Goal: Task Accomplishment & Management: Manage account settings

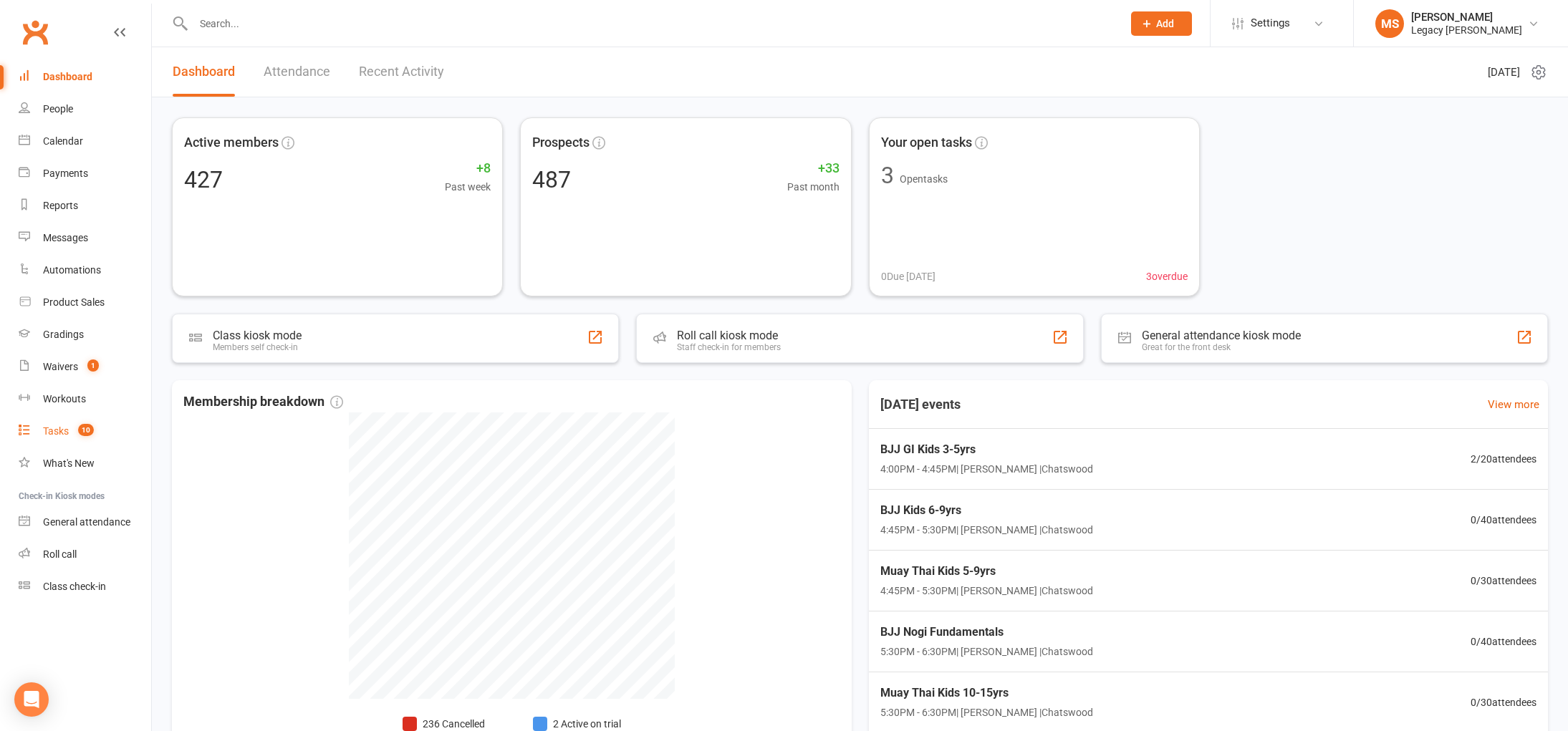
click at [58, 427] on div "Tasks" at bounding box center [55, 431] width 26 height 12
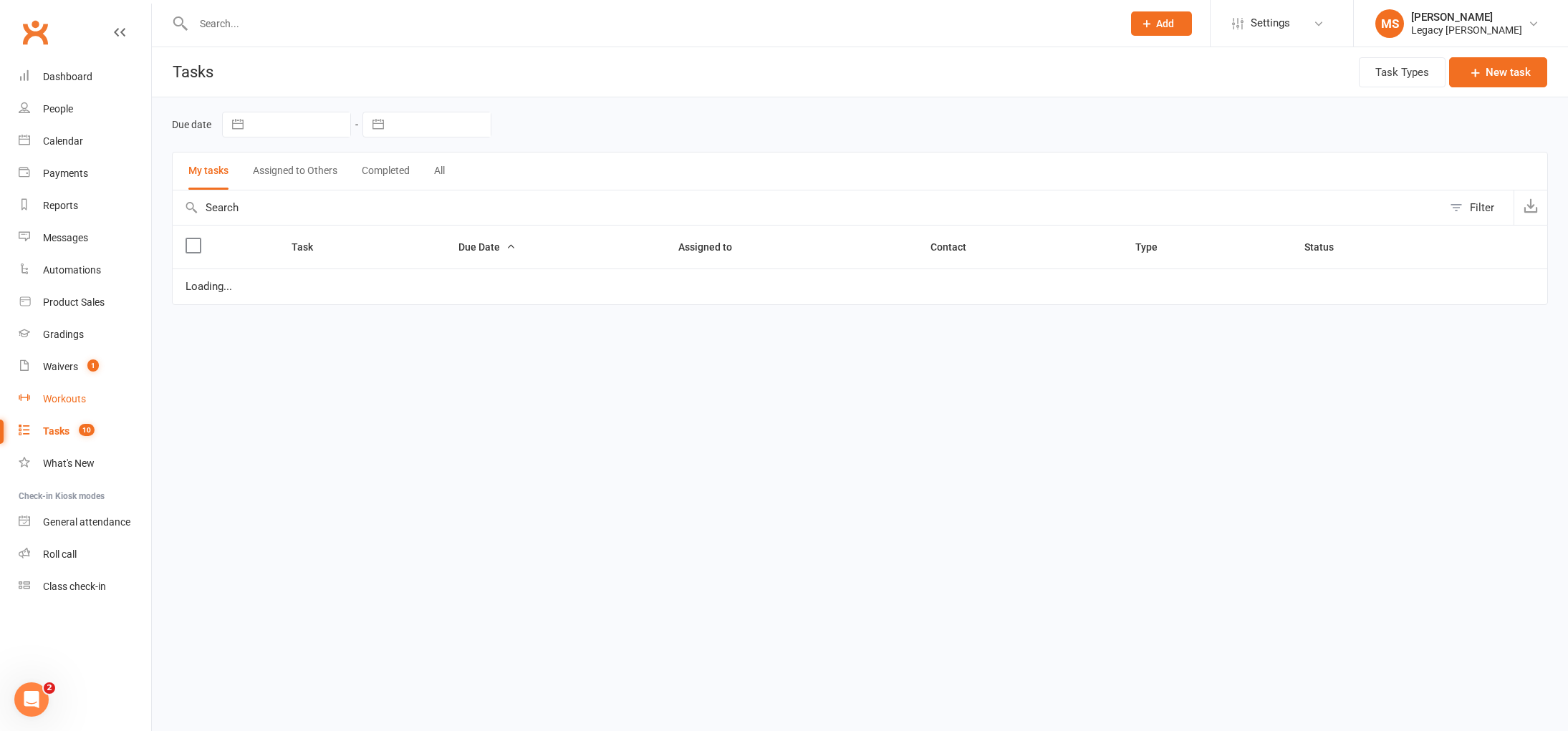
select select "waiting"
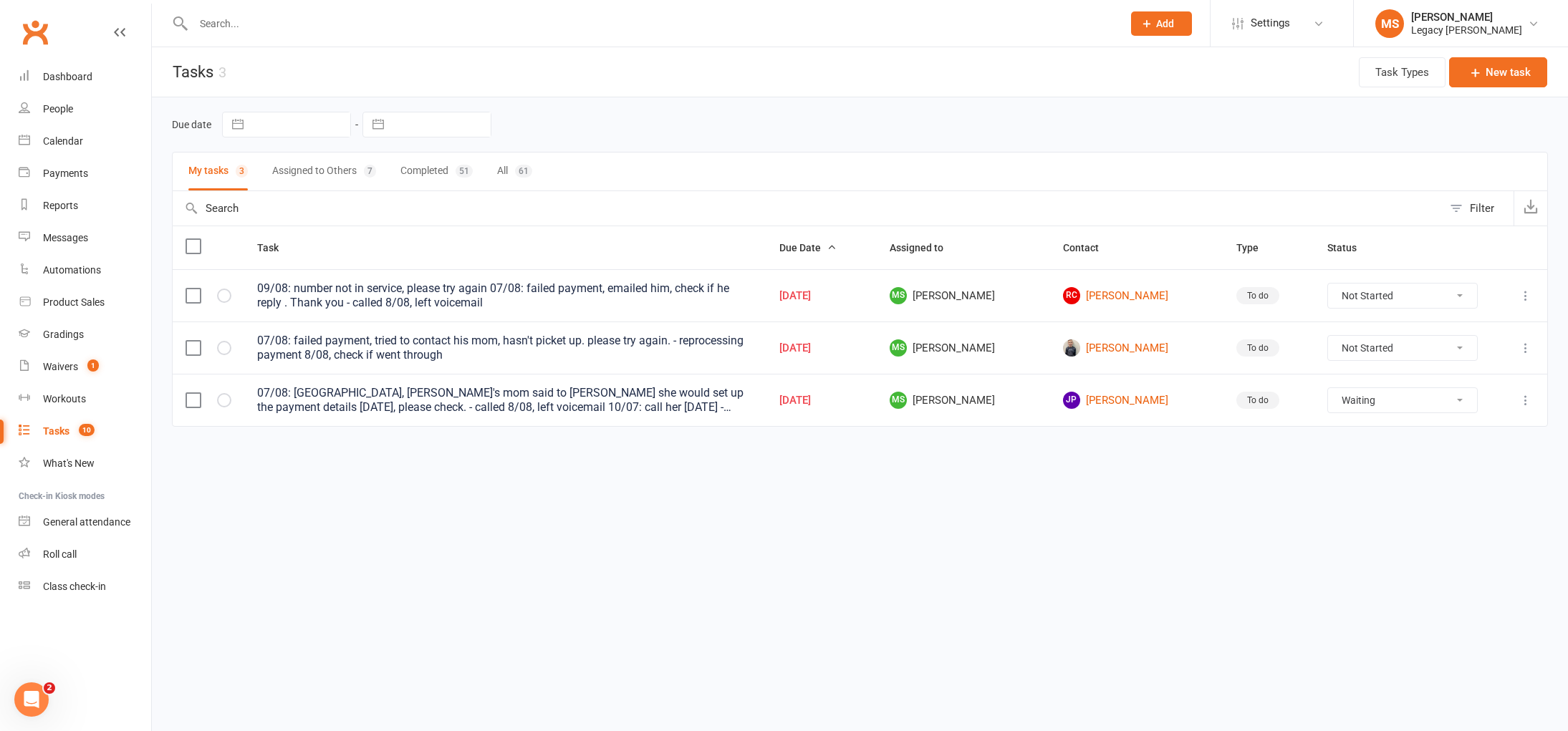
click at [245, 18] on input "text" at bounding box center [651, 23] width 923 height 20
paste input "[PERSON_NAME]-Park"
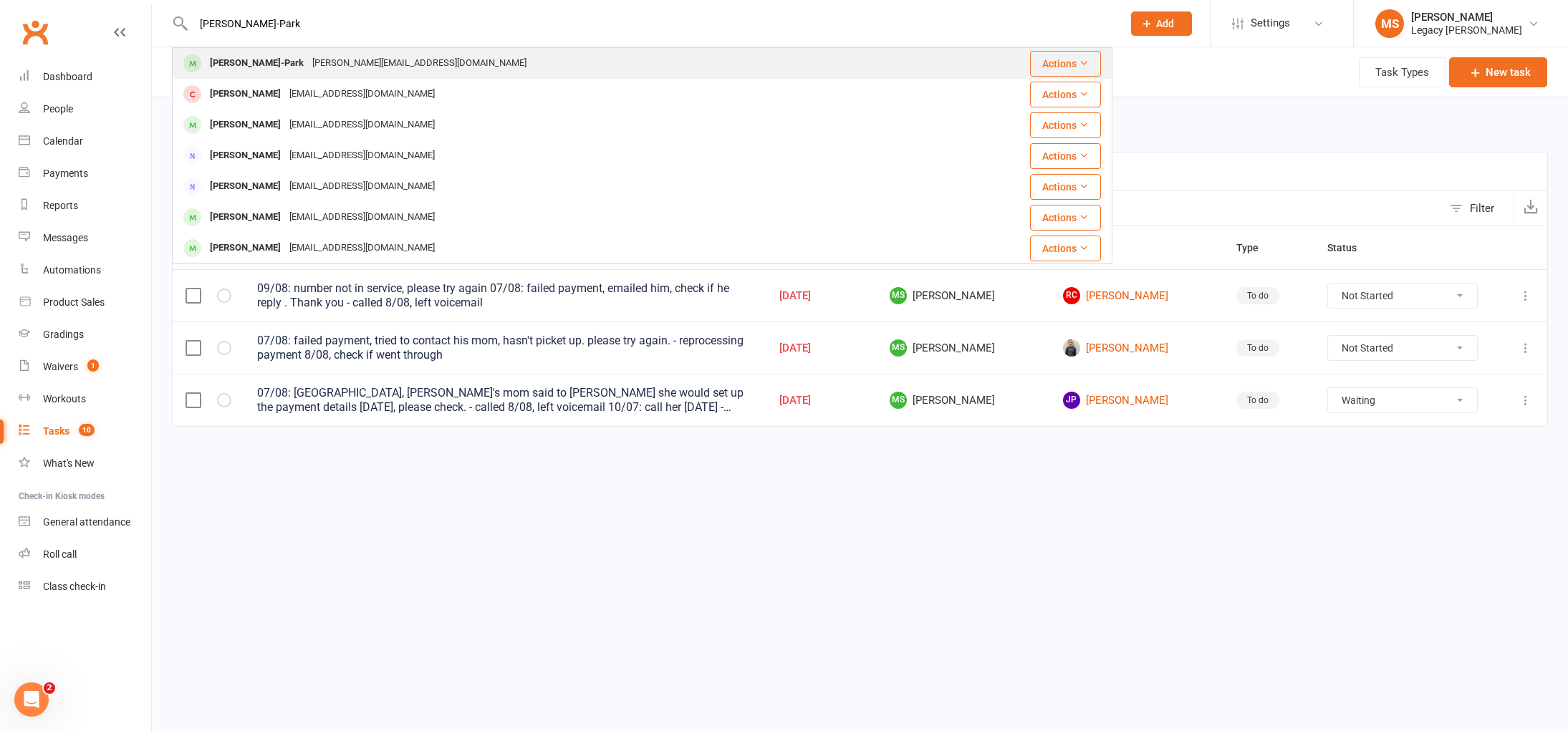
type input "[PERSON_NAME]-Park"
click at [254, 72] on div "[PERSON_NAME]-Park" at bounding box center [257, 63] width 103 height 21
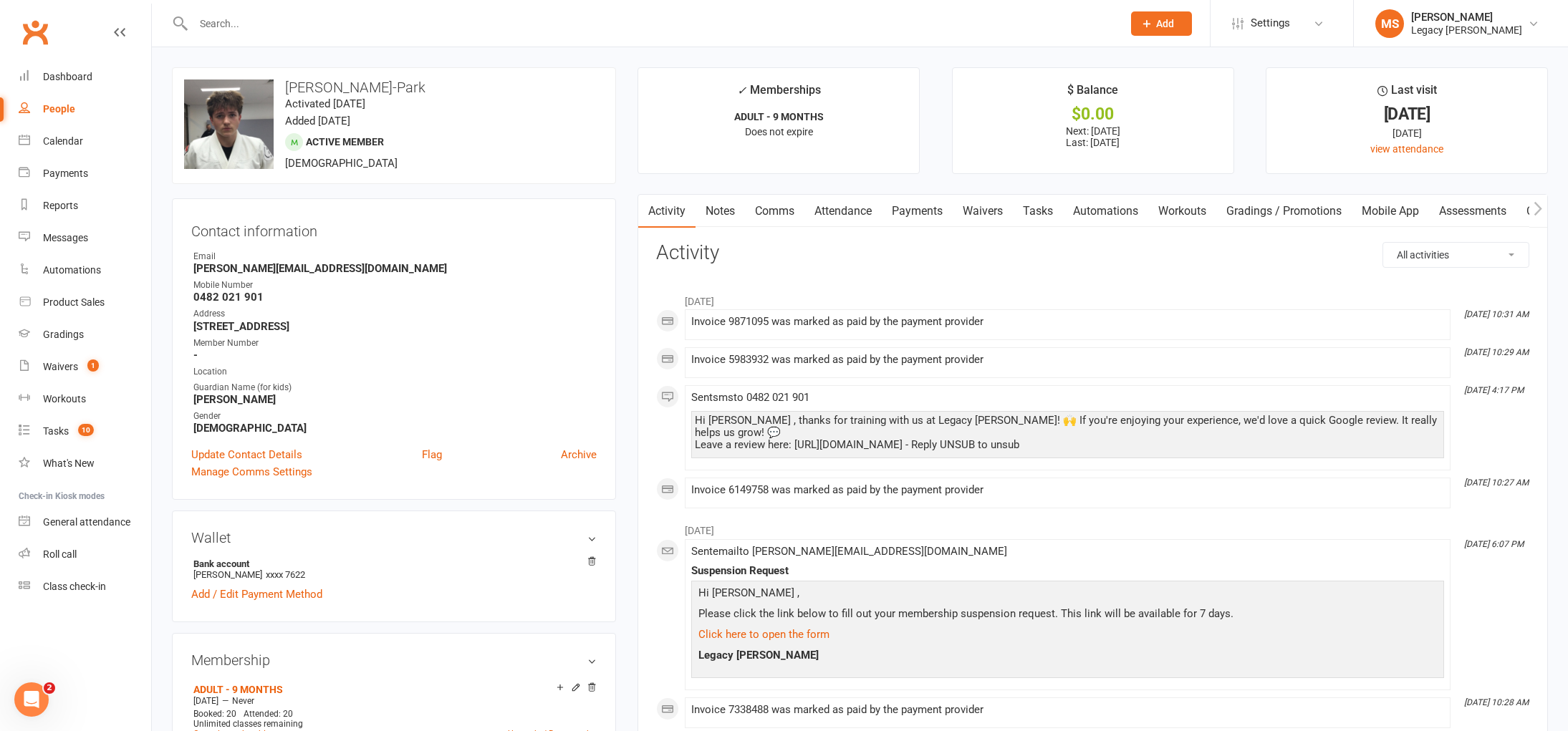
click at [222, 25] on input "text" at bounding box center [651, 23] width 923 height 20
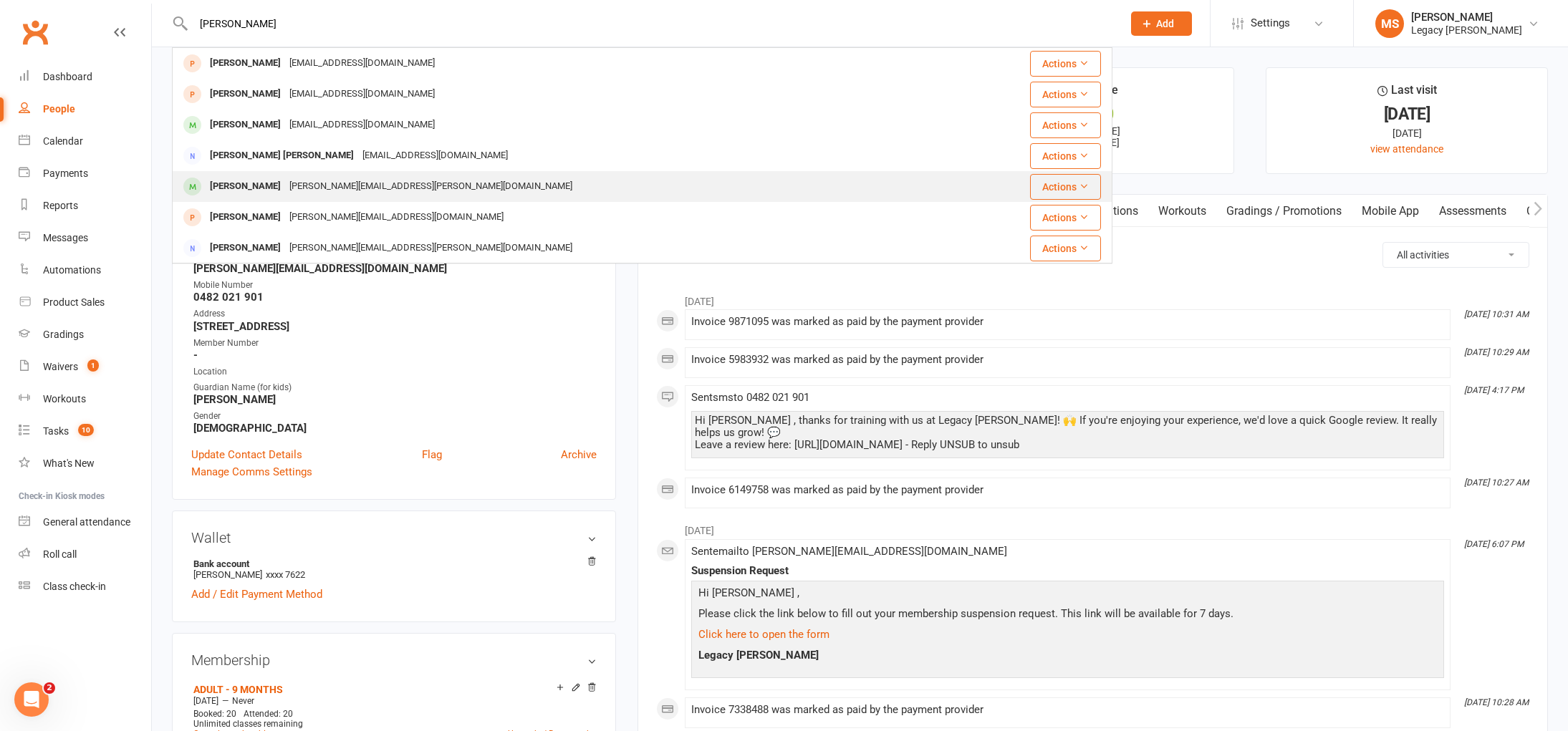
type input "[PERSON_NAME]"
click at [242, 179] on div "[PERSON_NAME]" at bounding box center [245, 186] width 80 height 21
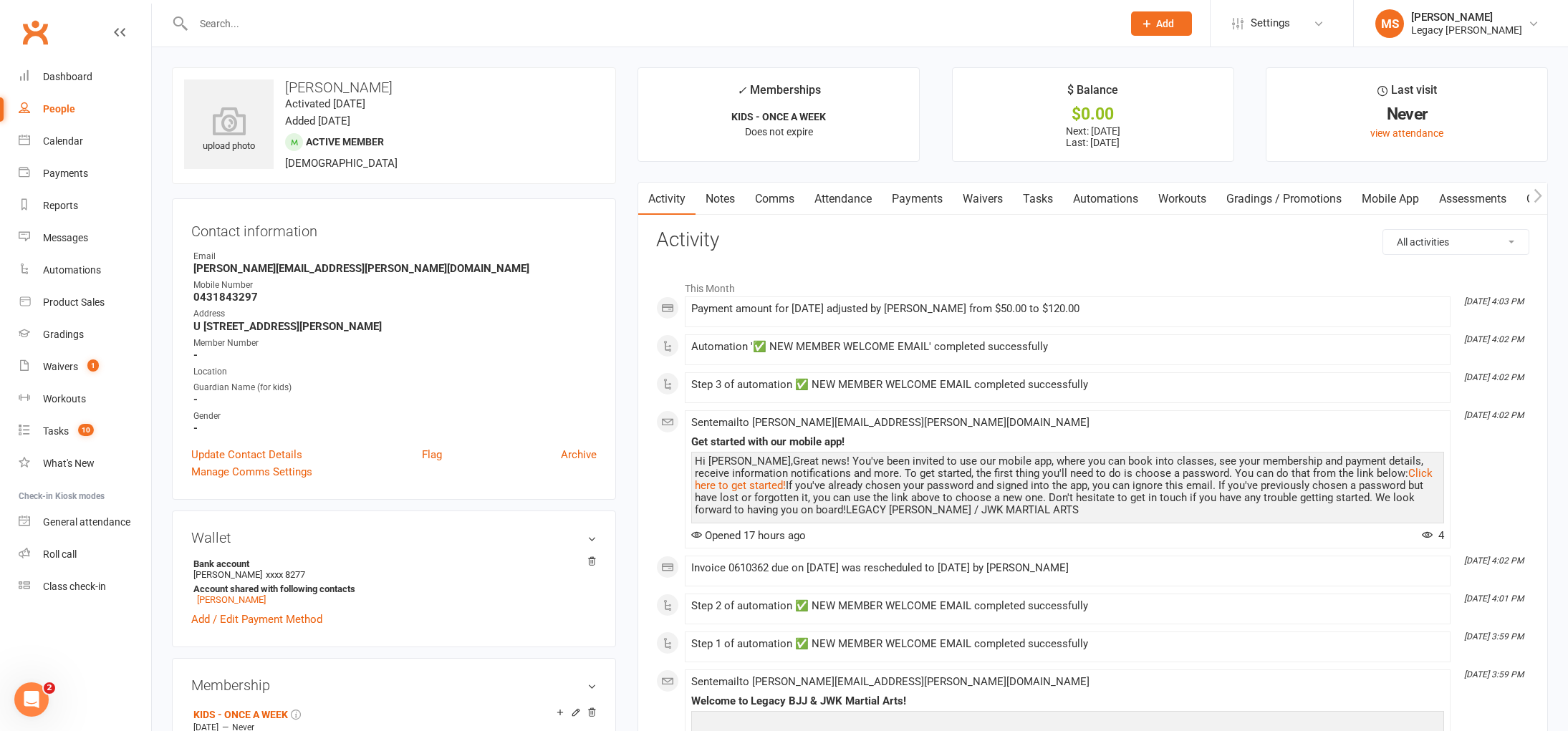
click at [914, 200] on link "Payments" at bounding box center [916, 198] width 71 height 33
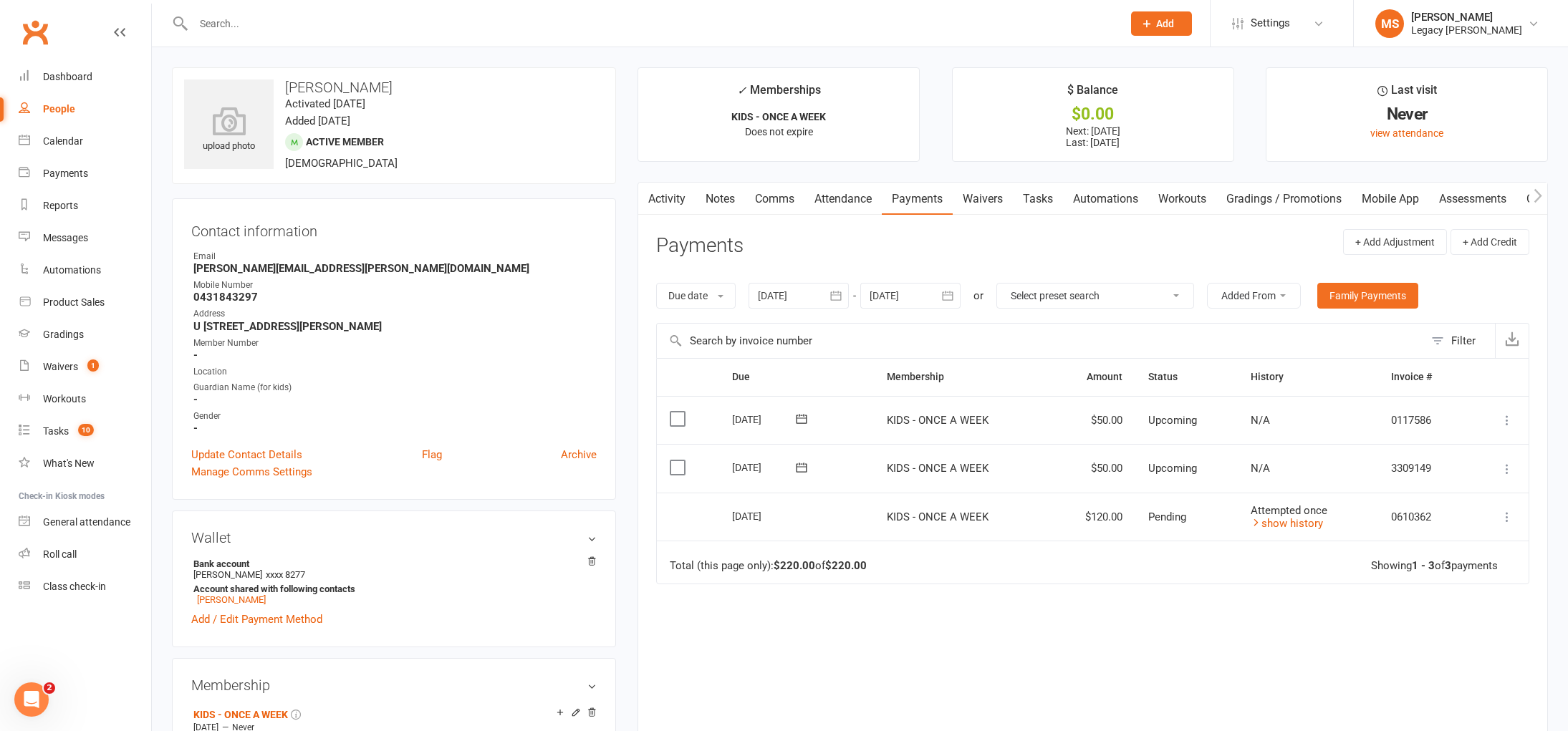
click at [802, 300] on div at bounding box center [798, 296] width 100 height 26
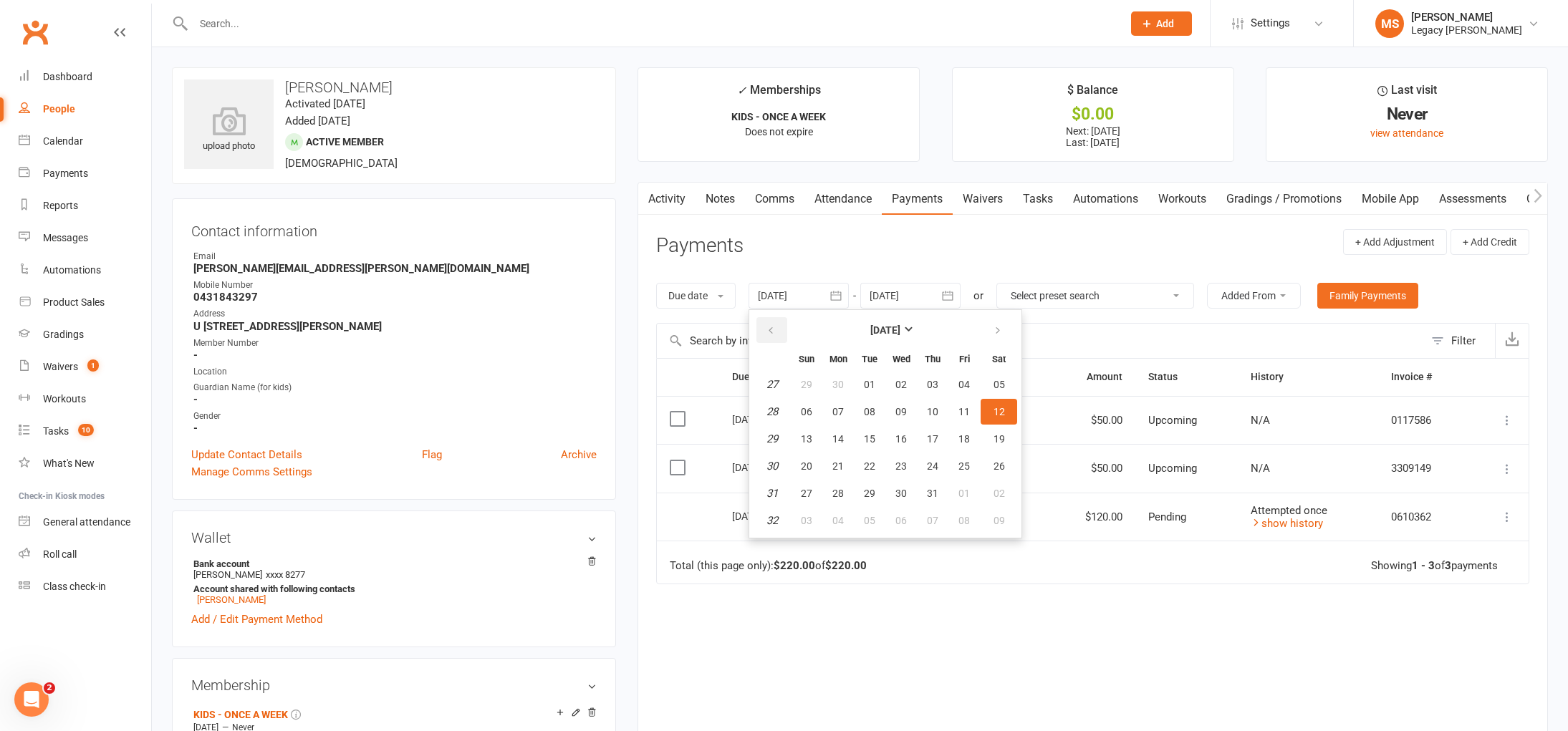
click at [774, 323] on button "button" at bounding box center [771, 330] width 30 height 26
click at [870, 398] on button "25" at bounding box center [870, 384] width 30 height 26
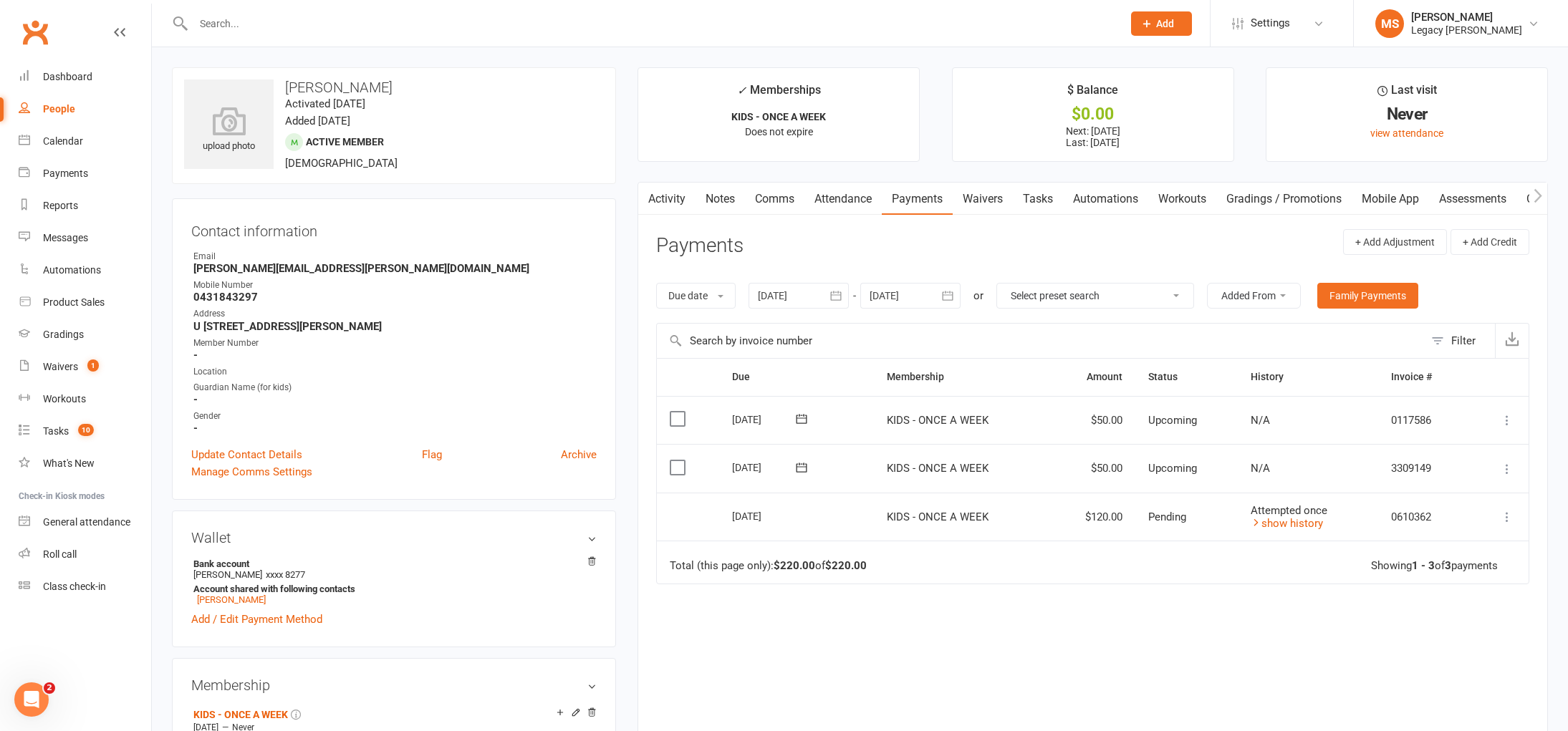
click at [771, 294] on div at bounding box center [798, 296] width 100 height 26
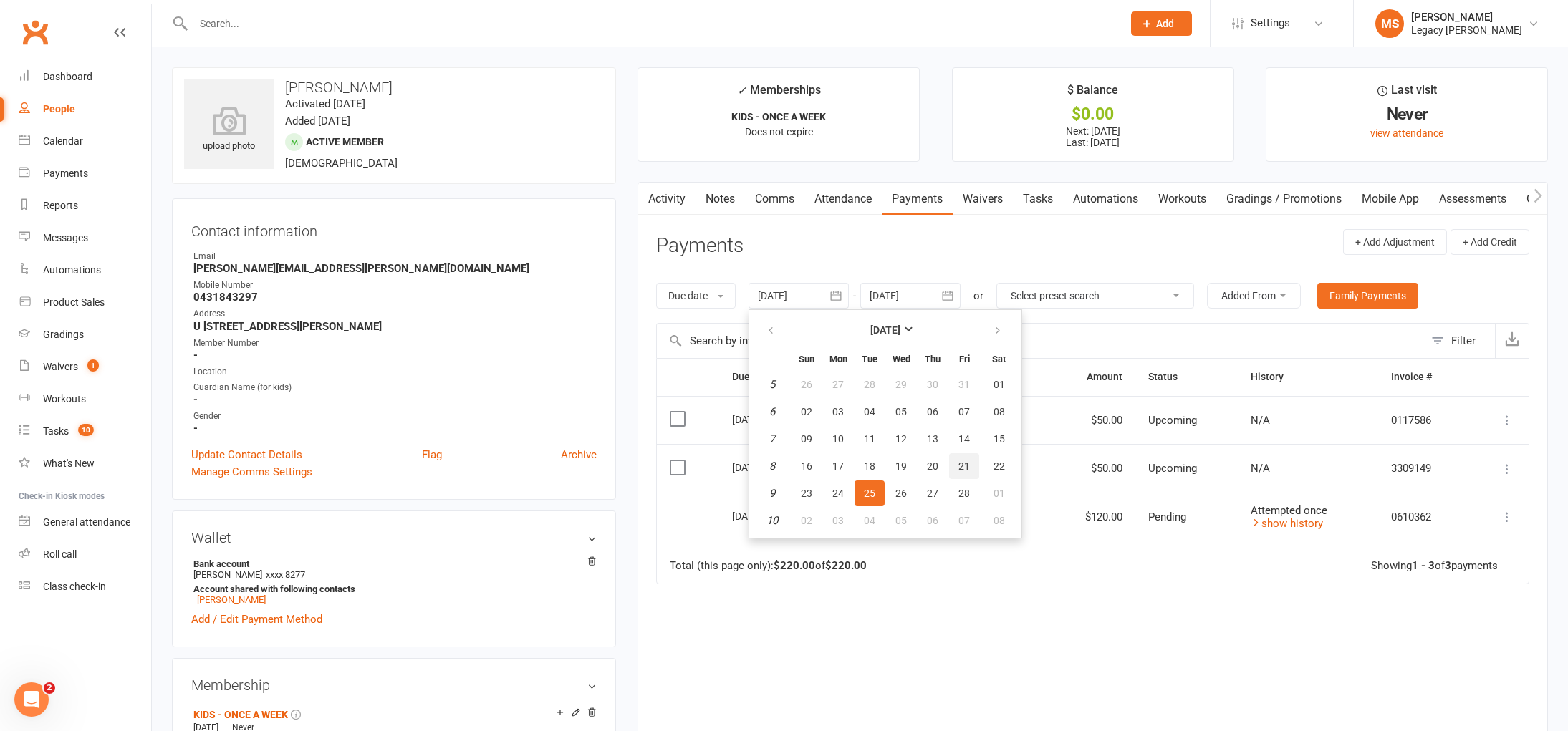
click at [957, 479] on button "21" at bounding box center [965, 466] width 30 height 26
type input "[DATE]"
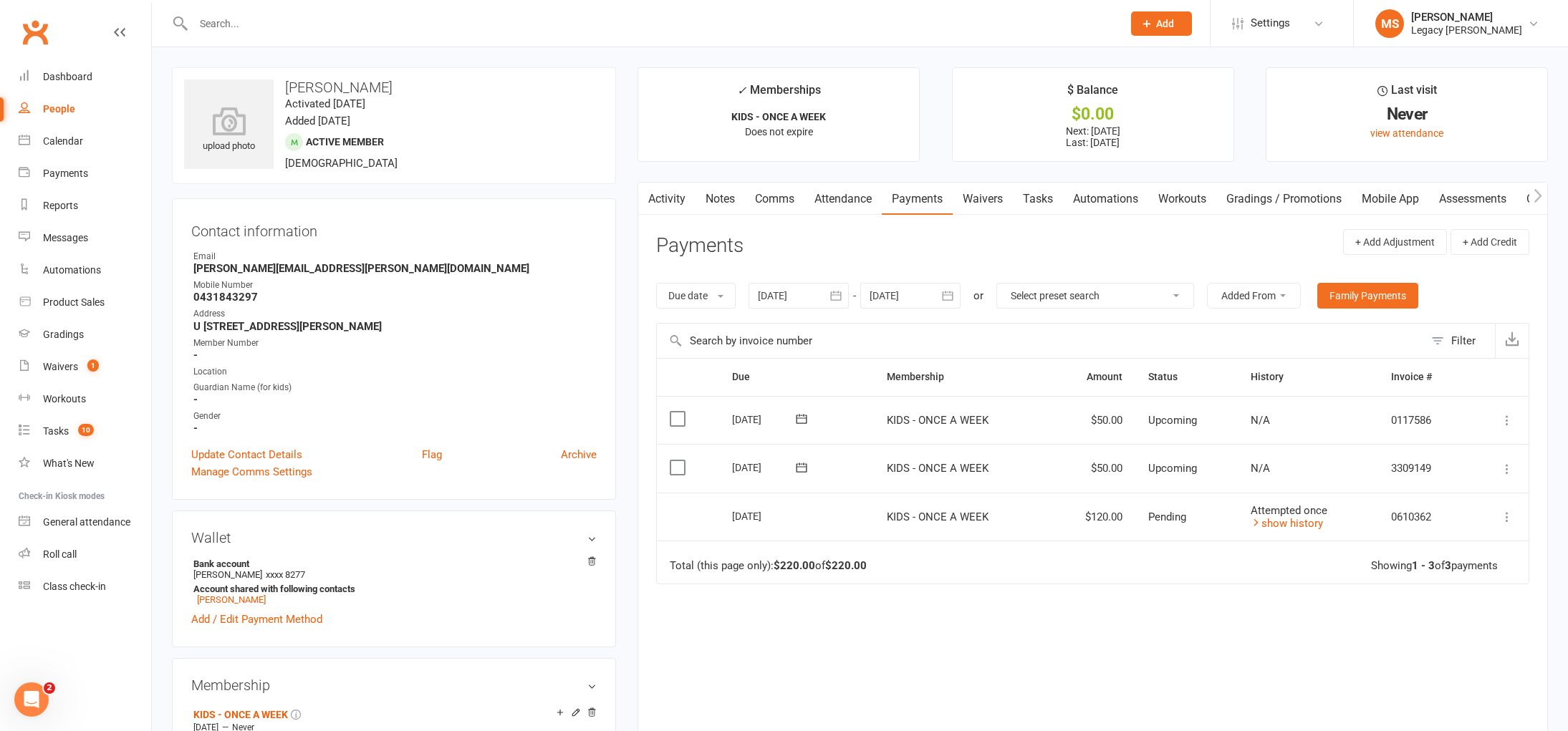
click at [695, 192] on link "Notes" at bounding box center [720, 198] width 49 height 33
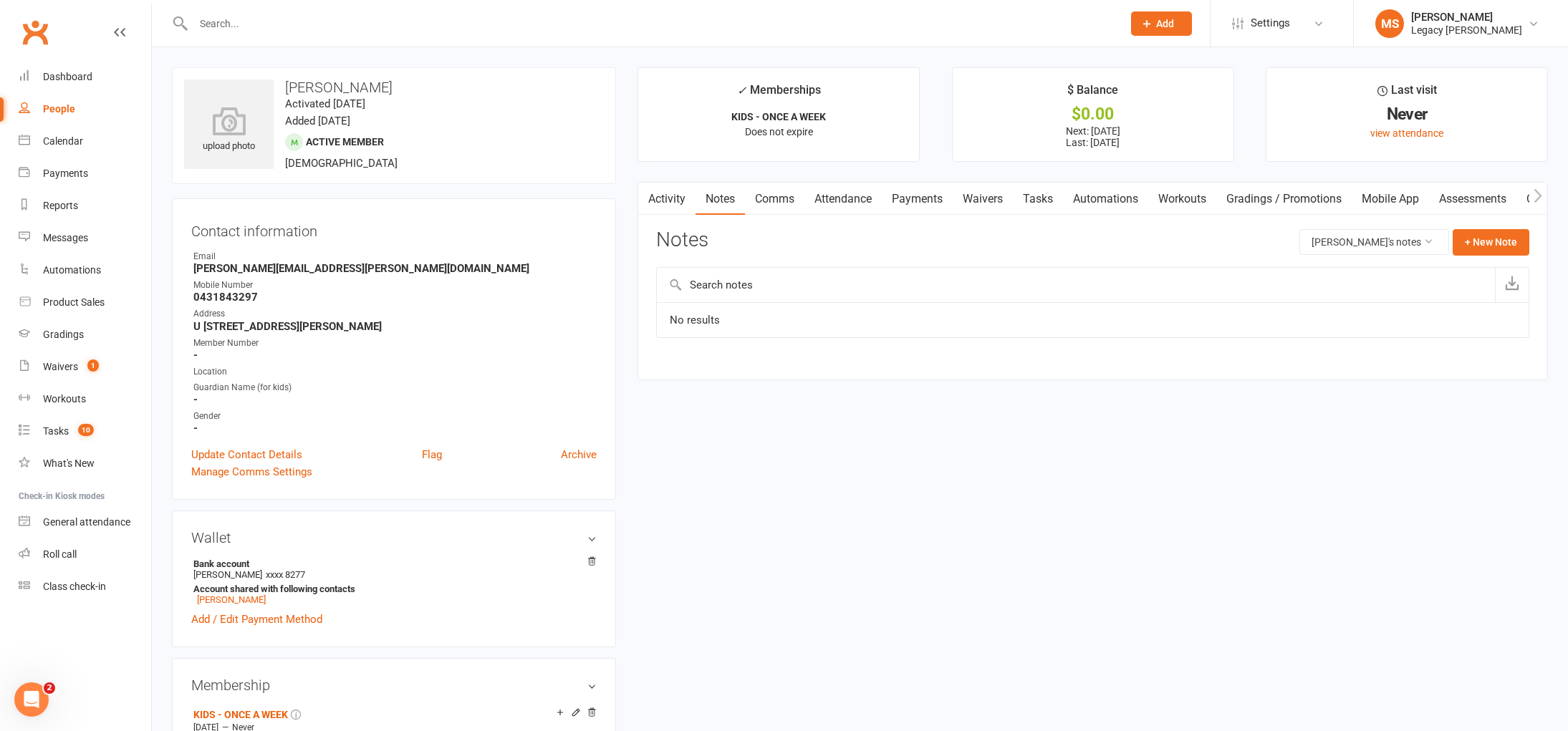
click at [673, 197] on link "Activity" at bounding box center [667, 198] width 57 height 33
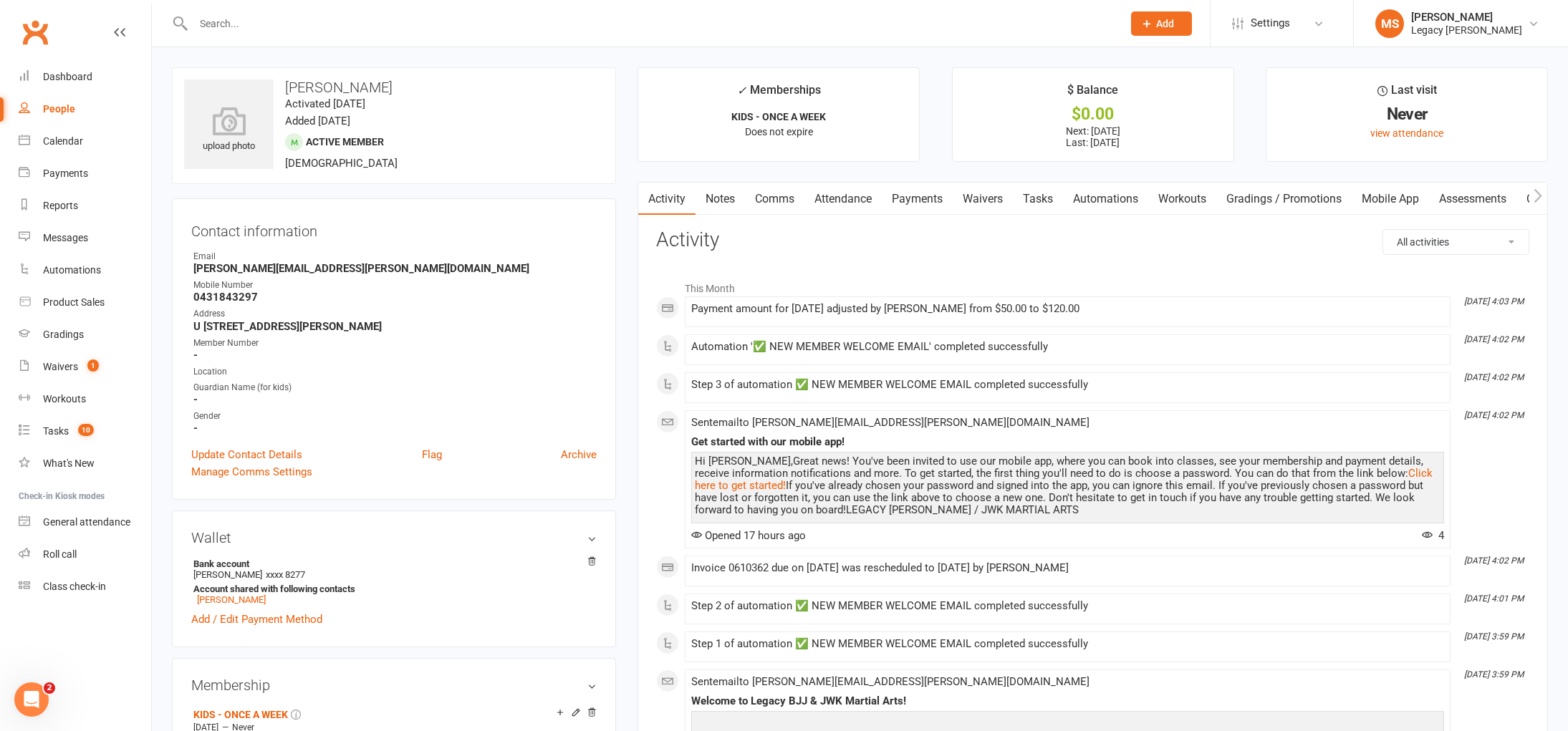
click at [1000, 191] on link "Waivers" at bounding box center [982, 198] width 60 height 33
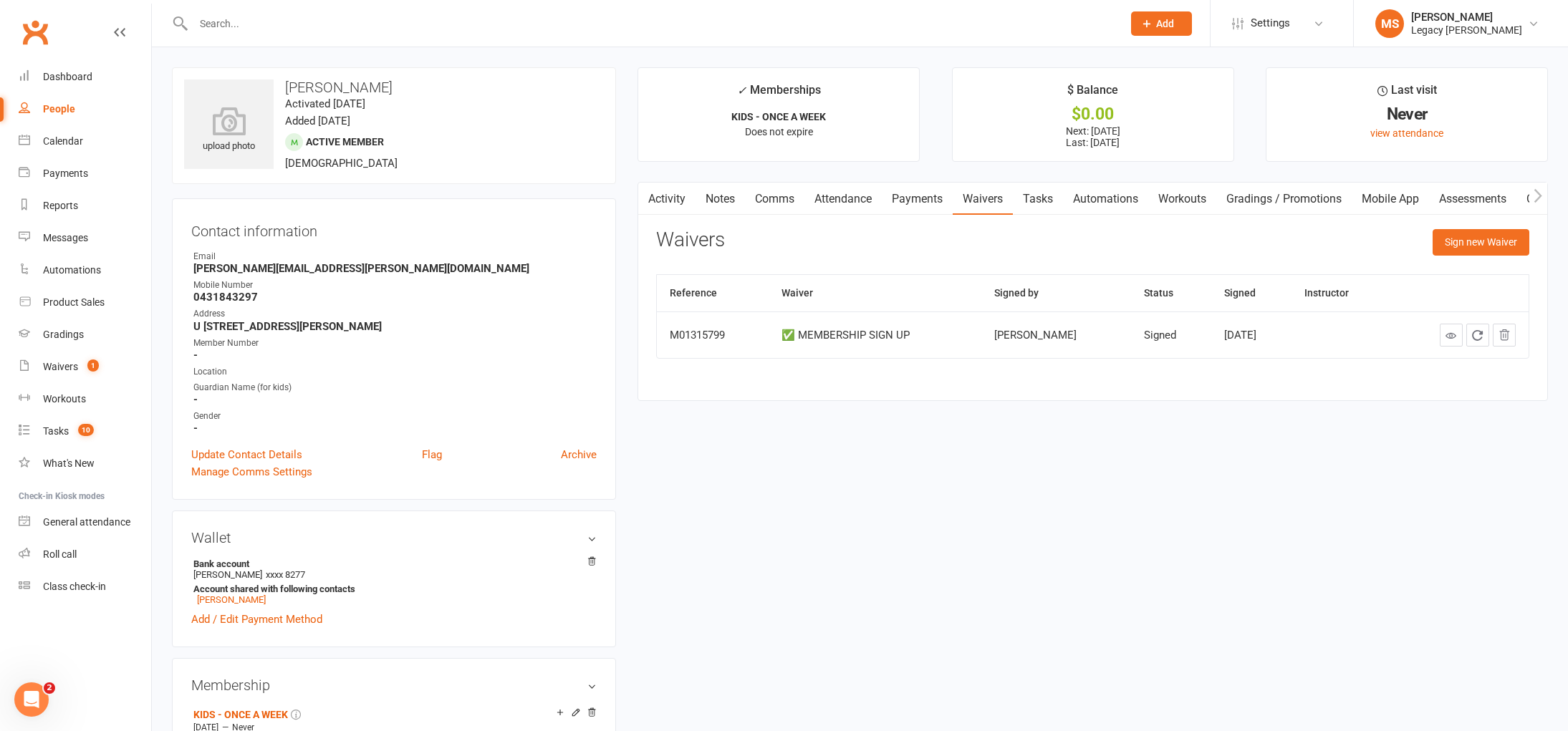
click at [651, 210] on button "button" at bounding box center [647, 198] width 18 height 32
click at [664, 206] on link "Activity" at bounding box center [667, 198] width 57 height 33
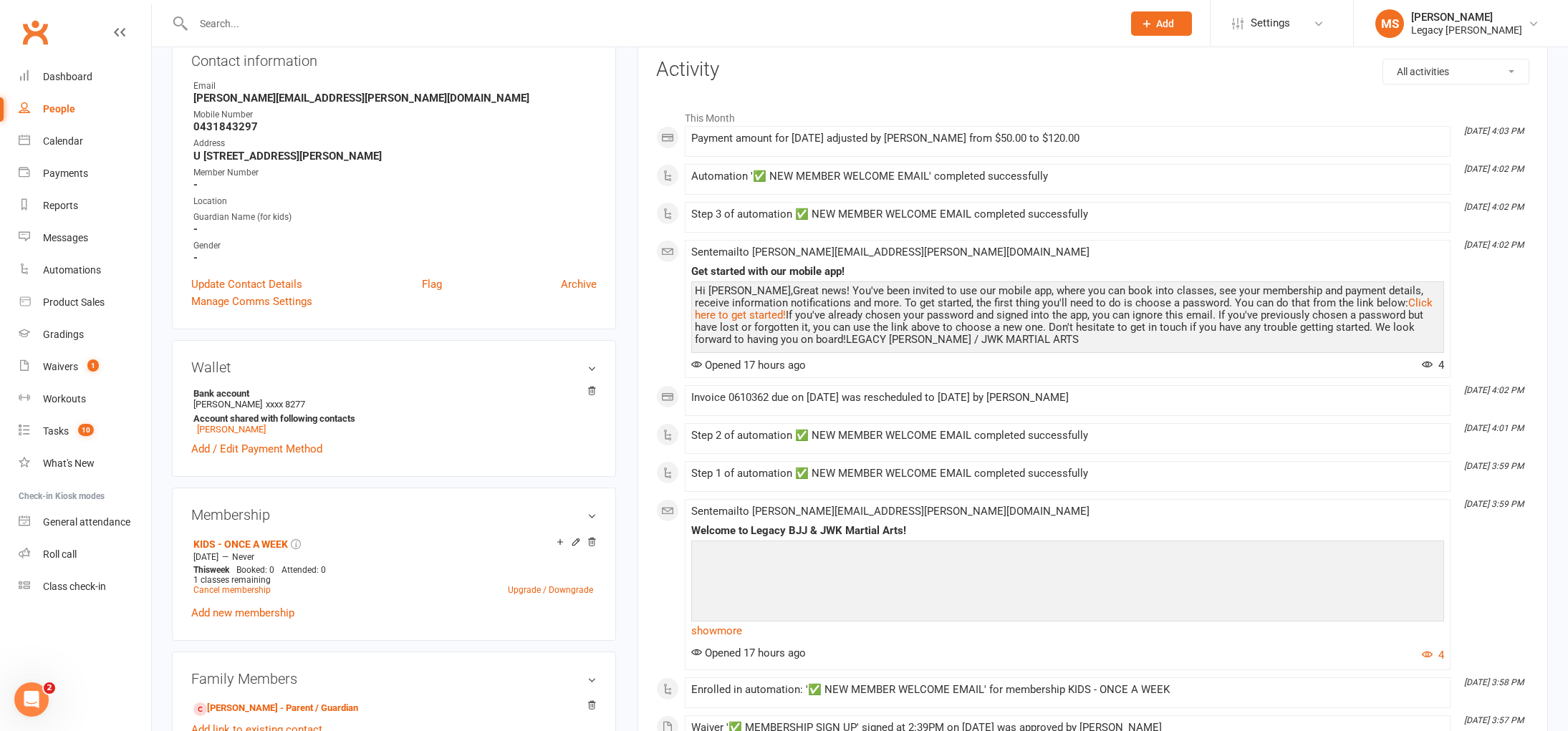
scroll to position [175, 0]
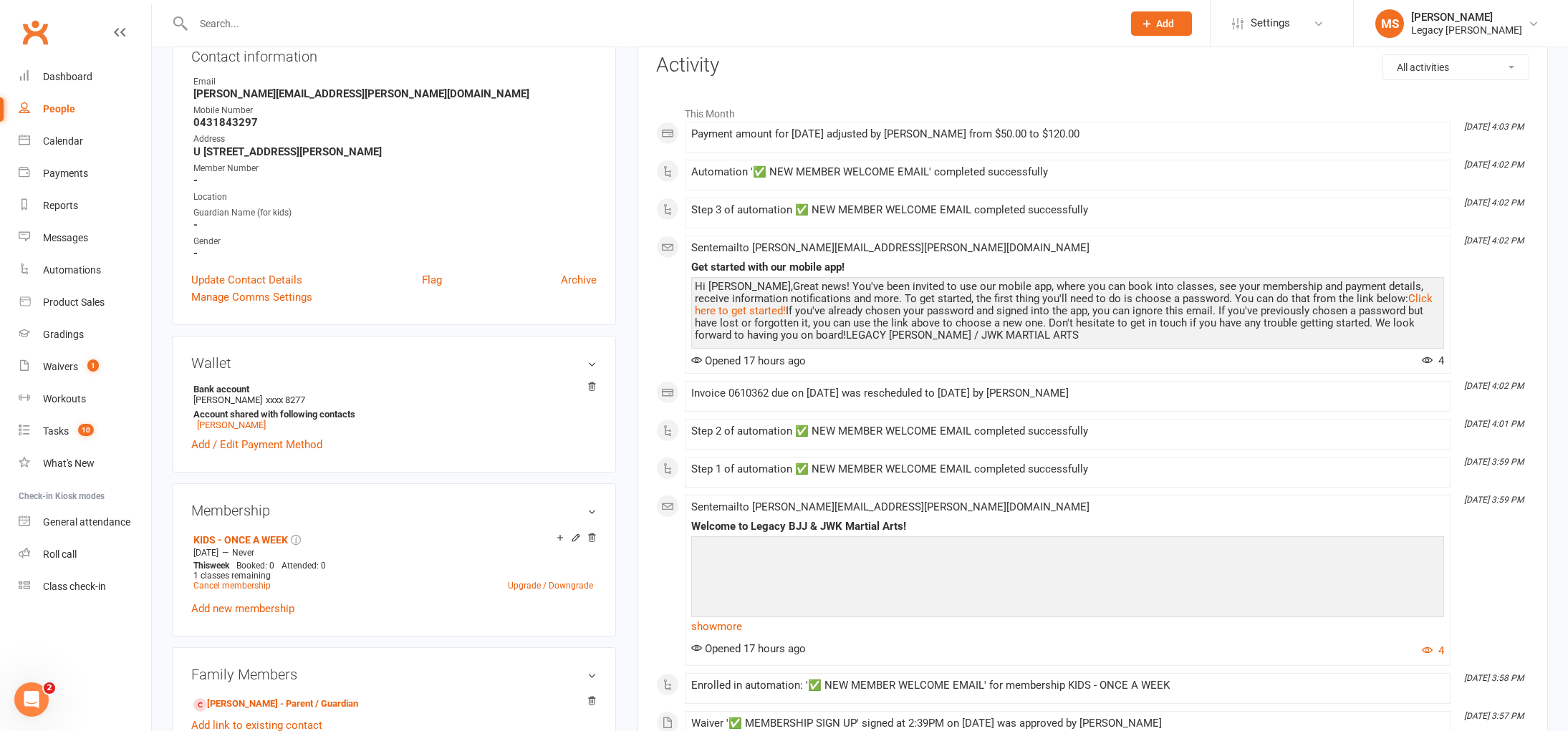
drag, startPoint x: 1009, startPoint y: 131, endPoint x: 1070, endPoint y: 133, distance: 61.0
click at [1070, 133] on li "[DATE] 4:03 PM Payment amount for [DATE] adjusted by [PERSON_NAME] from $50.00 …" at bounding box center [1067, 137] width 766 height 30
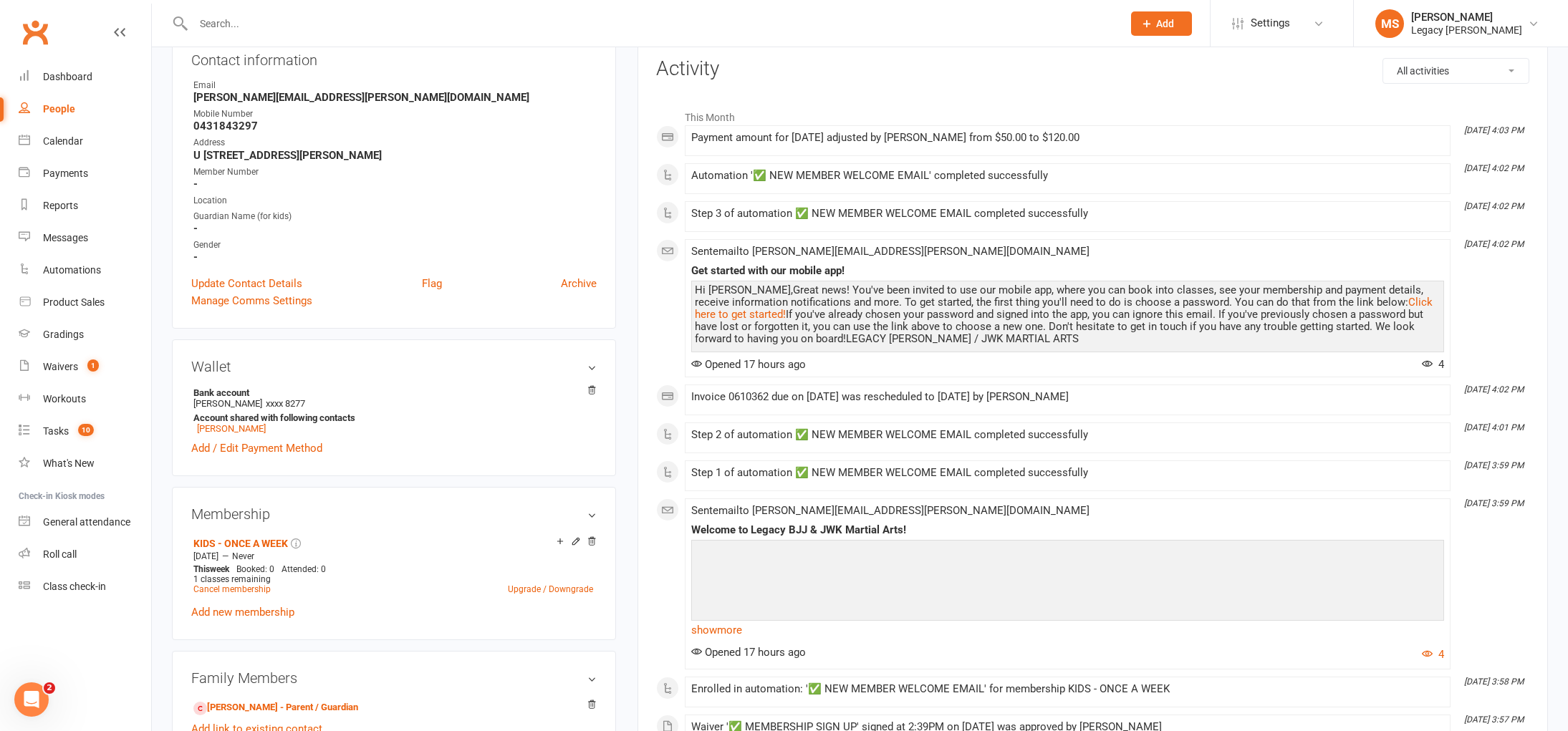
click at [999, 96] on div "This Month [DATE] 4:03 PM Payment amount for [DATE] adjusted by [PERSON_NAME] f…" at bounding box center [1092, 525] width 873 height 867
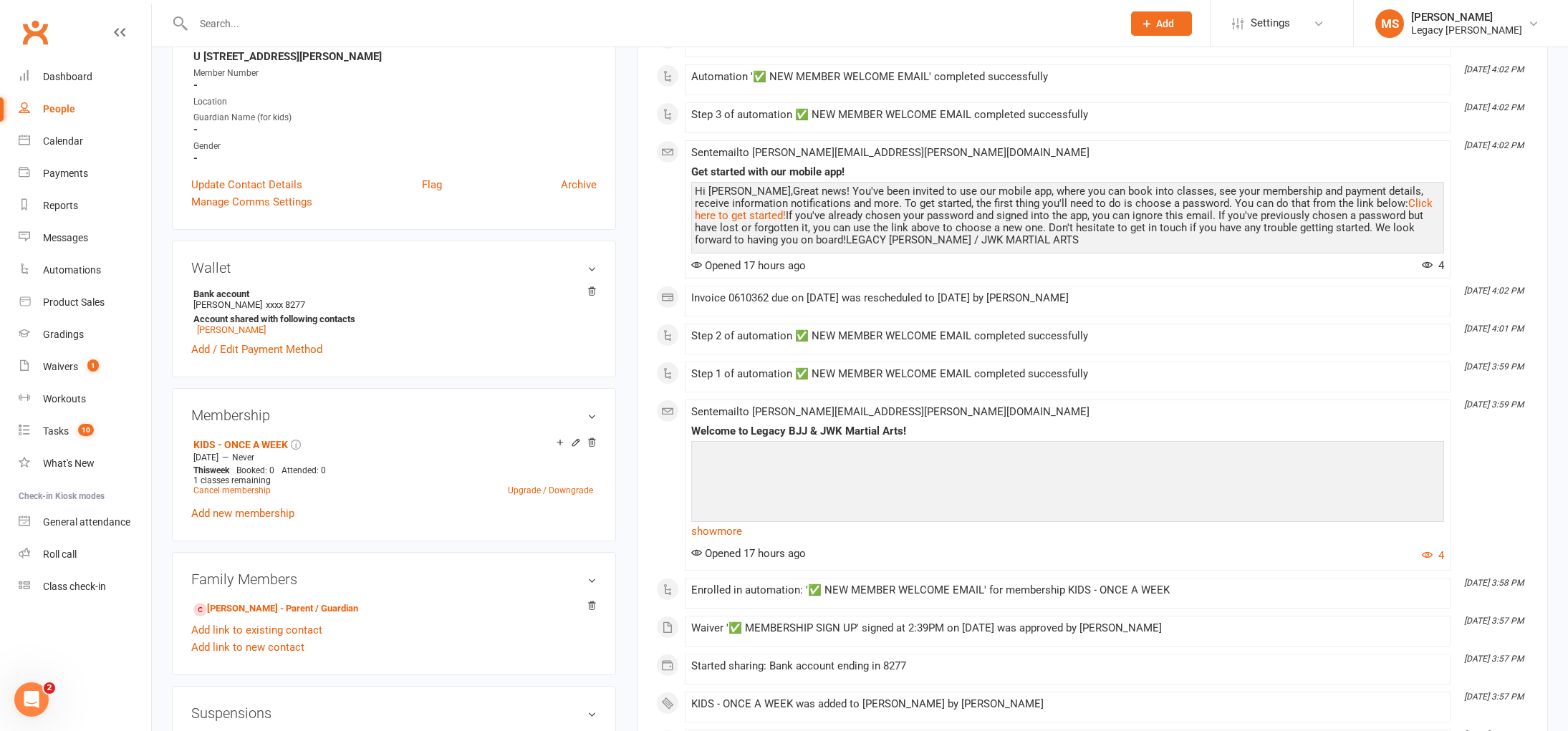
scroll to position [0, 0]
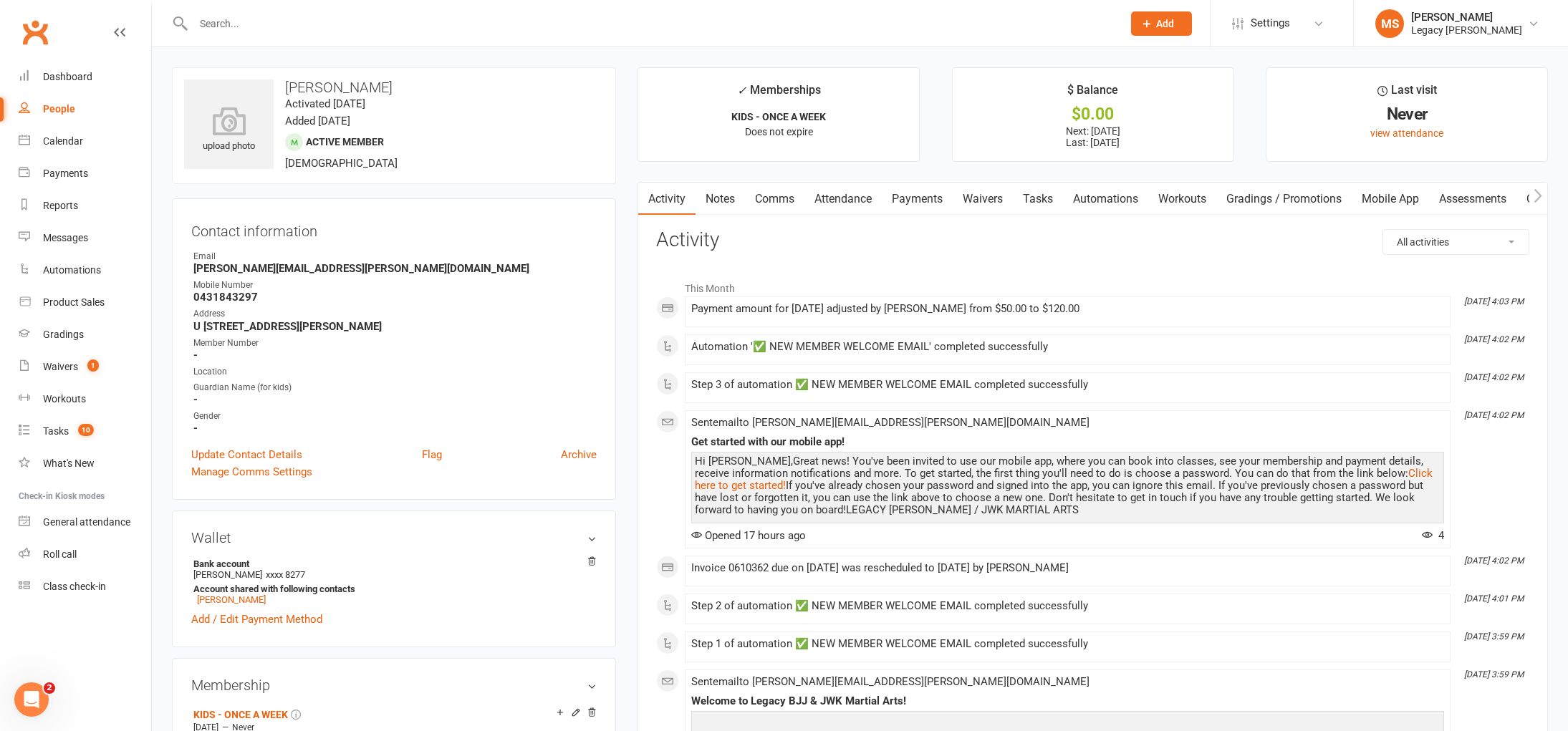
click at [298, 24] on input "text" at bounding box center [651, 23] width 923 height 20
paste input "[PERSON_NAME]-Park"
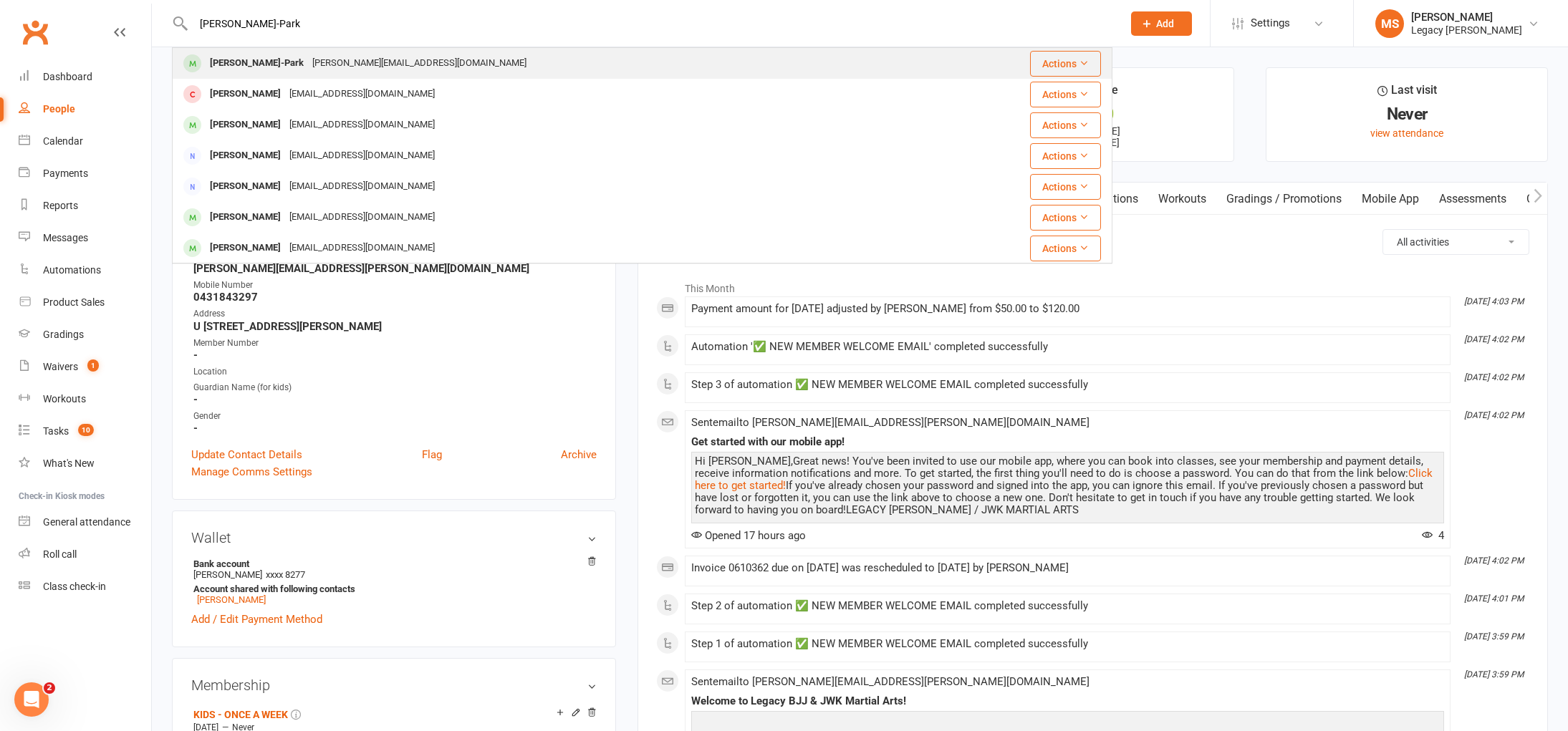
type input "[PERSON_NAME]-Park"
click at [291, 50] on div "[PERSON_NAME]-Park [EMAIL_ADDRESS][DOMAIN_NAME]" at bounding box center [555, 63] width 764 height 29
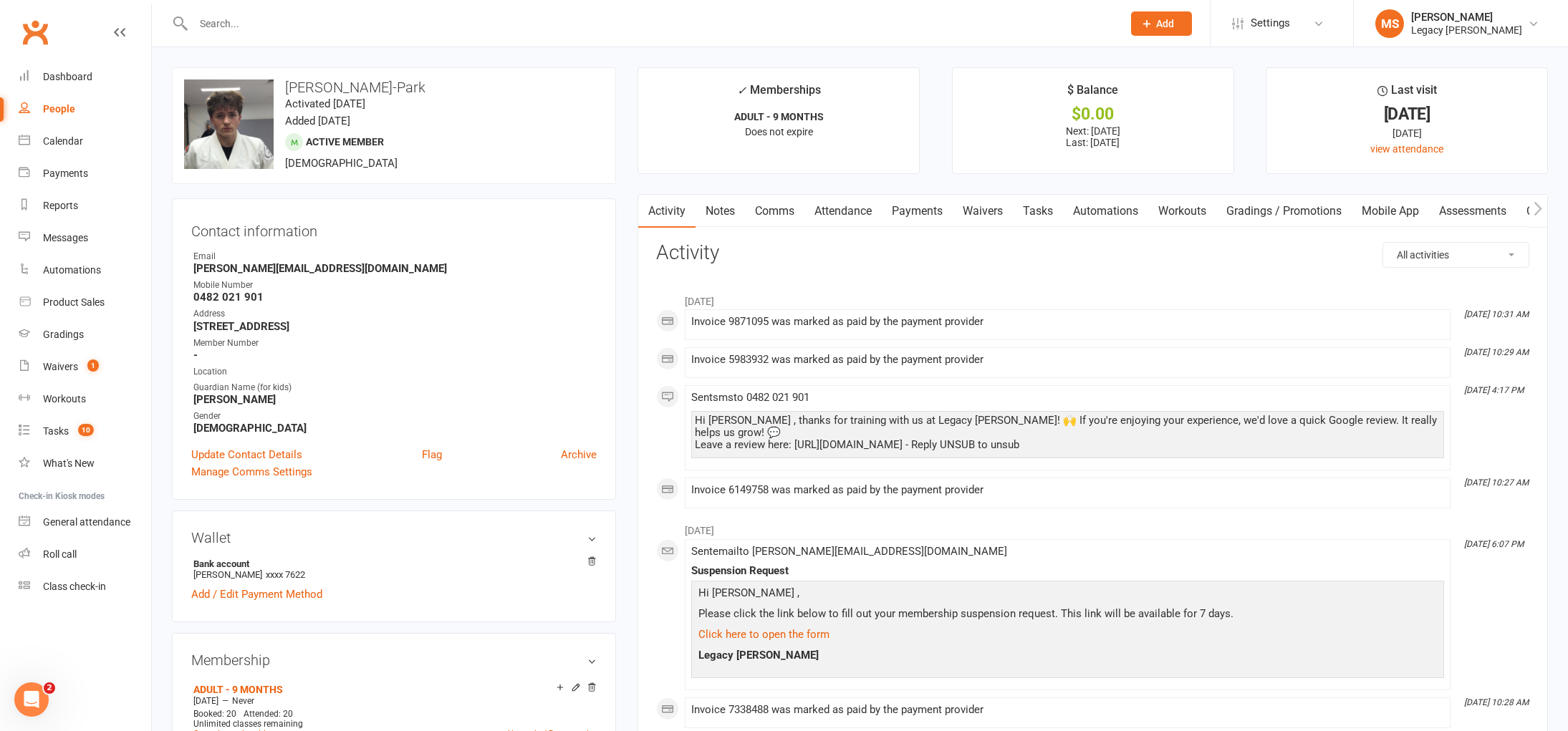
click at [985, 215] on link "Waivers" at bounding box center [982, 211] width 60 height 33
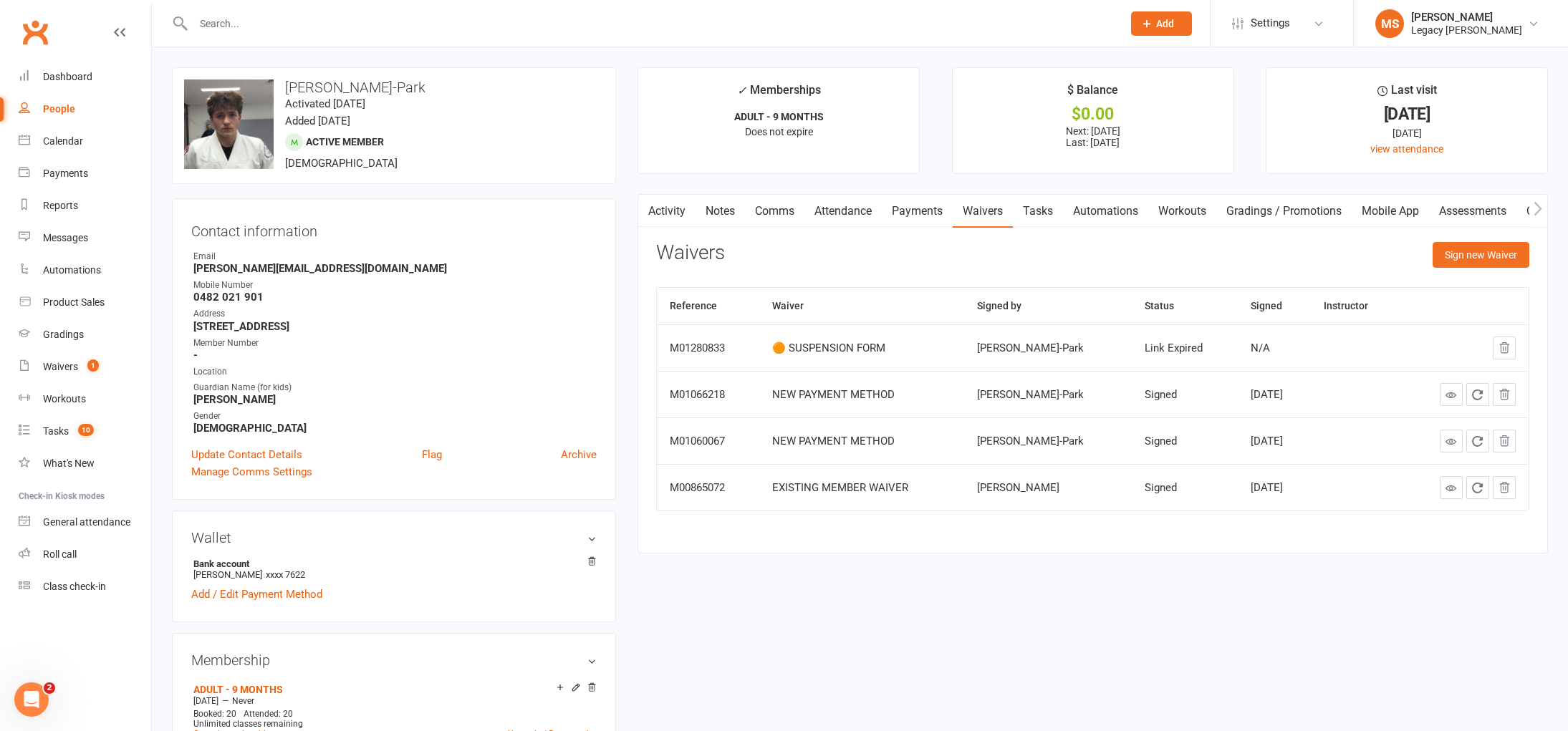
click at [922, 214] on link "Payments" at bounding box center [916, 211] width 71 height 33
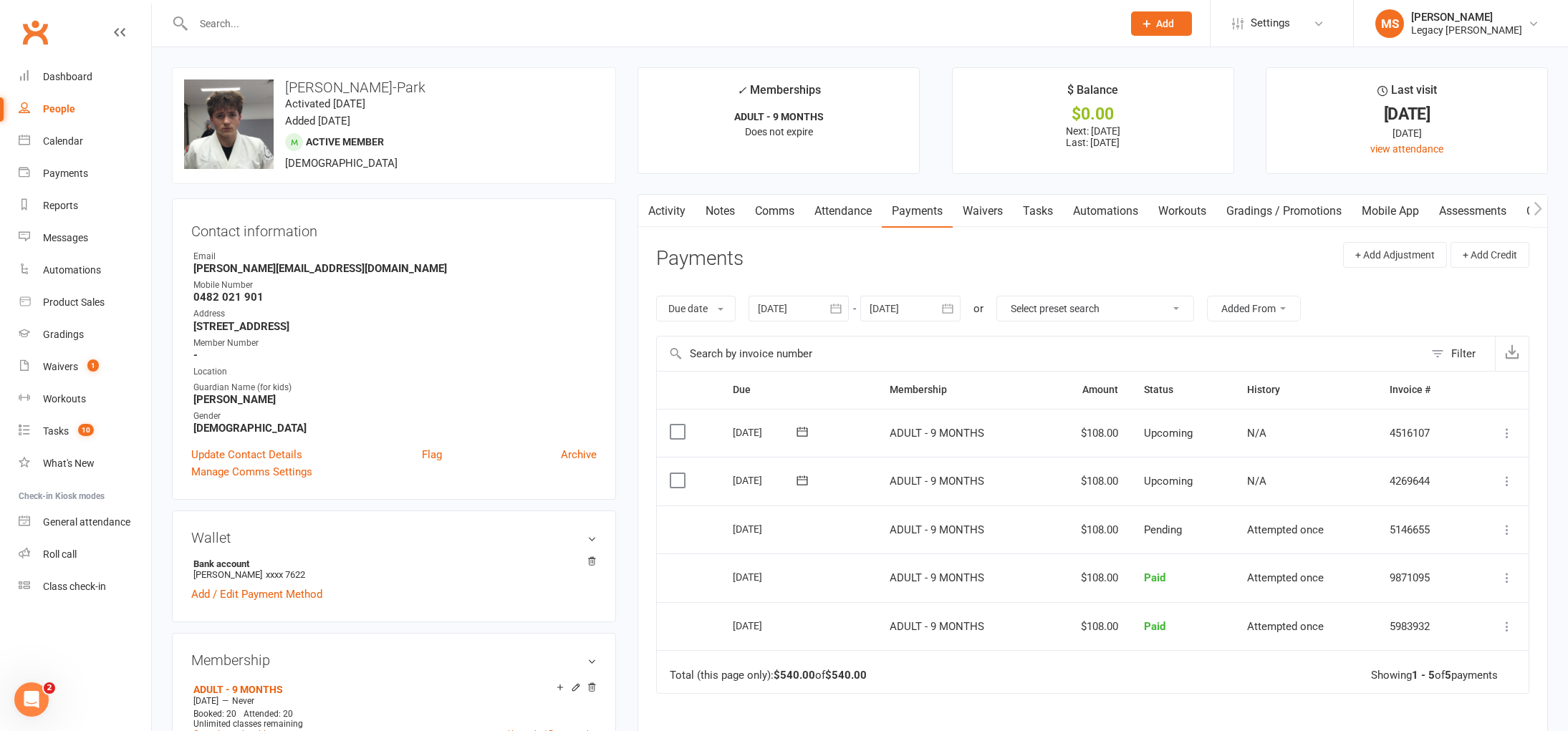
click at [975, 220] on link "Waivers" at bounding box center [982, 211] width 60 height 33
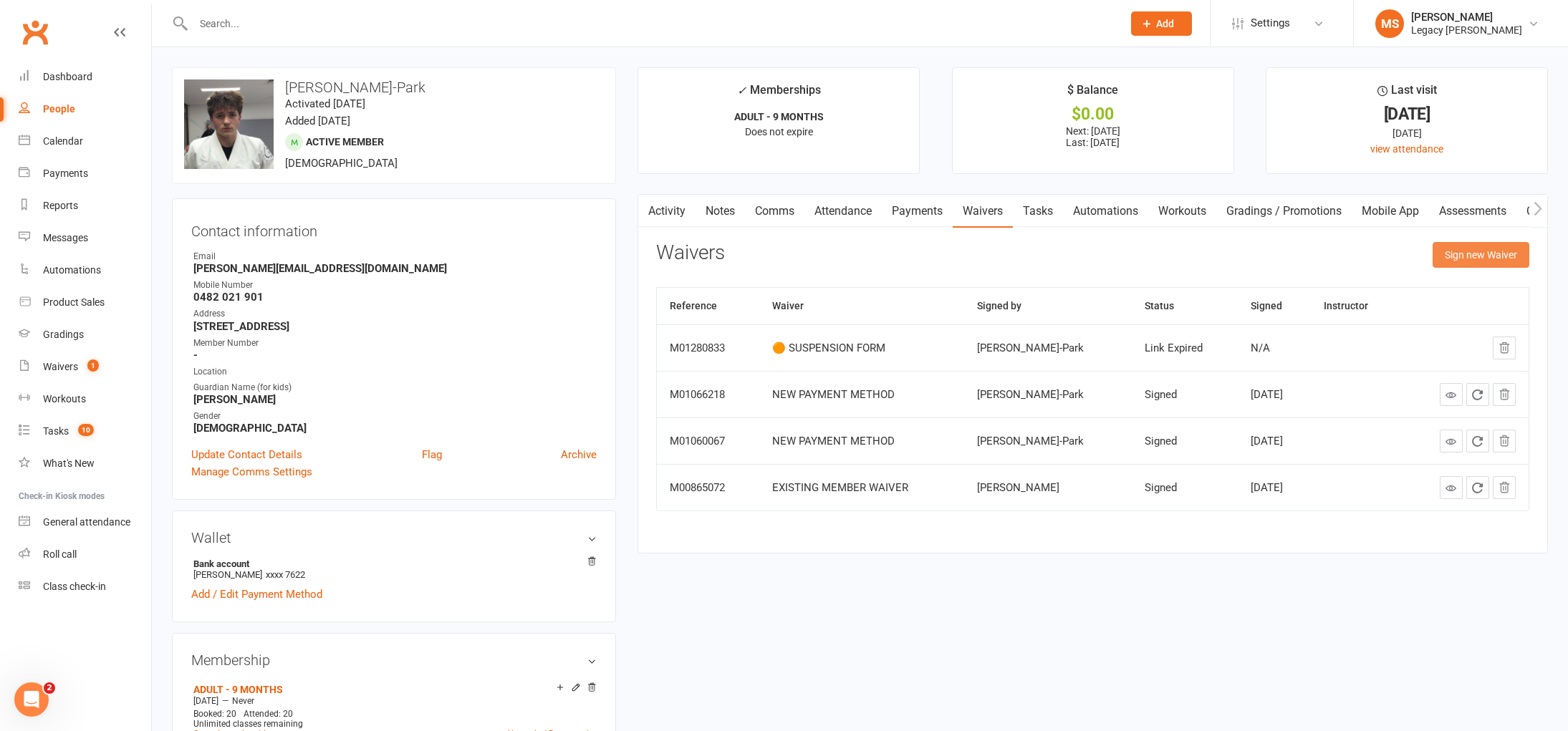
click at [1487, 254] on button "Sign new Waiver" at bounding box center [1481, 255] width 97 height 26
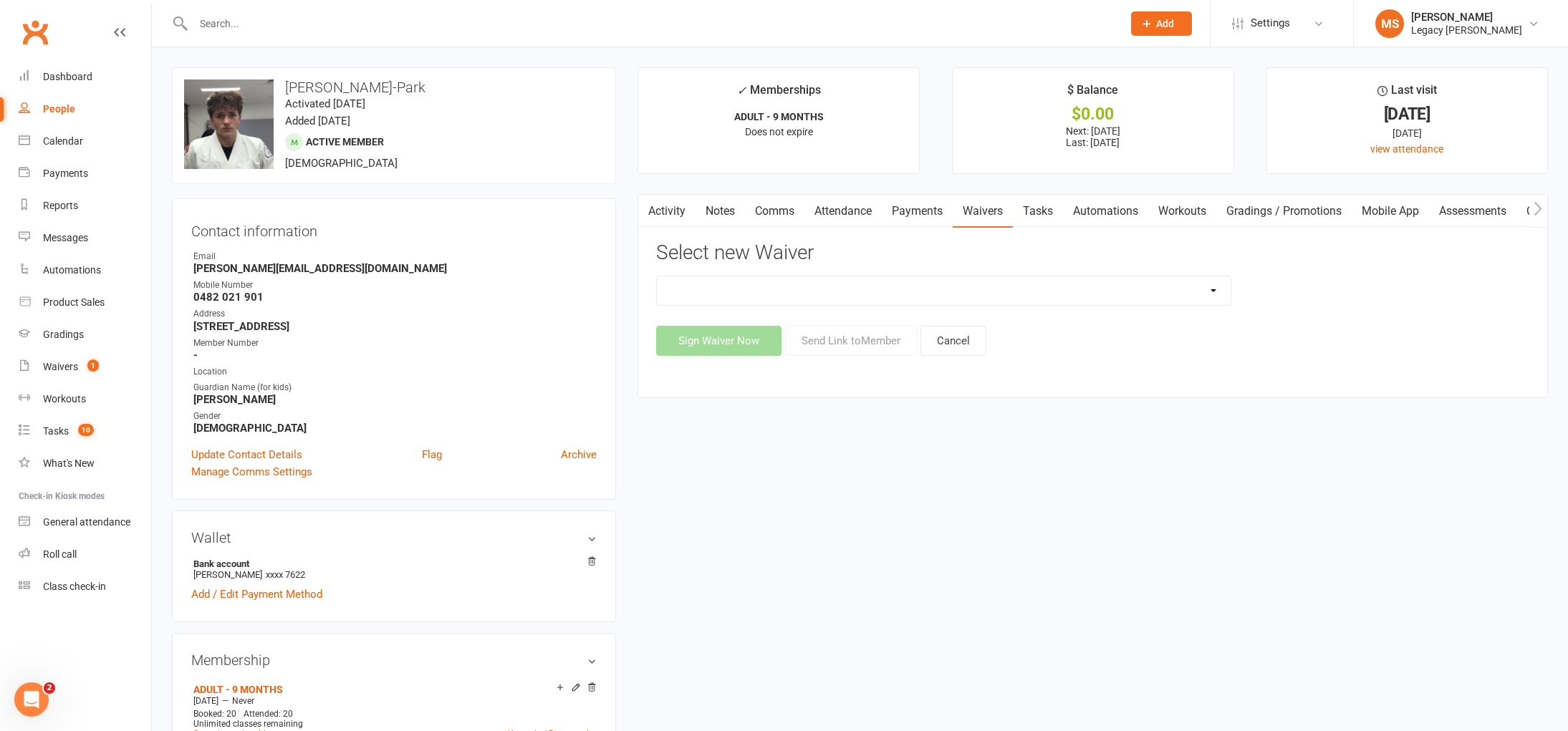
click at [1092, 294] on select "❌ CANCELLATION FORM ☑️ CASUAL CLASS / PRIVATE ➖ EXISTING MEMBER WAIVER 🆓 FREE T…" at bounding box center [943, 290] width 573 height 29
select select "10407"
click at [851, 344] on button "Send Link to Member" at bounding box center [850, 341] width 131 height 30
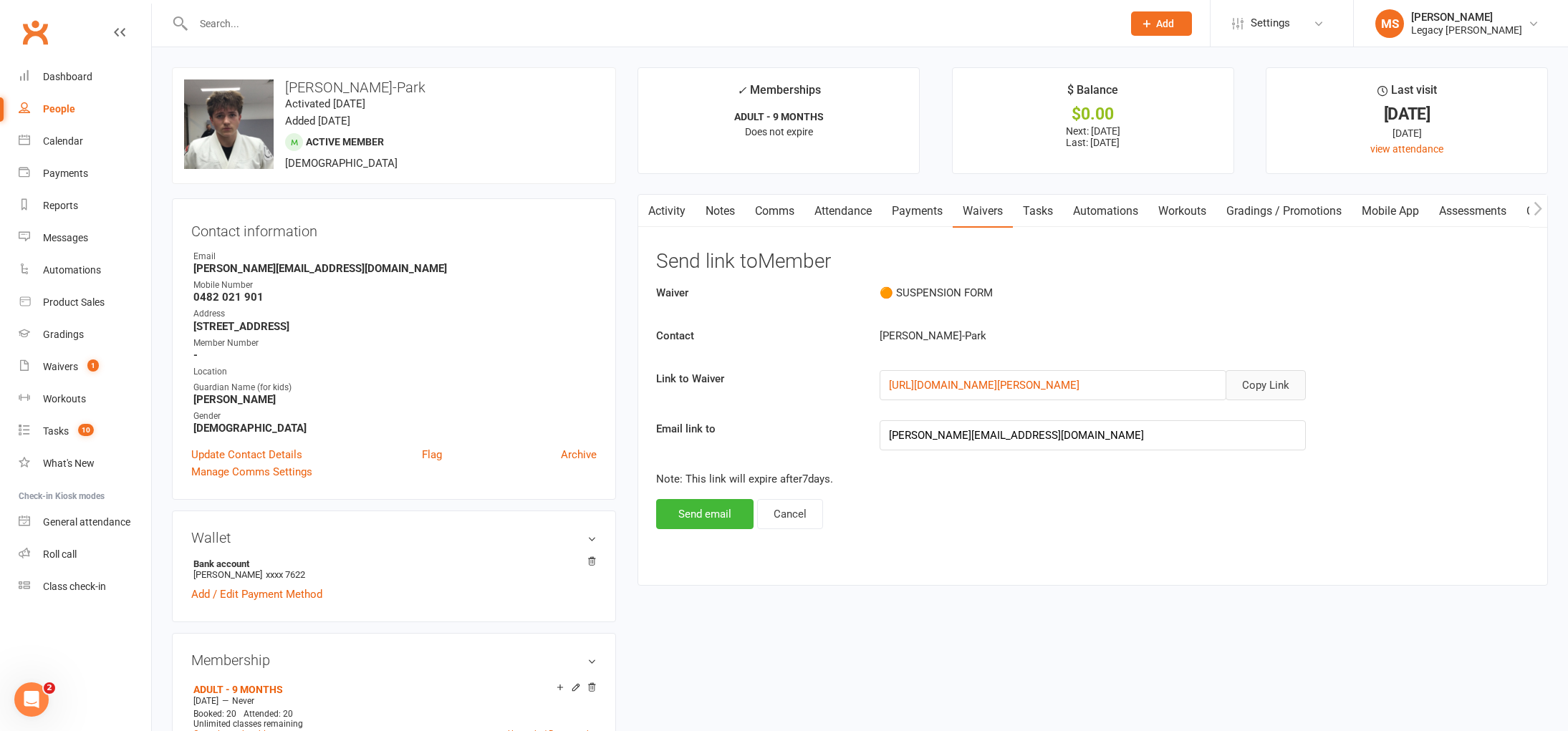
drag, startPoint x: 1282, startPoint y: 387, endPoint x: 1273, endPoint y: 383, distance: 9.8
click at [1282, 387] on button "Copy Link" at bounding box center [1266, 385] width 80 height 30
click at [957, 211] on link "Waivers" at bounding box center [982, 211] width 60 height 33
click at [665, 212] on link "Activity" at bounding box center [667, 211] width 57 height 33
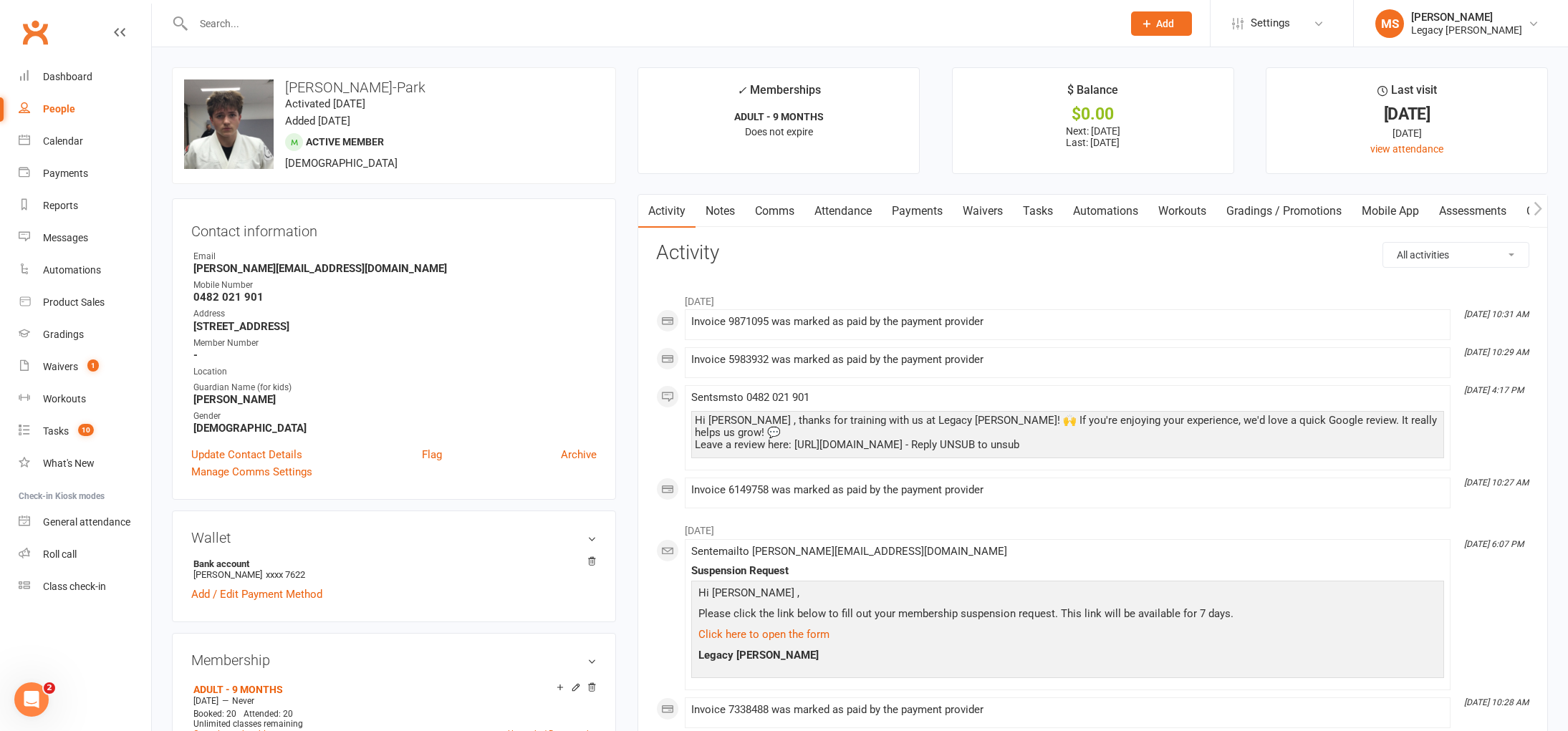
click at [908, 206] on link "Payments" at bounding box center [916, 211] width 71 height 33
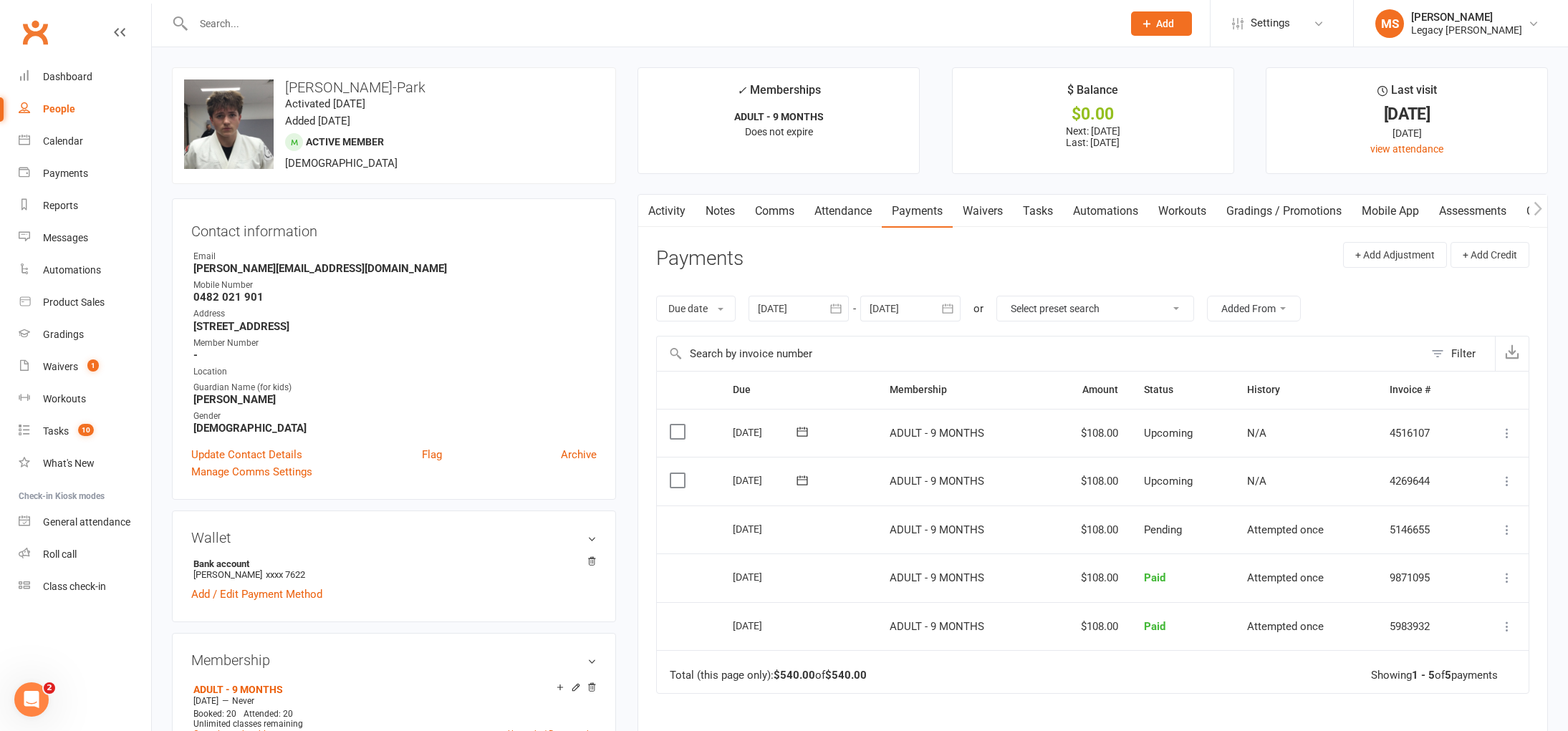
click at [1541, 209] on icon "button" at bounding box center [1538, 208] width 9 height 15
click at [1491, 214] on link "Credit balance" at bounding box center [1500, 211] width 92 height 33
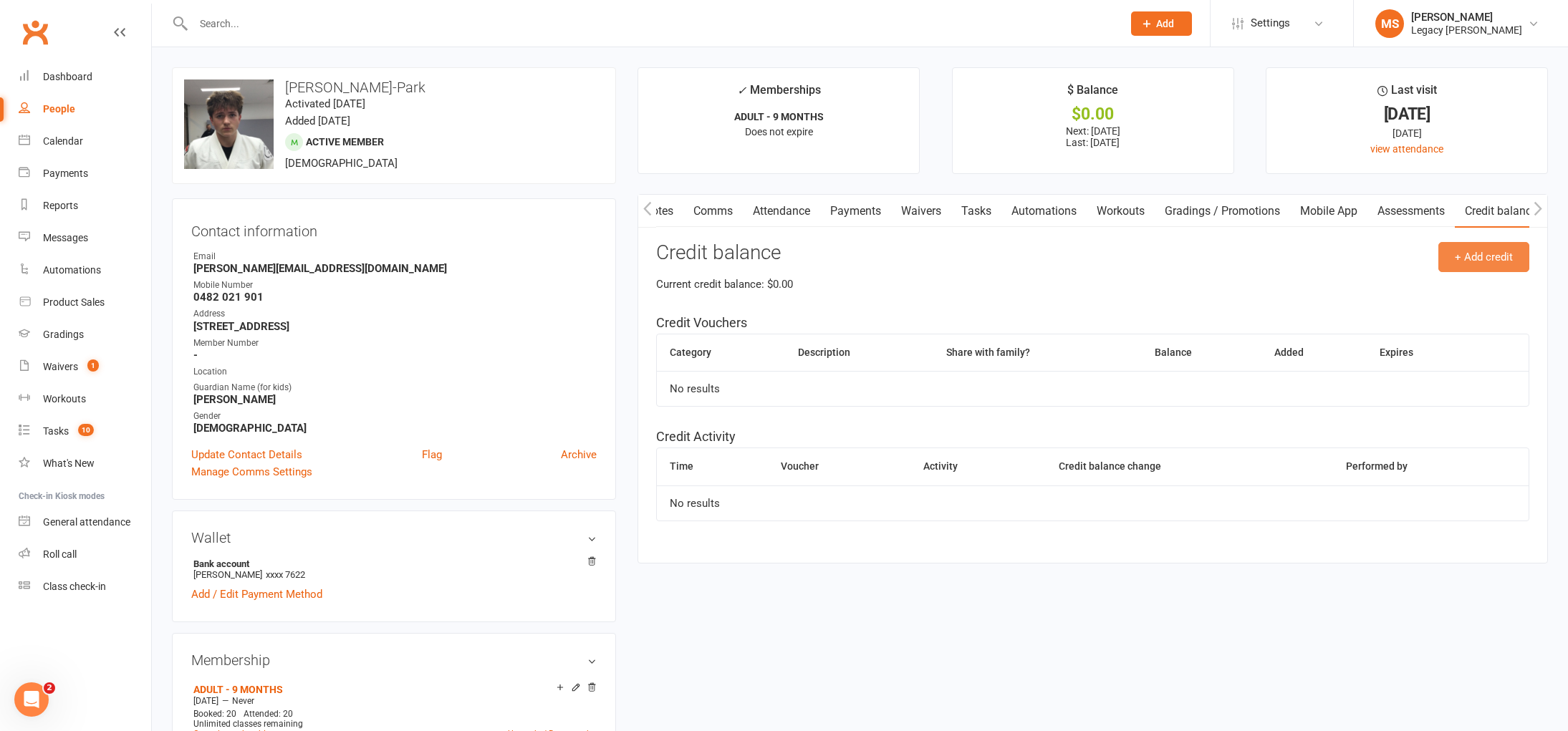
click at [1485, 251] on button "+ Add credit" at bounding box center [1484, 257] width 91 height 30
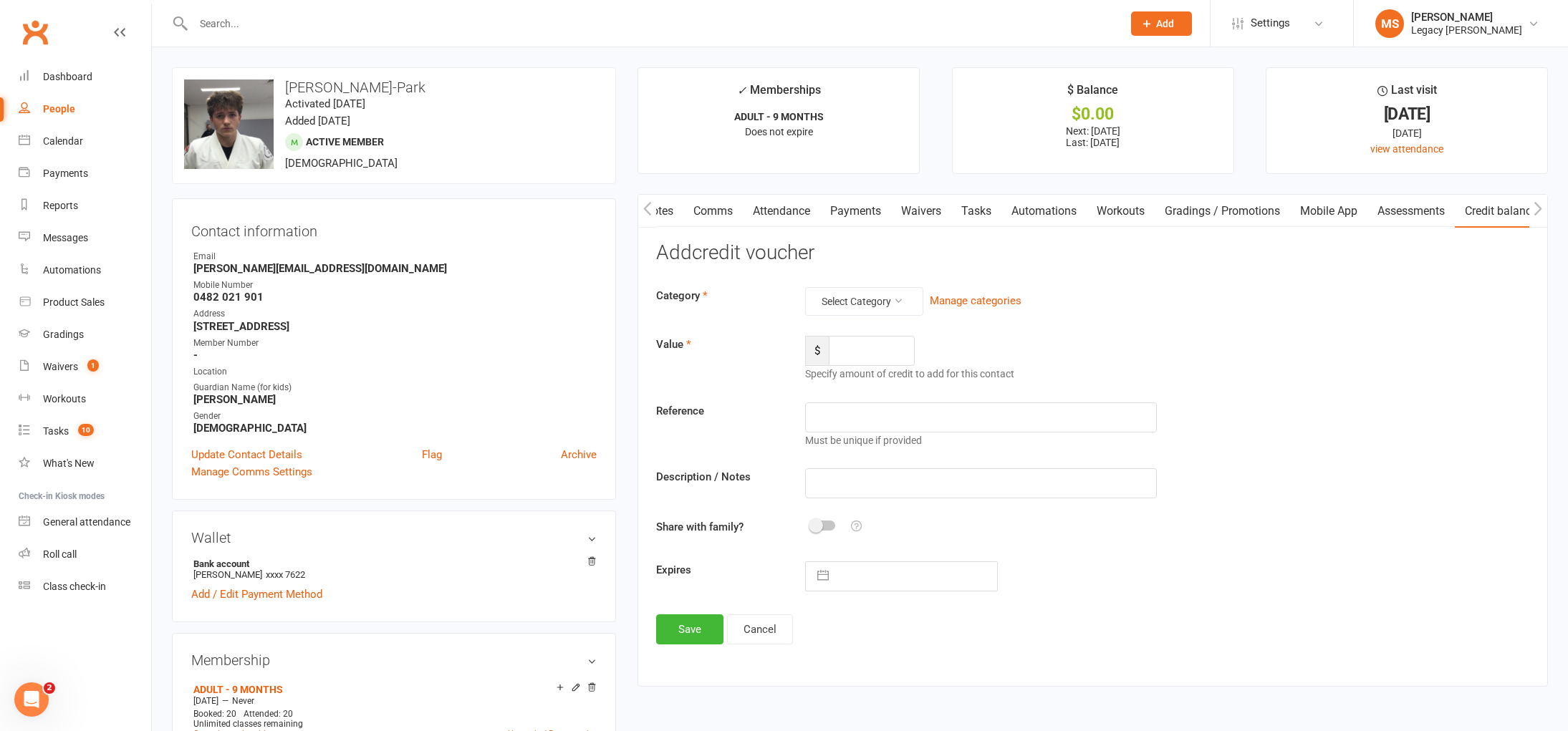
click at [881, 220] on link "Payments" at bounding box center [855, 211] width 71 height 33
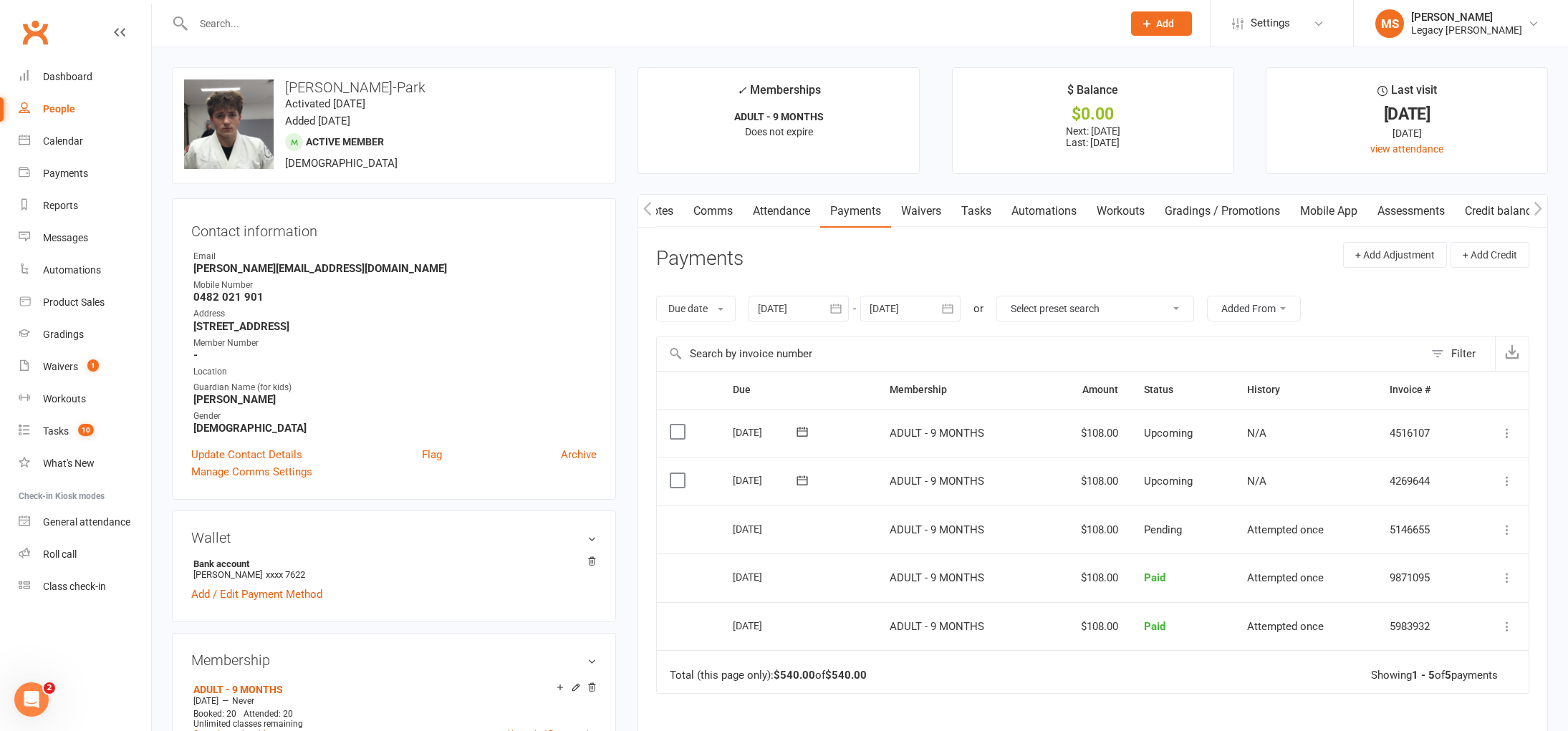
click at [1483, 211] on link "Credit balance" at bounding box center [1500, 211] width 92 height 33
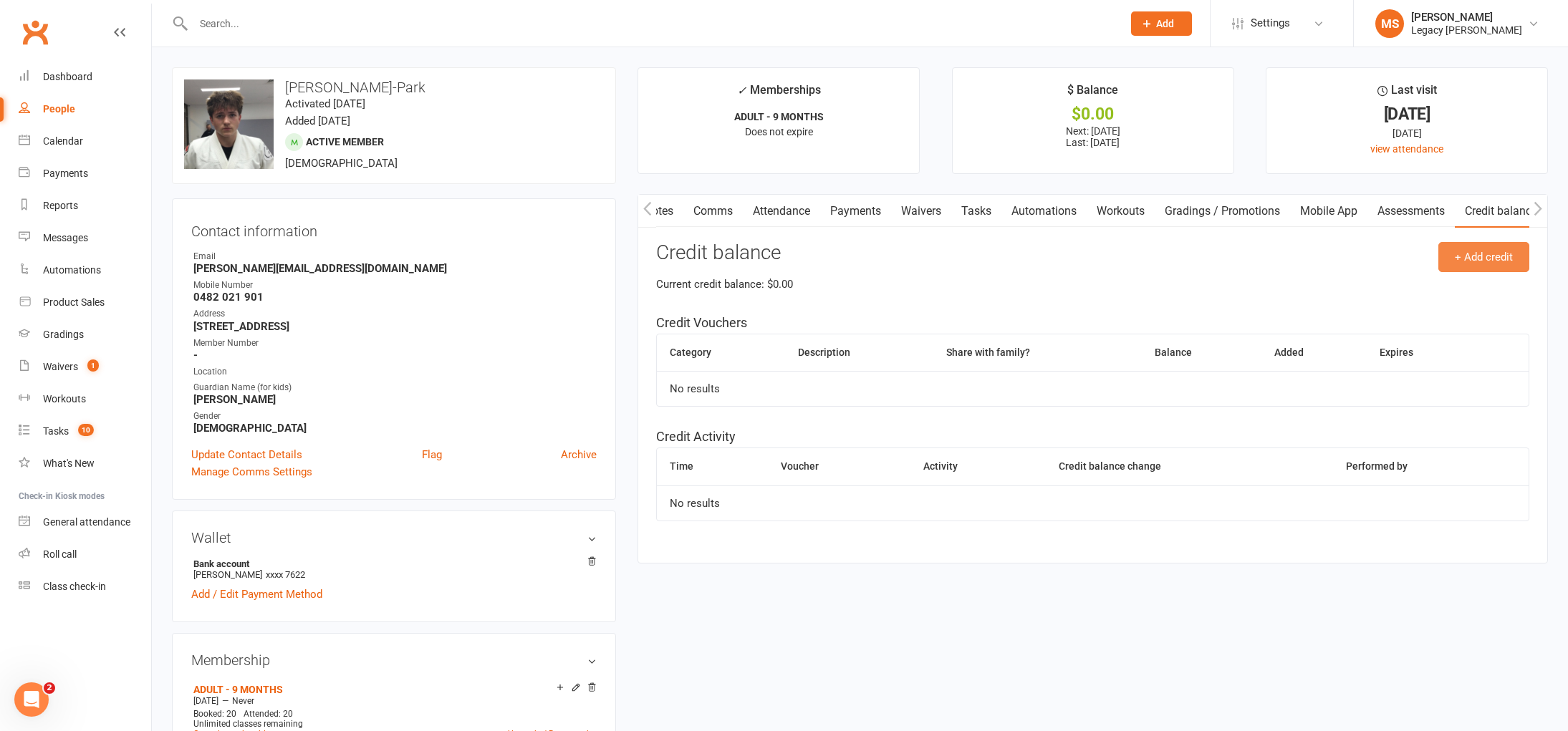
click at [1474, 268] on button "+ Add credit" at bounding box center [1484, 257] width 91 height 30
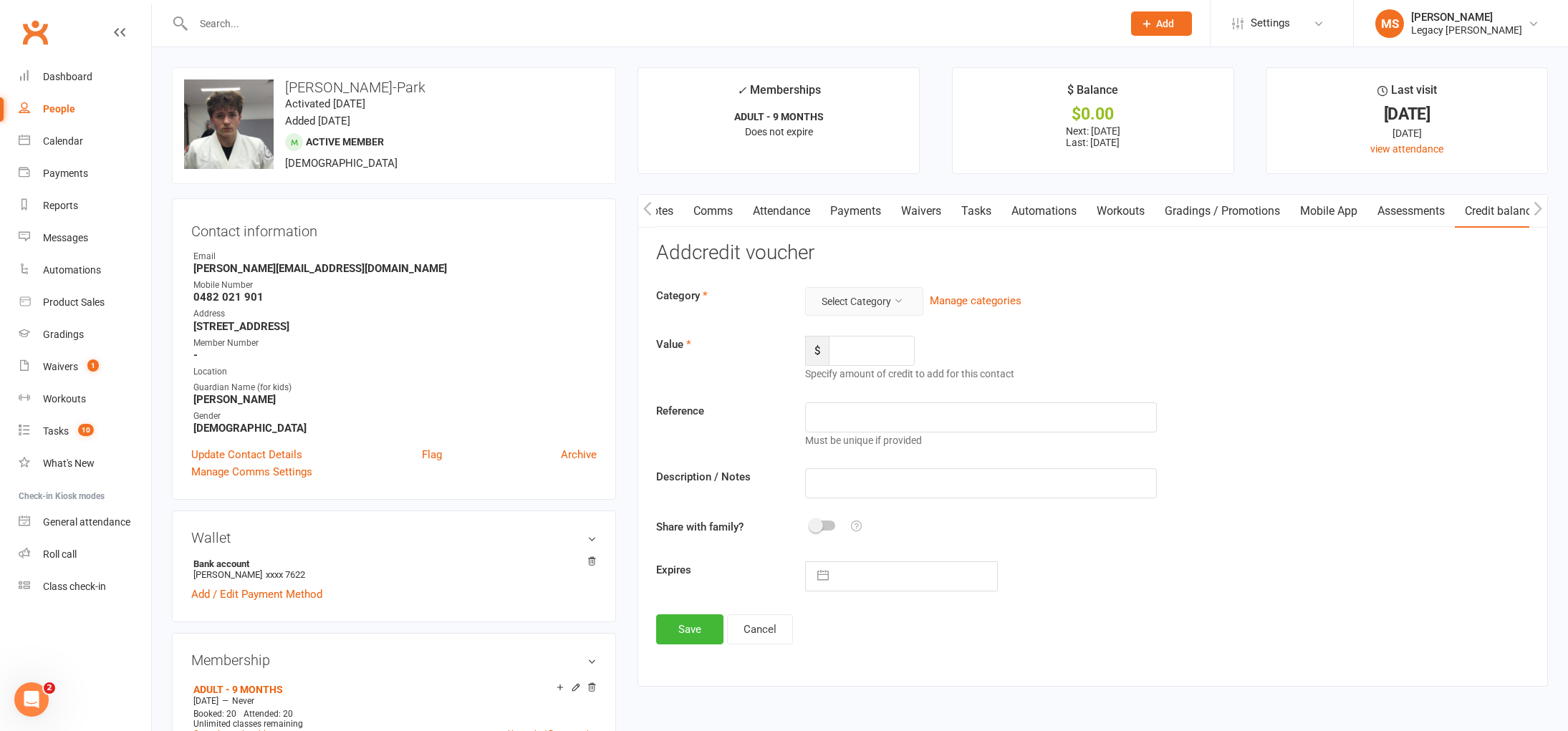
click at [855, 303] on button "Select Category" at bounding box center [864, 301] width 118 height 29
click at [807, 365] on link "General" at bounding box center [853, 364] width 142 height 29
click at [859, 352] on input "number" at bounding box center [872, 351] width 86 height 30
type input "108"
click at [889, 416] on input "text" at bounding box center [981, 417] width 351 height 30
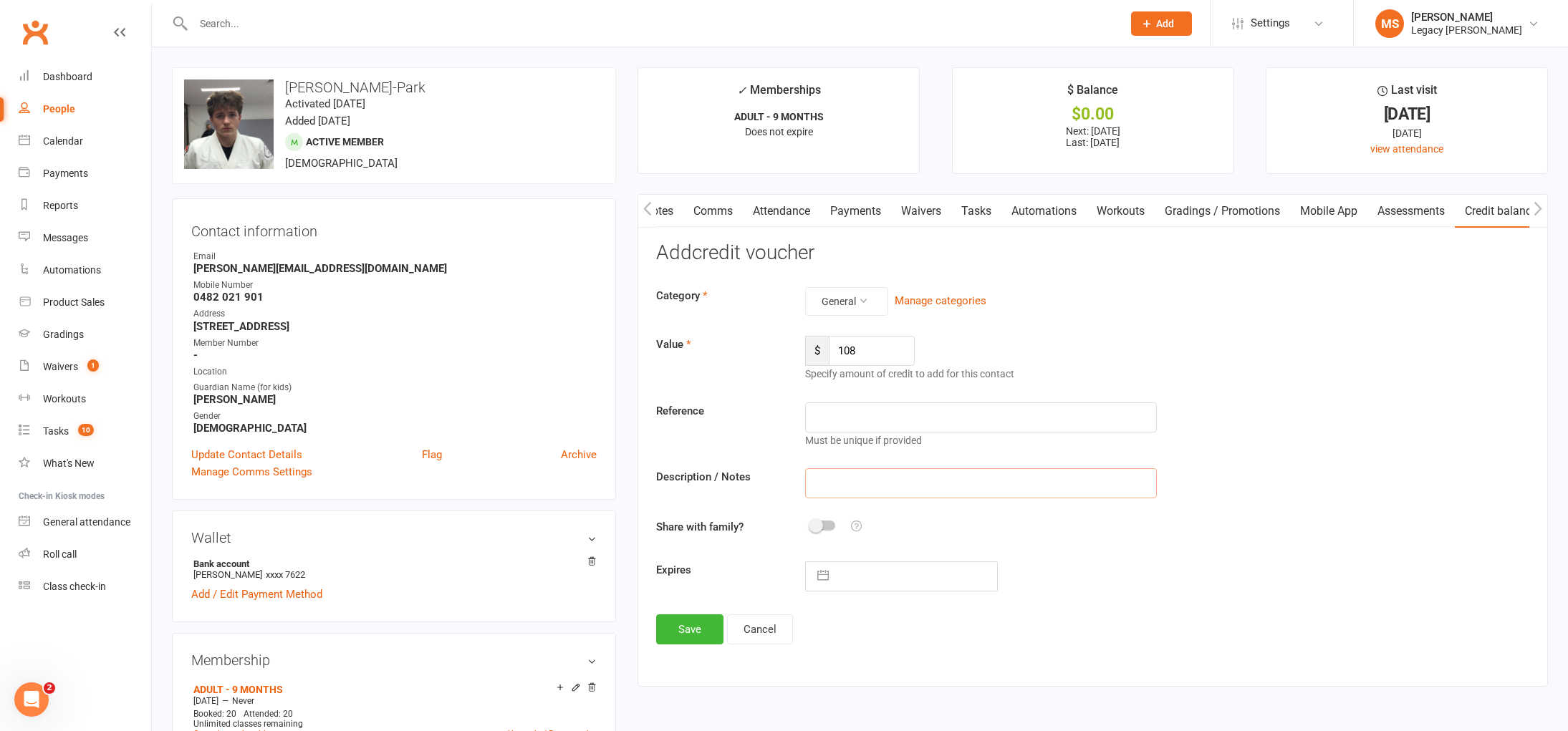
click at [845, 497] on input "text" at bounding box center [981, 483] width 351 height 30
type input "was charged when was supposed to be on suspension, use the credit to cover paym…"
click at [1127, 618] on footer "Save Cancel" at bounding box center [1092, 630] width 873 height 30
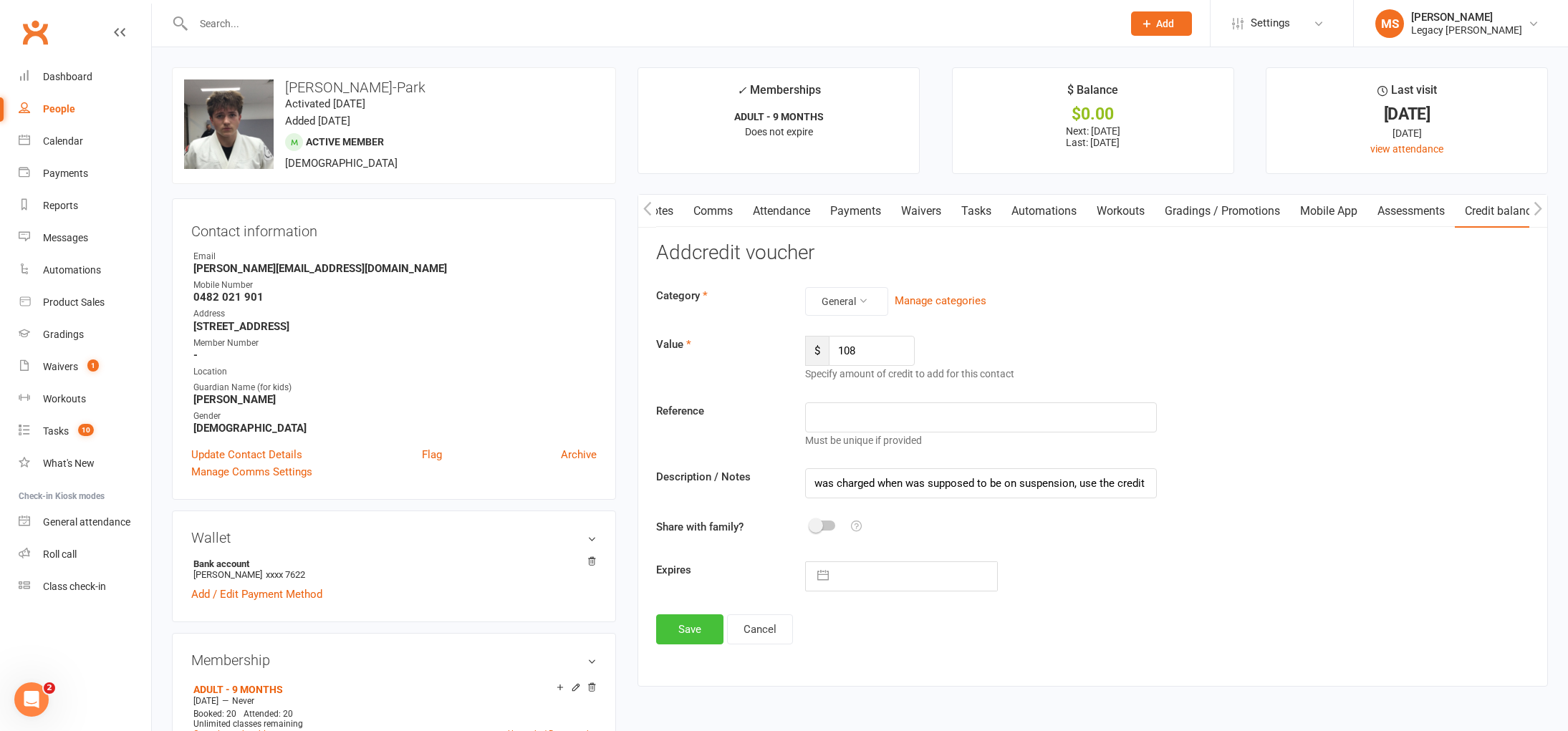
click at [682, 622] on button "Save" at bounding box center [689, 630] width 67 height 30
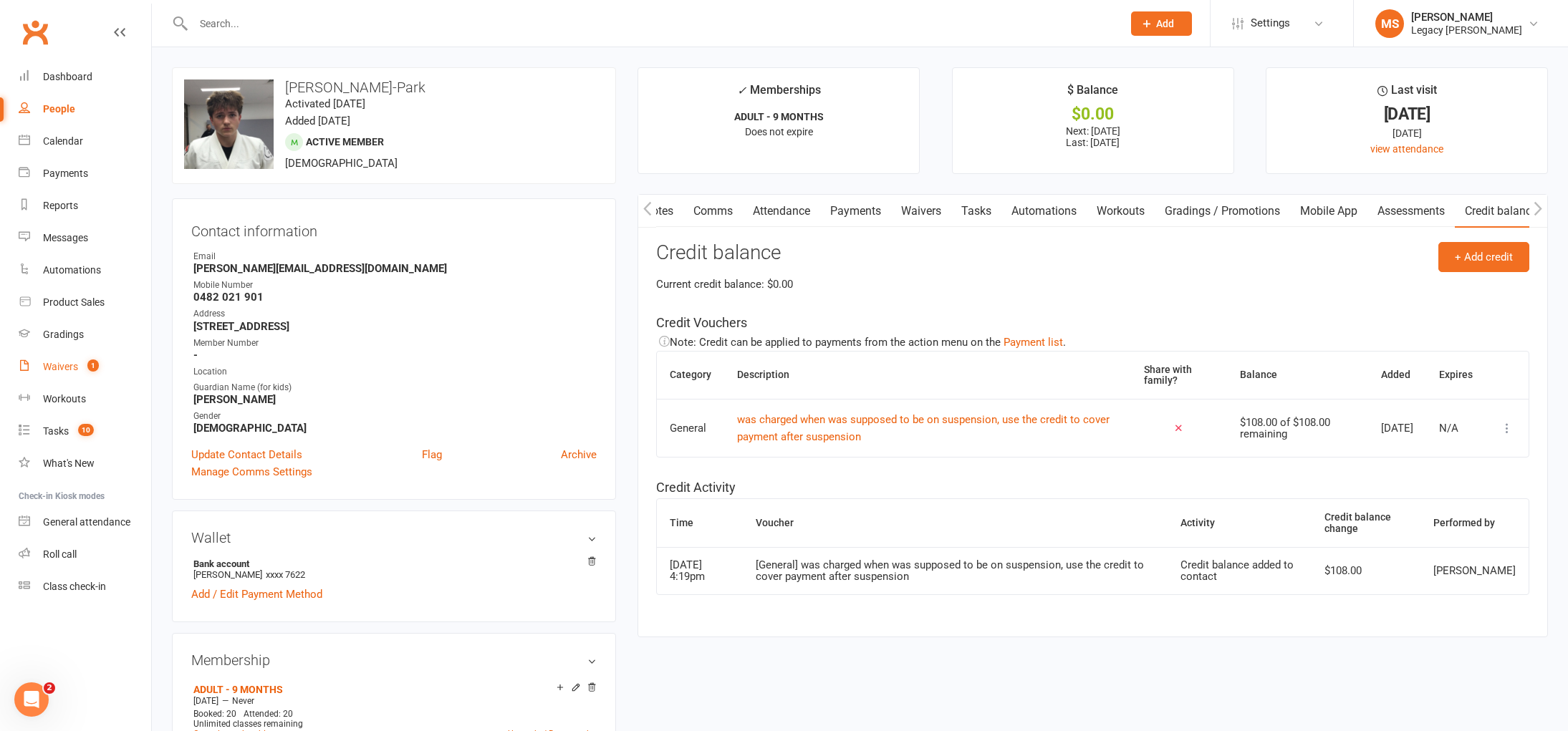
click at [67, 375] on link "Waivers 1" at bounding box center [85, 367] width 132 height 32
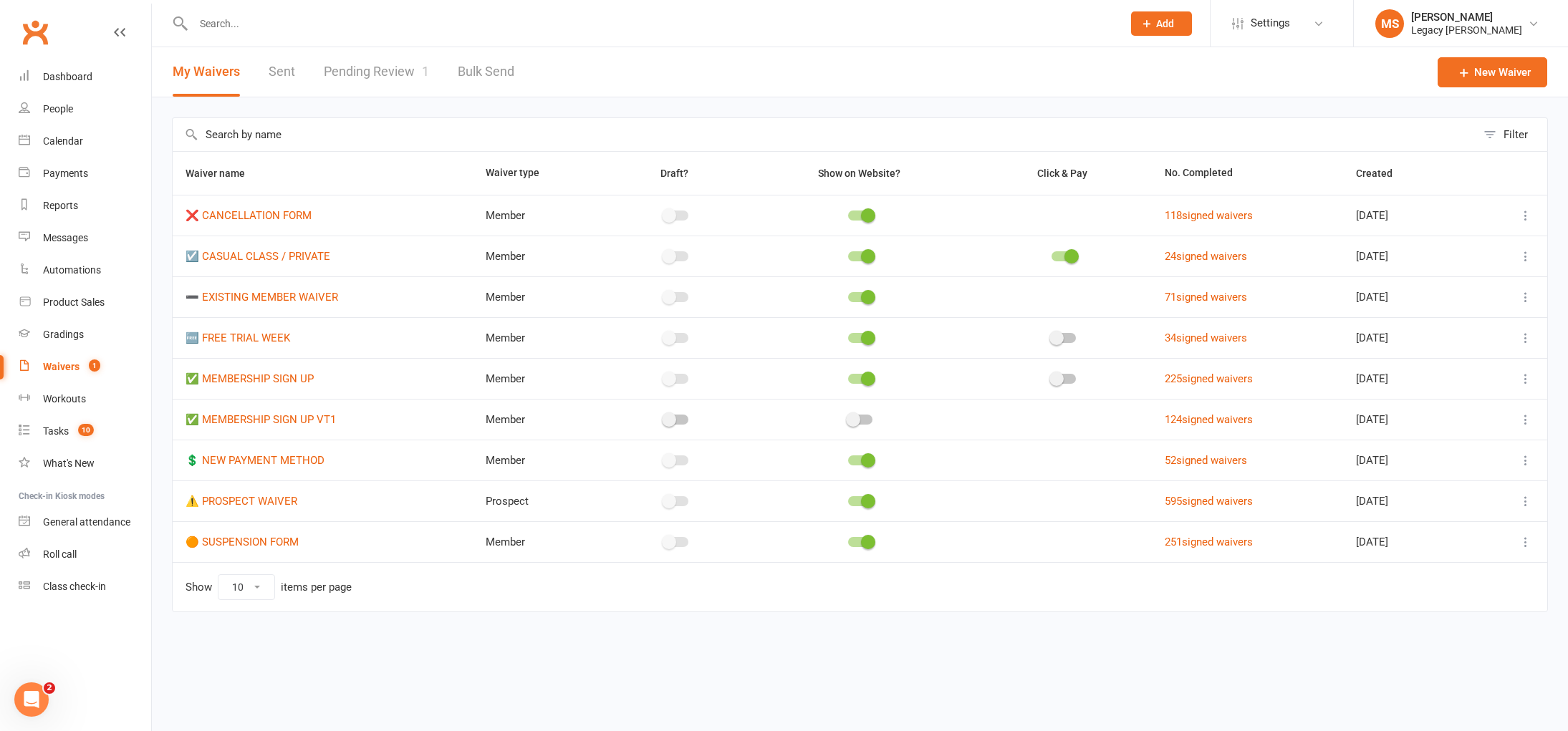
click at [369, 80] on link "Pending Review 1" at bounding box center [376, 71] width 105 height 49
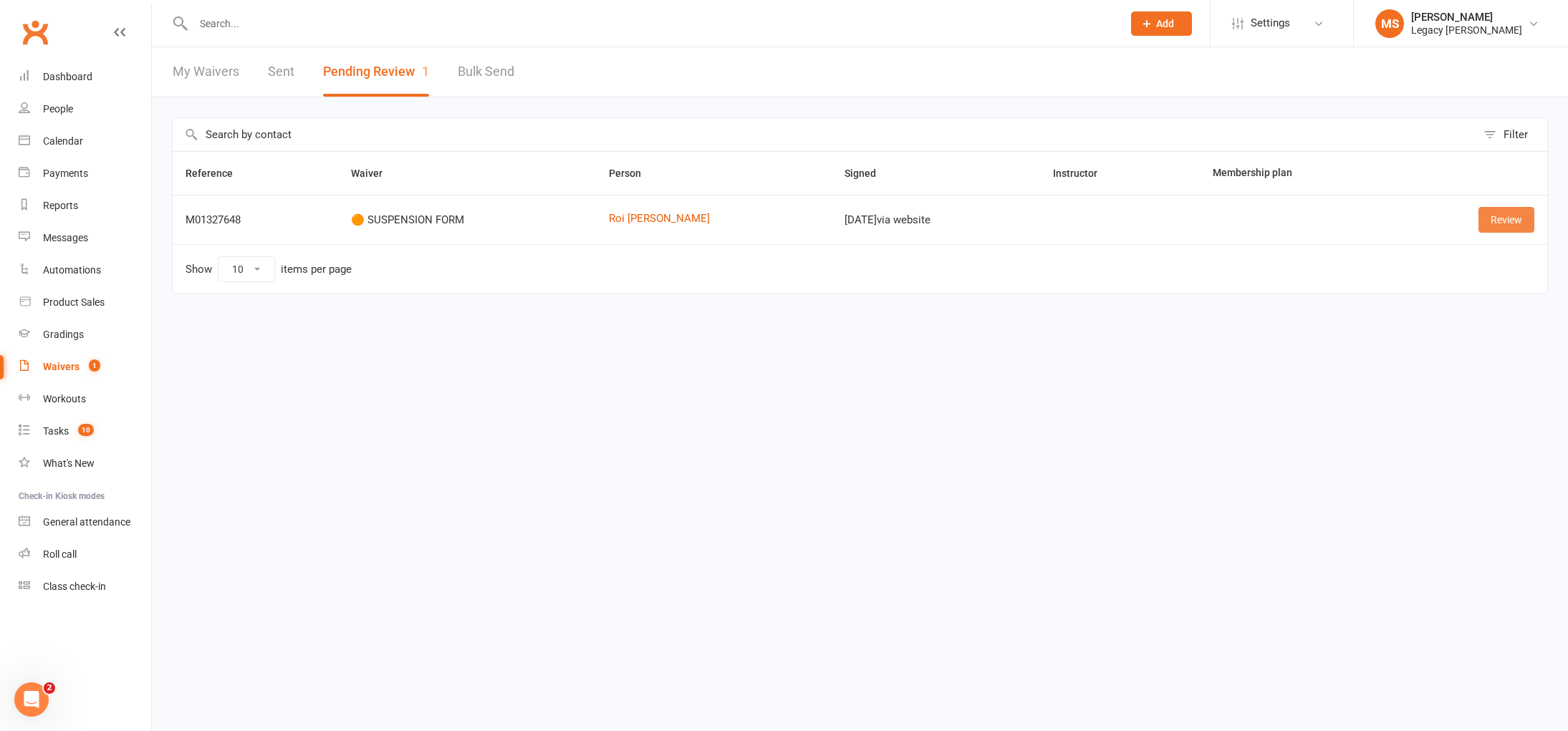
click at [1501, 216] on link "Review" at bounding box center [1506, 220] width 56 height 26
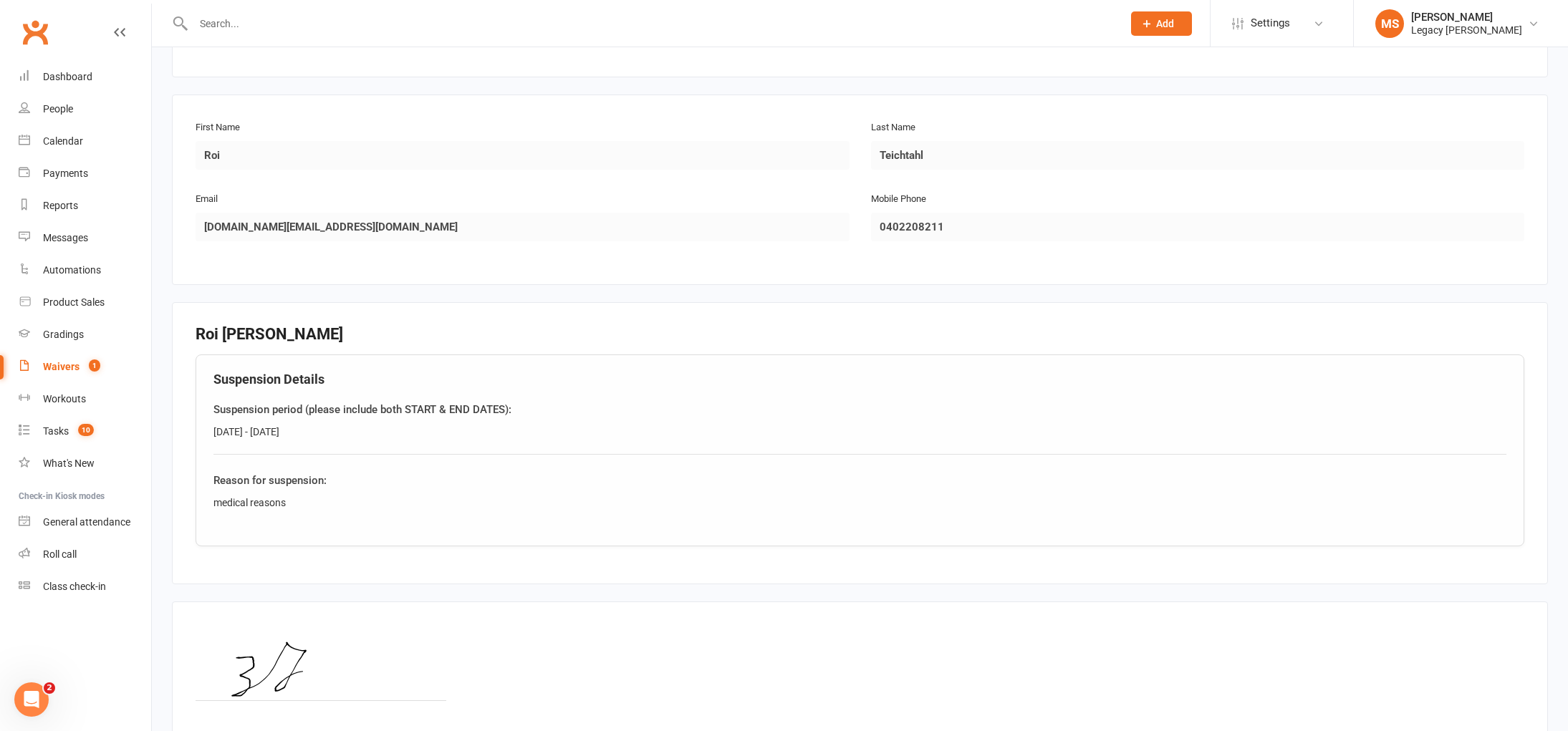
scroll to position [338, 0]
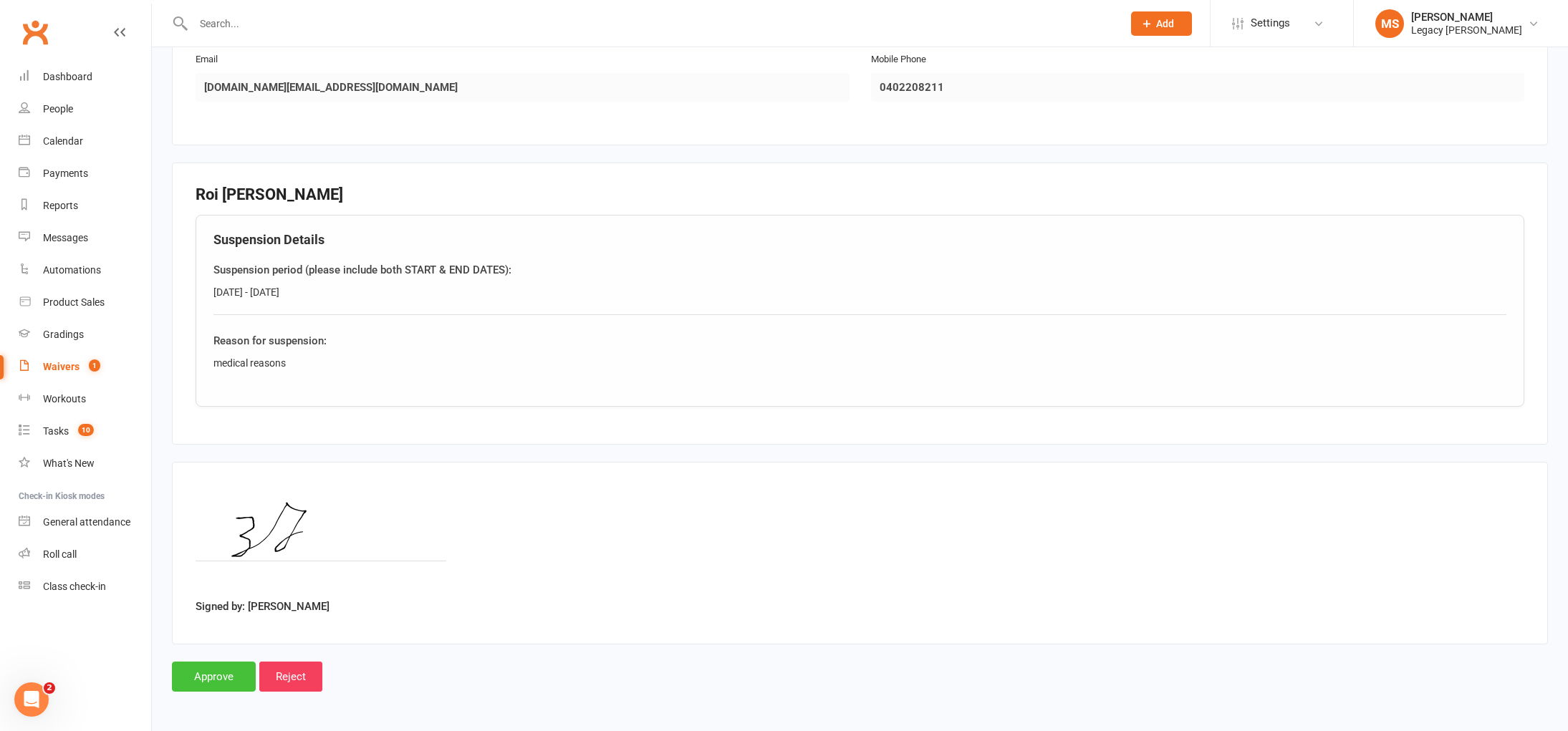
click at [212, 675] on input "Approve" at bounding box center [214, 676] width 84 height 30
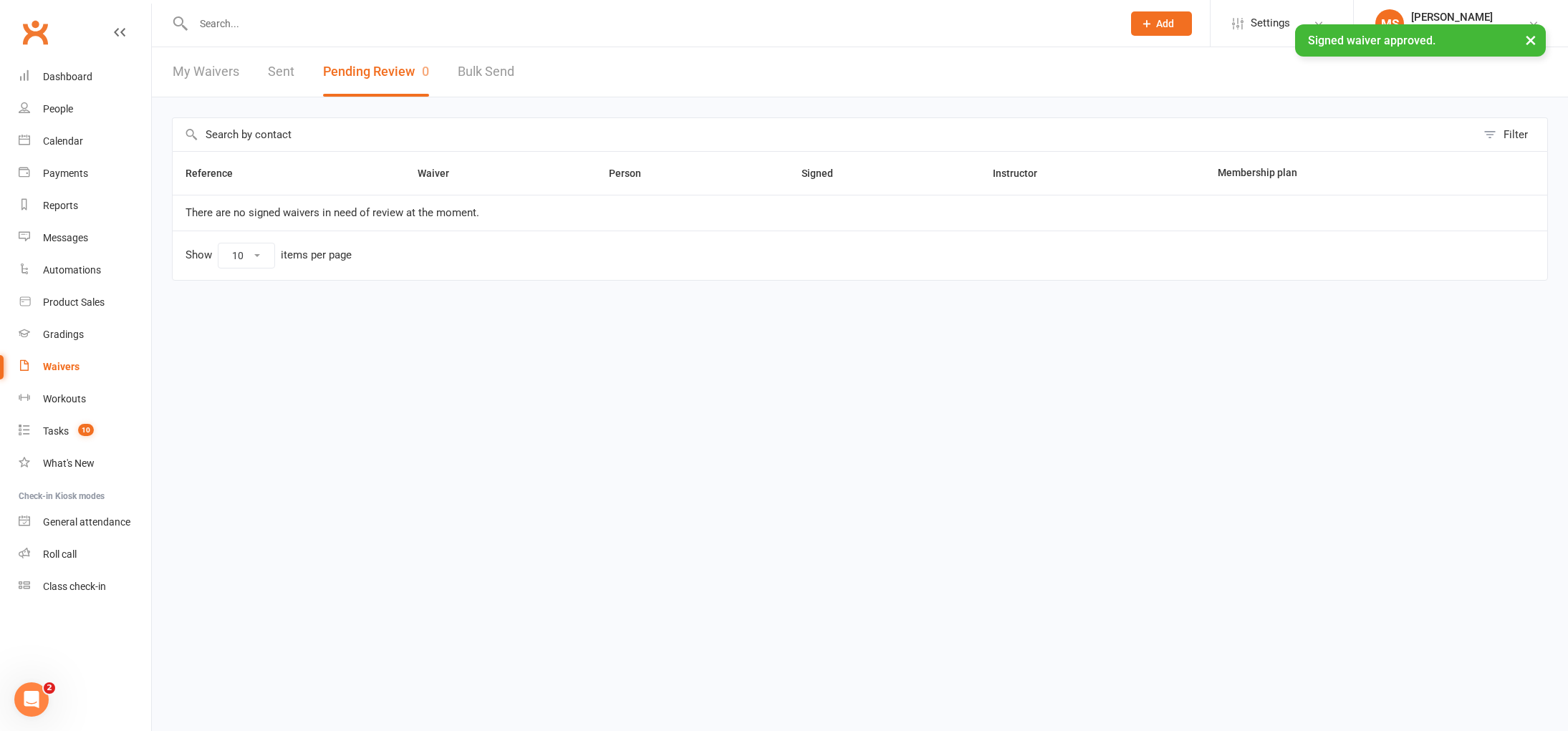
click at [283, 20] on input "text" at bounding box center [651, 23] width 923 height 20
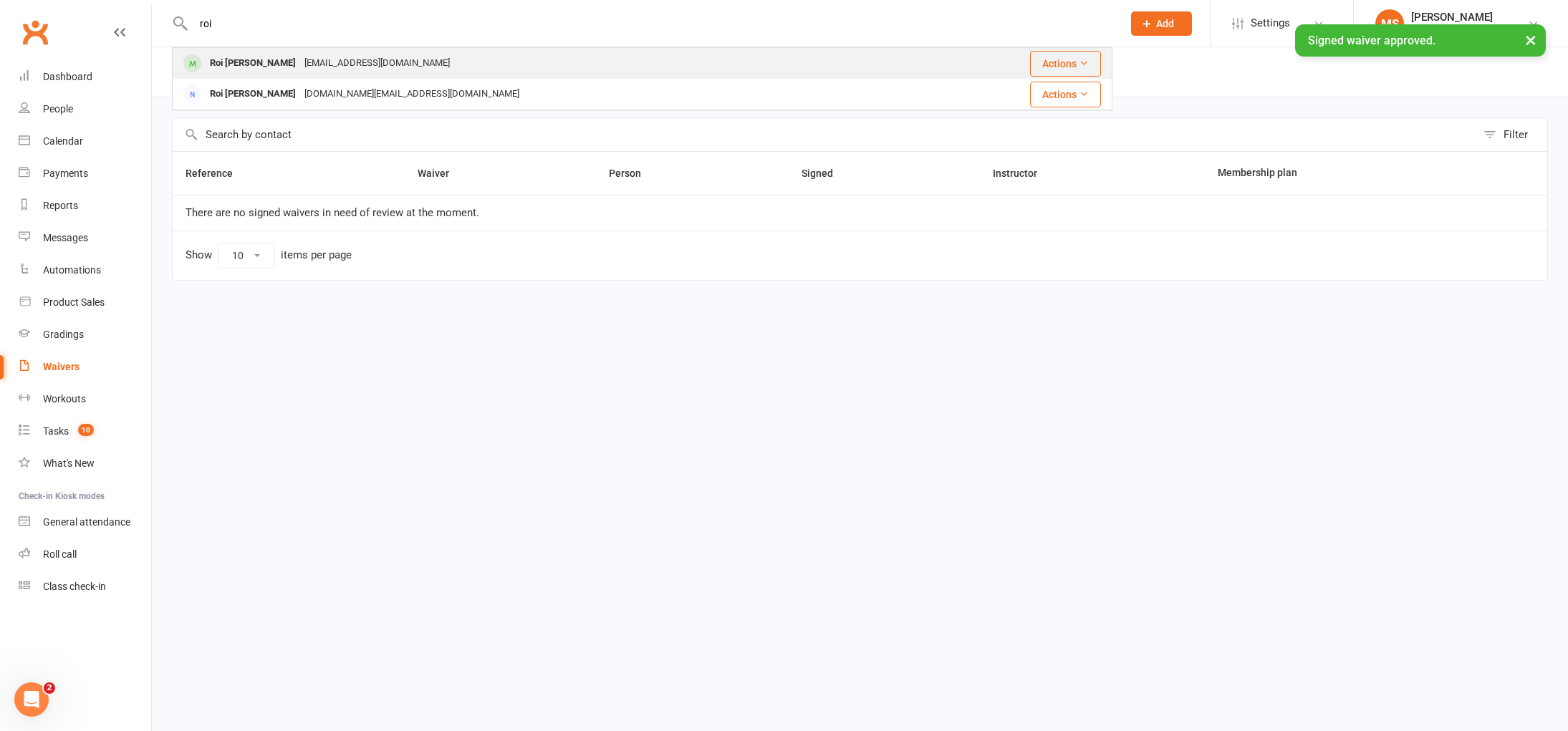
type input "roi"
click at [303, 63] on div "[EMAIL_ADDRESS][DOMAIN_NAME]" at bounding box center [377, 63] width 154 height 21
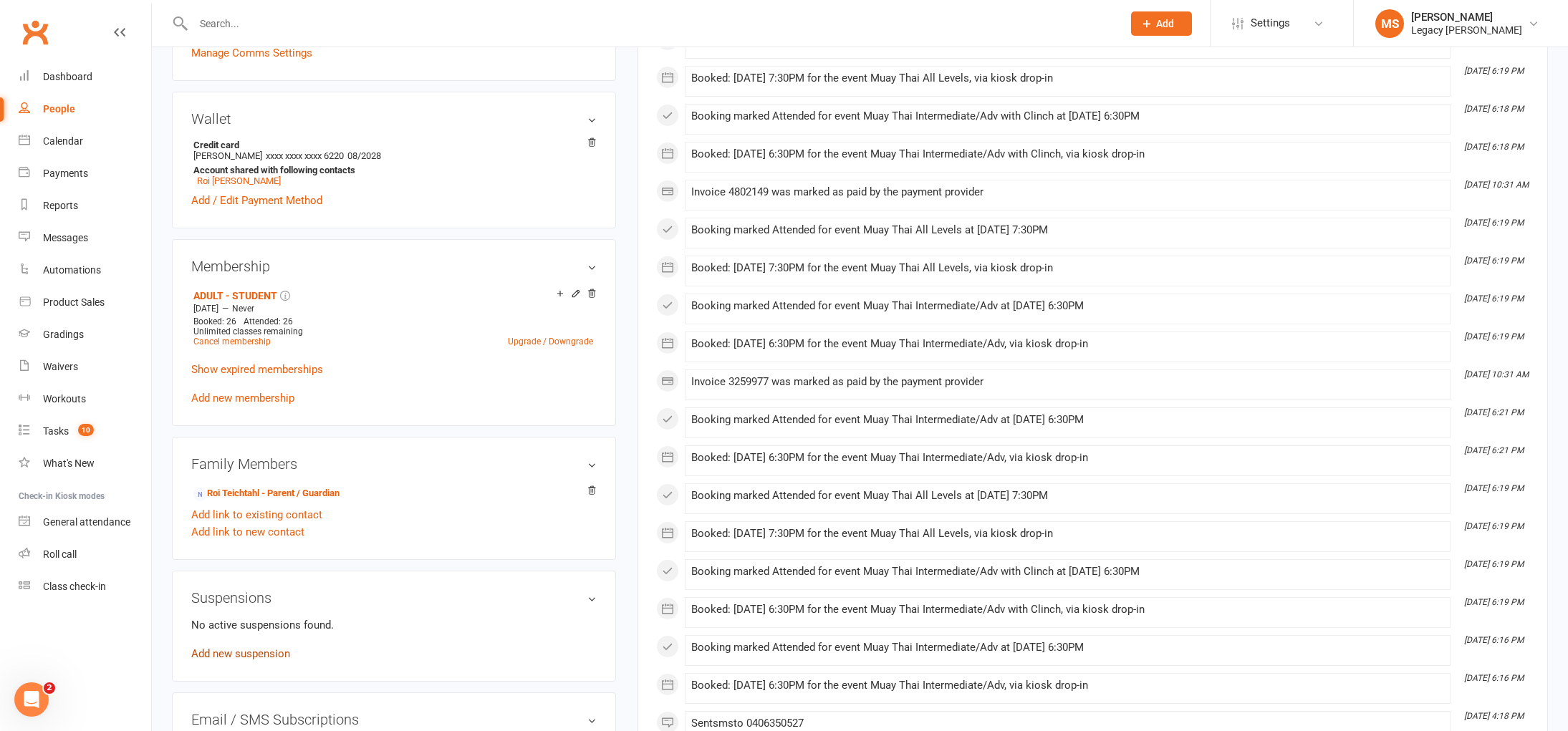
scroll to position [421, 0]
click at [266, 653] on link "Add new suspension" at bounding box center [240, 651] width 99 height 13
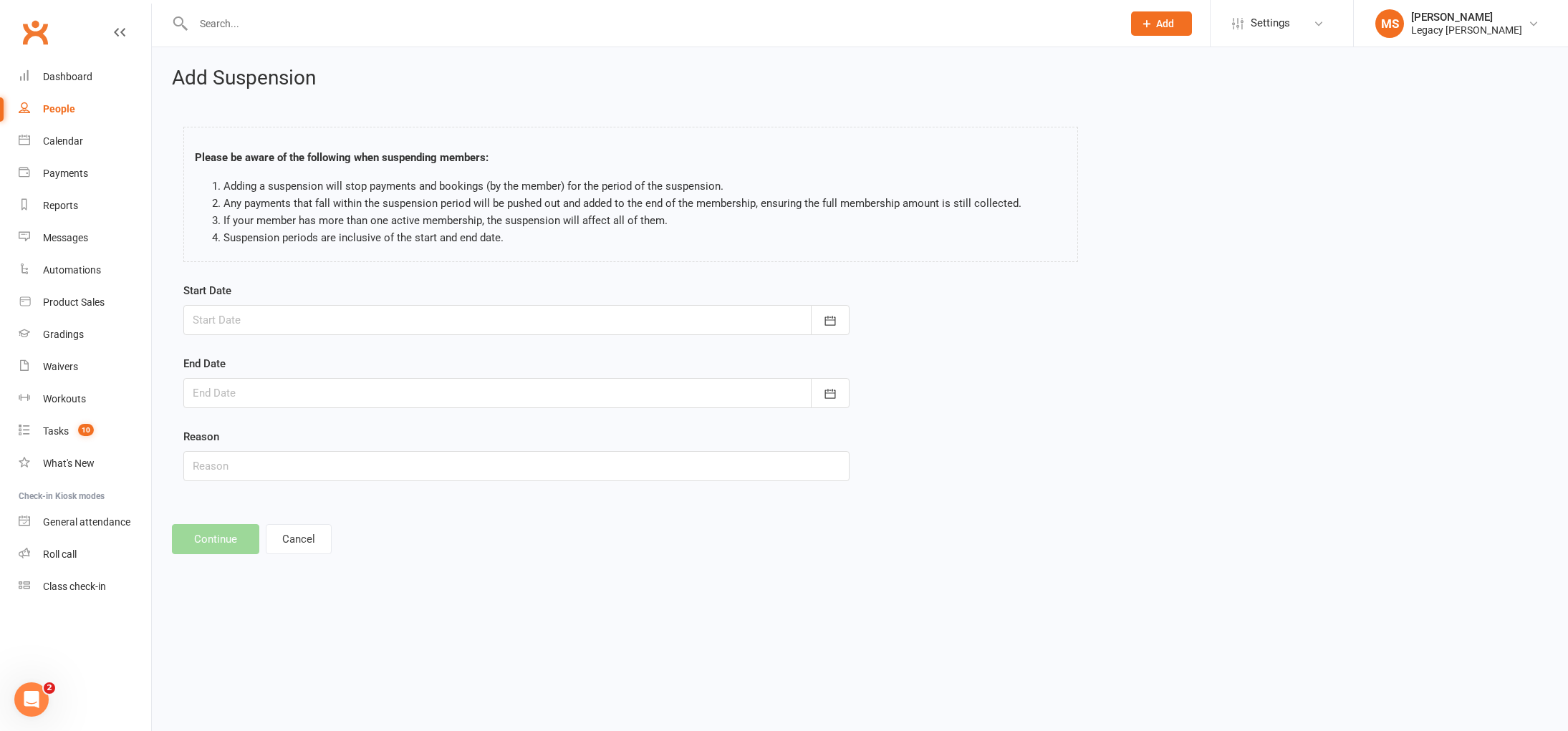
click at [603, 315] on div at bounding box center [516, 320] width 666 height 30
click at [315, 466] on button "12" at bounding box center [305, 465] width 30 height 26
type input "[DATE]"
click at [402, 399] on div at bounding box center [516, 393] width 666 height 30
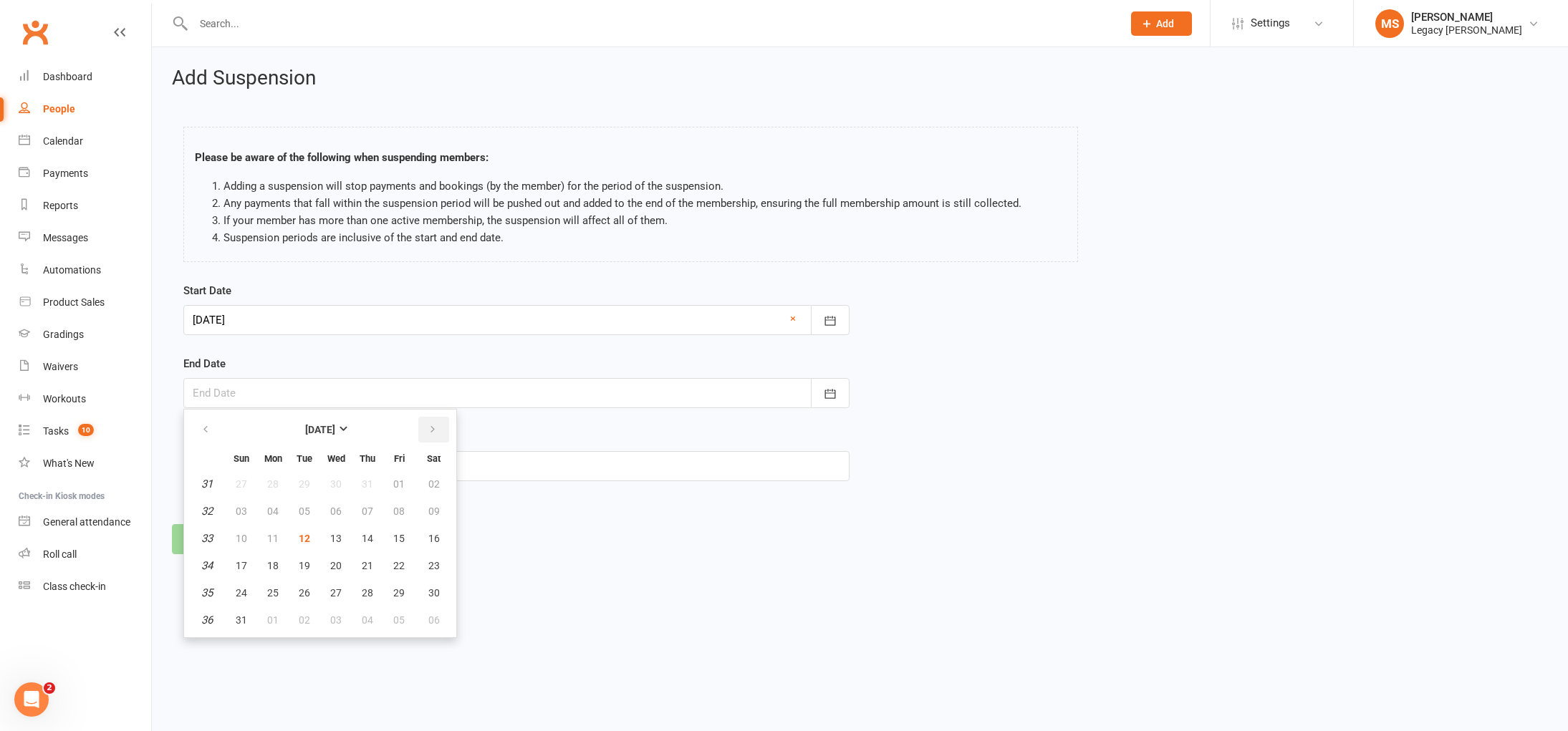
click at [428, 425] on icon "button" at bounding box center [432, 429] width 10 height 12
click at [336, 618] on span "08" at bounding box center [335, 620] width 12 height 12
type input "[DATE]"
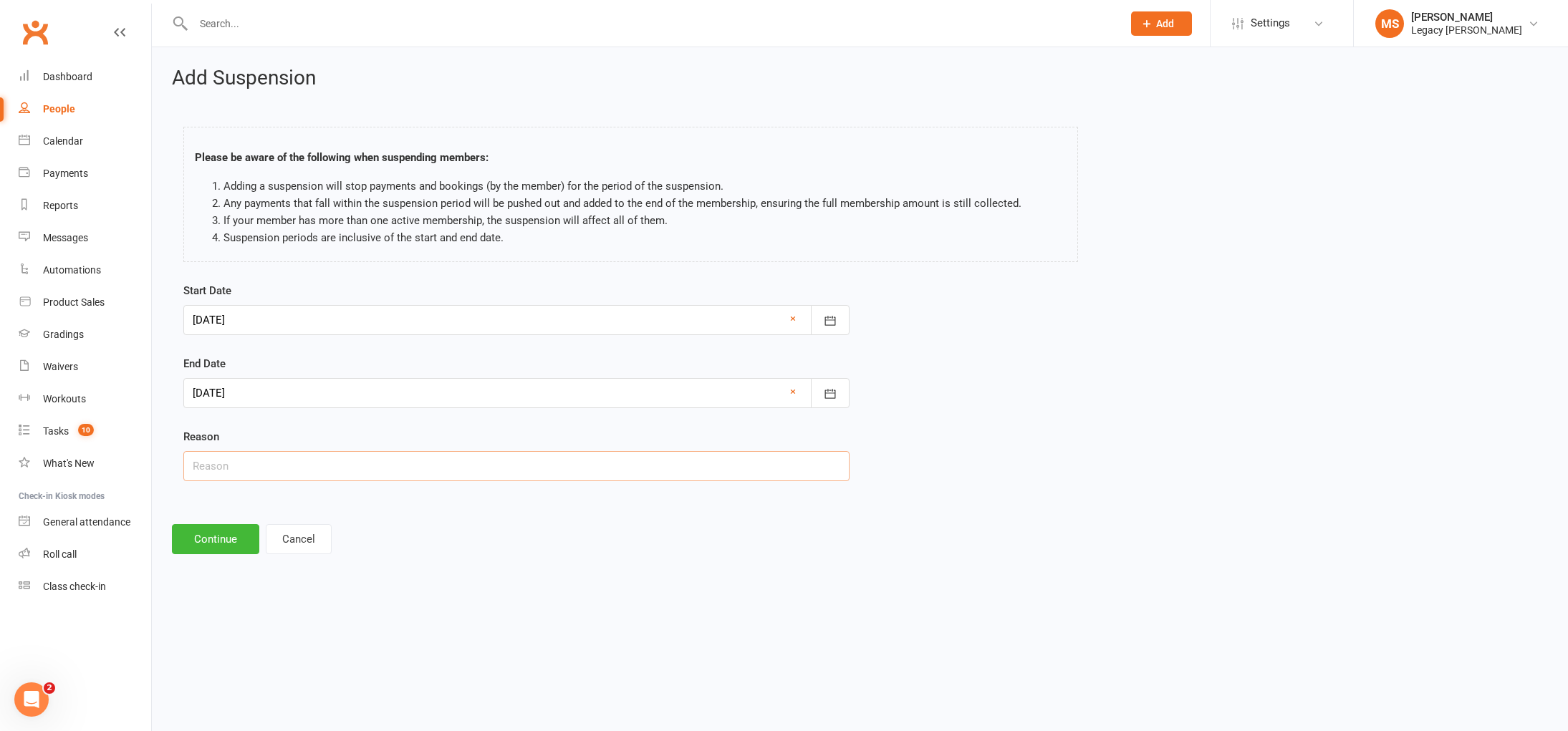
click at [307, 470] on input "text" at bounding box center [516, 466] width 666 height 30
type input "medical reasons"
click at [200, 541] on button "Continue" at bounding box center [215, 540] width 88 height 30
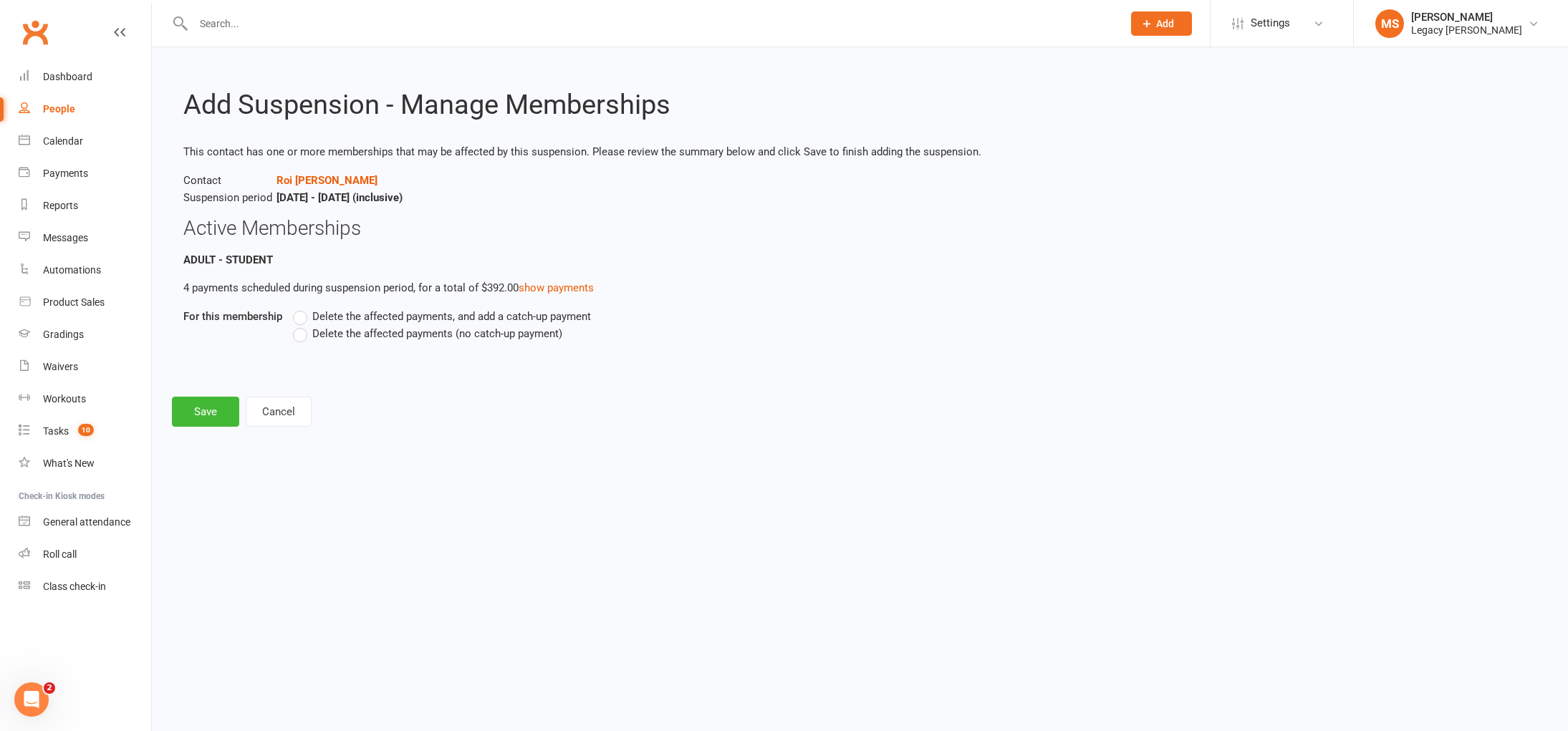
click at [397, 315] on span "Delete the affected payments, and add a catch-up payment" at bounding box center [451, 315] width 279 height 15
click at [302, 308] on input "Delete the affected payments, and add a catch-up payment" at bounding box center [298, 308] width 9 height 0
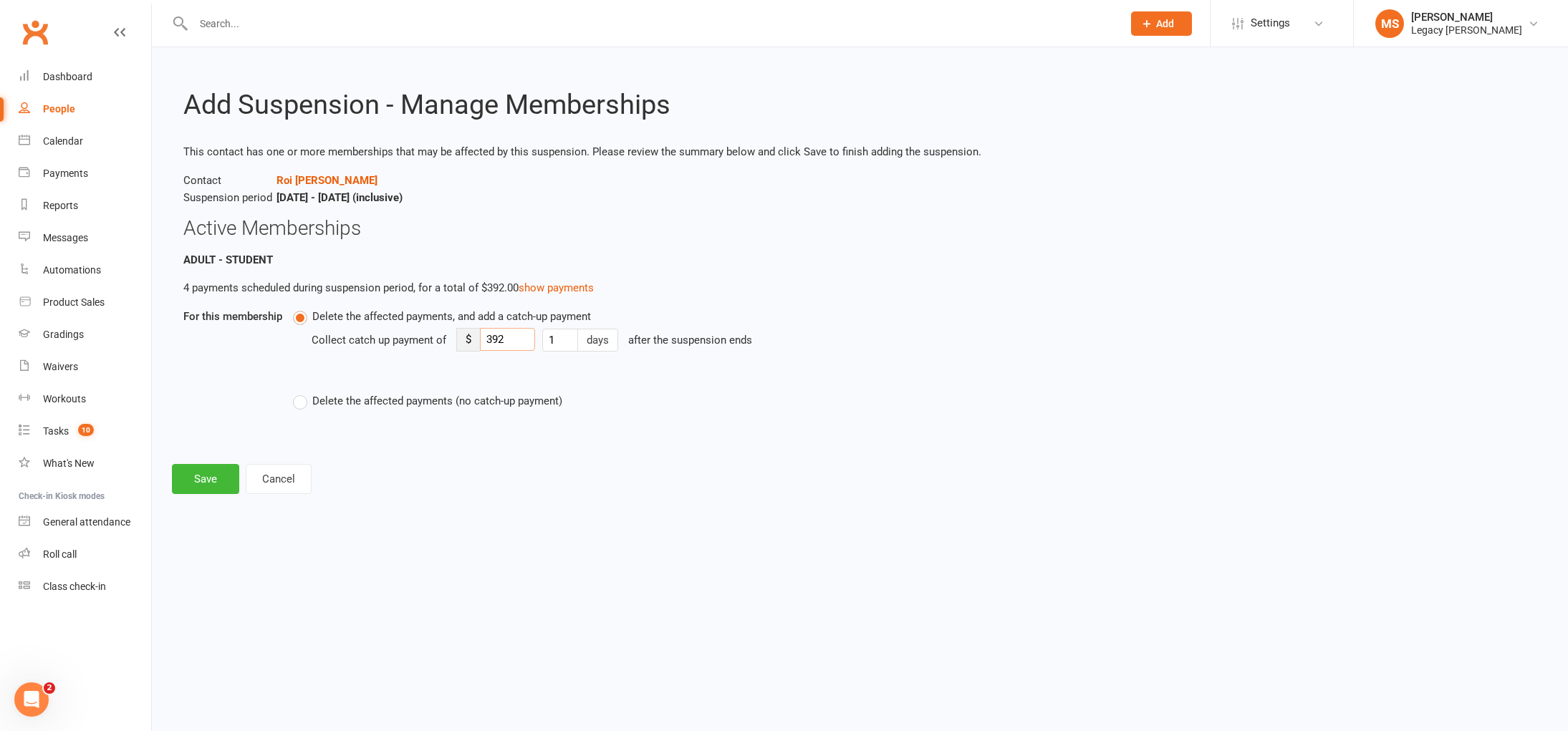
drag, startPoint x: 510, startPoint y: 344, endPoint x: 377, endPoint y: 340, distance: 133.1
click at [377, 340] on div "Collect catch up payment of $ 392 1 days after the suspension ends" at bounding box center [743, 350] width 862 height 50
type input "20"
click at [199, 474] on button "Save" at bounding box center [205, 479] width 67 height 30
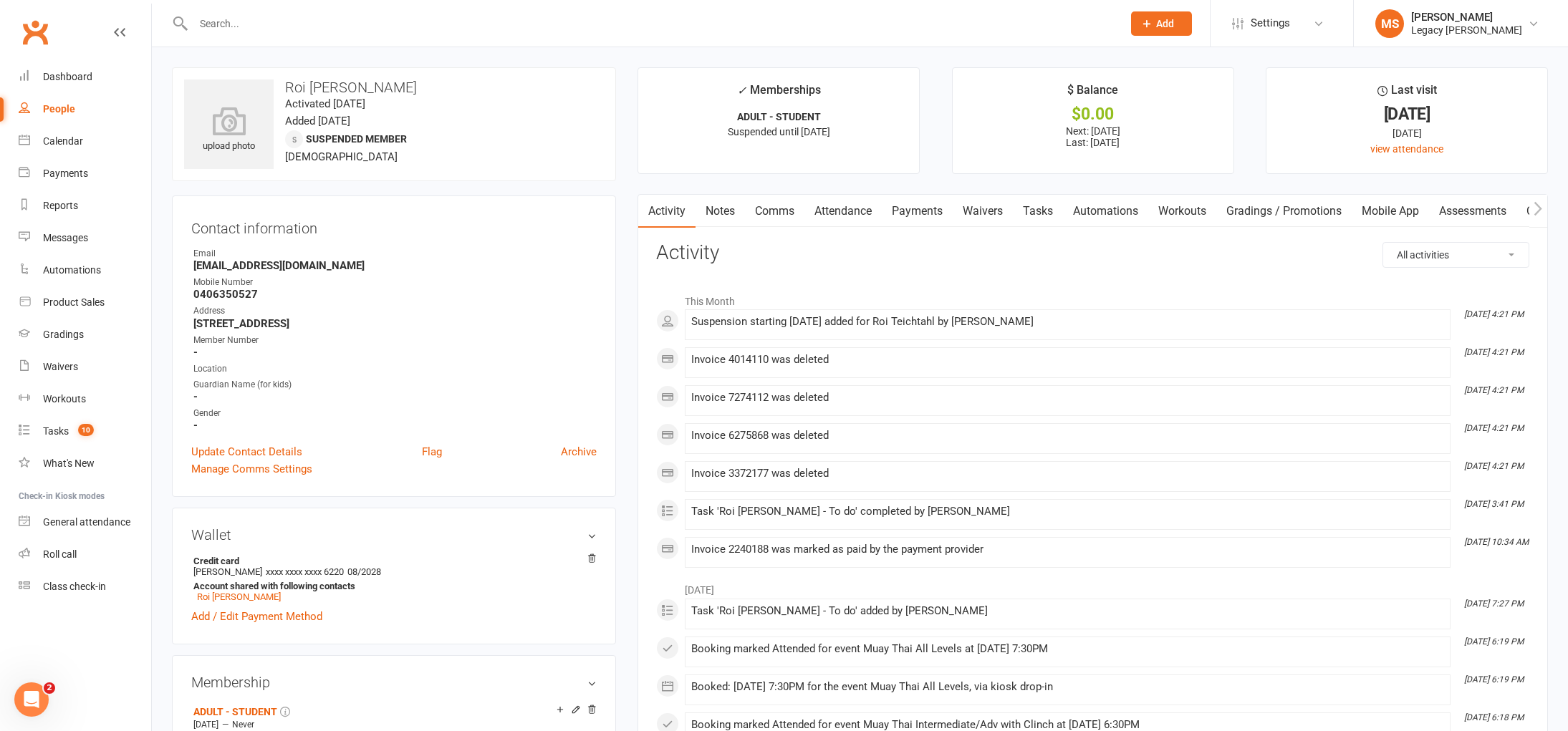
click at [908, 210] on link "Payments" at bounding box center [916, 211] width 71 height 33
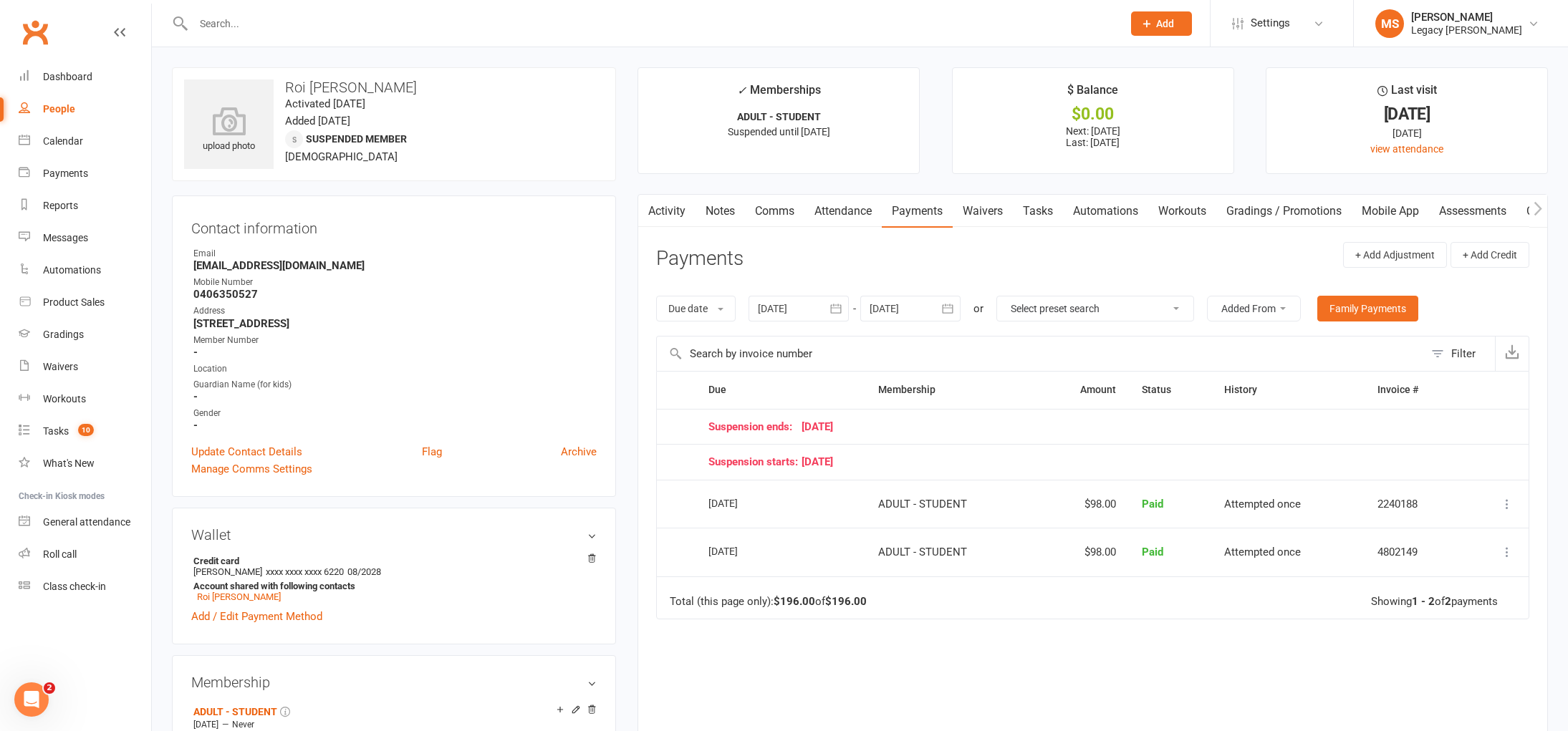
click at [906, 310] on div at bounding box center [910, 308] width 100 height 26
click at [1117, 345] on button "button" at bounding box center [1110, 342] width 30 height 26
click at [1117, 345] on button "button" at bounding box center [1110, 342] width 30 height 26
click at [1119, 399] on button "06" at bounding box center [1110, 397] width 37 height 26
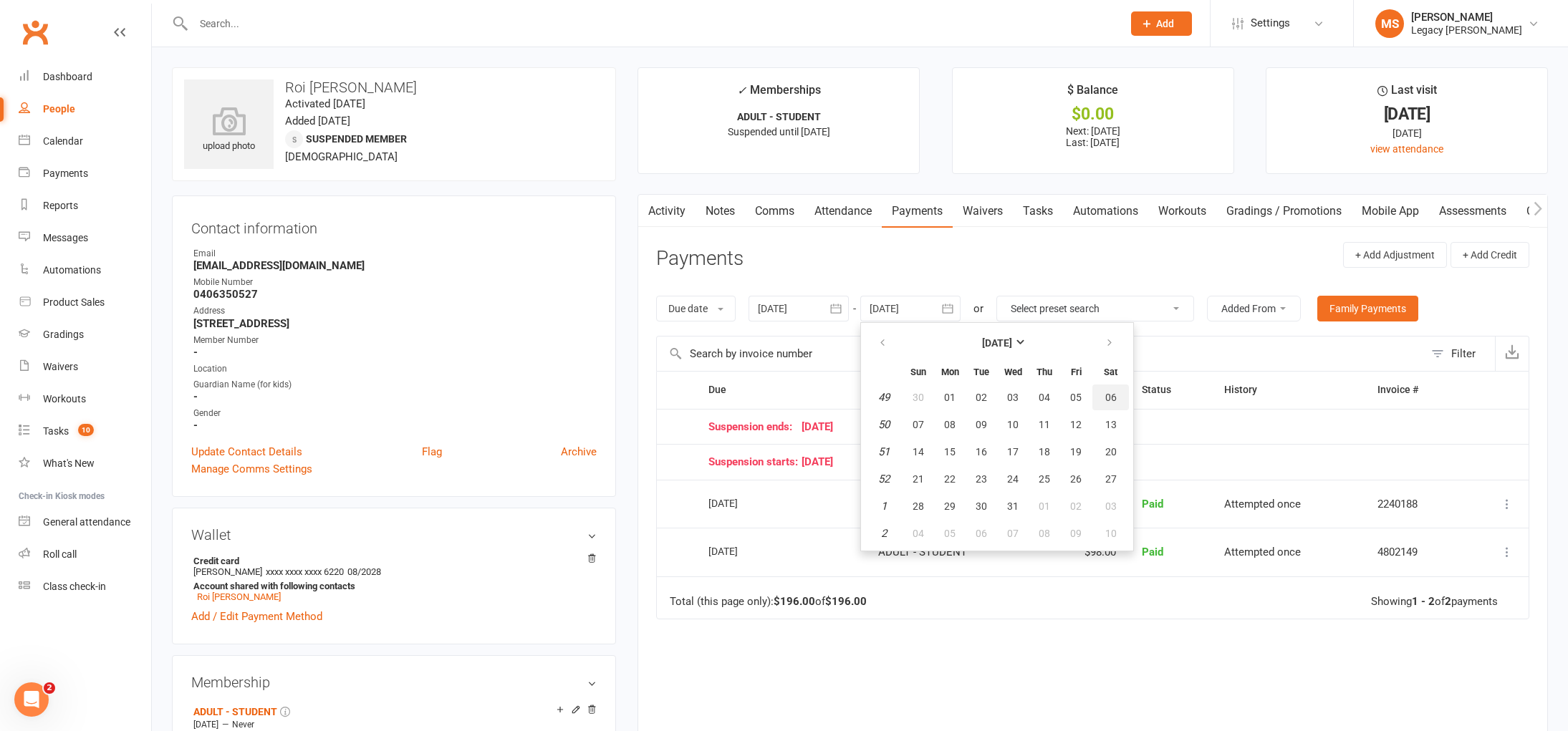
type input "[DATE]"
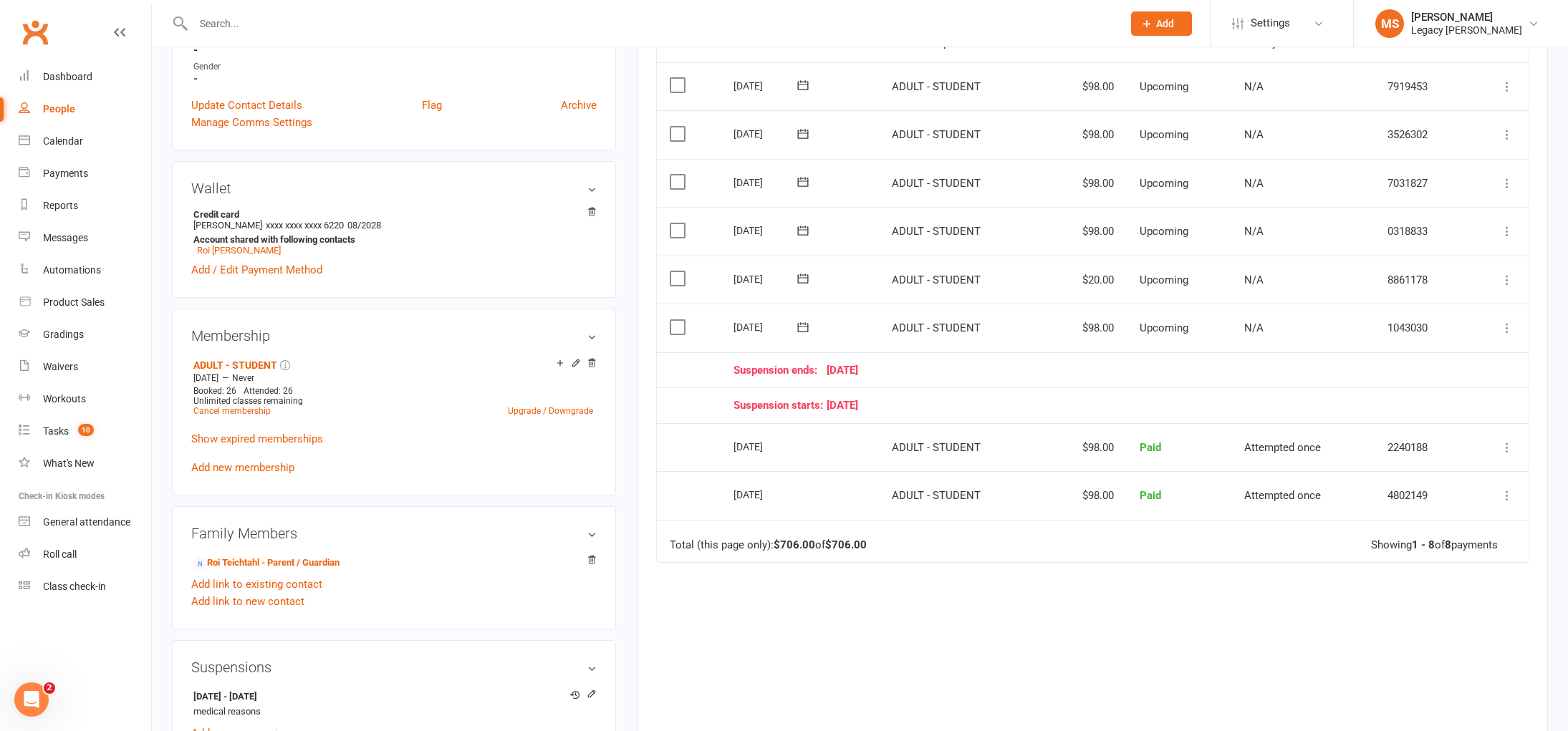
scroll to position [349, 0]
click at [802, 322] on icon at bounding box center [803, 325] width 14 height 14
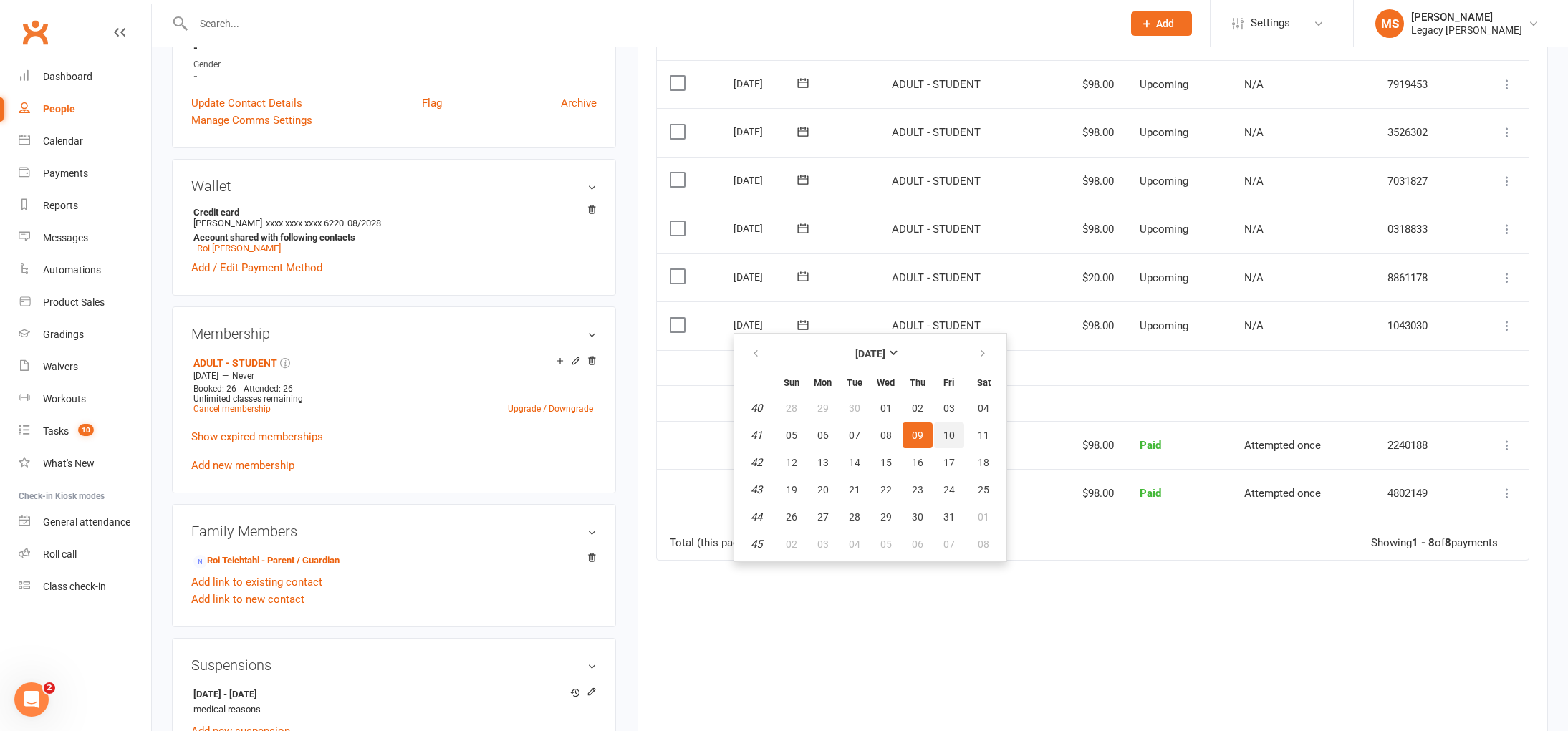
click at [948, 437] on span "10" at bounding box center [948, 435] width 12 height 12
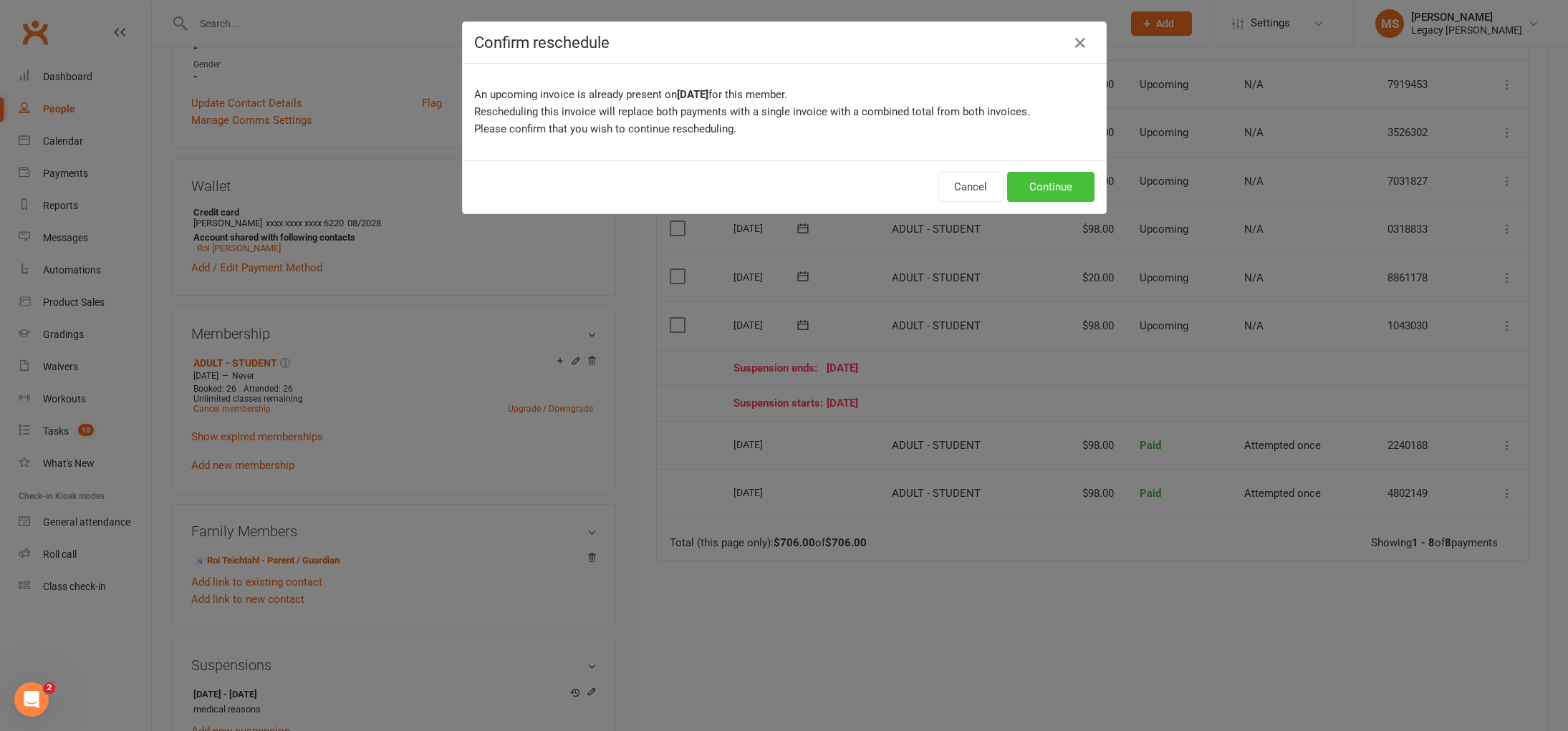
click at [1075, 179] on button "Continue" at bounding box center [1051, 187] width 88 height 30
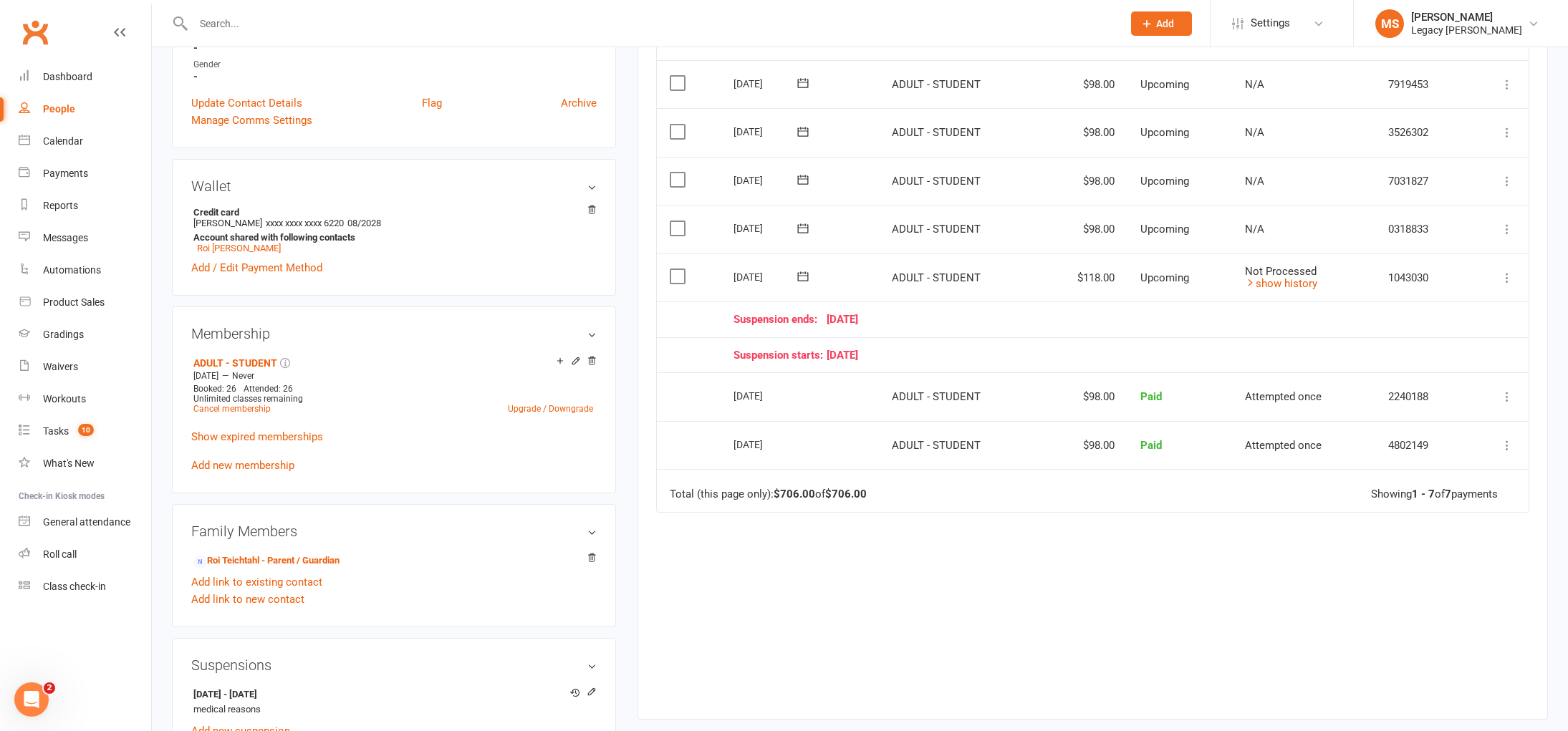
click at [806, 275] on icon at bounding box center [803, 276] width 14 height 14
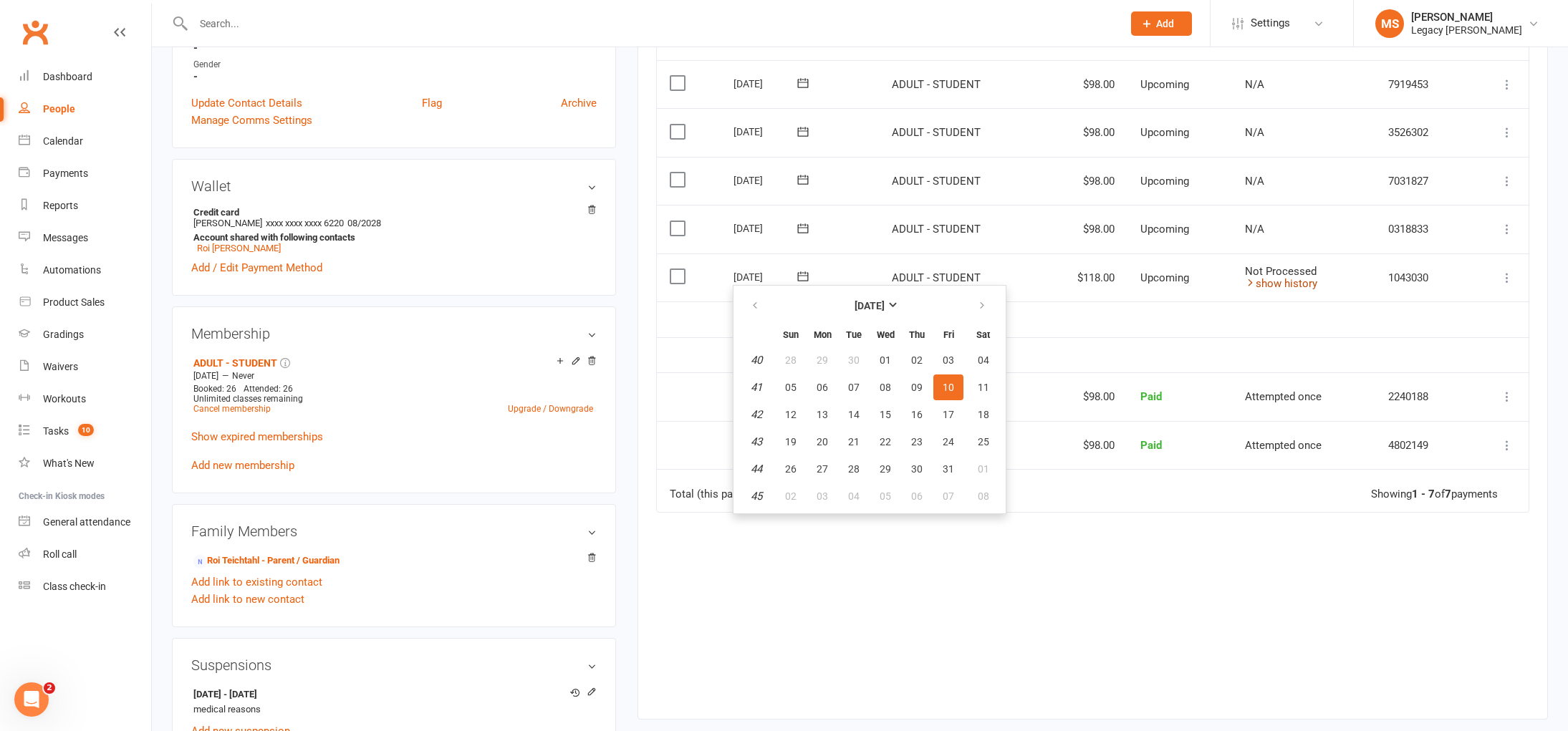
click at [1250, 277] on icon at bounding box center [1251, 282] width 11 height 11
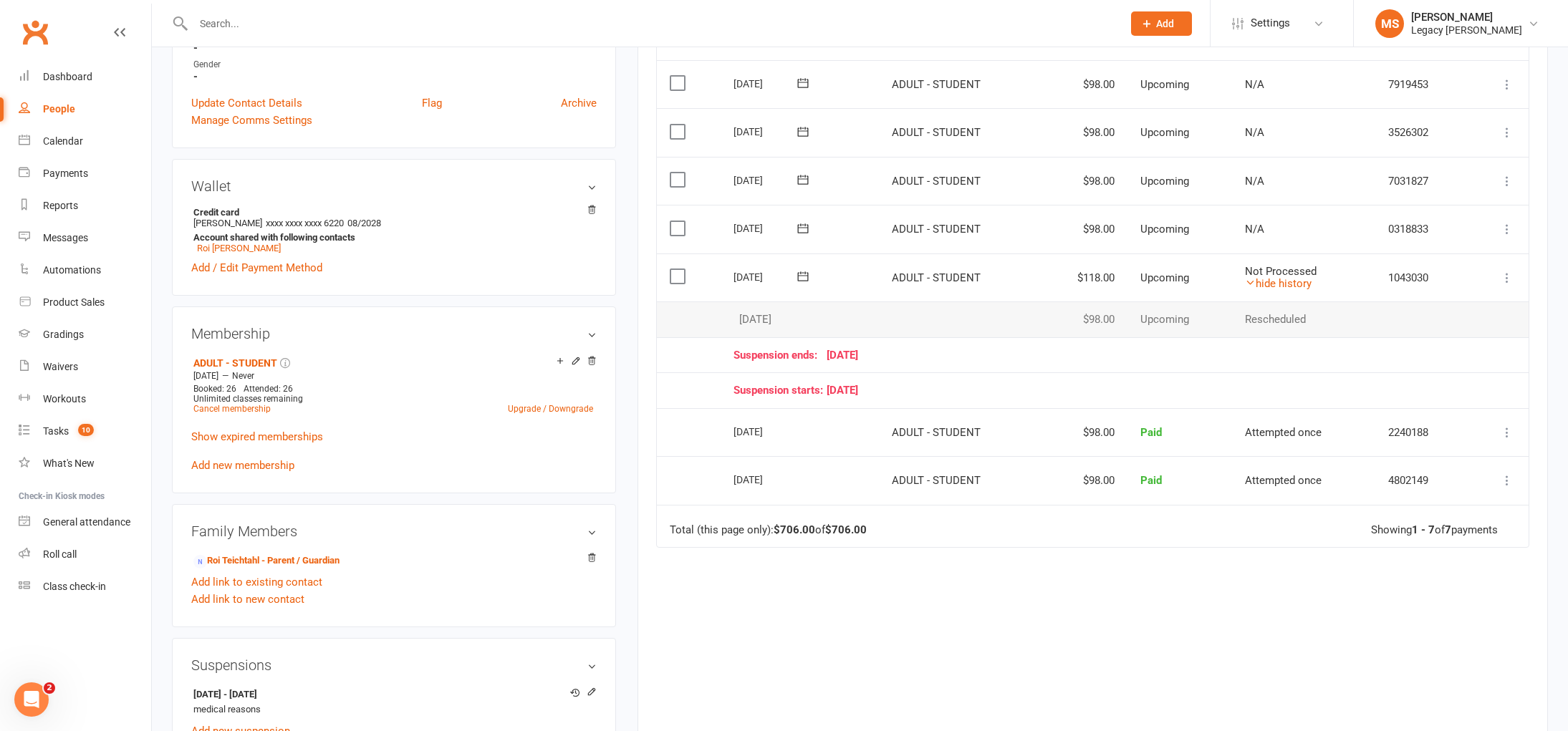
click at [1242, 318] on td "Rescheduled" at bounding box center [1303, 319] width 143 height 36
click at [1507, 278] on icon at bounding box center [1507, 278] width 14 height 14
click at [1394, 424] on link "Change amount" at bounding box center [1430, 420] width 169 height 29
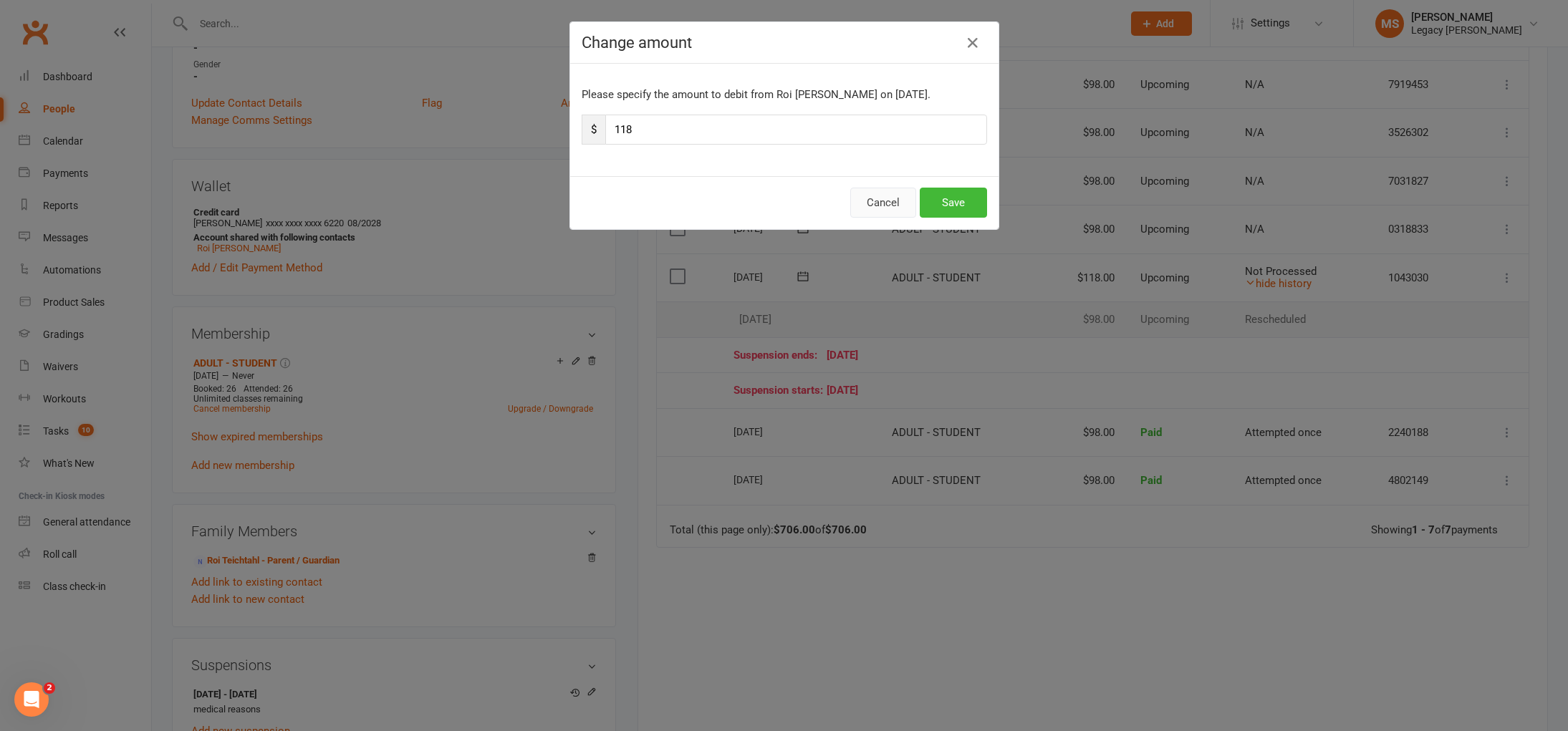
click at [898, 214] on button "Cancel" at bounding box center [883, 203] width 66 height 30
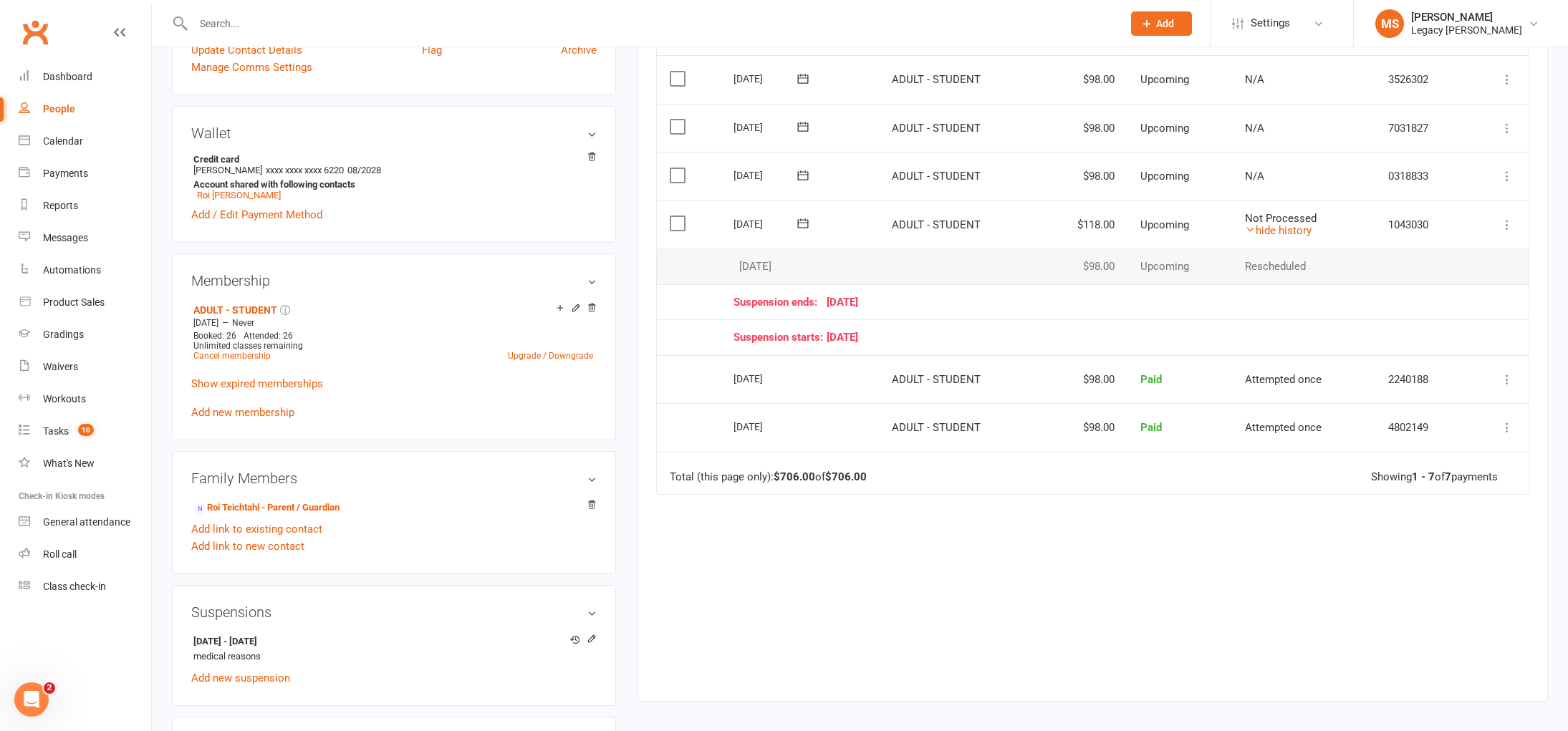
scroll to position [319, 0]
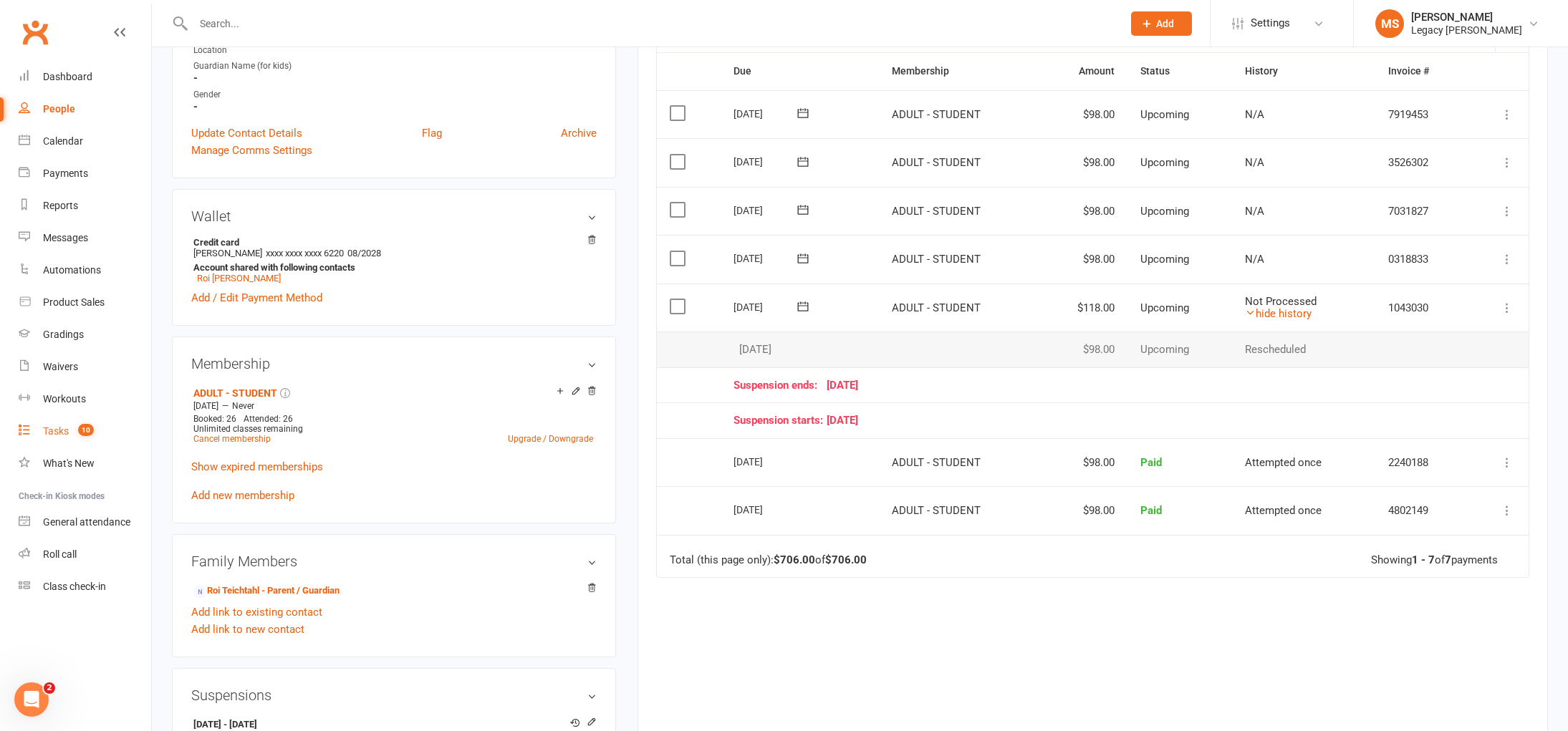
click at [58, 427] on div "Tasks" at bounding box center [55, 431] width 26 height 12
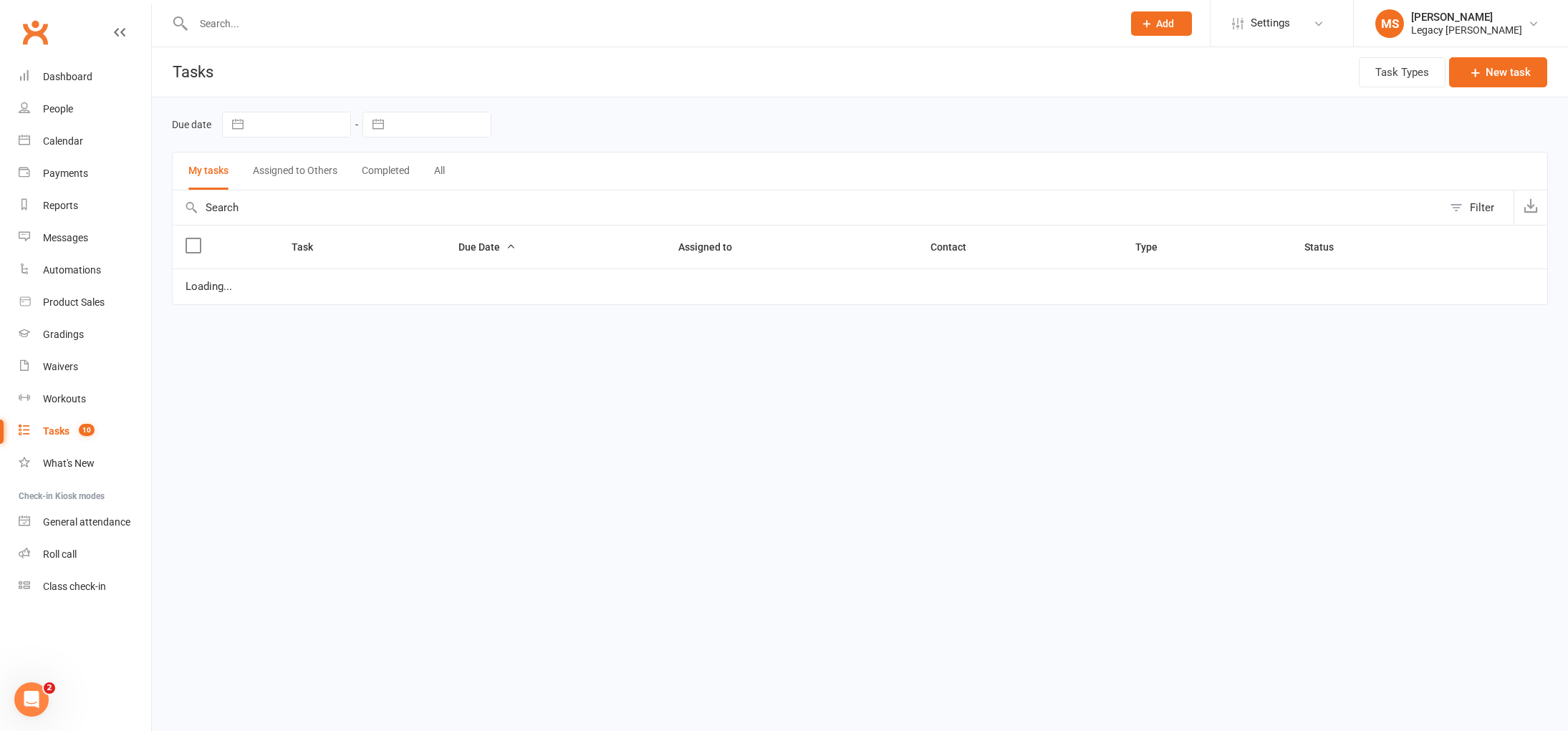
select select "waiting"
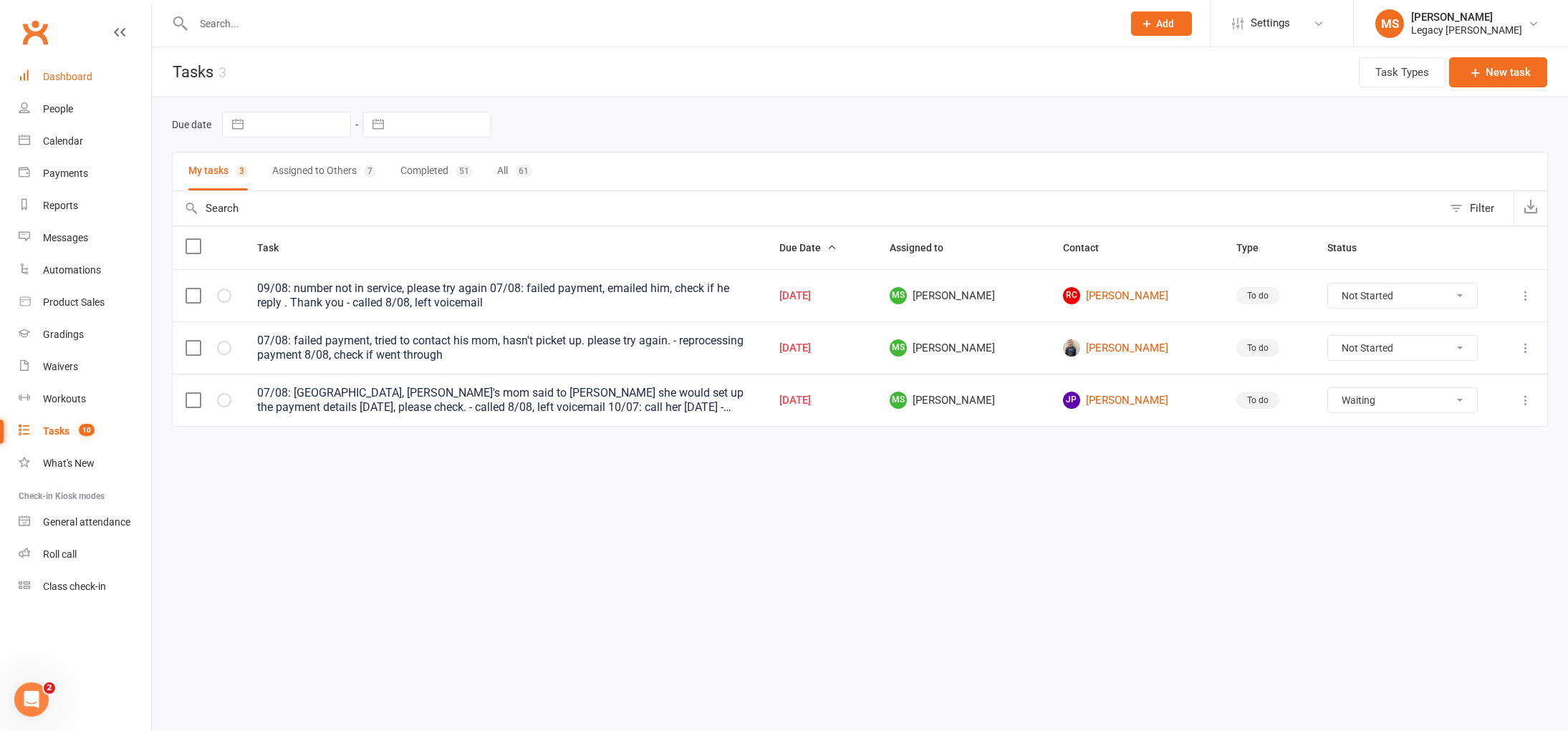
click at [52, 72] on div "Dashboard" at bounding box center [67, 76] width 49 height 12
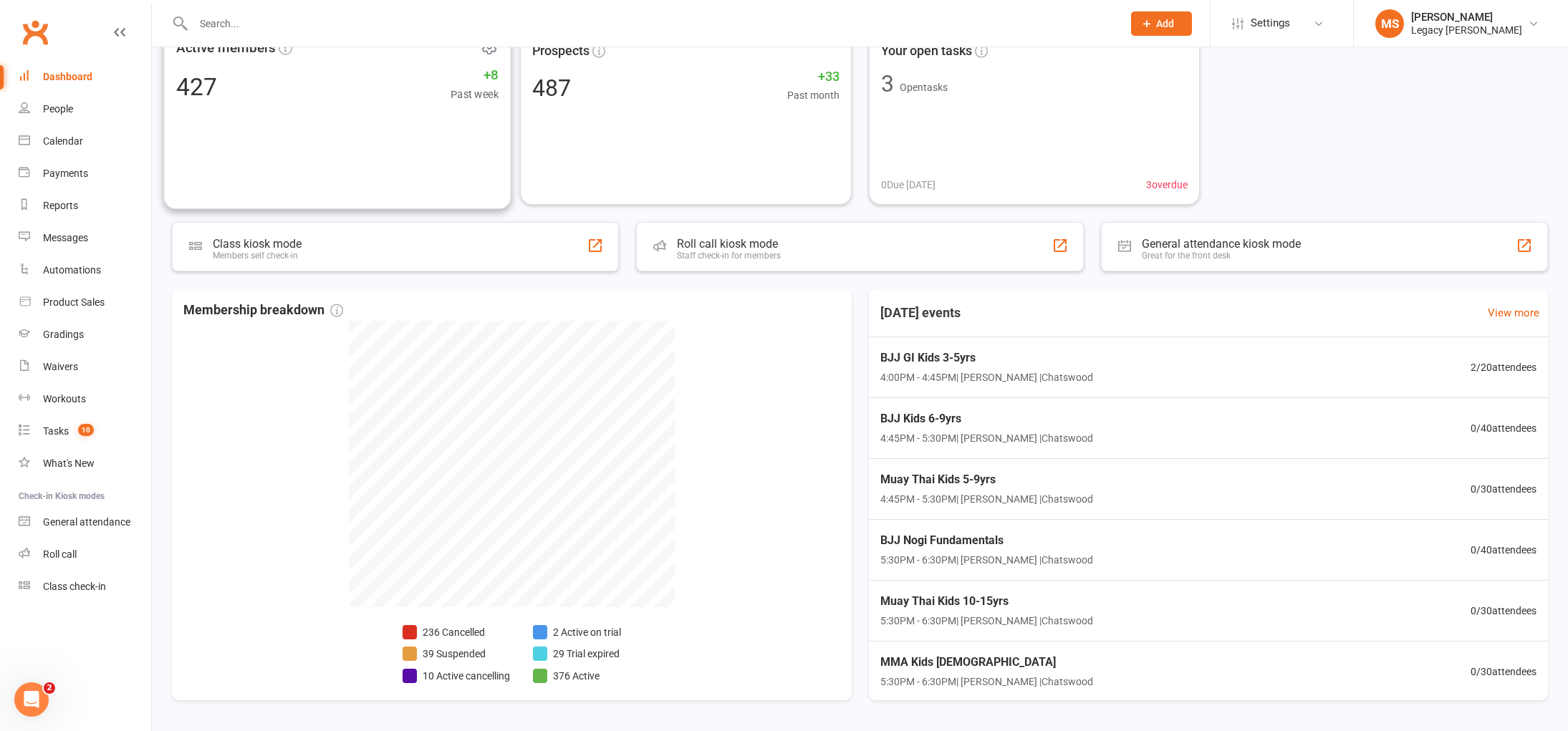
scroll to position [136, 0]
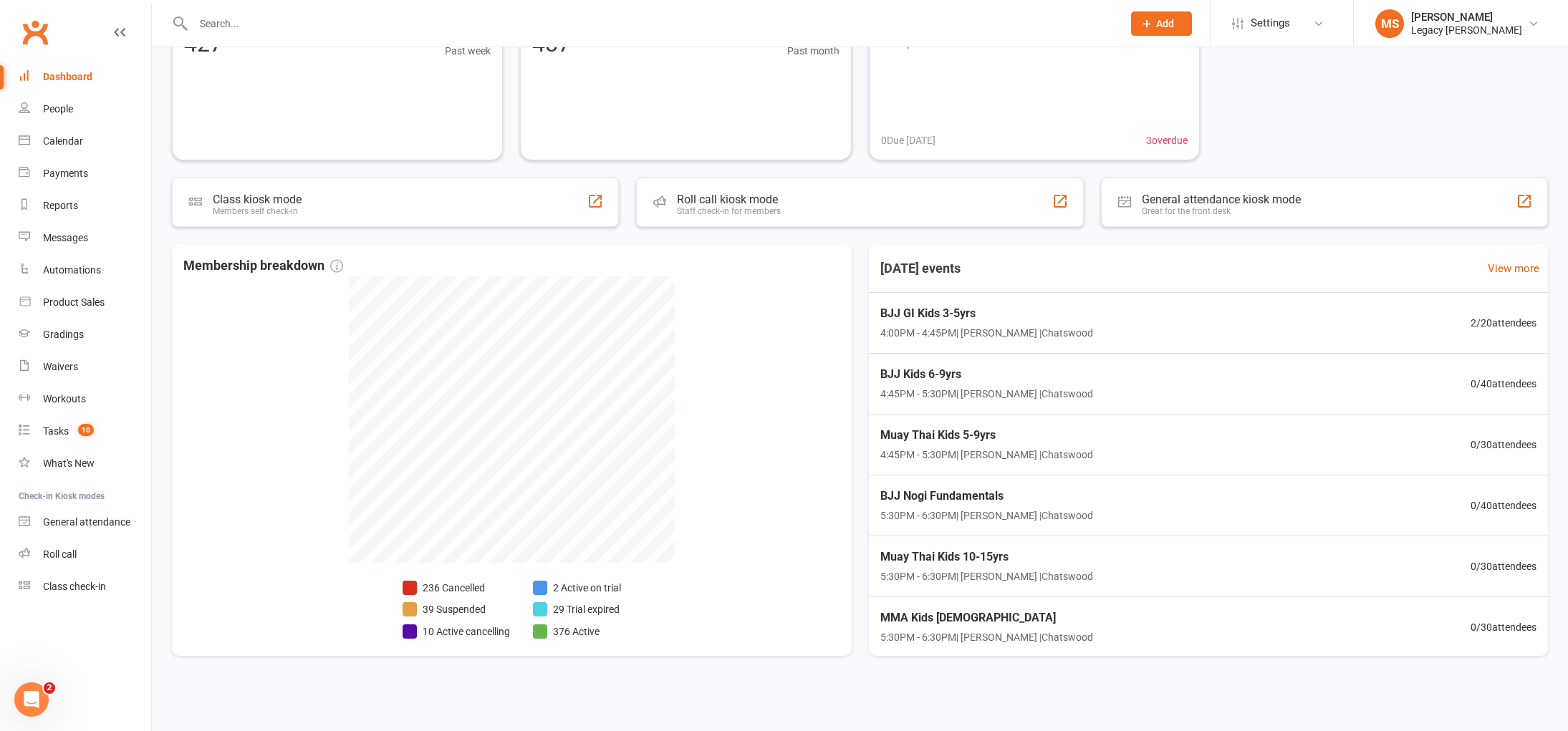
click at [34, 705] on icon "Open Intercom Messenger" at bounding box center [31, 700] width 23 height 23
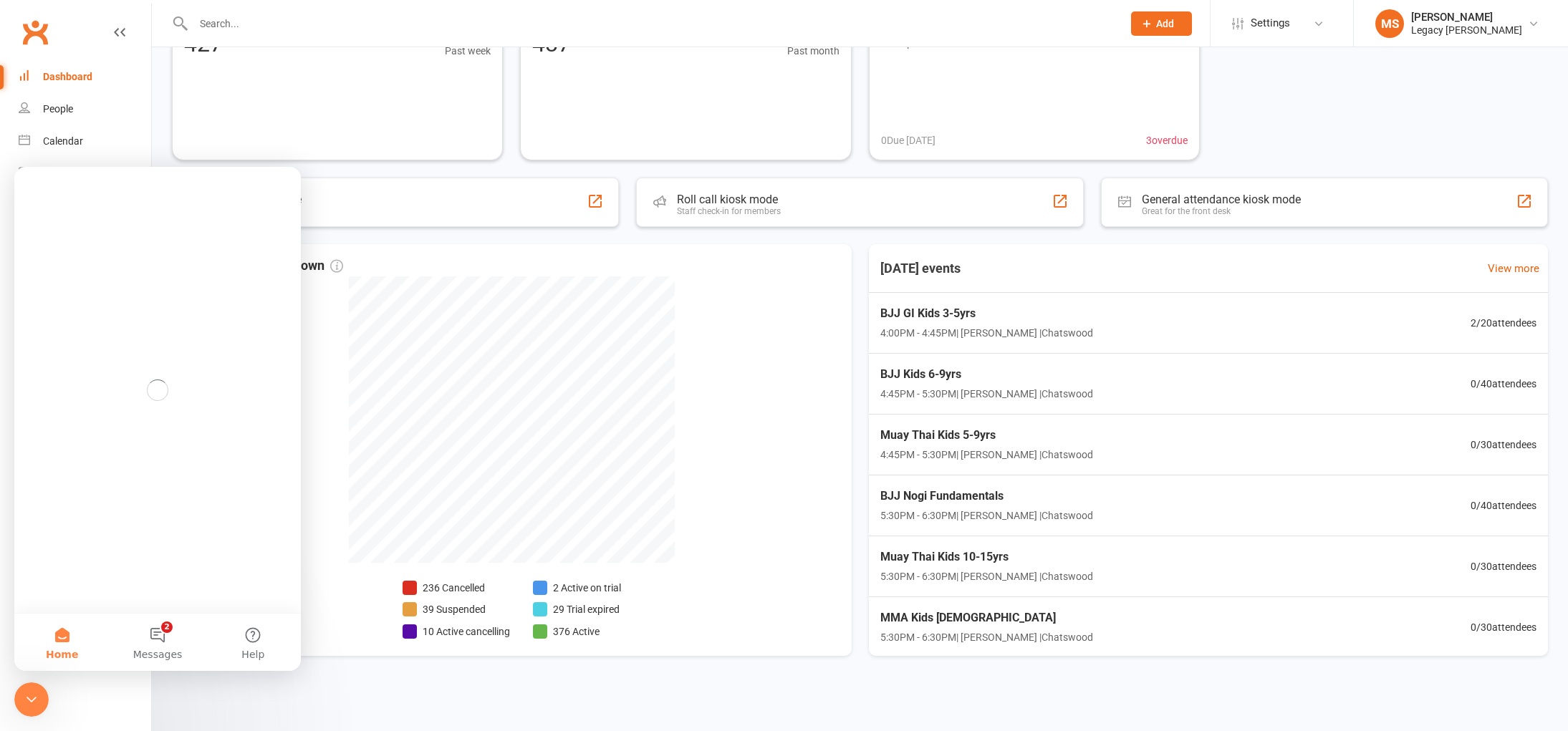
scroll to position [0, 0]
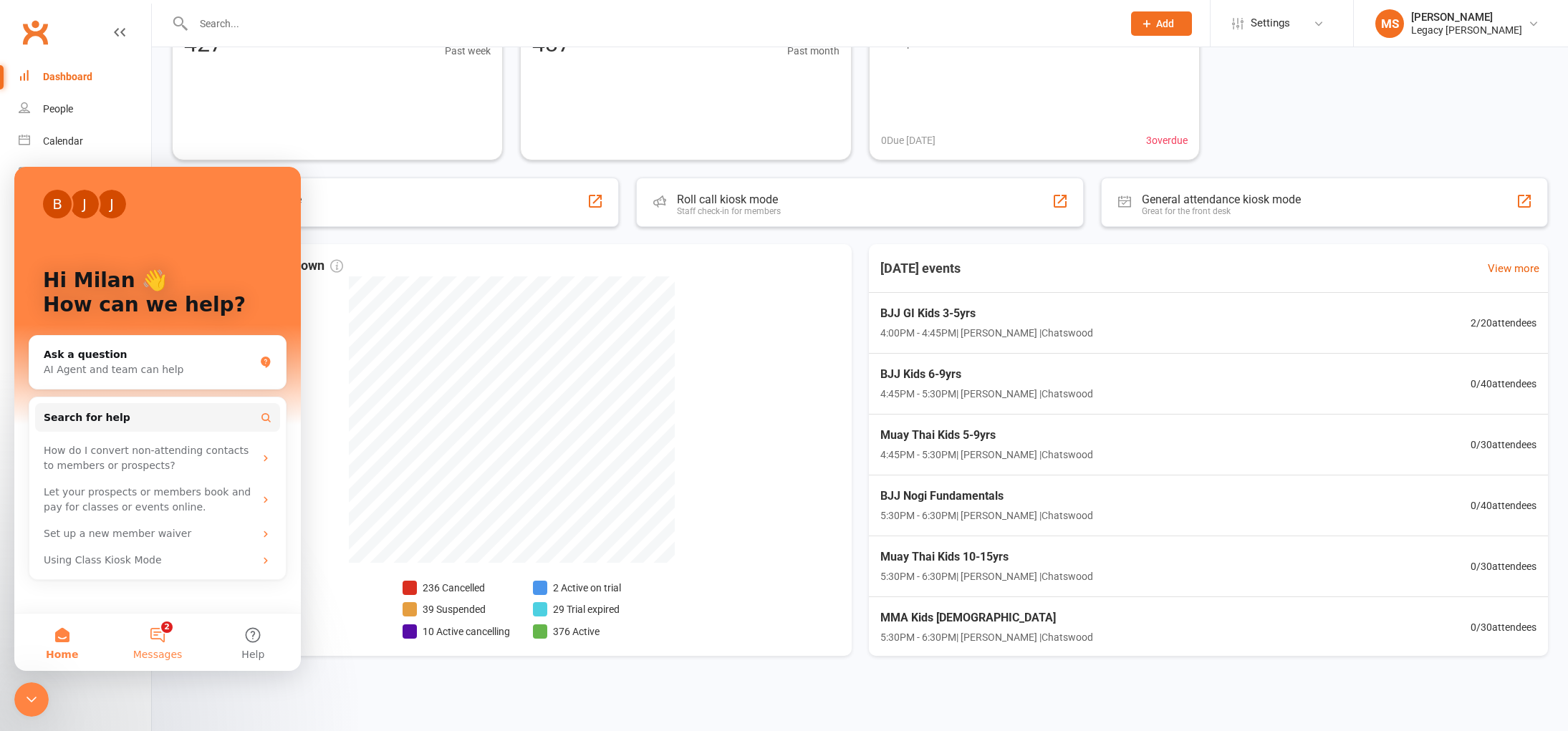
click at [164, 638] on button "2 Messages" at bounding box center [157, 643] width 96 height 57
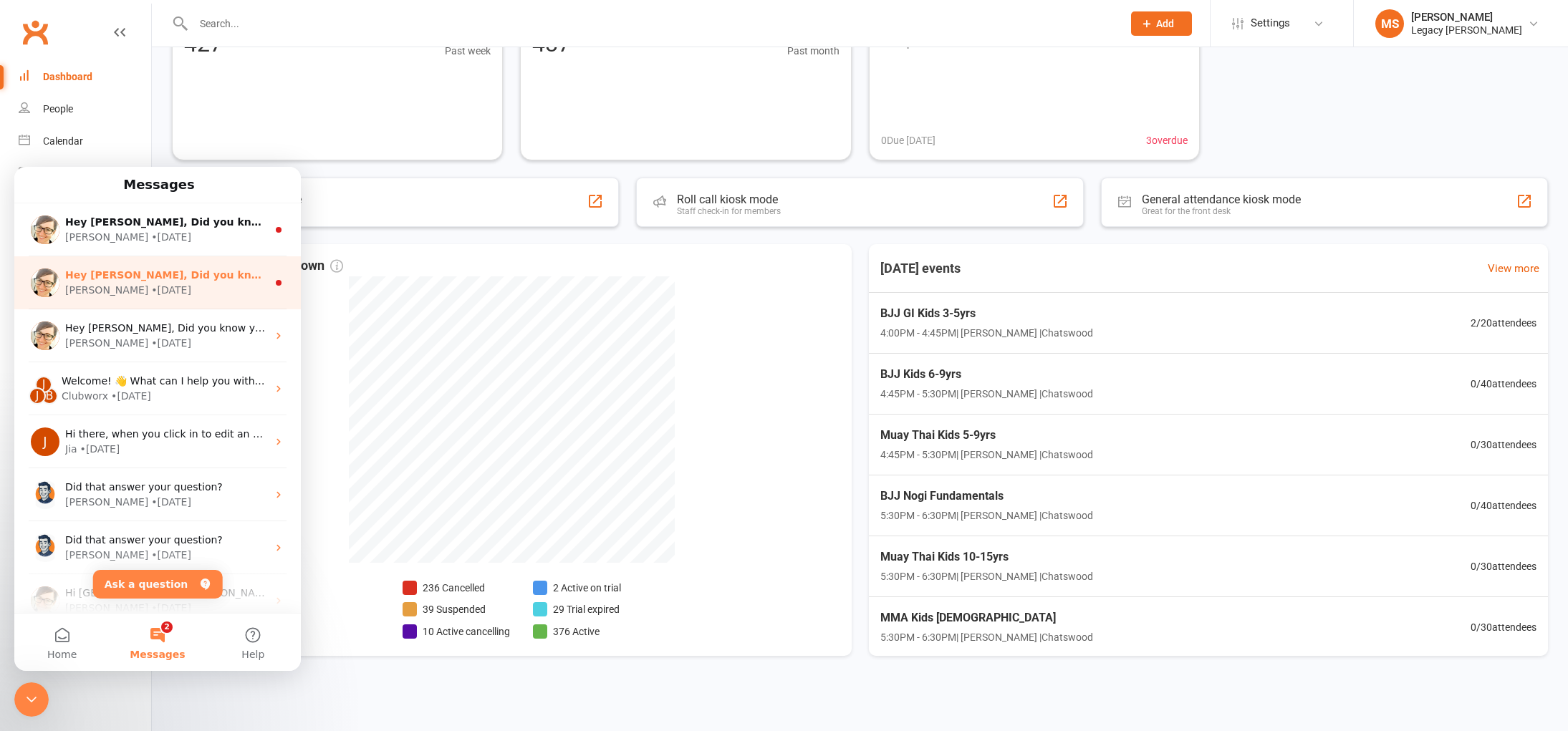
click at [200, 280] on span "Hey [PERSON_NAME], Did you know your members can retry a failed payment from th…" at bounding box center [881, 274] width 1631 height 12
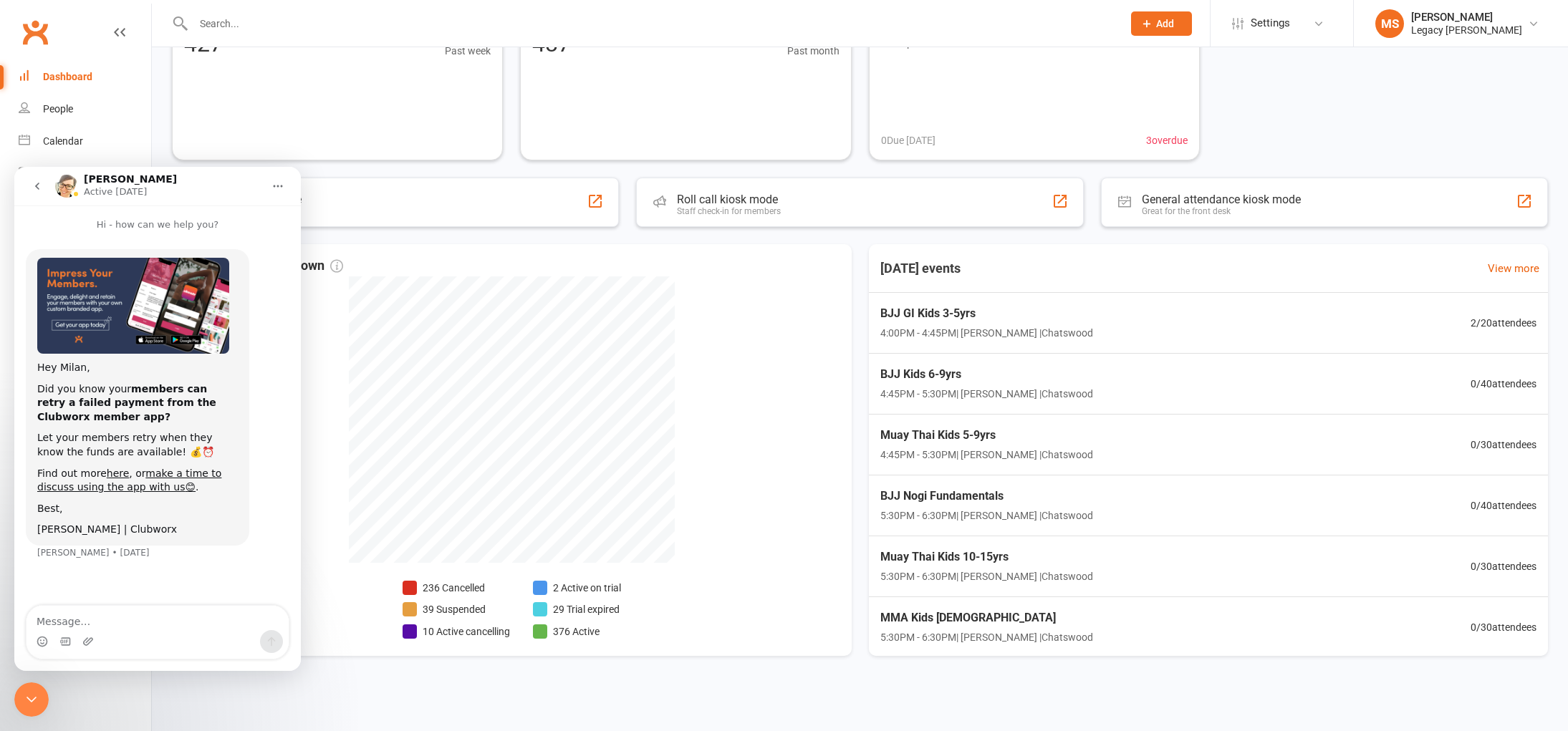
click at [48, 185] on button "go back" at bounding box center [37, 186] width 27 height 27
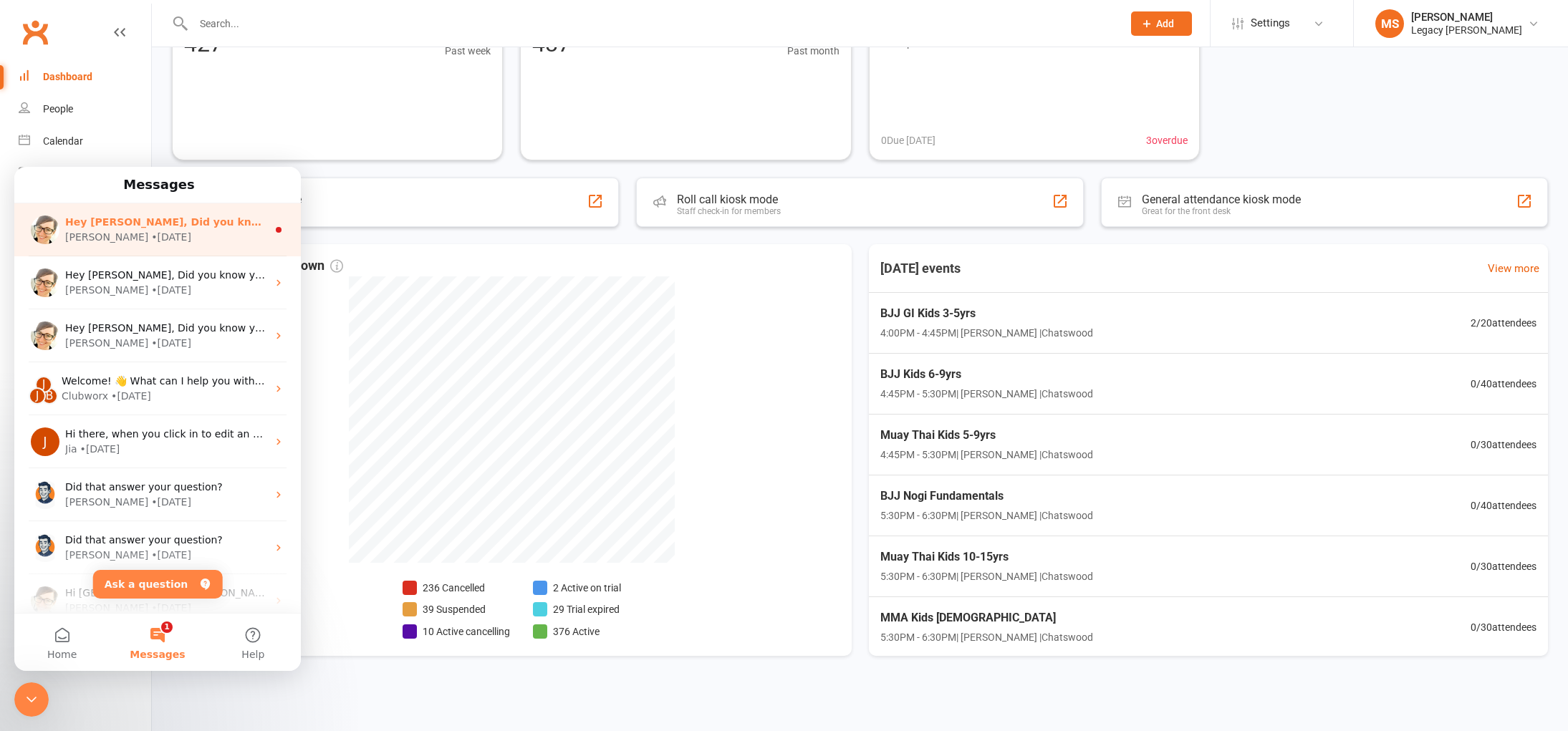
click at [179, 243] on div "[PERSON_NAME] • [DATE]" at bounding box center [166, 237] width 202 height 15
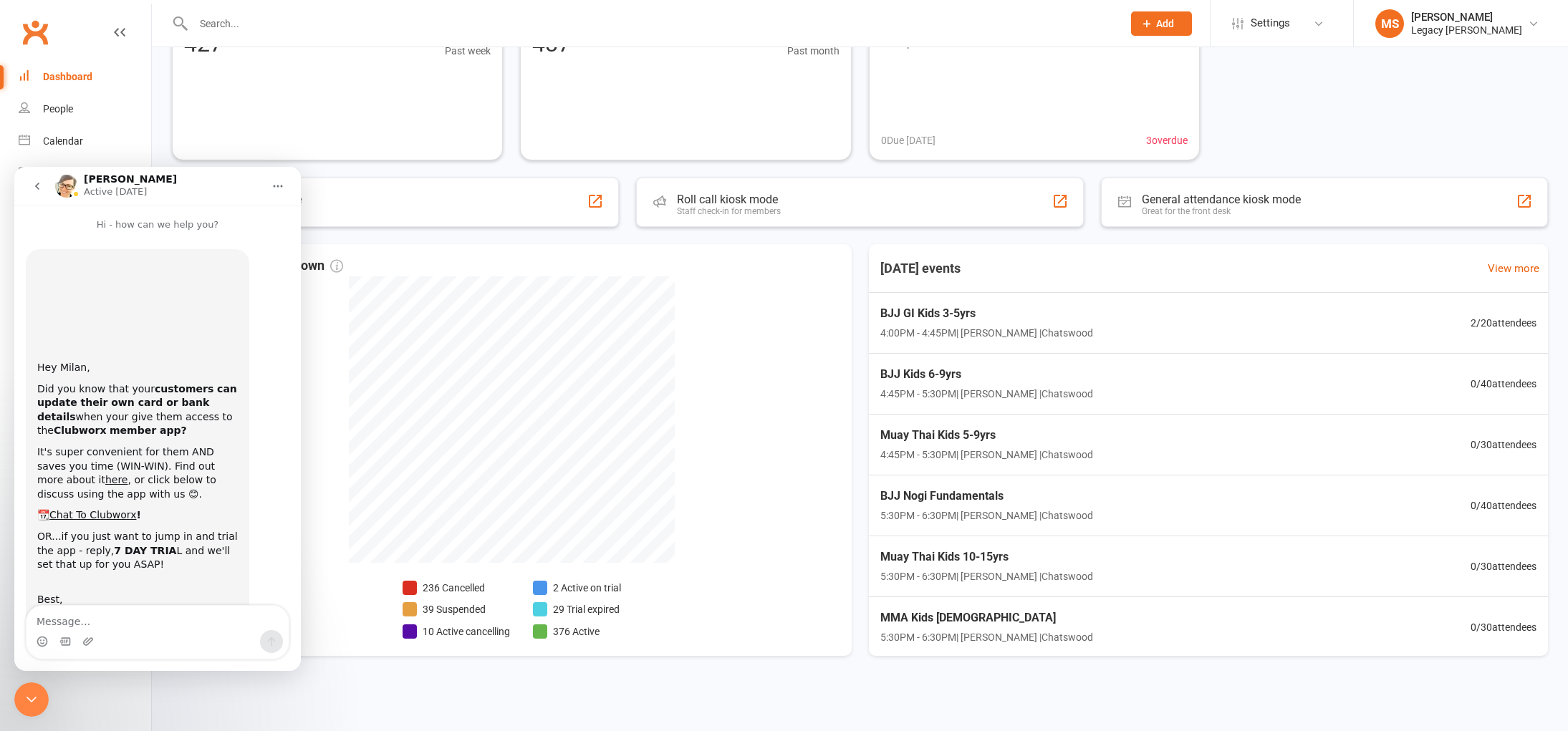
scroll to position [68, 0]
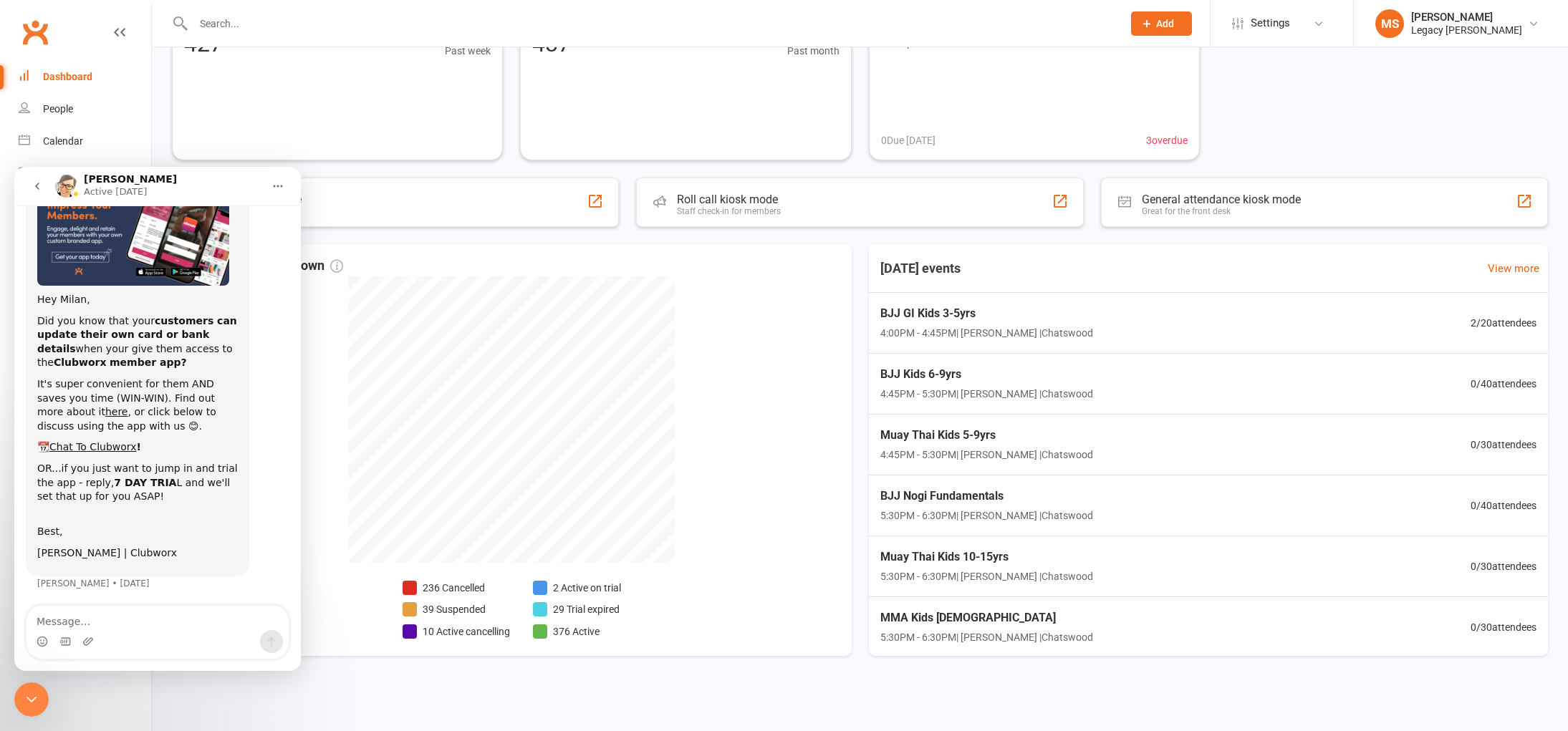
click at [34, 193] on button "go back" at bounding box center [37, 186] width 27 height 27
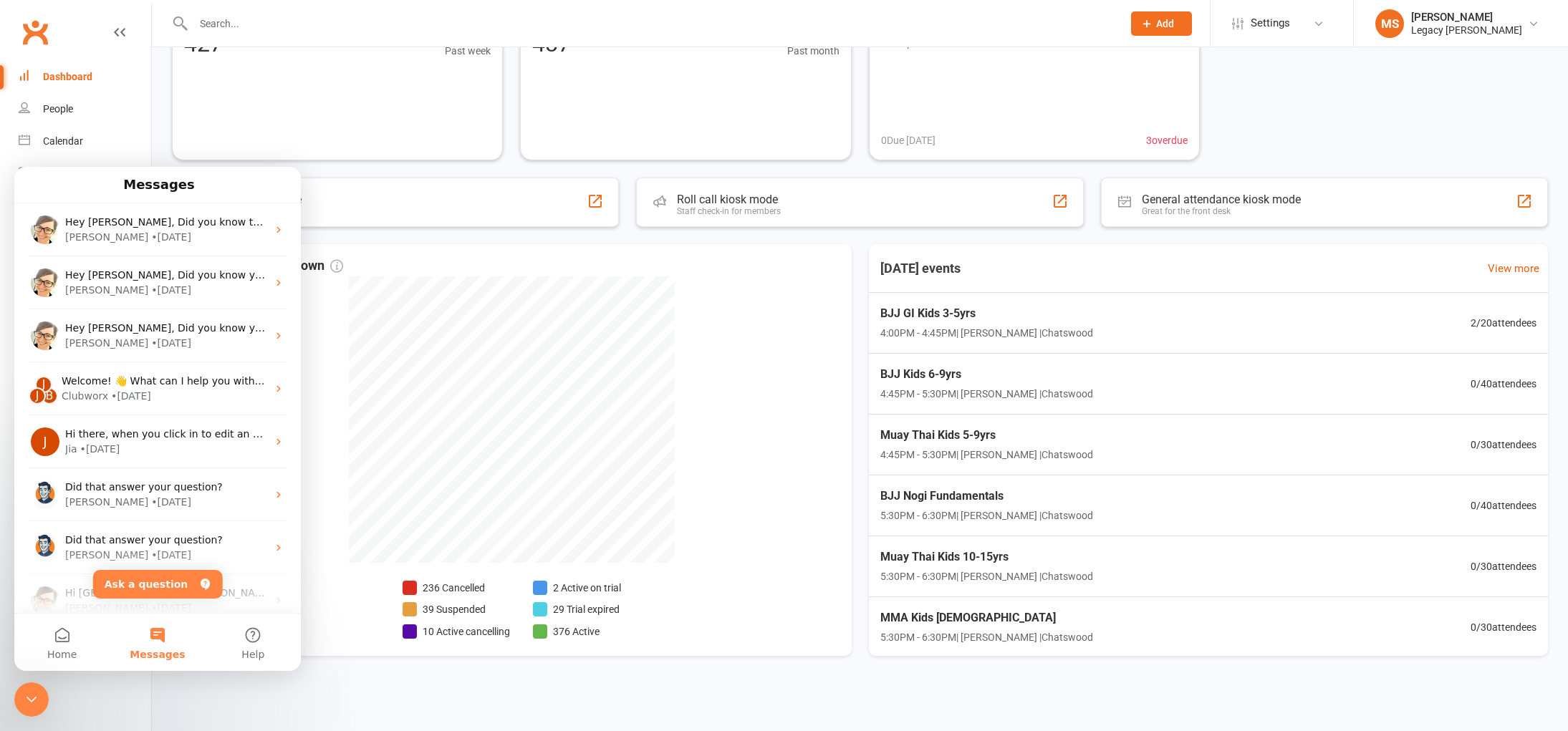
click at [168, 137] on div "Active members 427 +8 Past week Prospects 487 +33 Past month Your open tasks 3 …" at bounding box center [860, 326] width 1416 height 729
click at [35, 702] on icon "Close Intercom Messenger" at bounding box center [31, 699] width 17 height 17
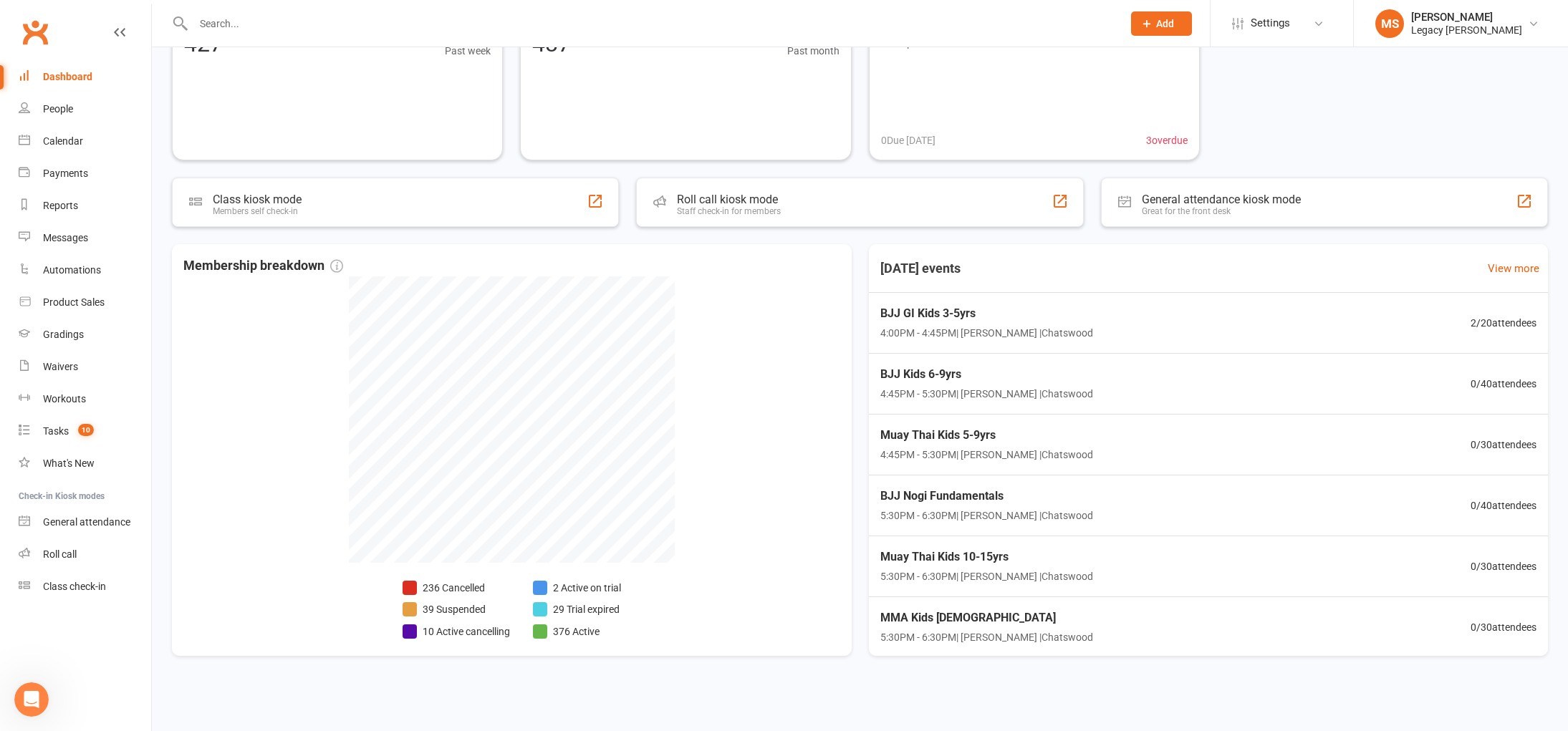
click at [218, 16] on input "text" at bounding box center [651, 23] width 923 height 20
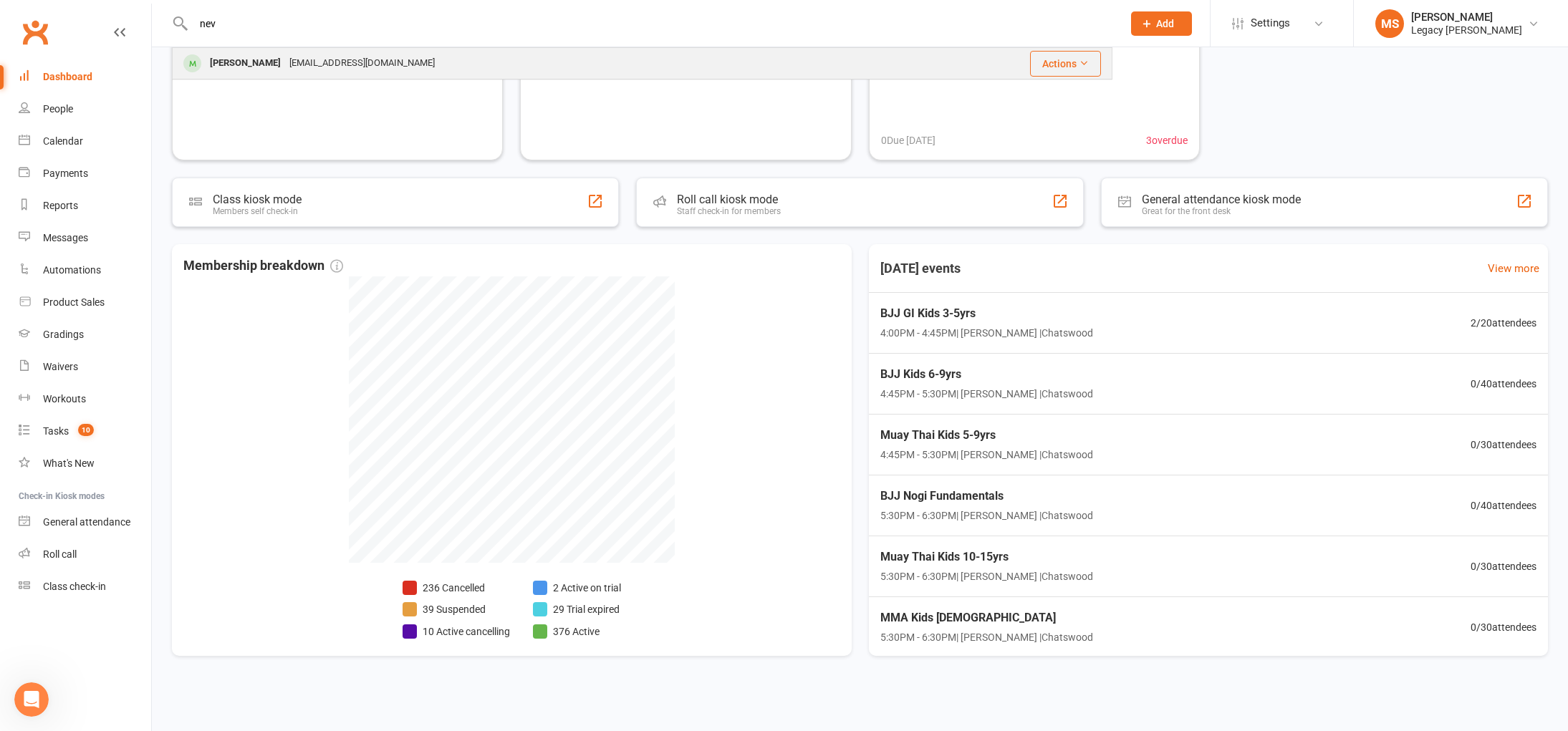
type input "nev"
click at [232, 62] on div "[PERSON_NAME]" at bounding box center [245, 63] width 80 height 21
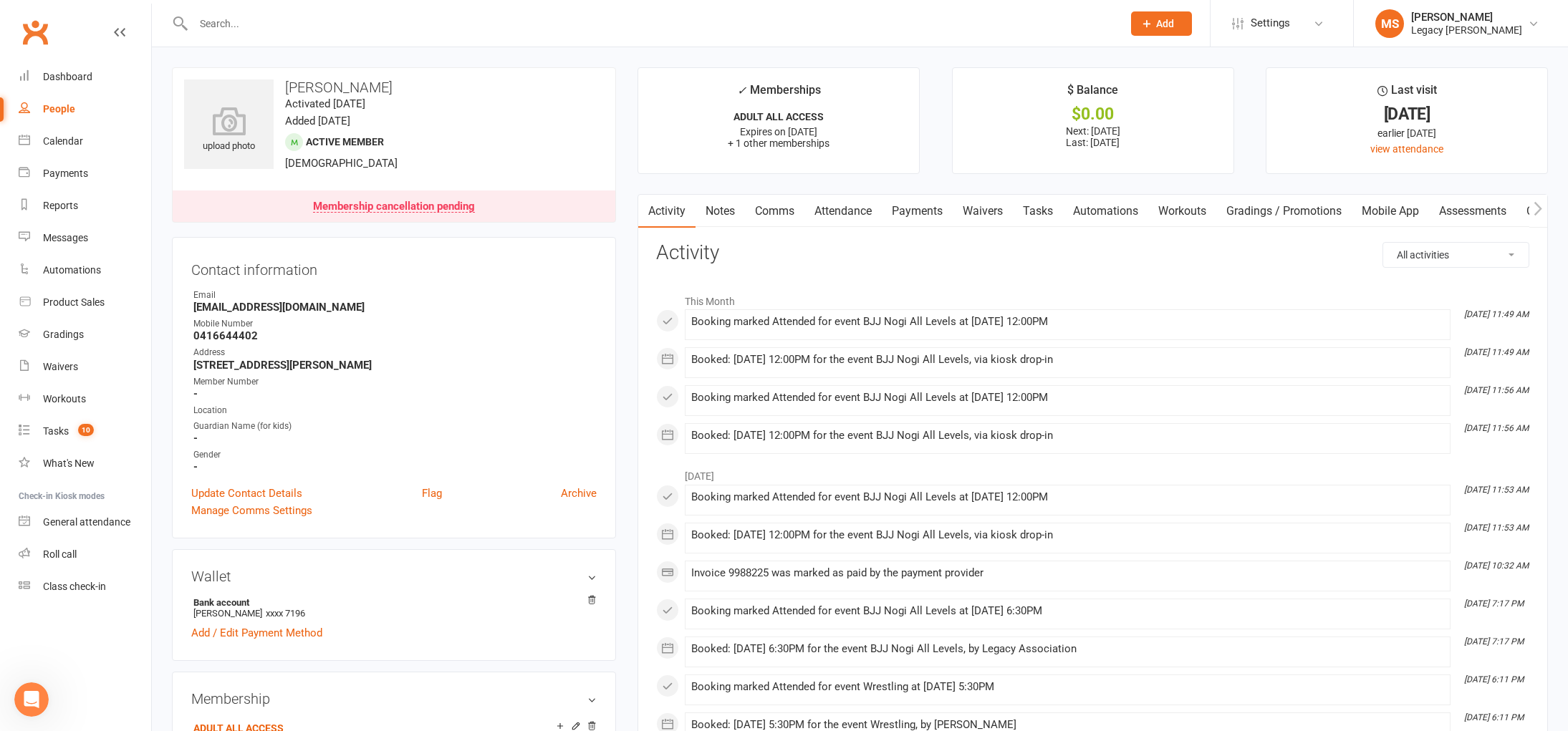
click at [932, 216] on link "Payments" at bounding box center [916, 211] width 71 height 33
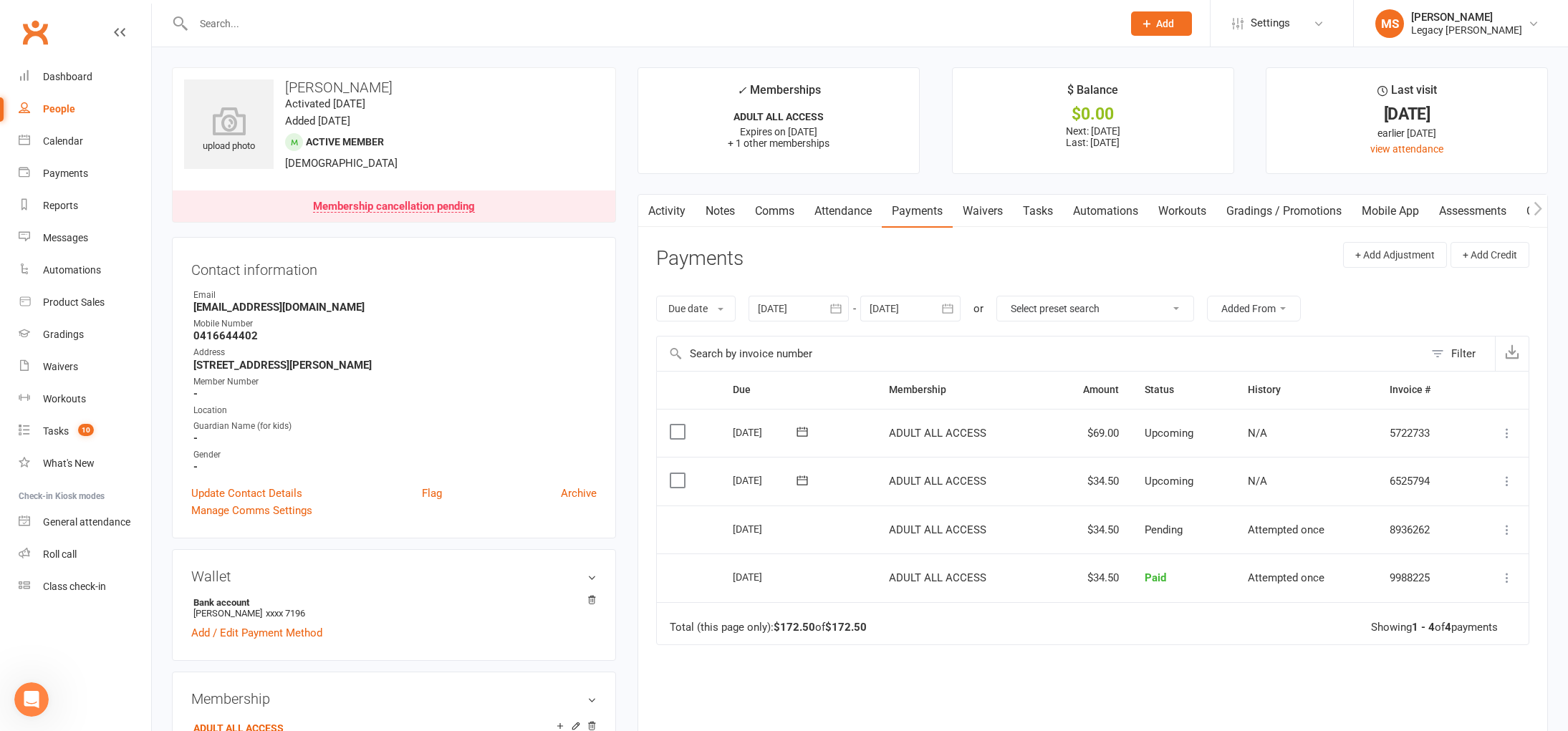
click at [719, 206] on link "Notes" at bounding box center [720, 211] width 49 height 33
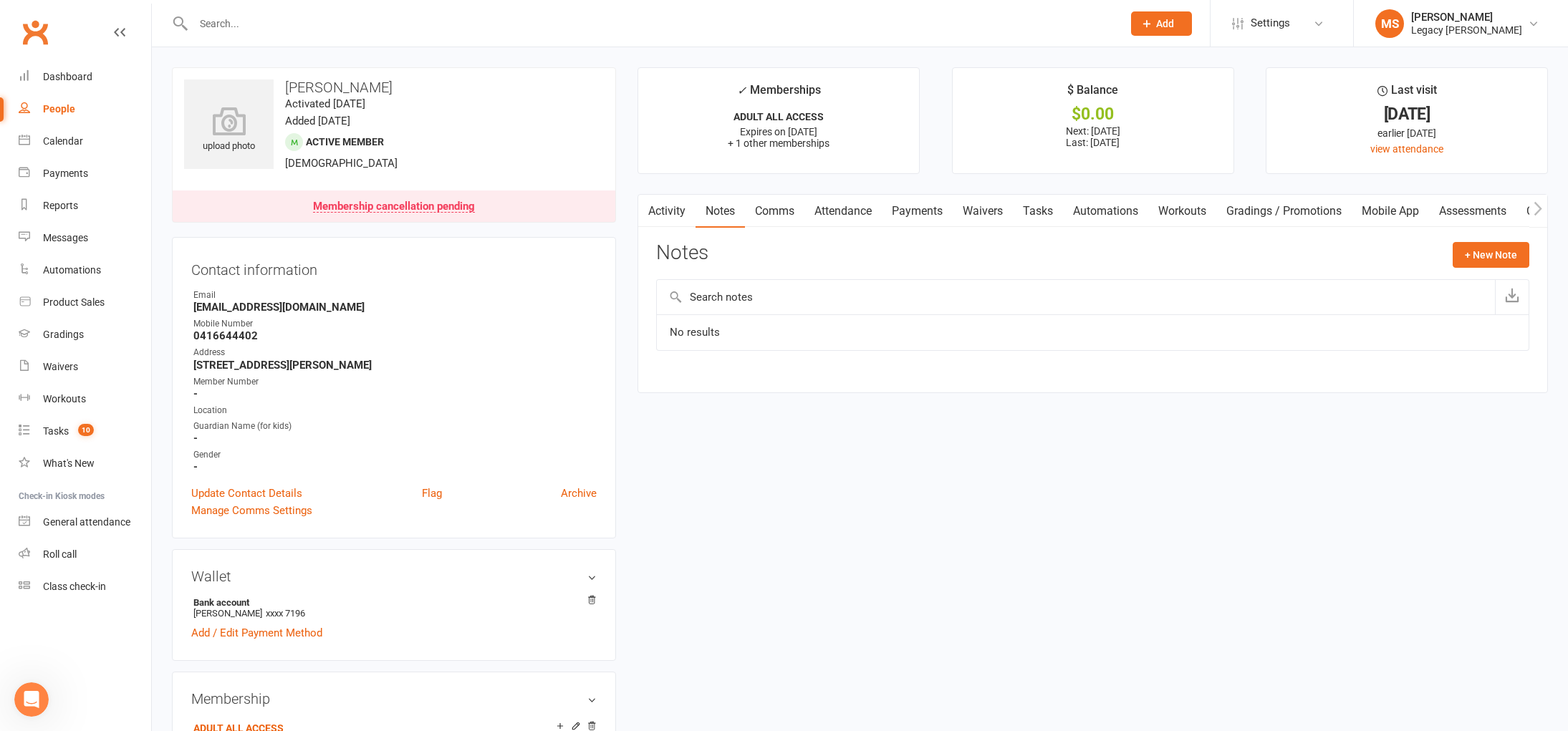
click at [929, 214] on link "Payments" at bounding box center [916, 211] width 71 height 33
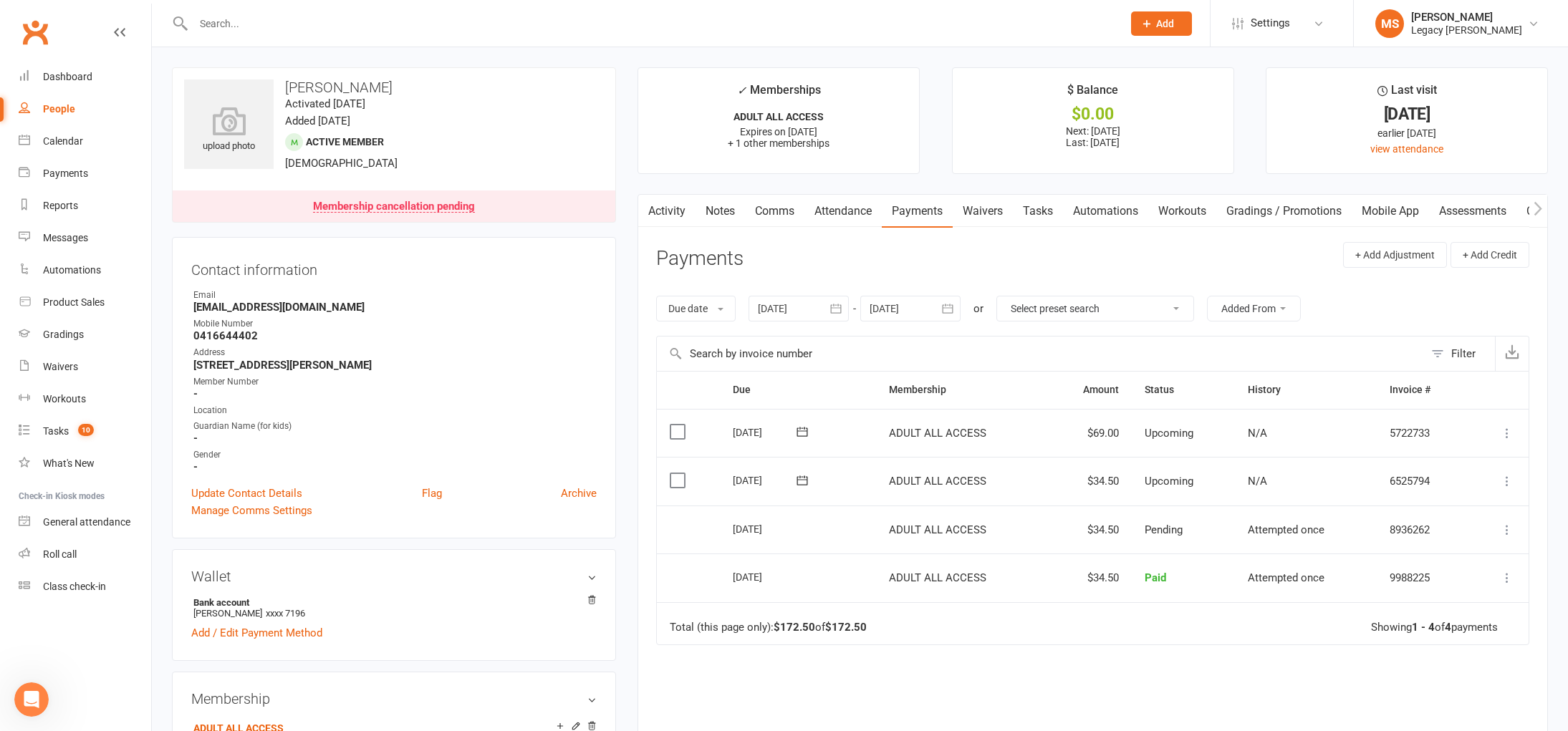
click at [1004, 218] on link "Waivers" at bounding box center [982, 211] width 60 height 33
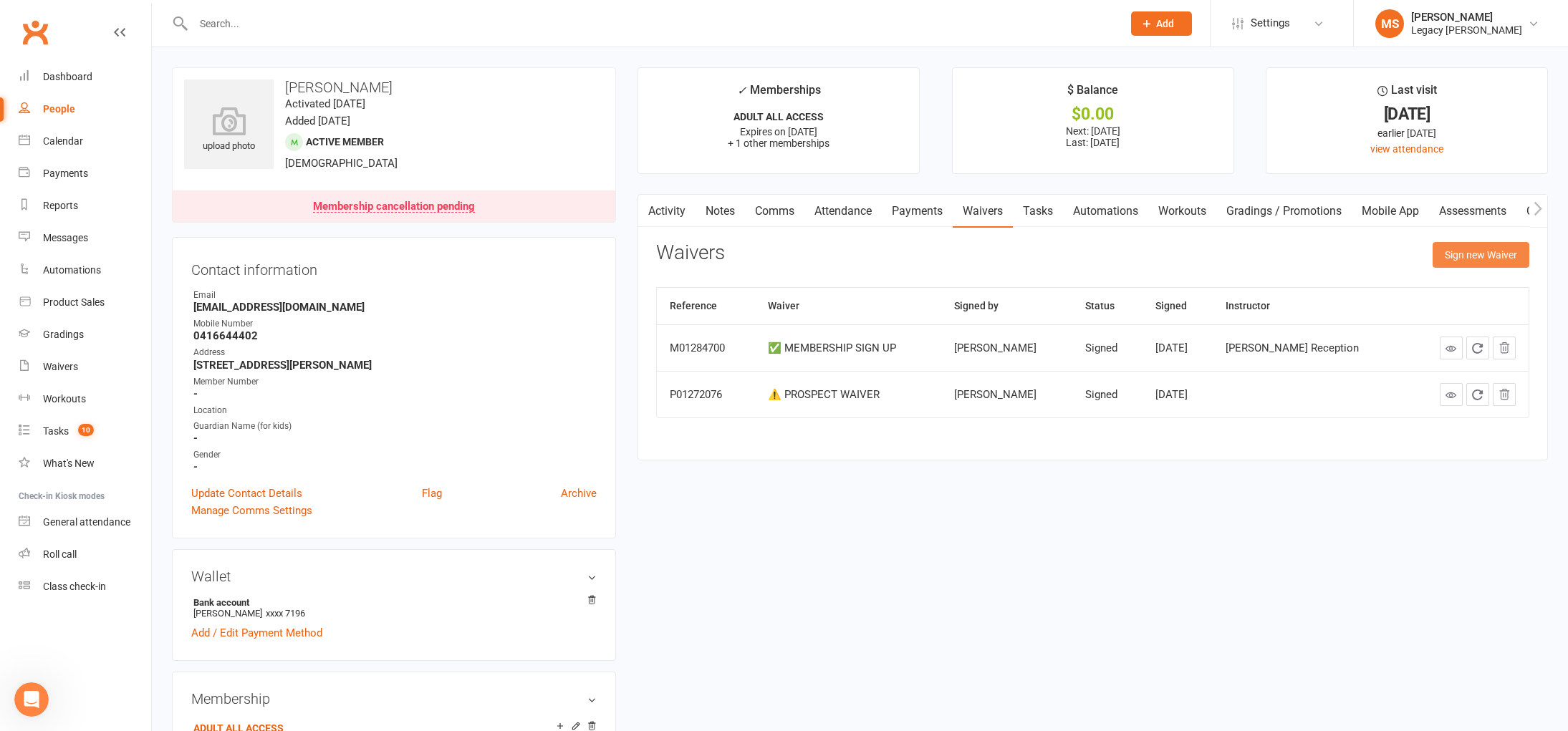
click at [1456, 256] on button "Sign new Waiver" at bounding box center [1481, 255] width 97 height 26
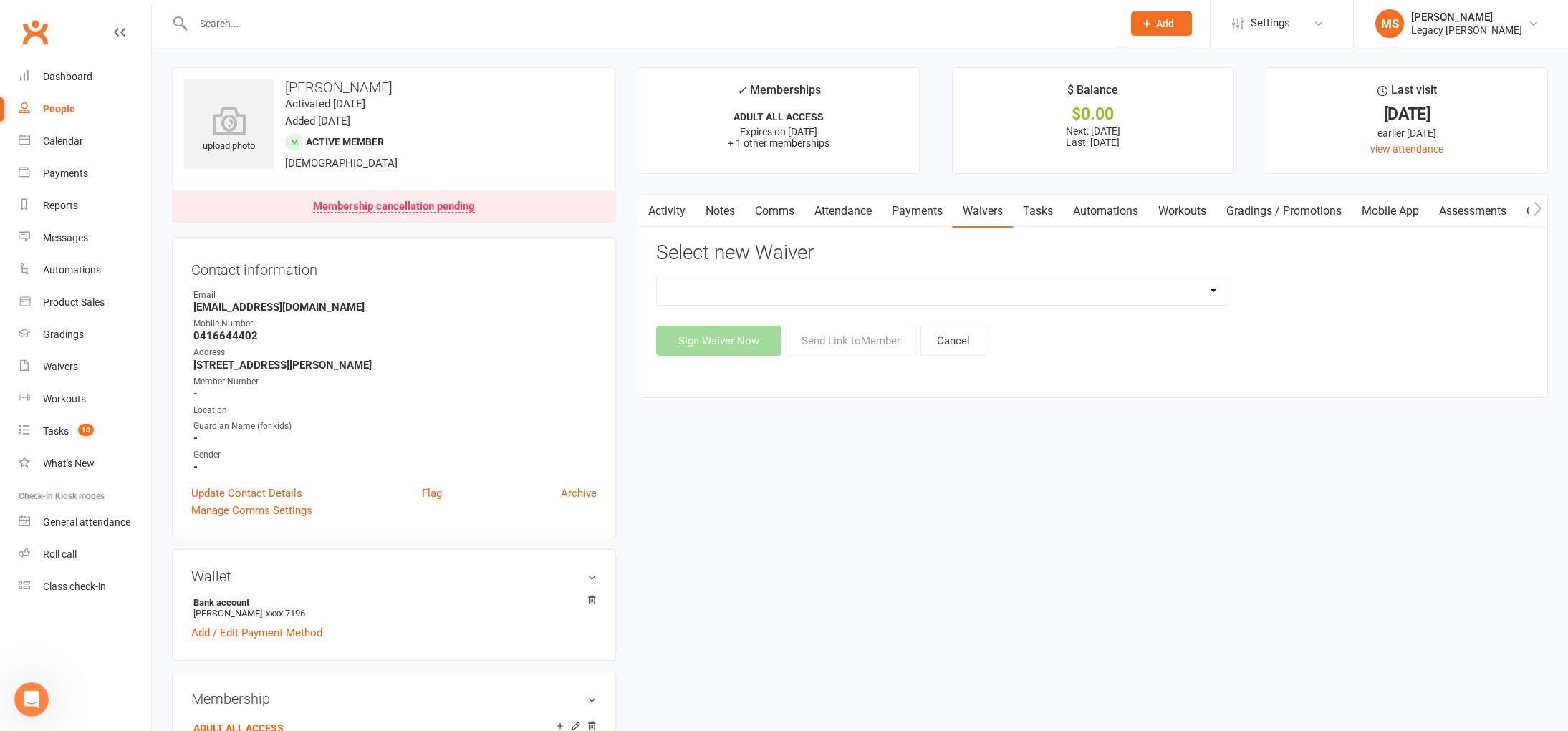
click at [1154, 294] on select "❌ CANCELLATION FORM ☑️ CASUAL CLASS / PRIVATE ➖ EXISTING MEMBER WAIVER 🆓 FREE T…" at bounding box center [943, 290] width 573 height 29
select select "10407"
click at [846, 339] on button "Send Link to Member" at bounding box center [850, 341] width 131 height 30
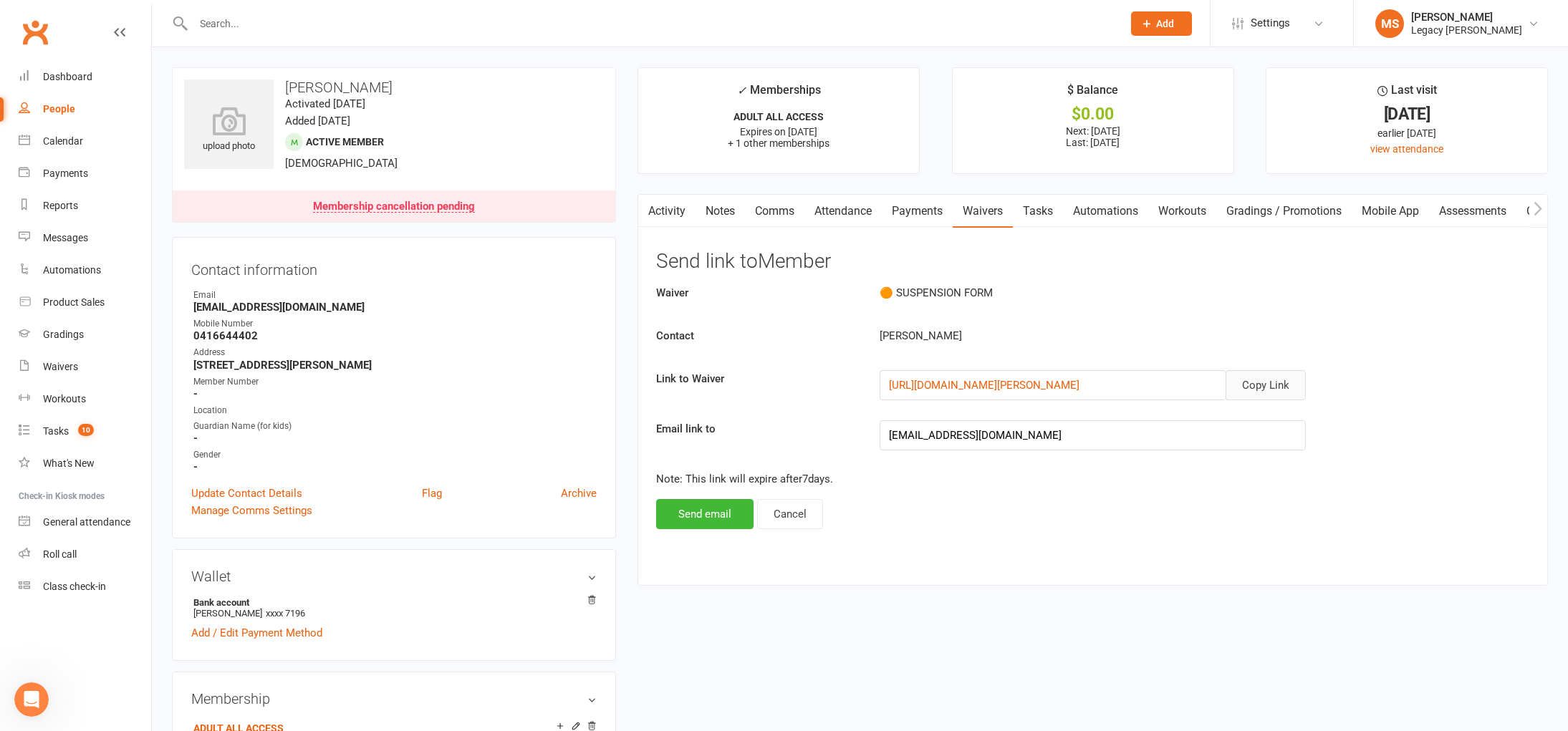
click at [1246, 379] on button "Copy Link" at bounding box center [1266, 385] width 80 height 30
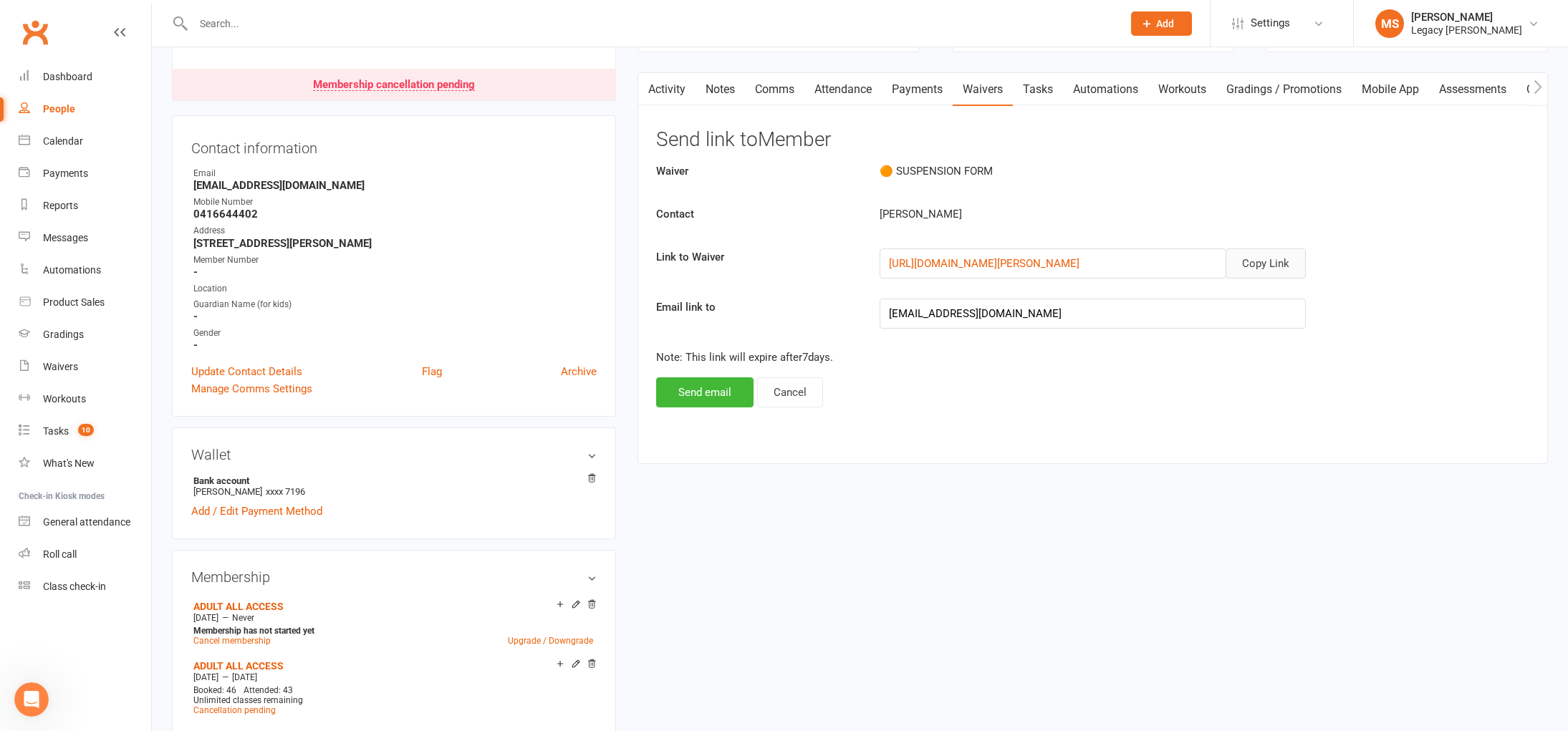
scroll to position [178, 0]
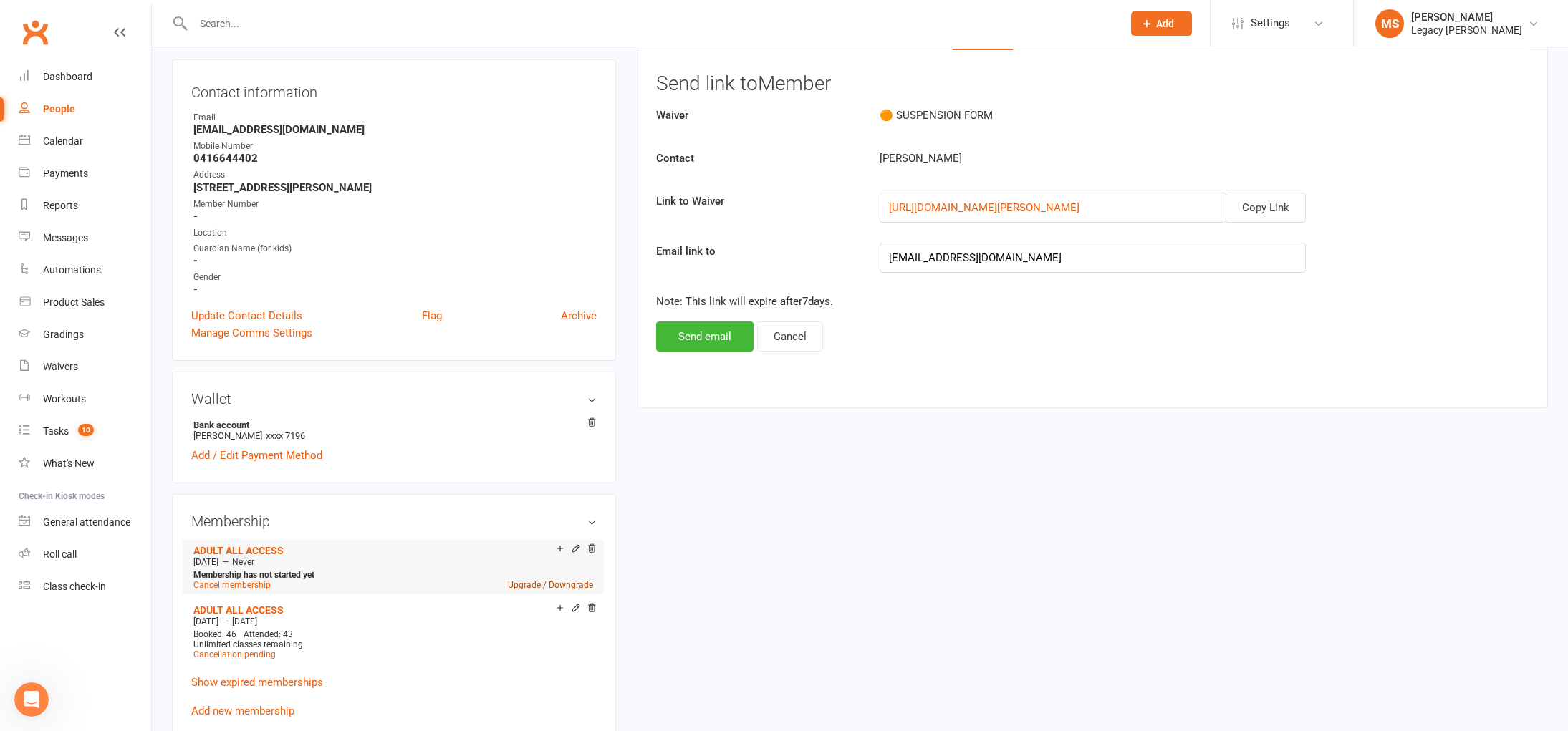
click at [575, 580] on link "Upgrade / Downgrade" at bounding box center [550, 584] width 85 height 10
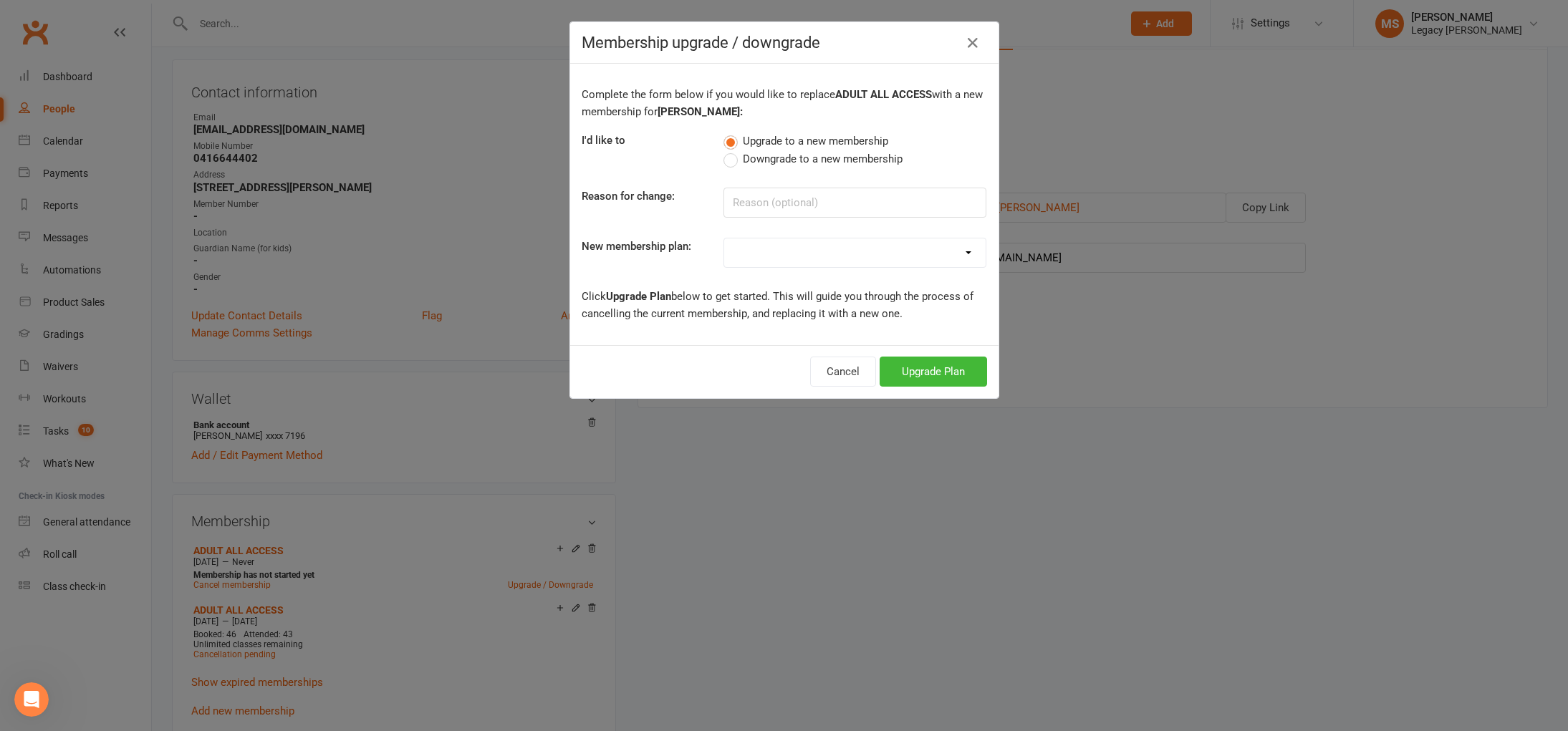
click at [767, 164] on span "Downgrade to a new membership" at bounding box center [822, 157] width 160 height 15
click at [733, 150] on input "Downgrade to a new membership" at bounding box center [728, 150] width 9 height 0
click at [767, 245] on select "ADULT - FREE TRIAL WEEK ADULT - NO CONTRACT ADULT - 6 MONTHS ADULT - 9 MONTHS A…" at bounding box center [855, 253] width 261 height 29
select select "21"
click at [920, 380] on button "Downgrade Plan" at bounding box center [926, 372] width 122 height 30
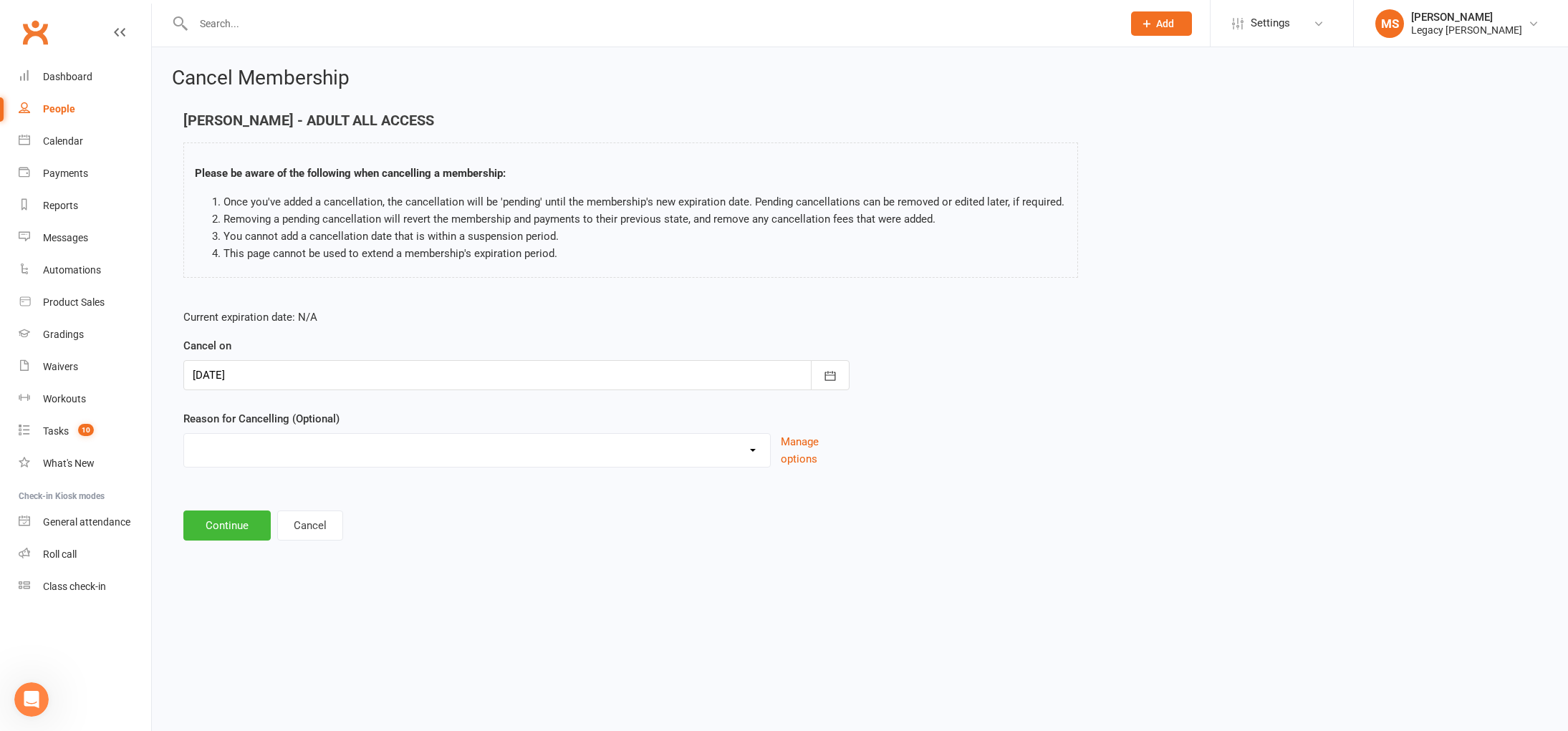
click at [367, 375] on div at bounding box center [516, 375] width 666 height 30
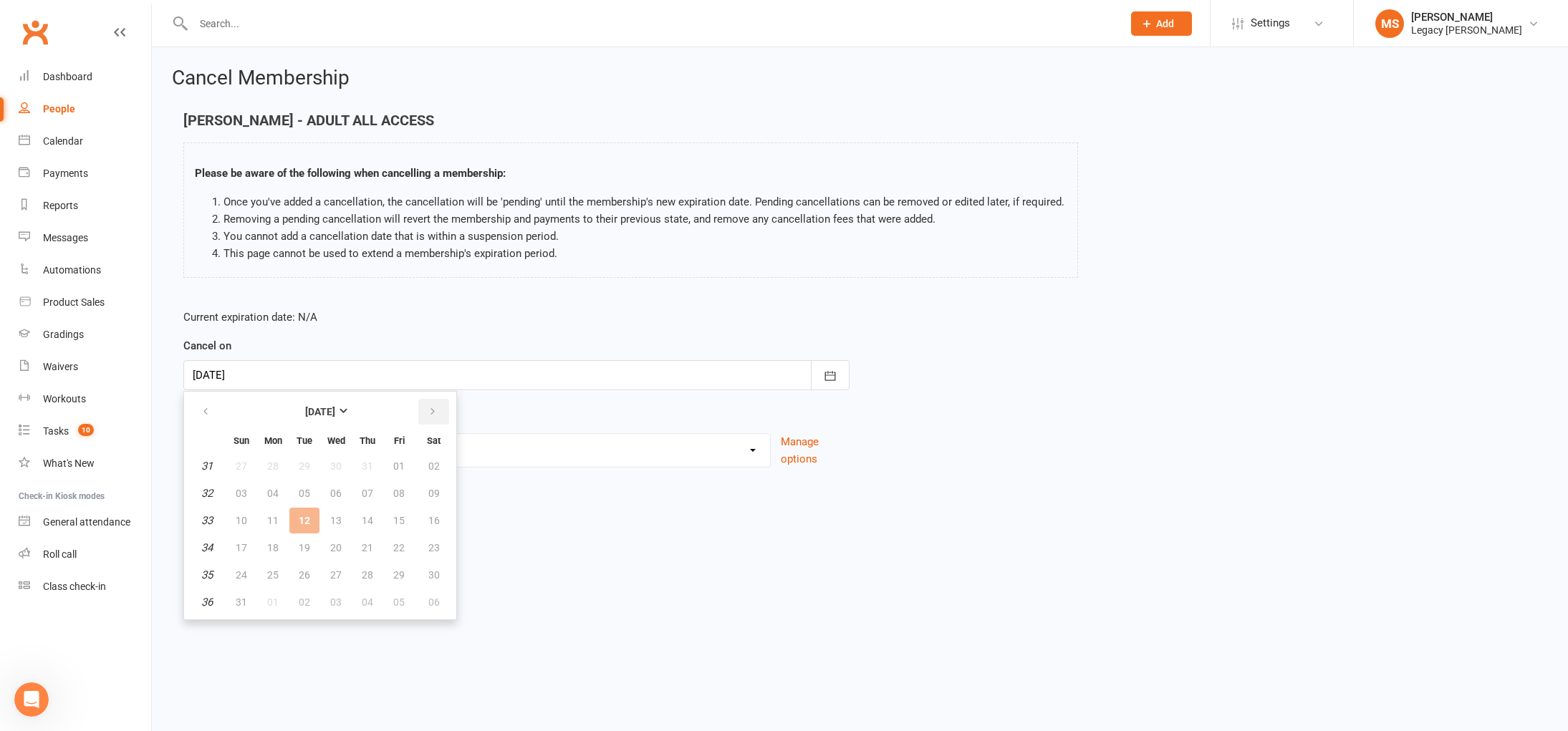
click at [444, 416] on button "button" at bounding box center [434, 411] width 30 height 26
click at [298, 462] on button "02" at bounding box center [305, 466] width 30 height 26
type input "[DATE]"
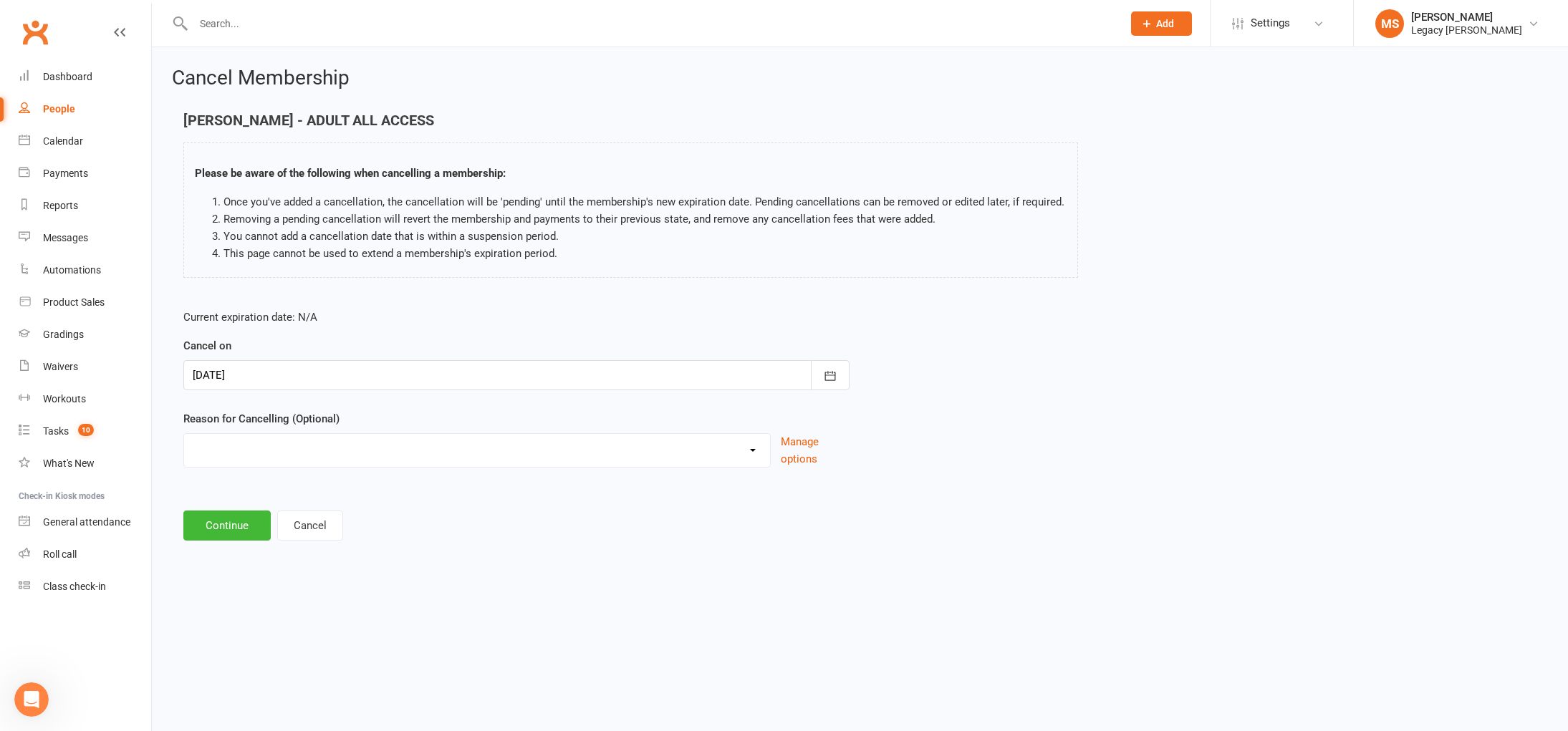
click at [250, 373] on div at bounding box center [516, 375] width 666 height 30
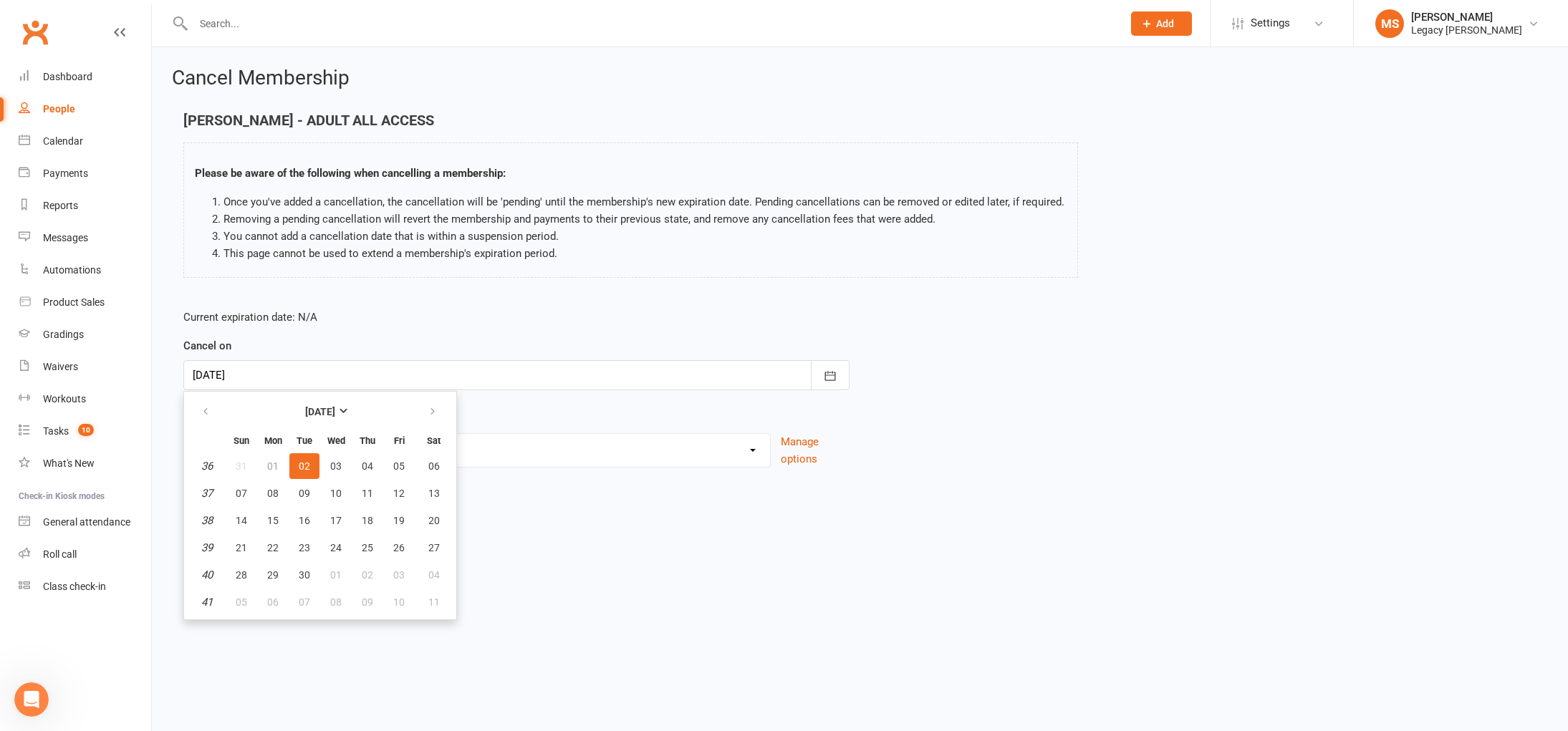
click at [269, 461] on td "01" at bounding box center [273, 466] width 30 height 26
click at [345, 341] on div "Cancel on [DATE] [DATE] Sun Mon Tue Wed Thu Fri Sat 36 31 01 02 03 04 05 06 37 …" at bounding box center [516, 363] width 666 height 53
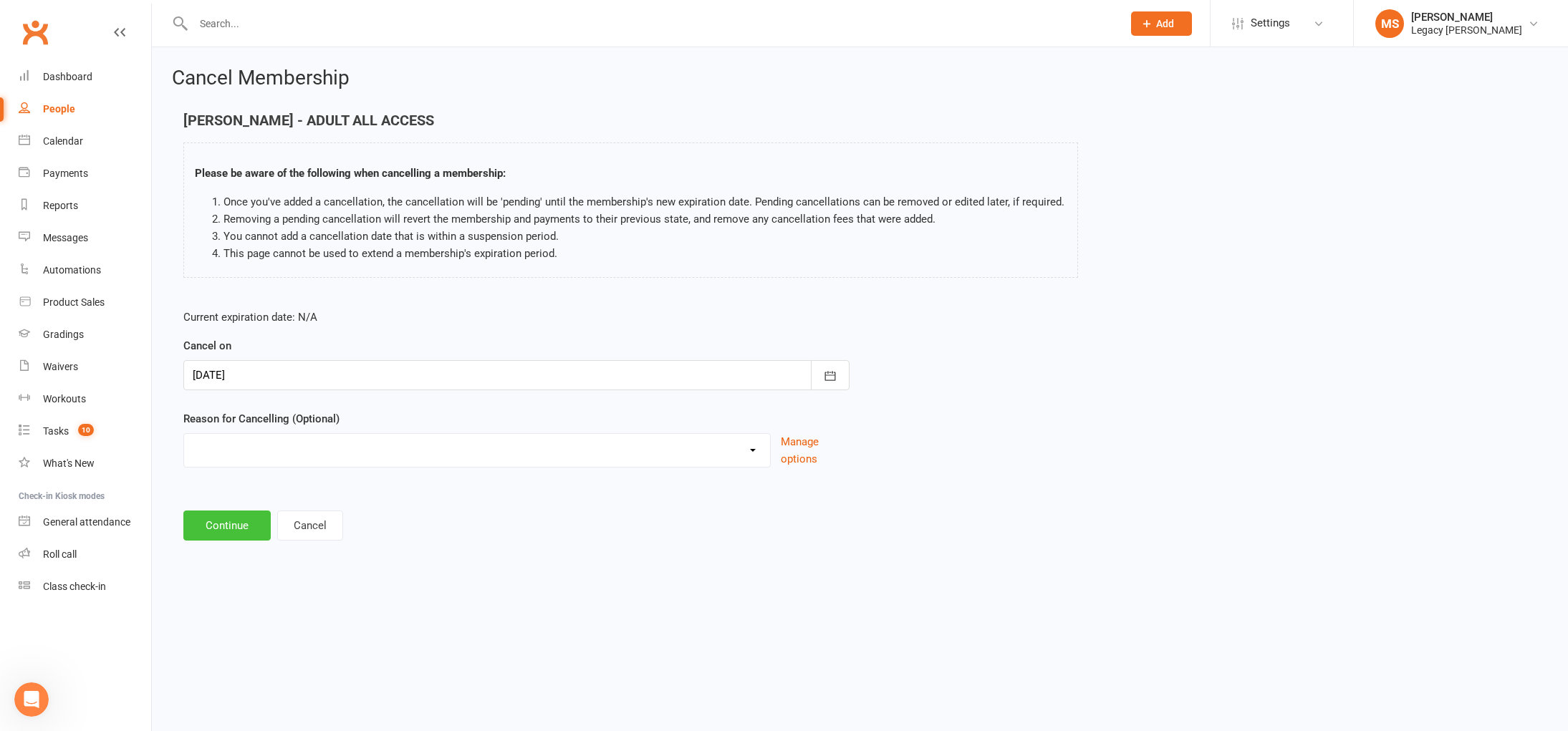
click at [236, 519] on button "Continue" at bounding box center [227, 525] width 88 height 30
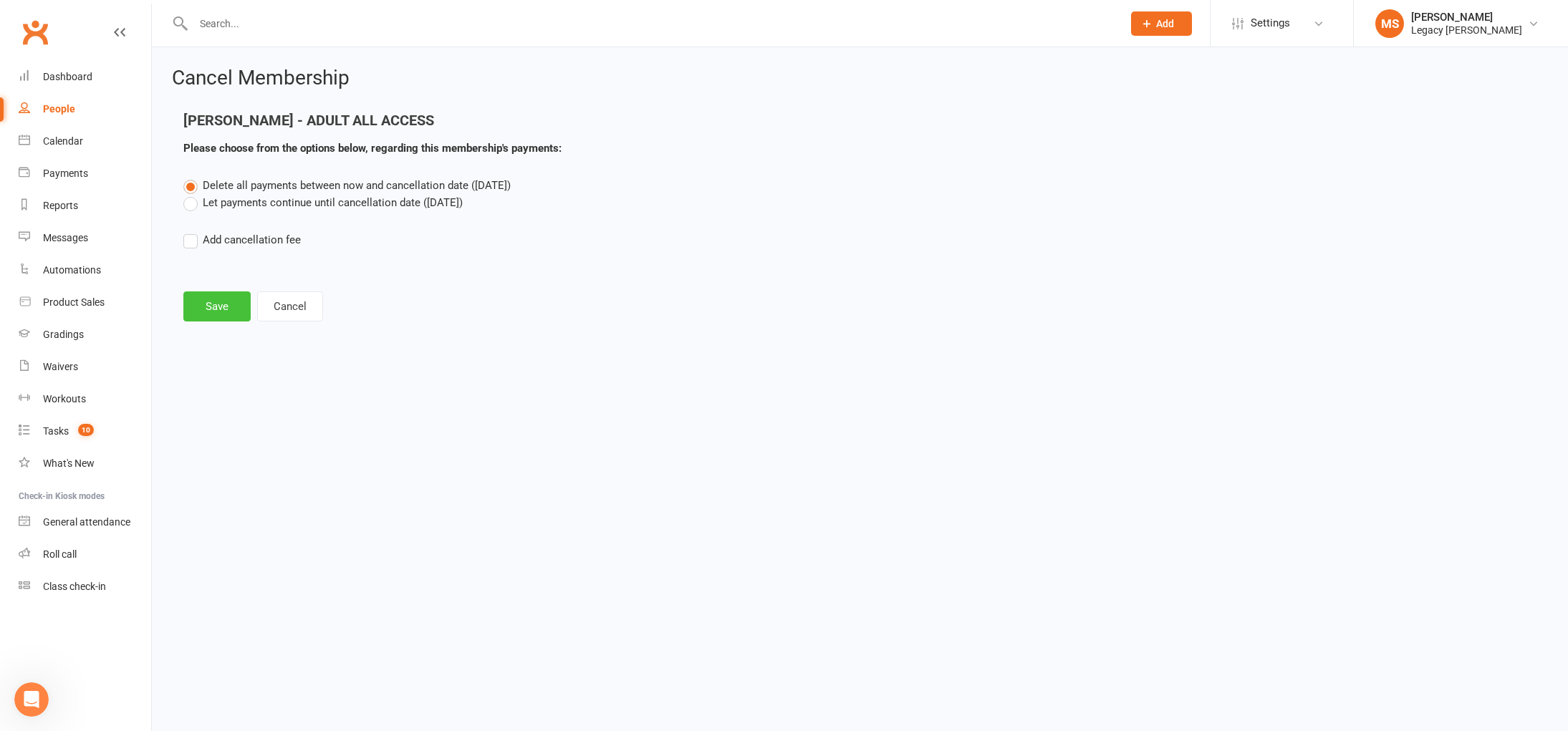
click at [233, 300] on button "Save" at bounding box center [216, 307] width 67 height 30
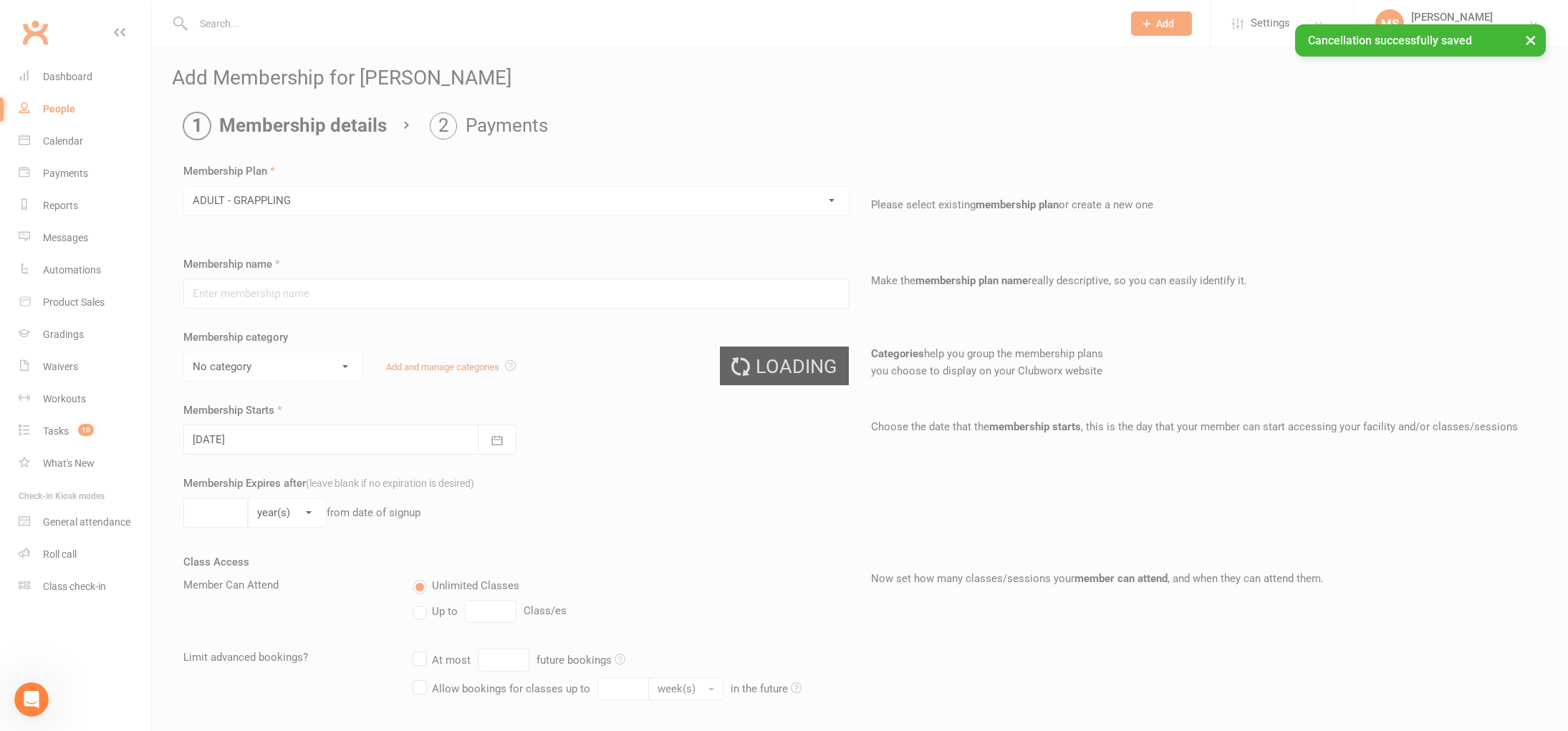
type input "ADULT - GRAPPLING"
select select "0"
type input "0"
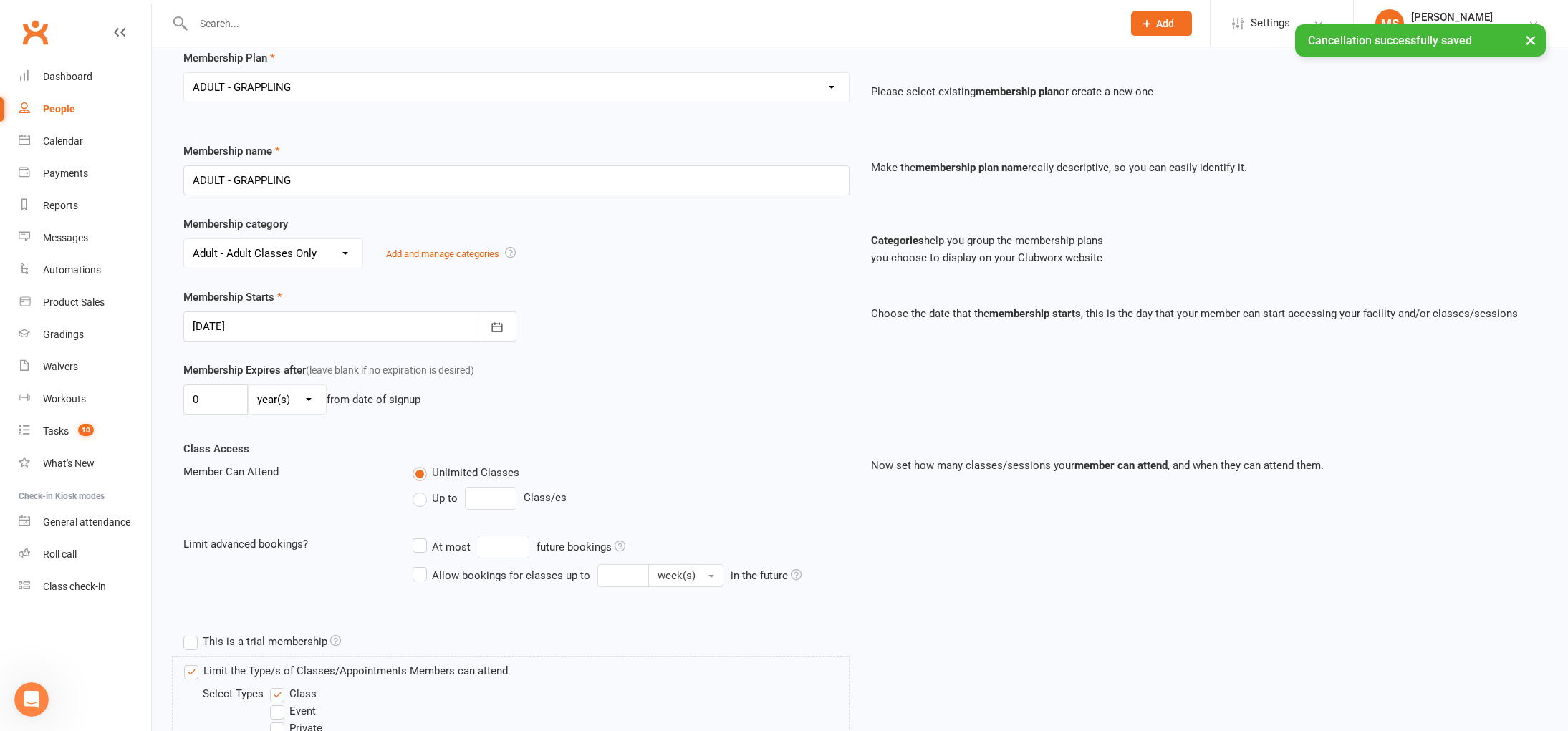
scroll to position [113, 0]
click at [339, 327] on div at bounding box center [350, 326] width 333 height 30
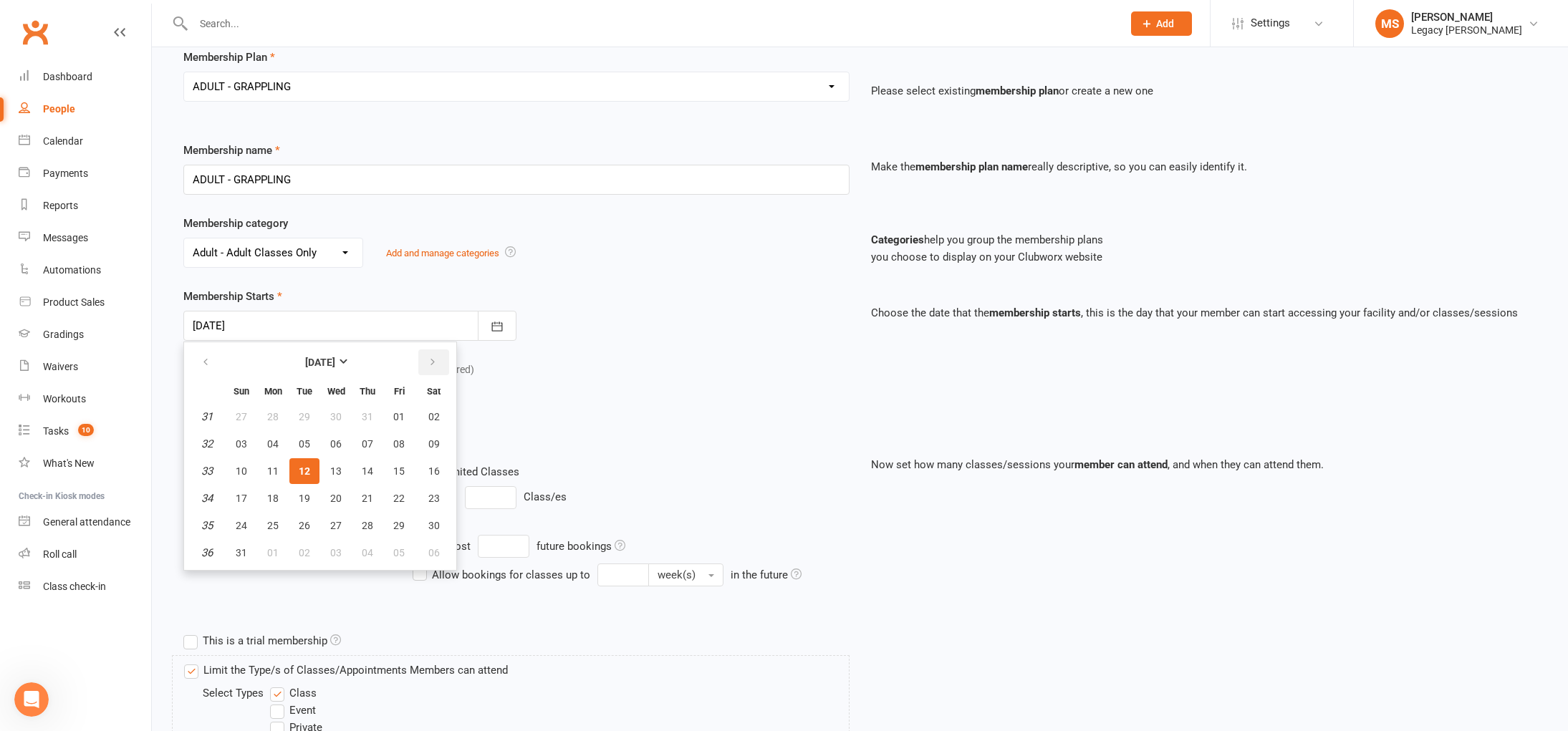
click at [435, 357] on icon "button" at bounding box center [432, 362] width 10 height 12
click at [274, 416] on span "01" at bounding box center [273, 416] width 12 height 12
type input "[DATE]"
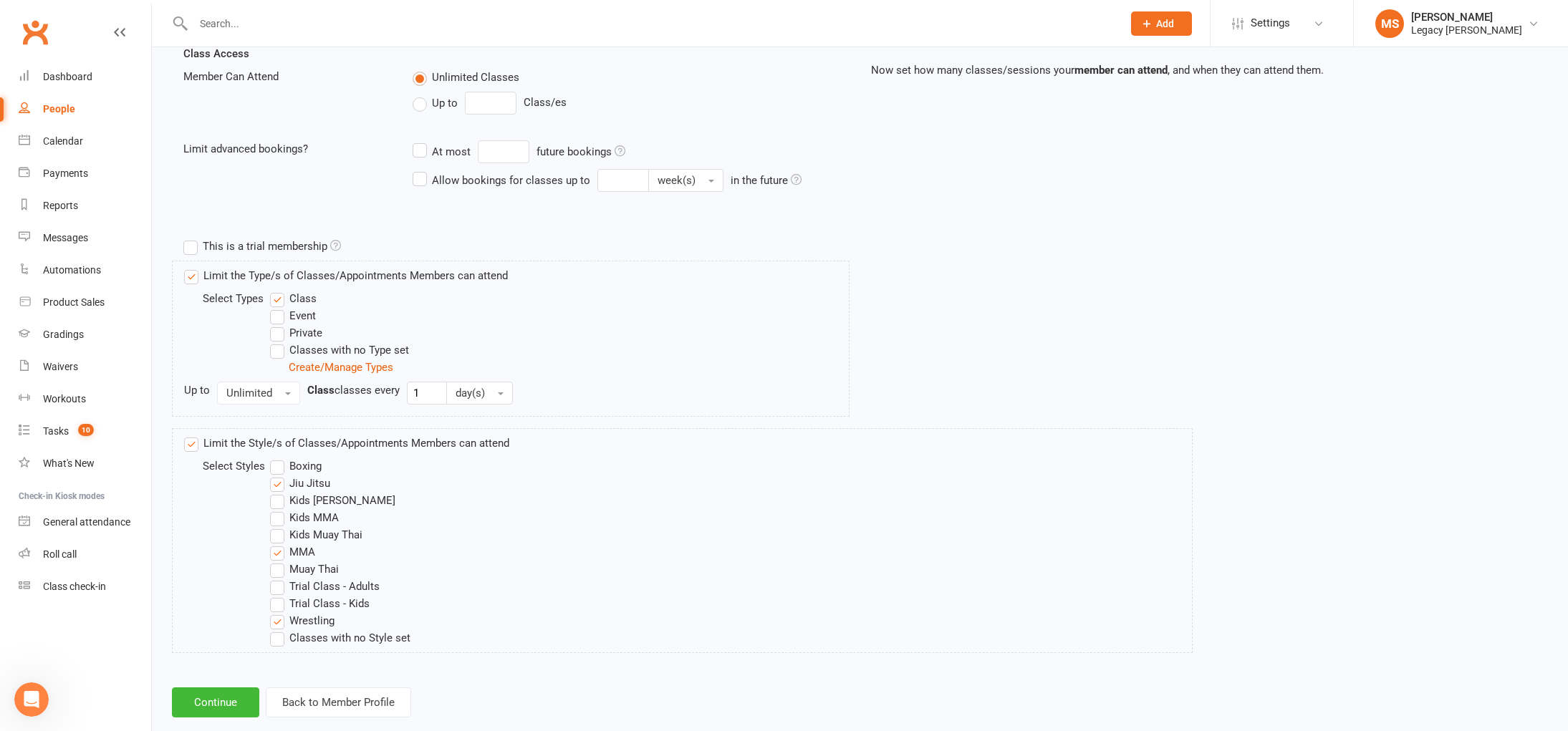
scroll to position [535, 0]
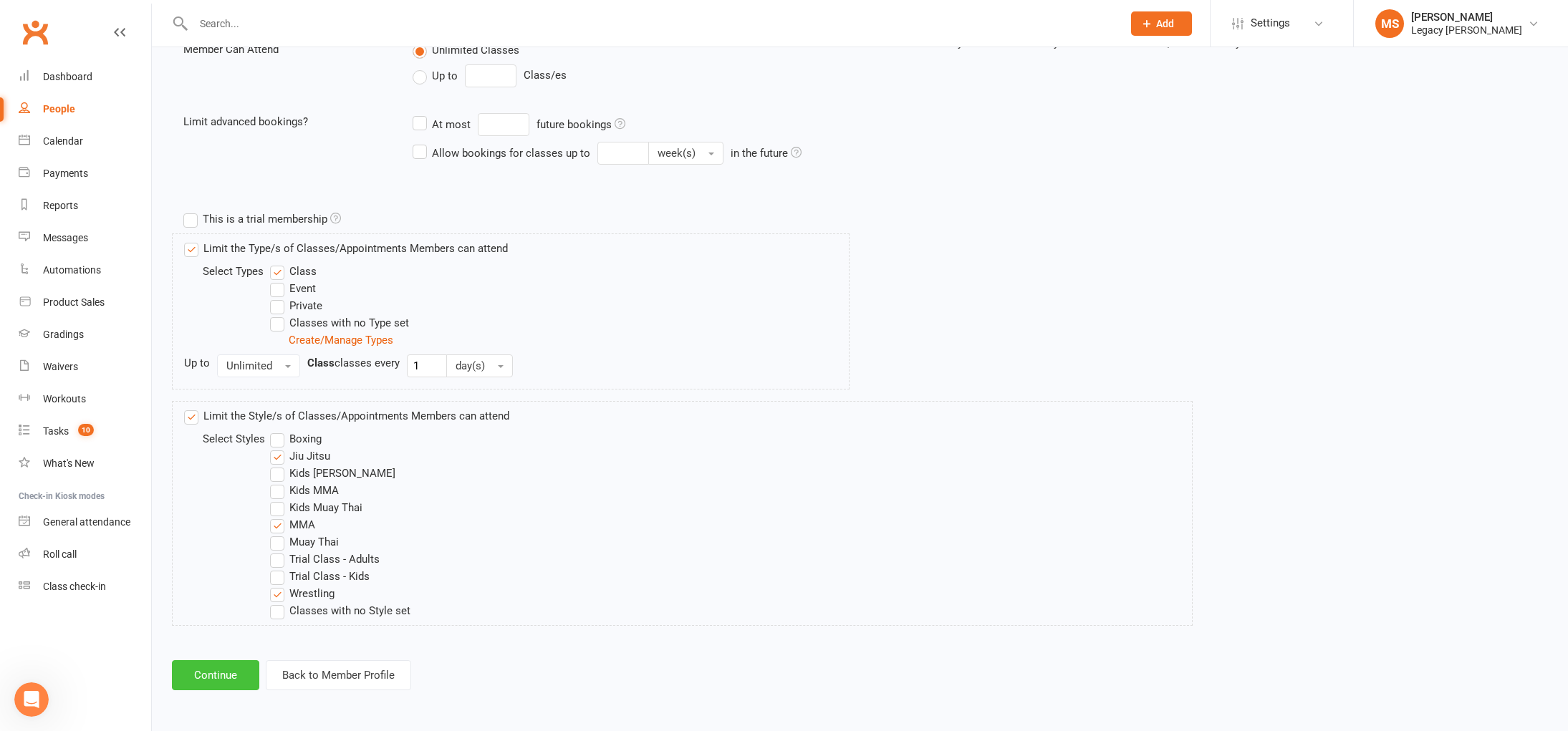
click at [215, 682] on button "Continue" at bounding box center [215, 676] width 88 height 30
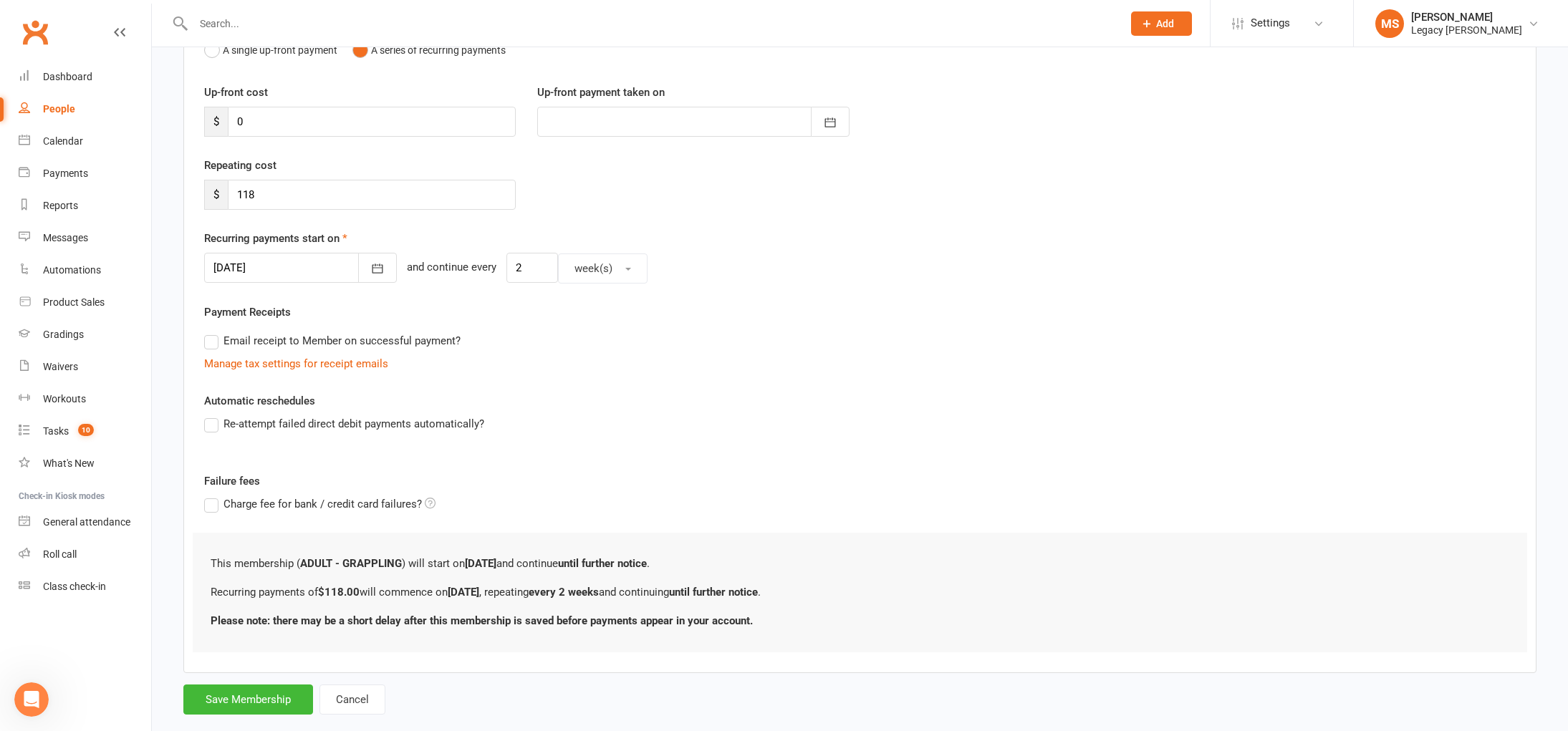
scroll to position [196, 0]
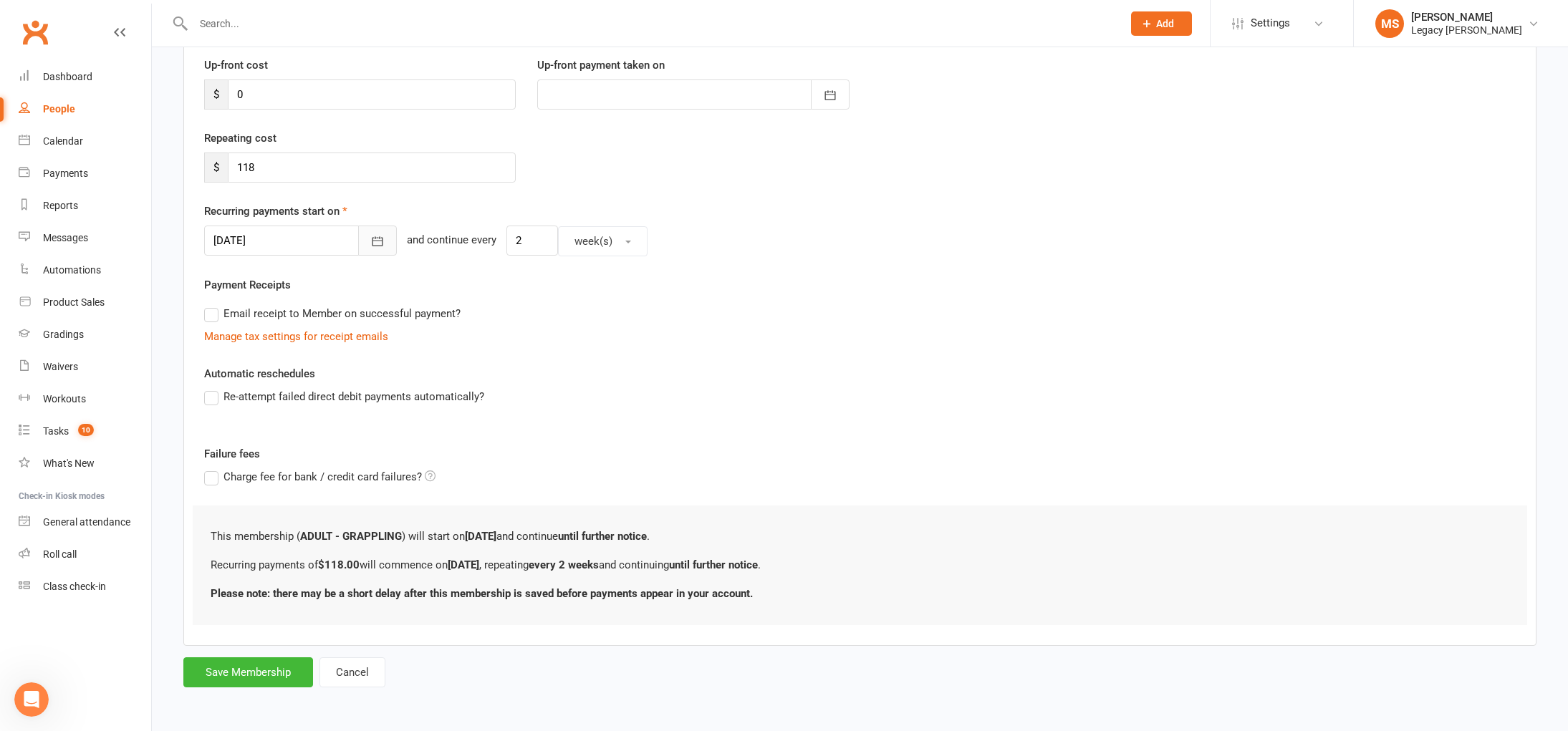
click at [358, 236] on button "button" at bounding box center [377, 240] width 38 height 30
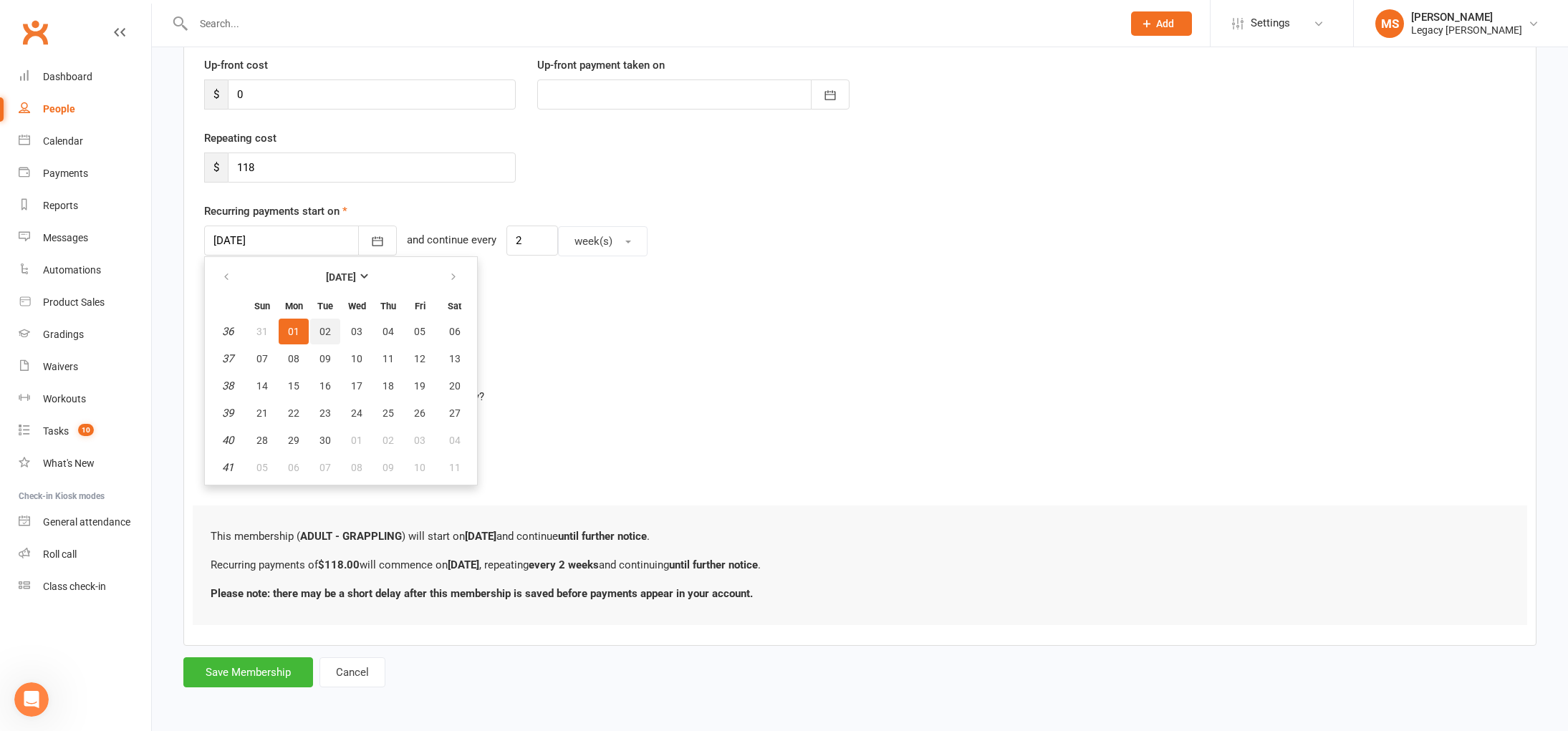
click at [325, 324] on button "02" at bounding box center [325, 332] width 30 height 26
type input "[DATE]"
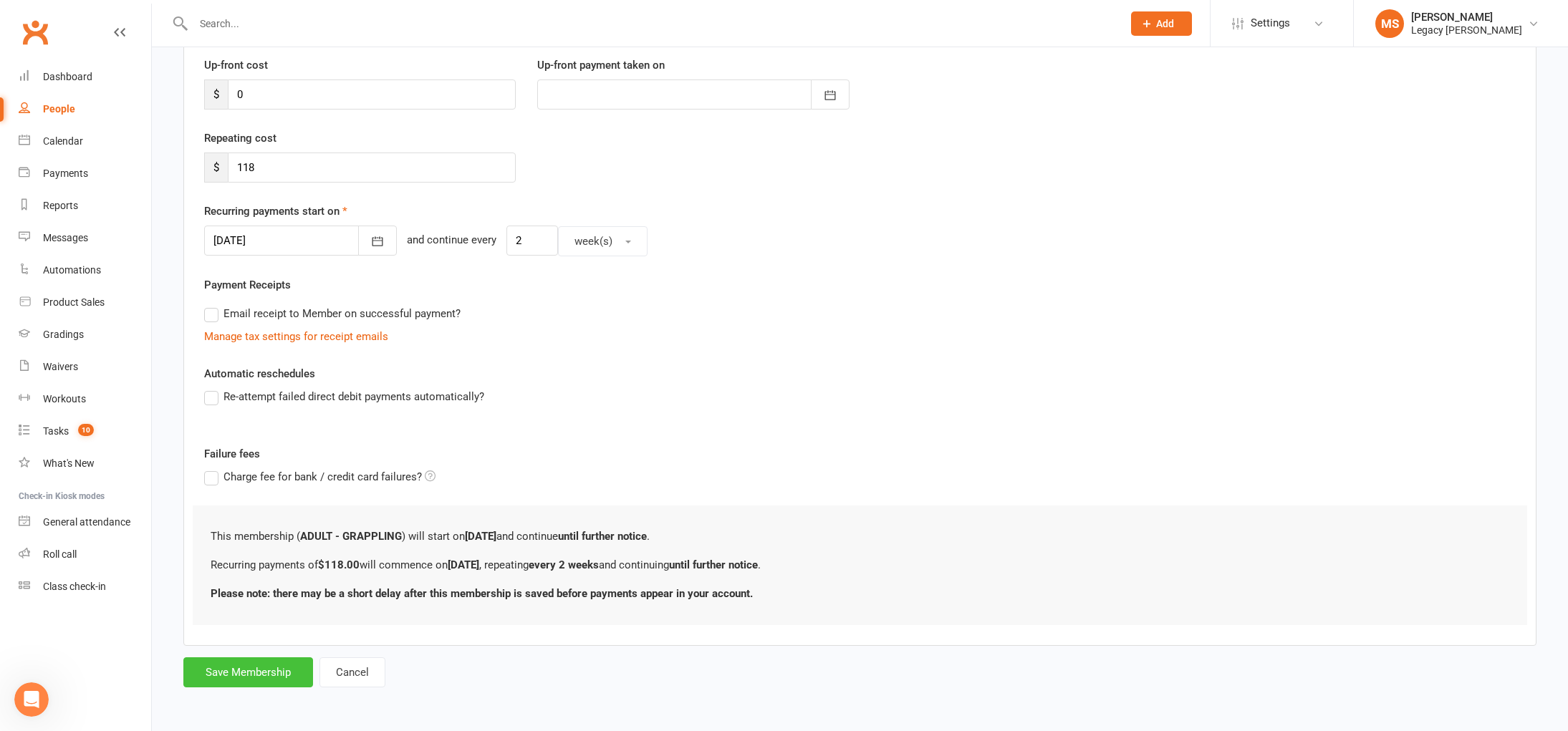
click at [279, 665] on button "Save Membership" at bounding box center [248, 673] width 130 height 30
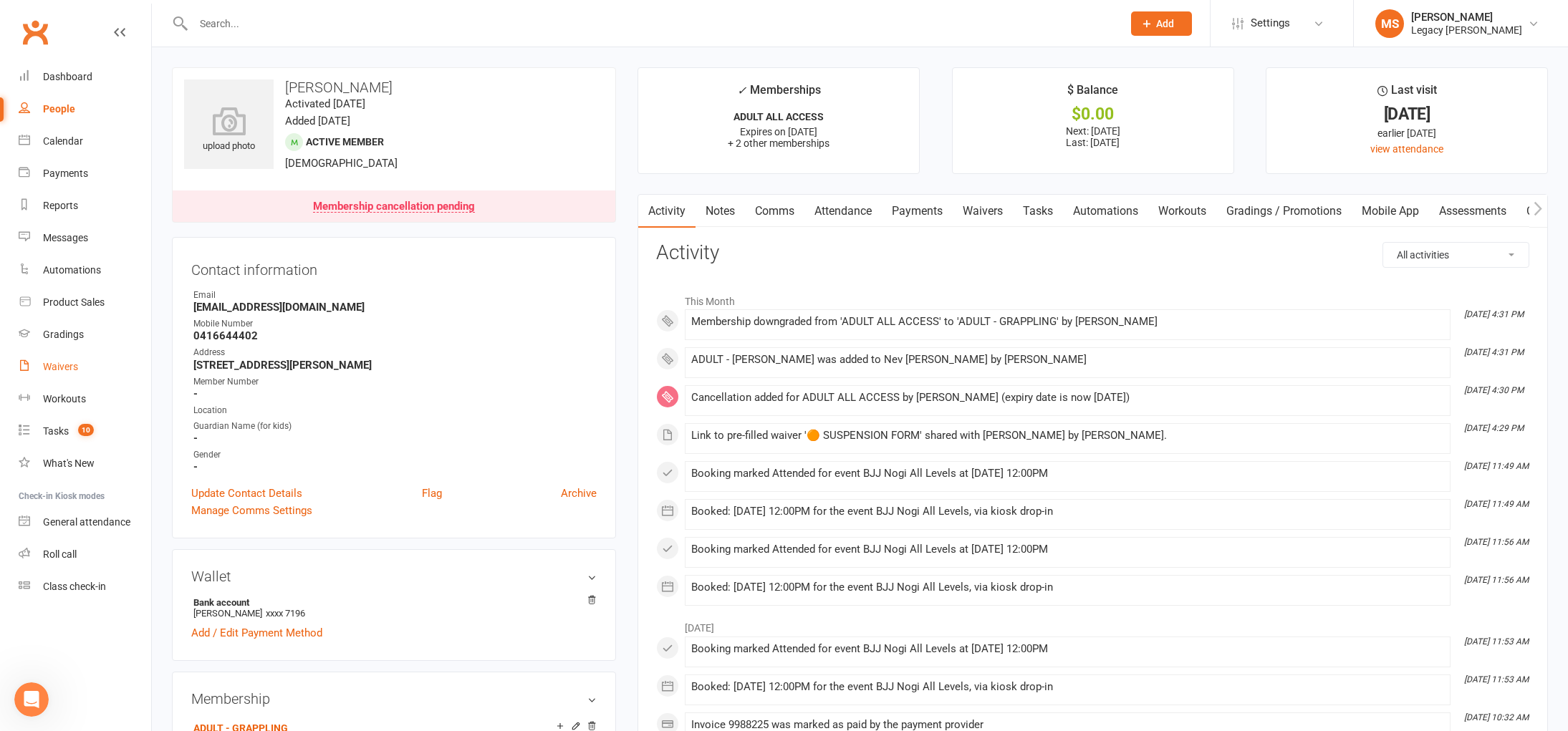
click at [27, 355] on link "Waivers" at bounding box center [85, 367] width 132 height 32
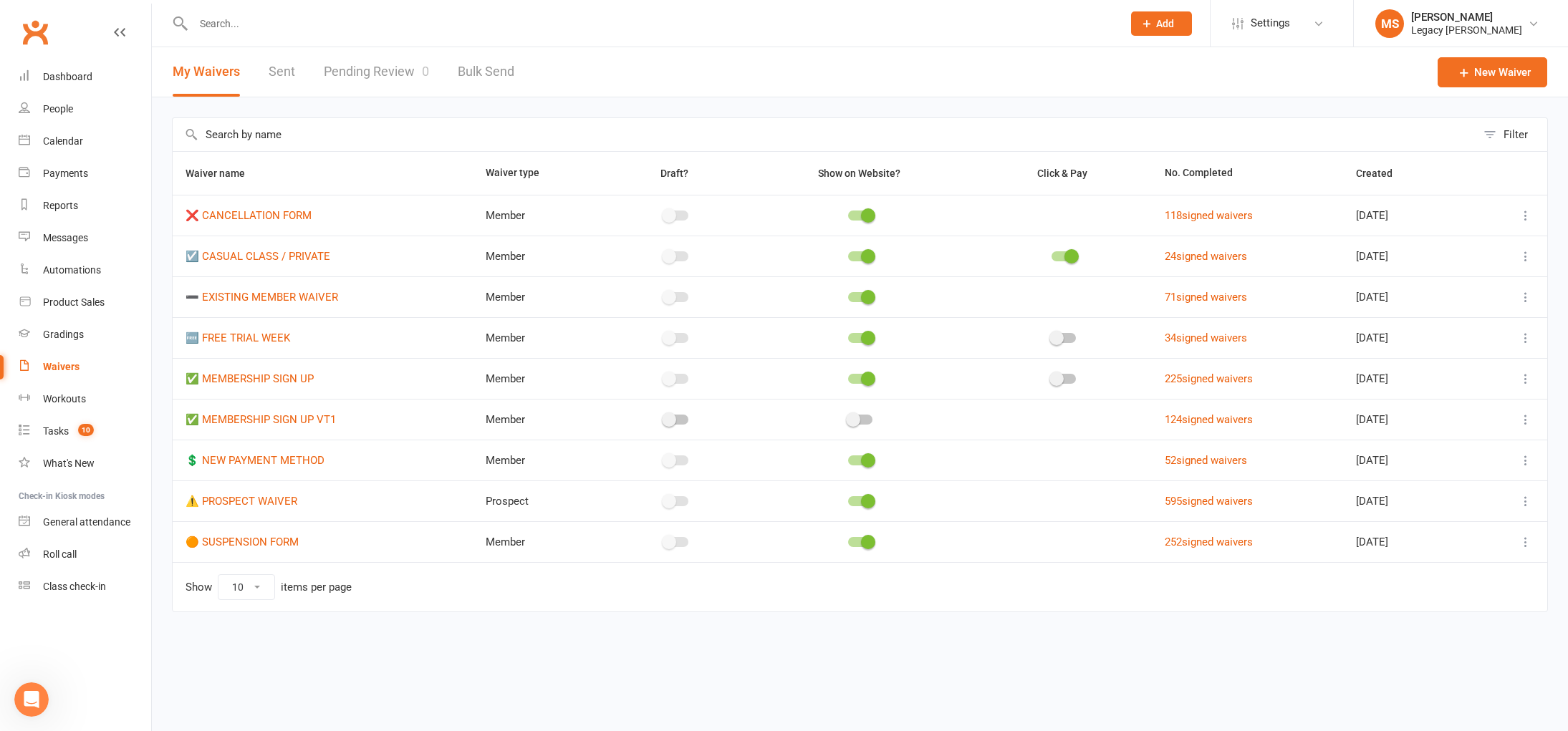
click at [223, 25] on input "text" at bounding box center [651, 23] width 923 height 20
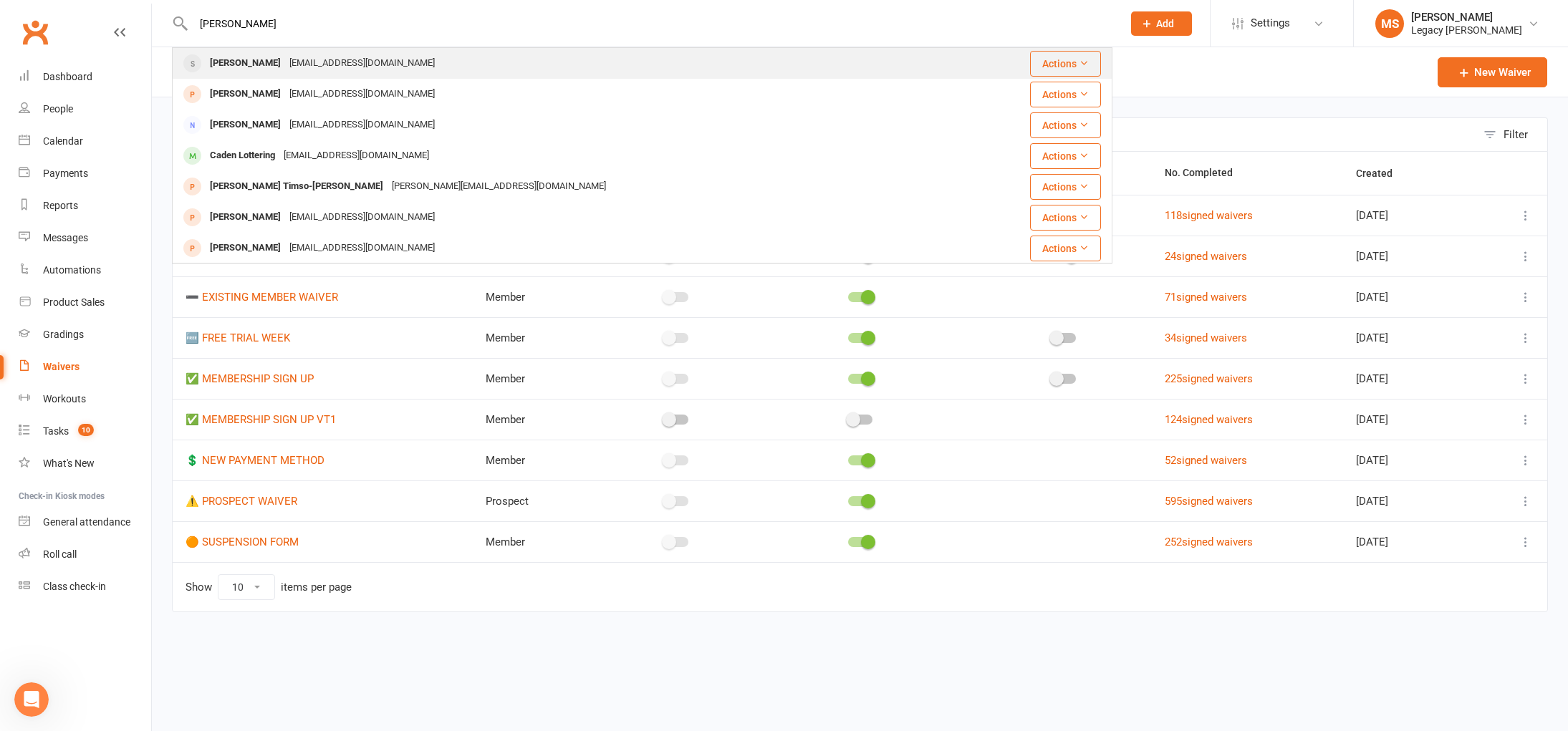
type input "[PERSON_NAME]"
click at [254, 58] on div "[PERSON_NAME]" at bounding box center [245, 63] width 80 height 21
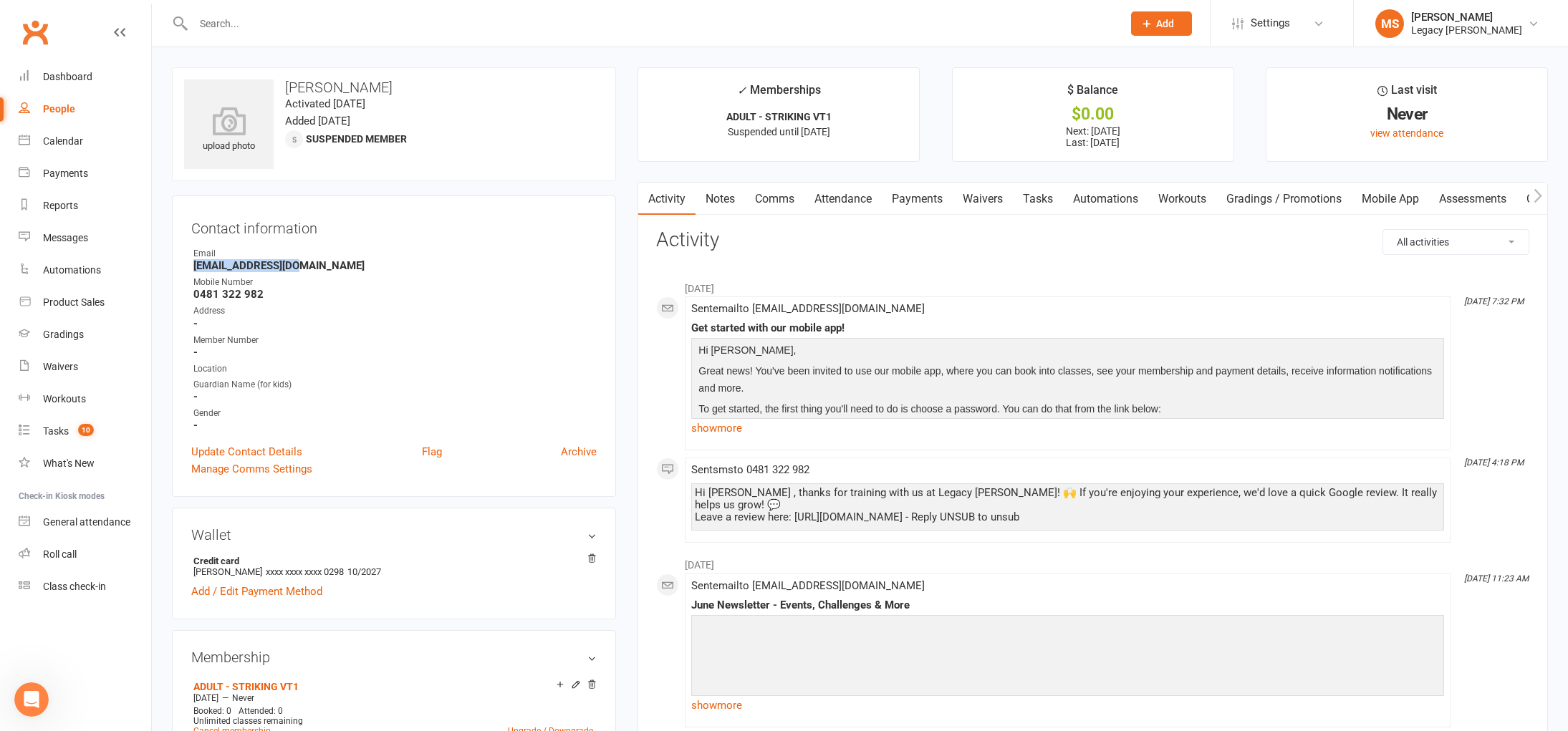
drag, startPoint x: 192, startPoint y: 265, endPoint x: 302, endPoint y: 265, distance: 110.0
click at [302, 265] on li "Email [EMAIL_ADDRESS][DOMAIN_NAME]" at bounding box center [394, 259] width 406 height 25
copy strong "[EMAIL_ADDRESS][DOMAIN_NAME]"
click at [726, 197] on link "Notes" at bounding box center [720, 198] width 49 height 33
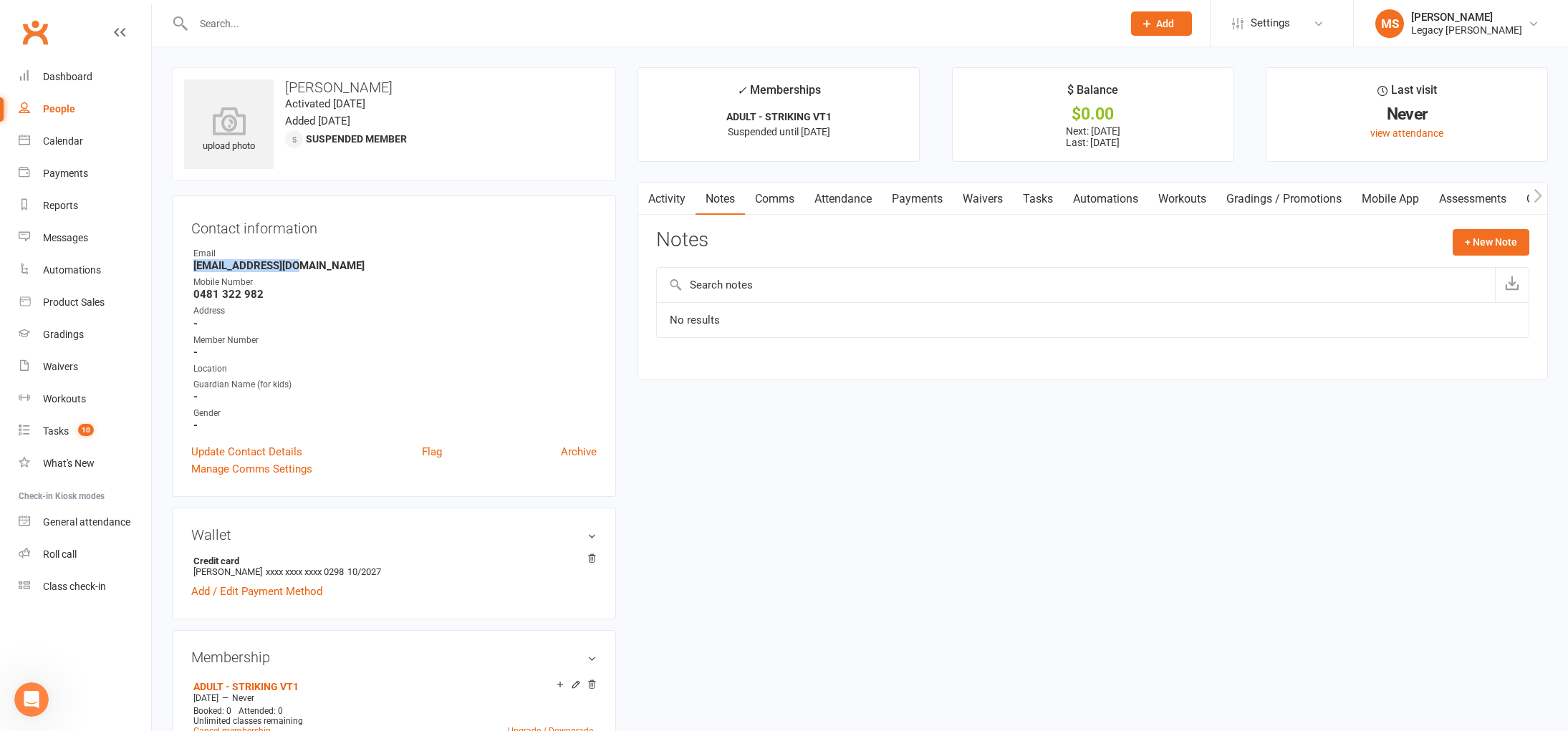
click at [905, 200] on link "Payments" at bounding box center [916, 198] width 71 height 33
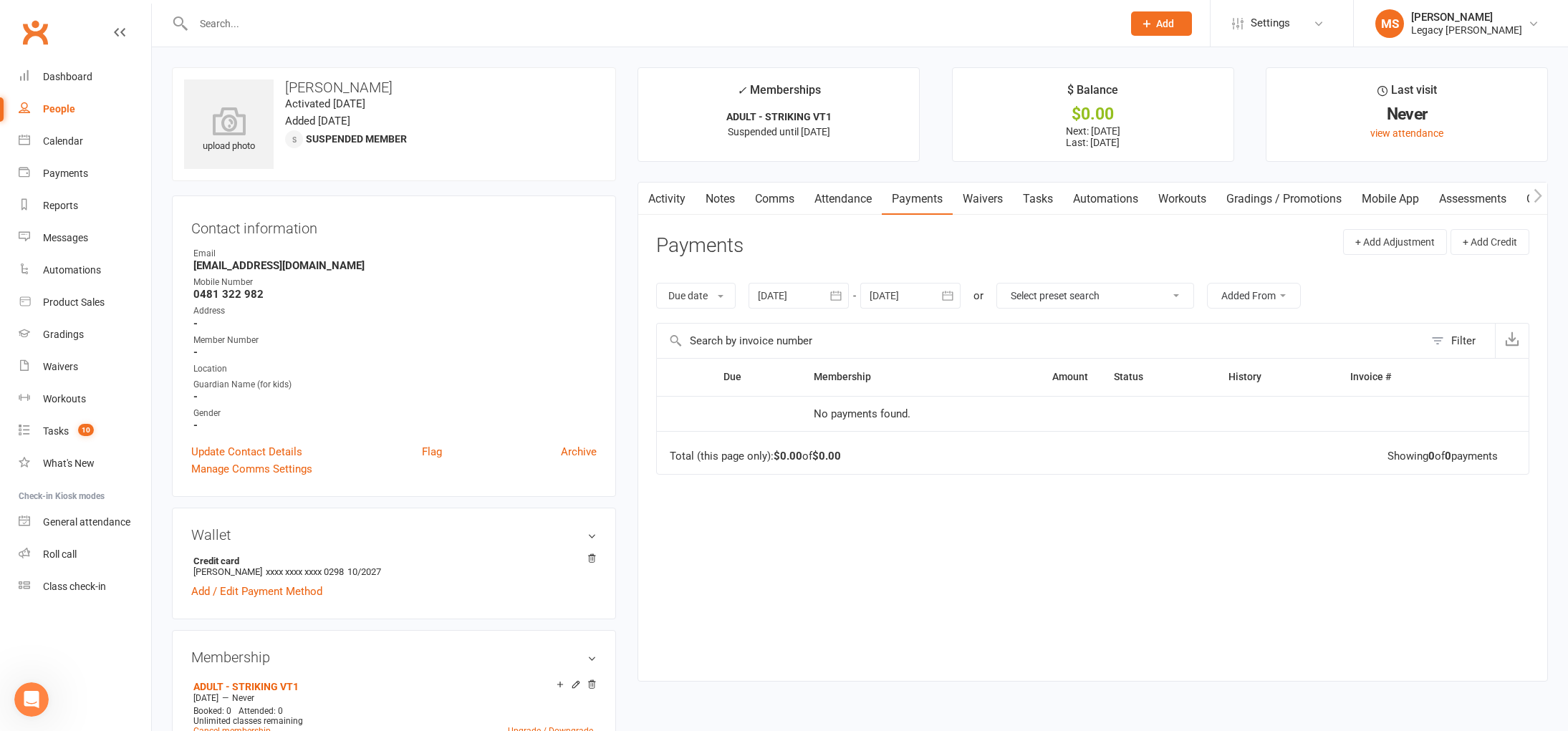
click at [807, 296] on div at bounding box center [798, 296] width 100 height 26
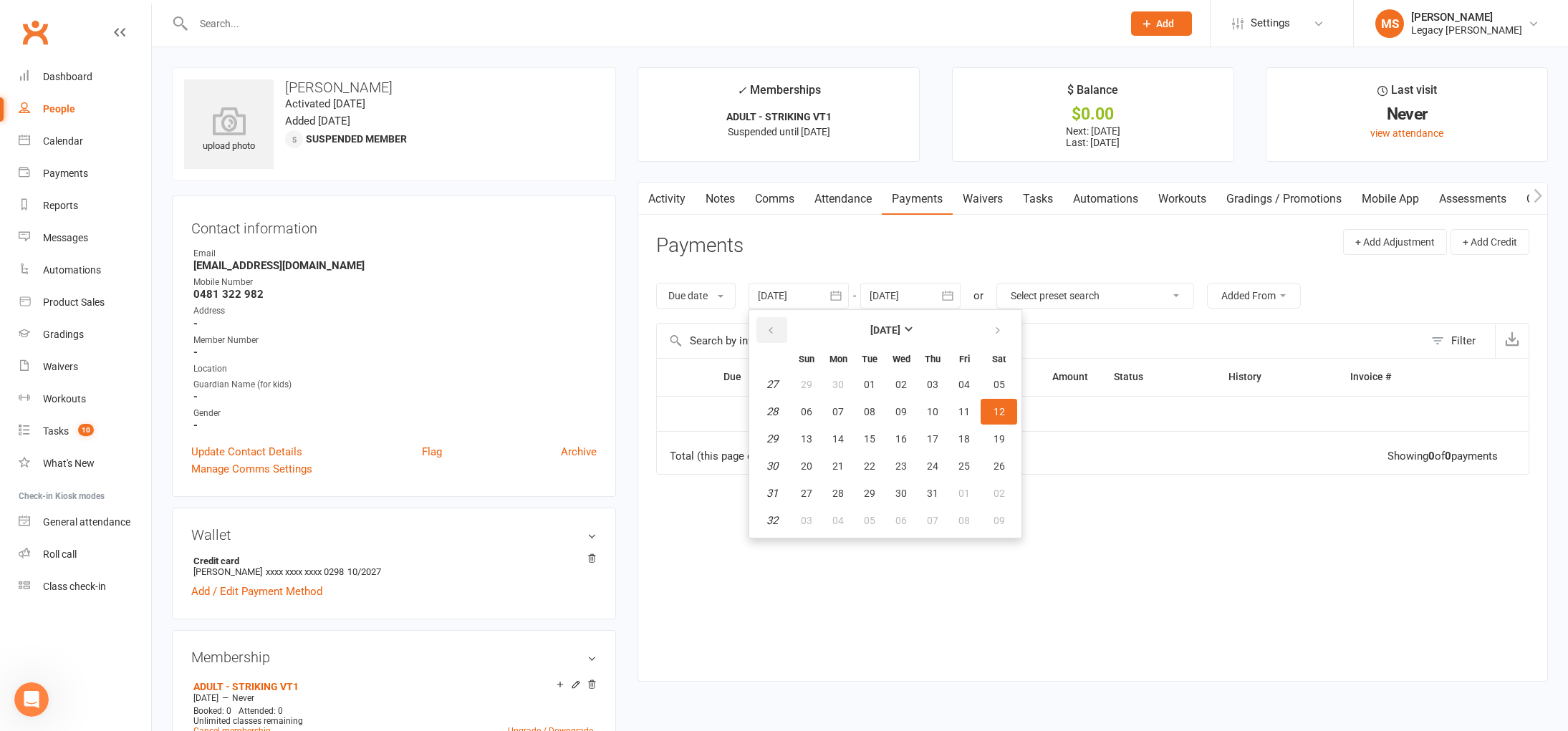
click at [784, 333] on button "button" at bounding box center [771, 330] width 30 height 26
click at [783, 337] on button "button" at bounding box center [771, 330] width 30 height 26
drag, startPoint x: 783, startPoint y: 337, endPoint x: 802, endPoint y: 345, distance: 20.6
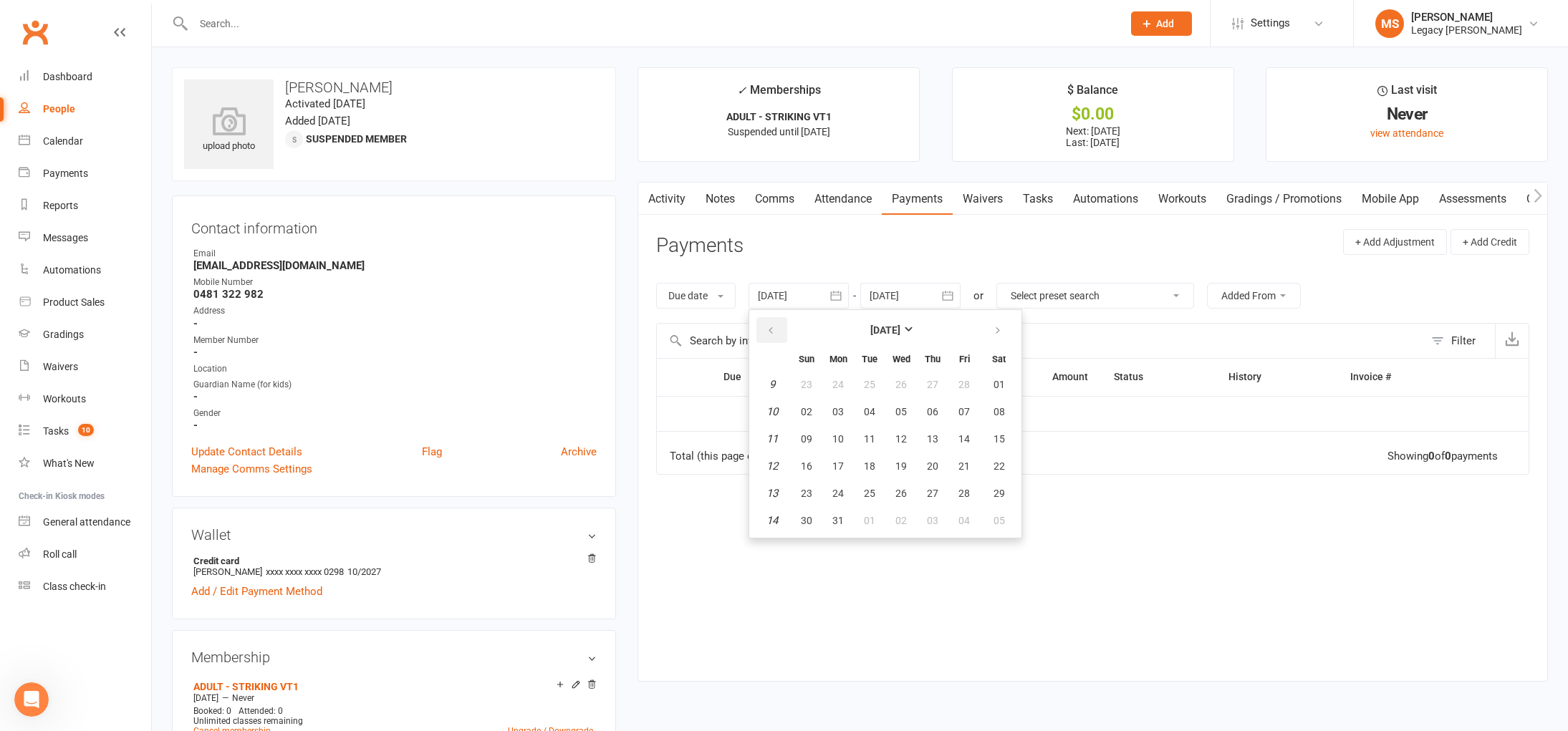
click at [783, 337] on button "button" at bounding box center [771, 330] width 30 height 26
click at [994, 387] on button "01" at bounding box center [999, 384] width 37 height 26
type input "[DATE]"
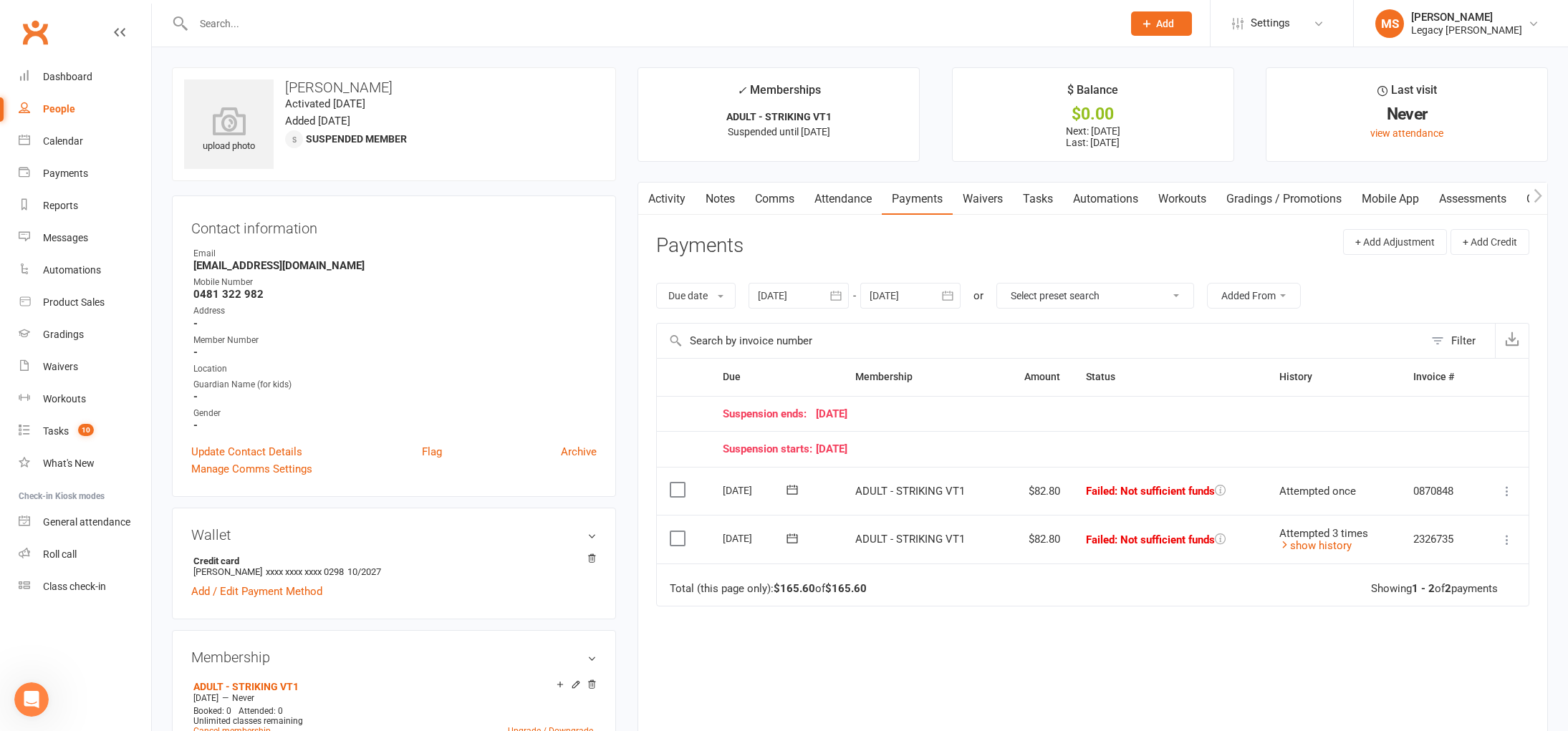
click at [289, 23] on input "text" at bounding box center [651, 23] width 923 height 20
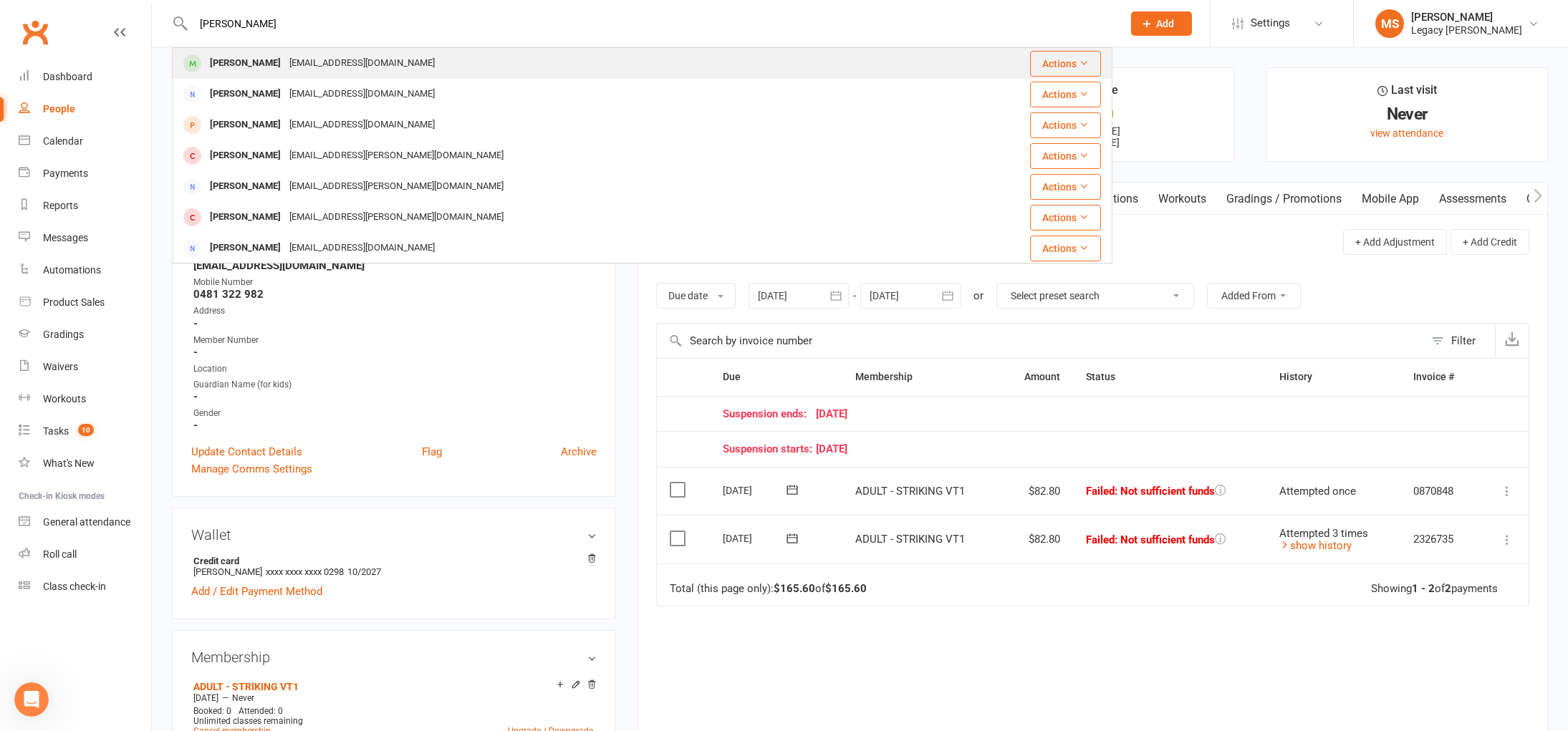
type input "[PERSON_NAME]"
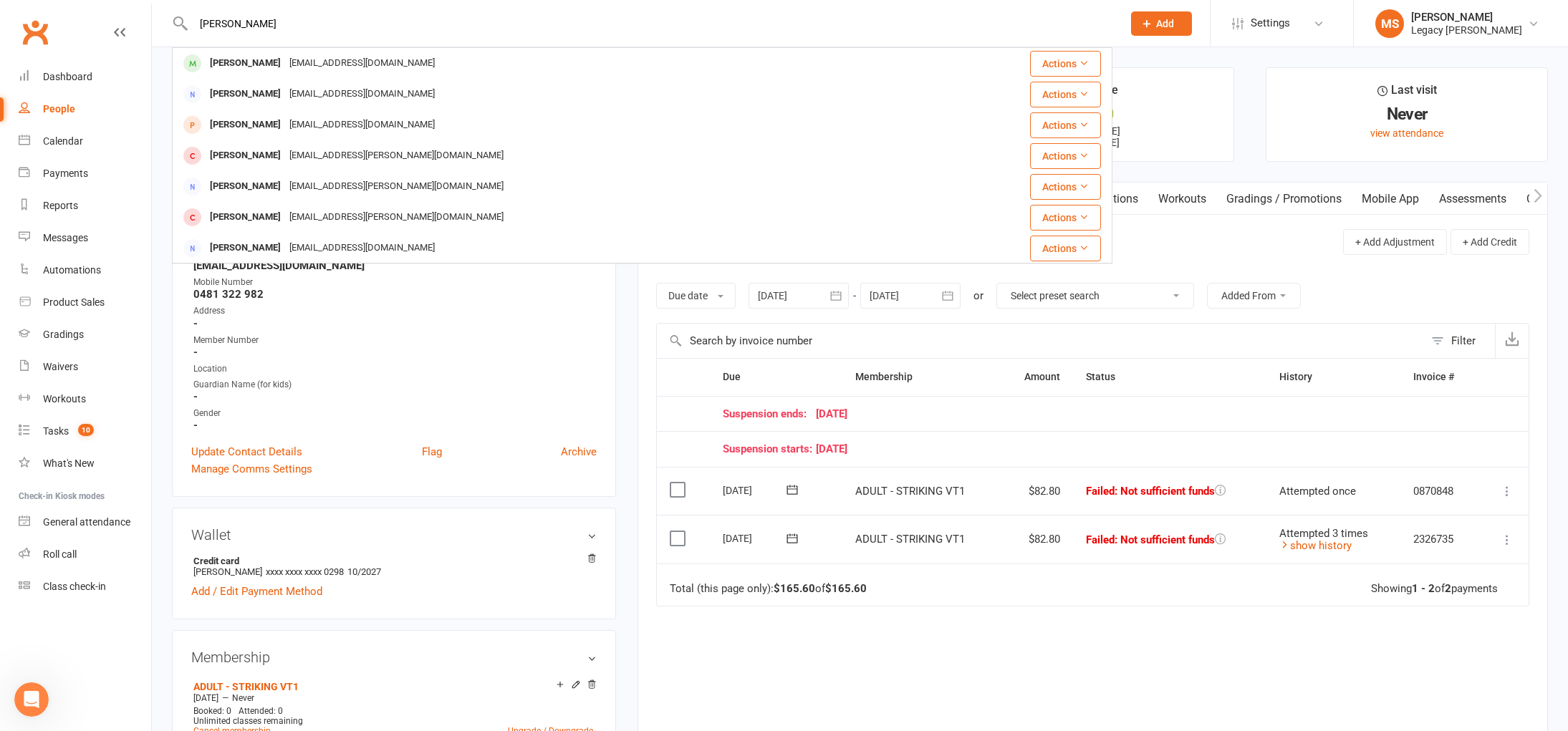
click at [341, 59] on div "[EMAIL_ADDRESS][DOMAIN_NAME]" at bounding box center [362, 63] width 154 height 21
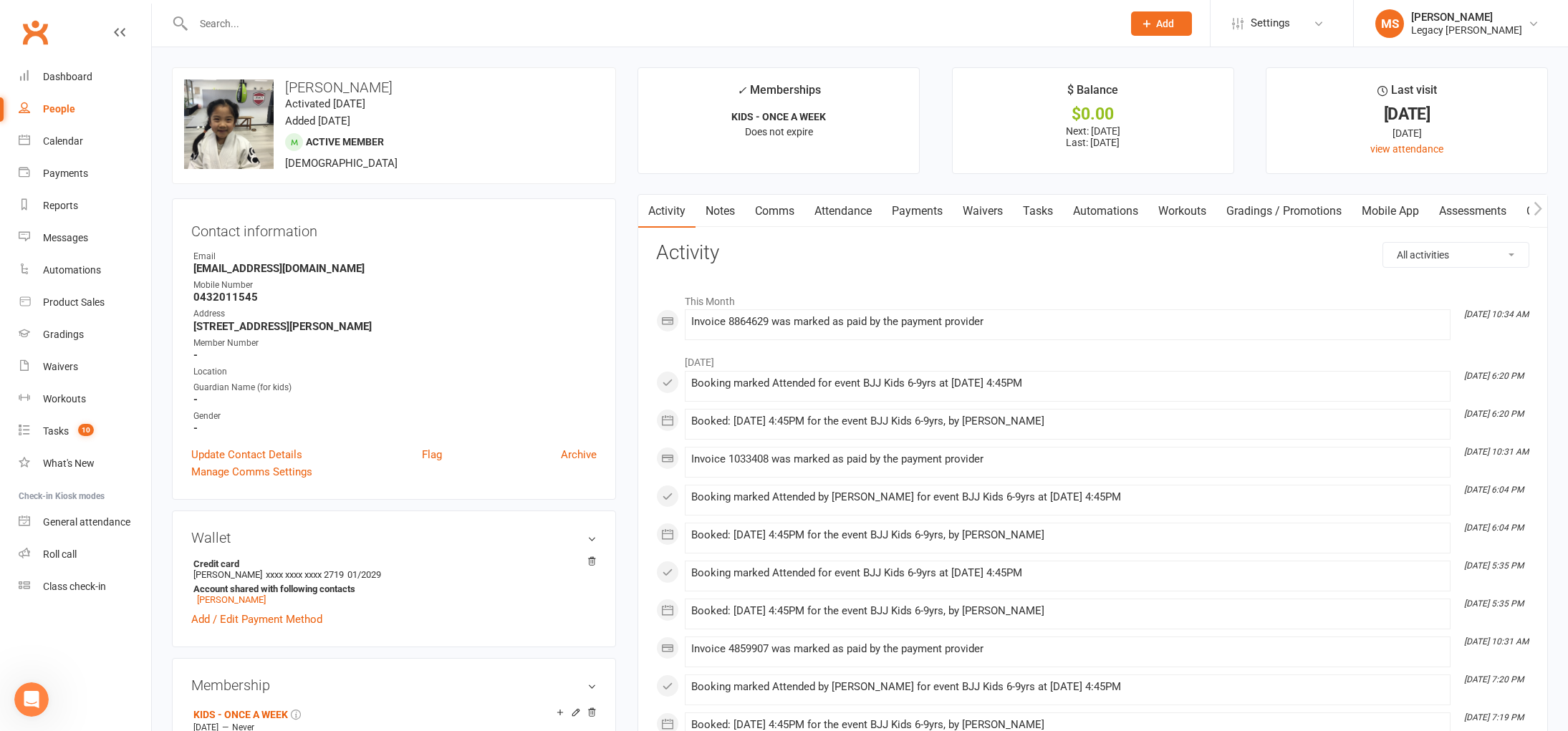
click at [986, 214] on link "Waivers" at bounding box center [982, 211] width 60 height 33
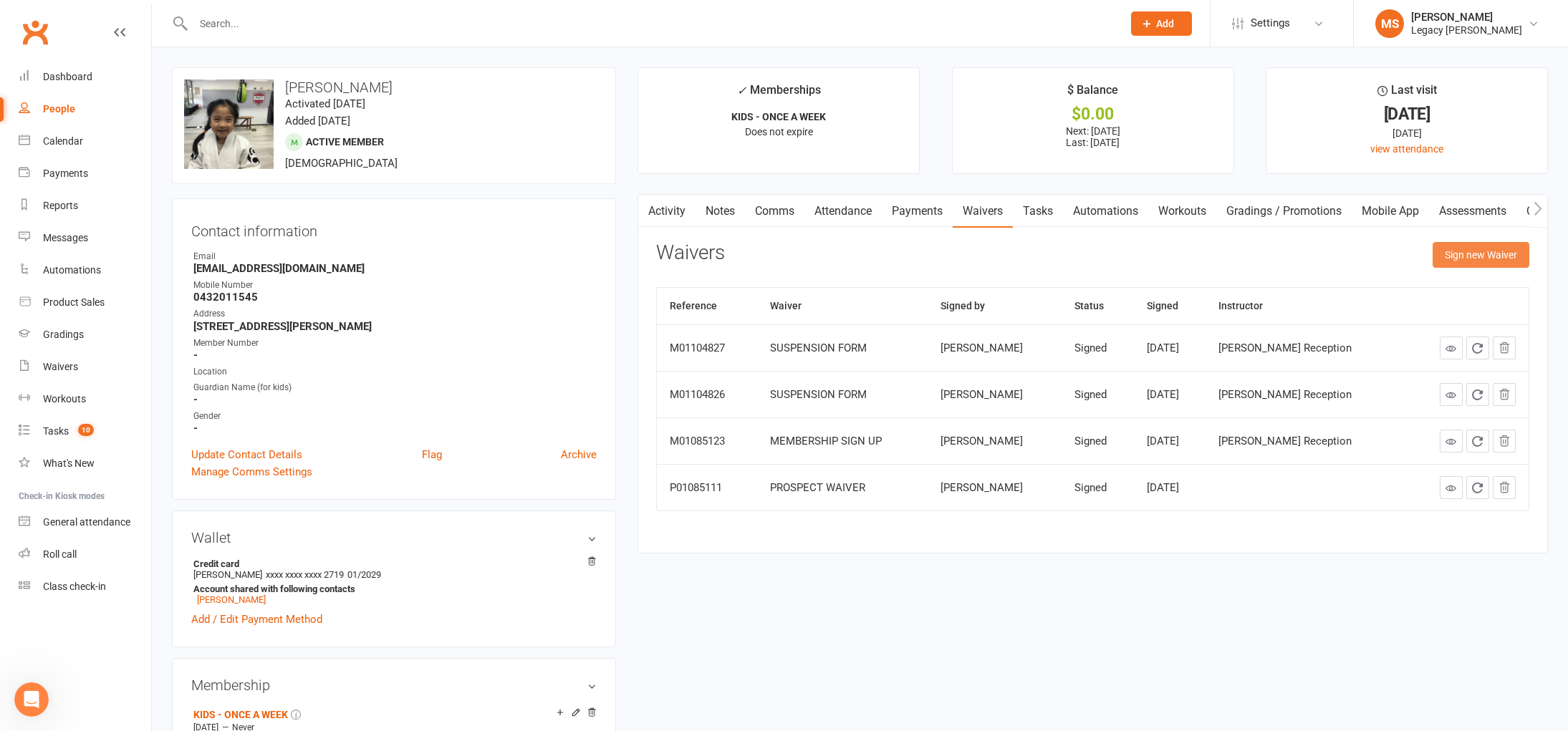
click at [1465, 251] on button "Sign new Waiver" at bounding box center [1481, 255] width 97 height 26
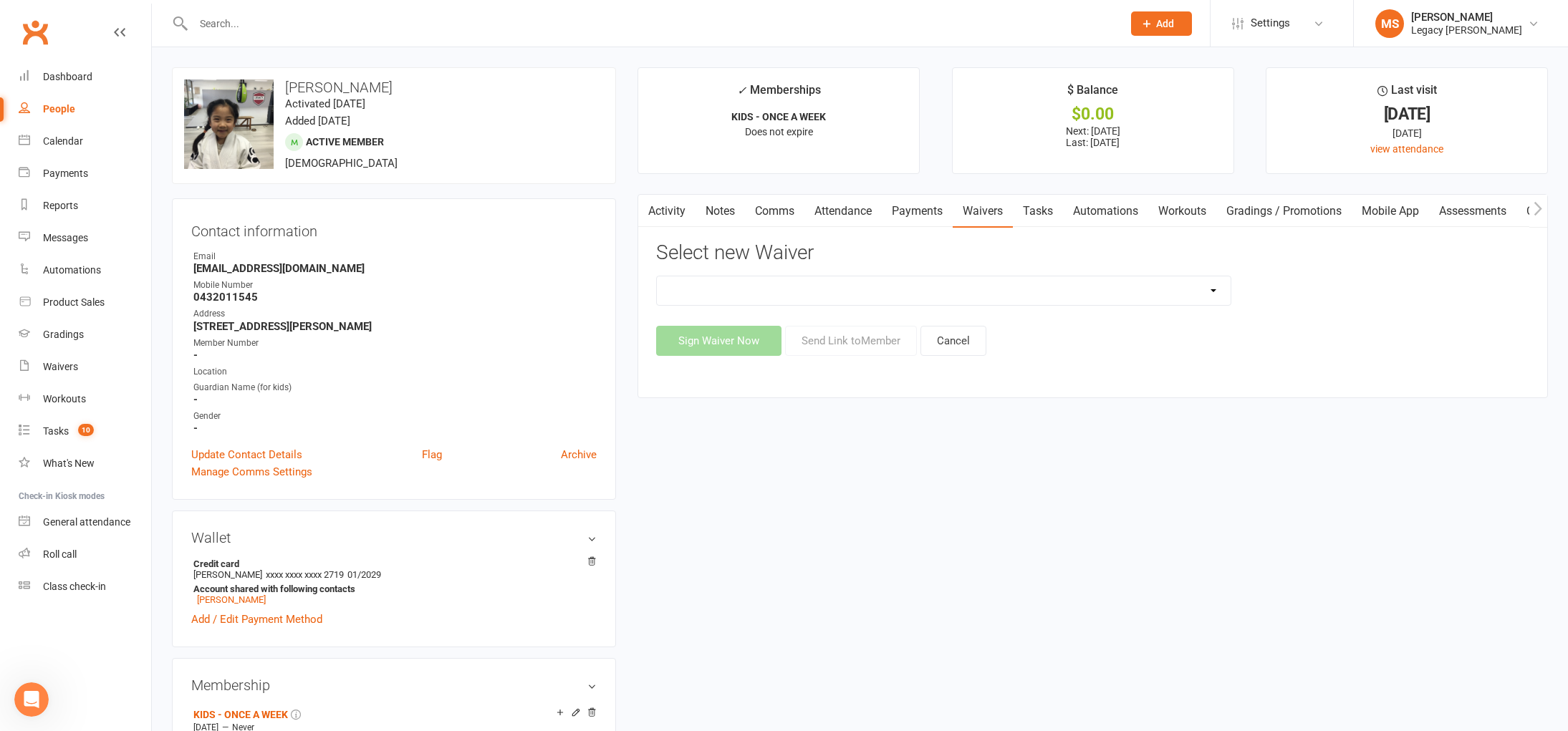
click at [975, 287] on select "❌ CANCELLATION FORM ☑️ CASUAL CLASS / PRIVATE ➖ EXISTING MEMBER WAIVER 🆓 FREE T…" at bounding box center [943, 290] width 573 height 29
select select "10407"
click at [825, 332] on button "Send Link to Member" at bounding box center [850, 341] width 131 height 30
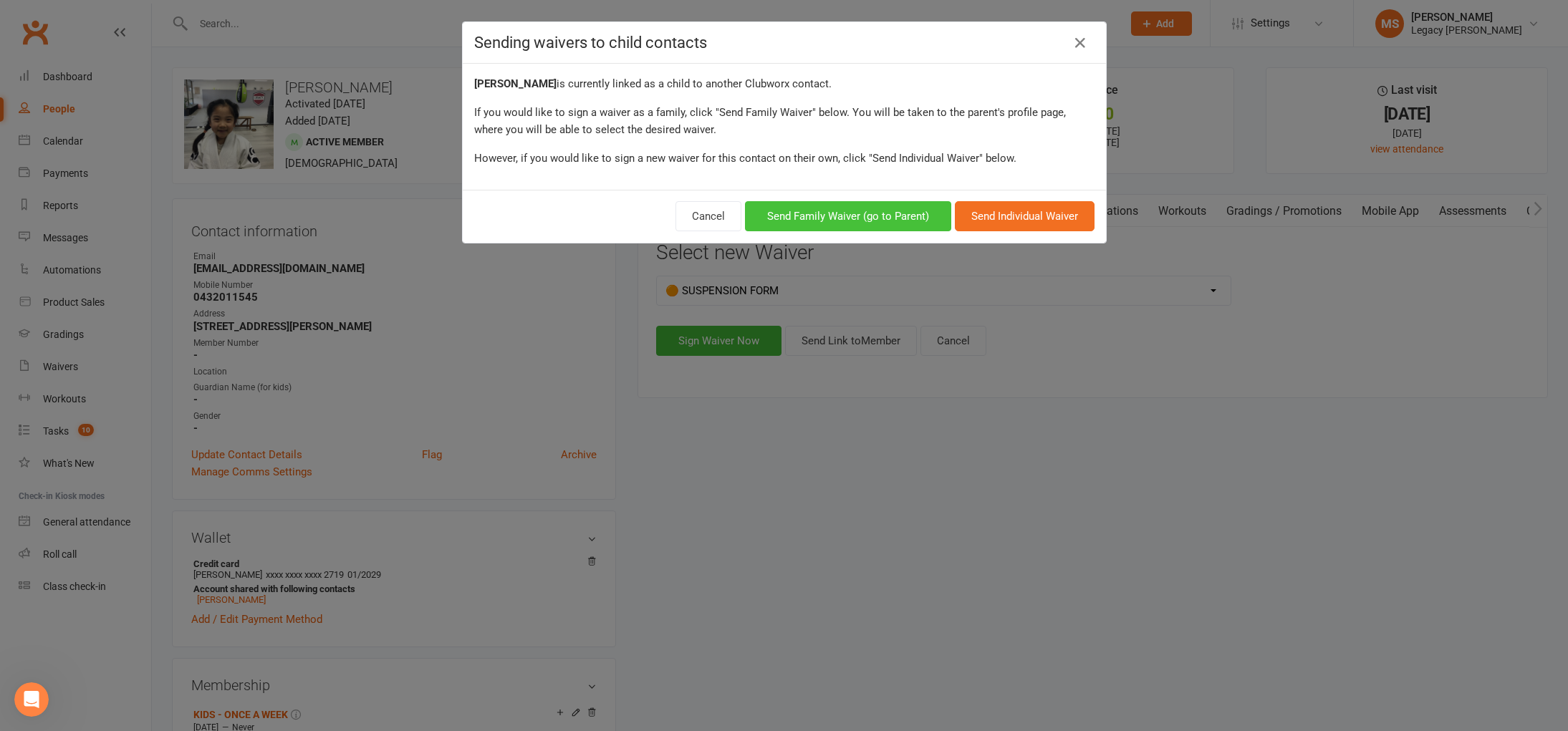
click at [939, 216] on button "Send Family Waiver (go to Parent)" at bounding box center [847, 216] width 207 height 30
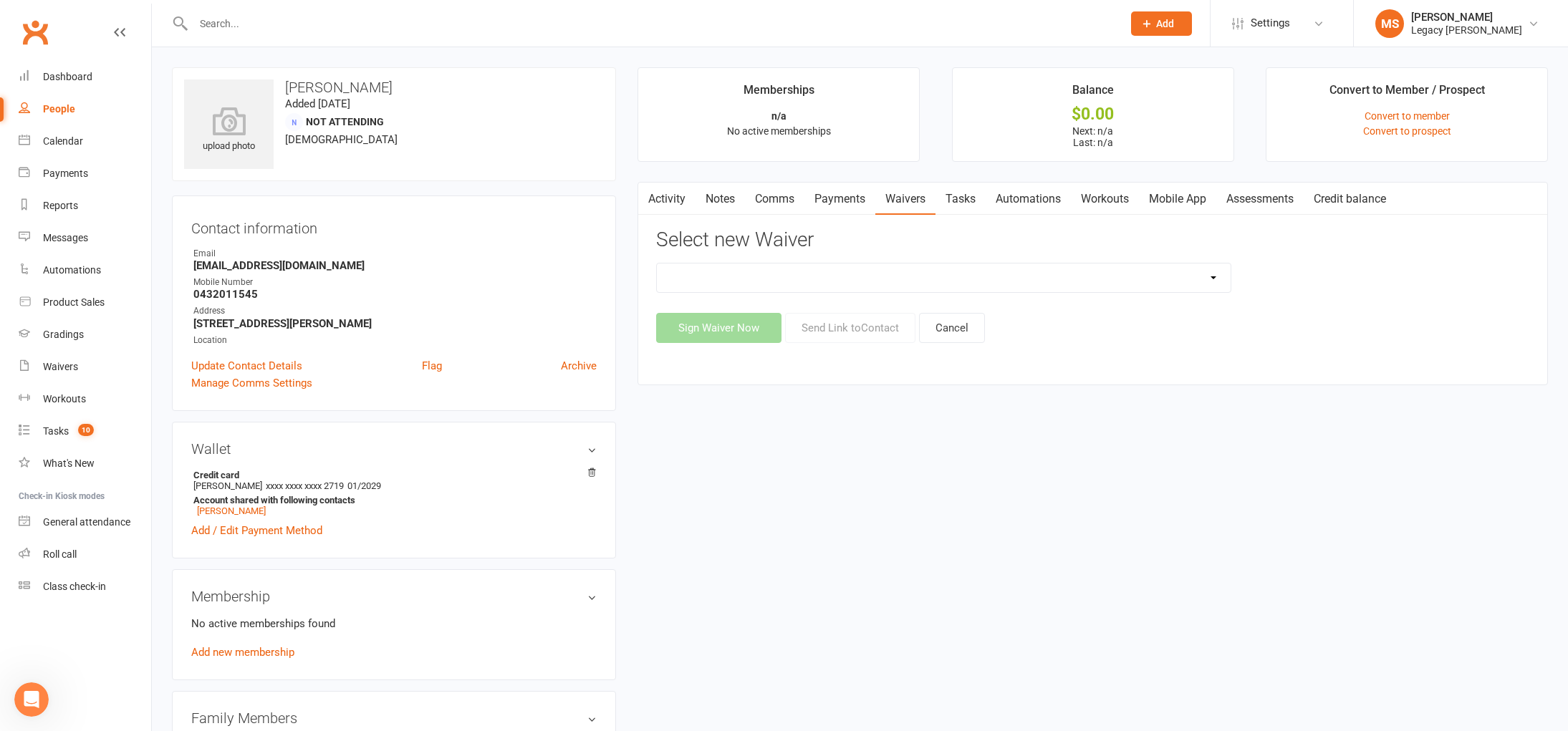
click at [887, 275] on select "❌ CANCELLATION FORM ☑️ CASUAL CLASS / PRIVATE ➖ EXISTING MEMBER WAIVER 🆓 FREE T…" at bounding box center [943, 278] width 573 height 29
select select "10407"
click at [837, 328] on button "Send Link to Contact" at bounding box center [850, 328] width 131 height 30
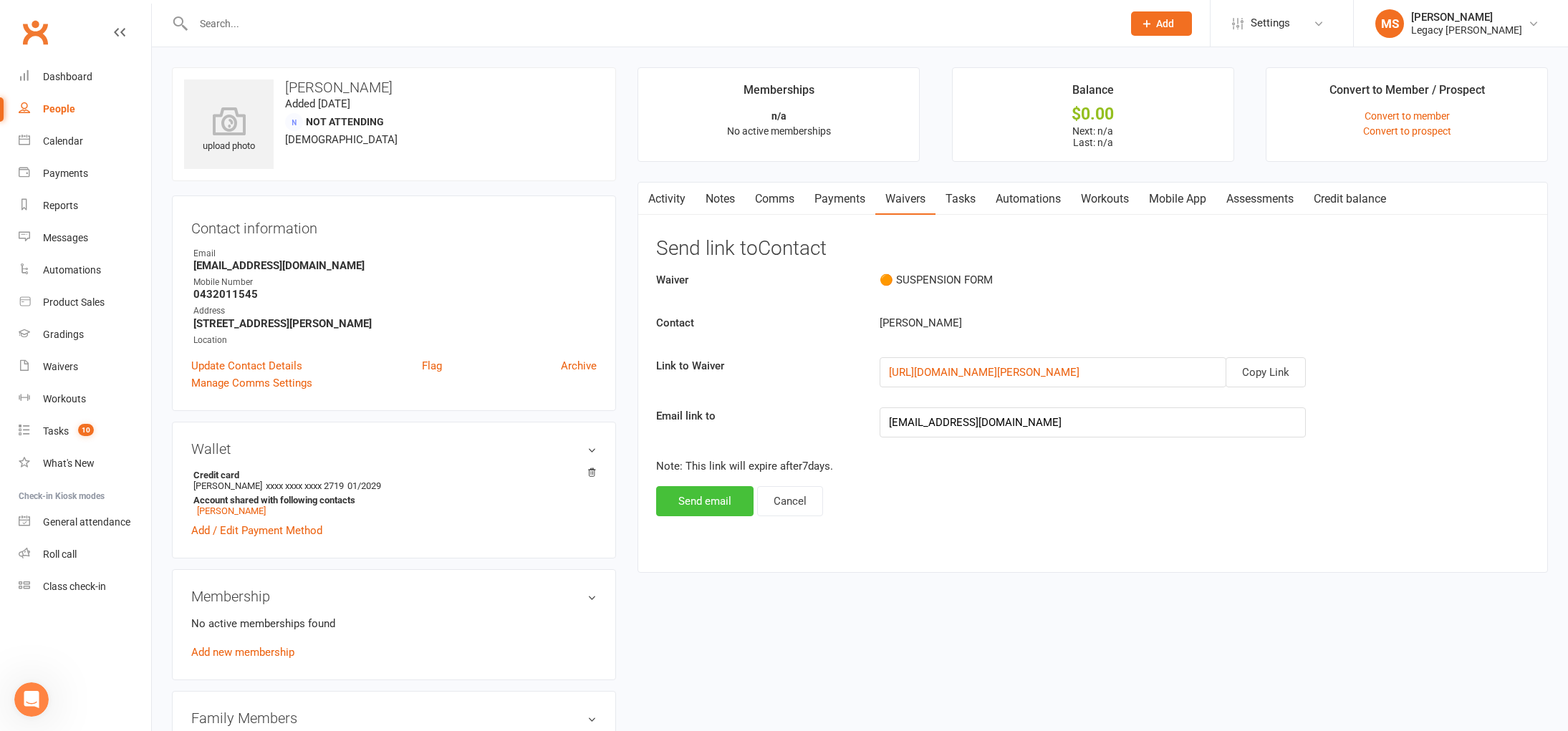
click at [677, 502] on button "Send email" at bounding box center [704, 501] width 97 height 30
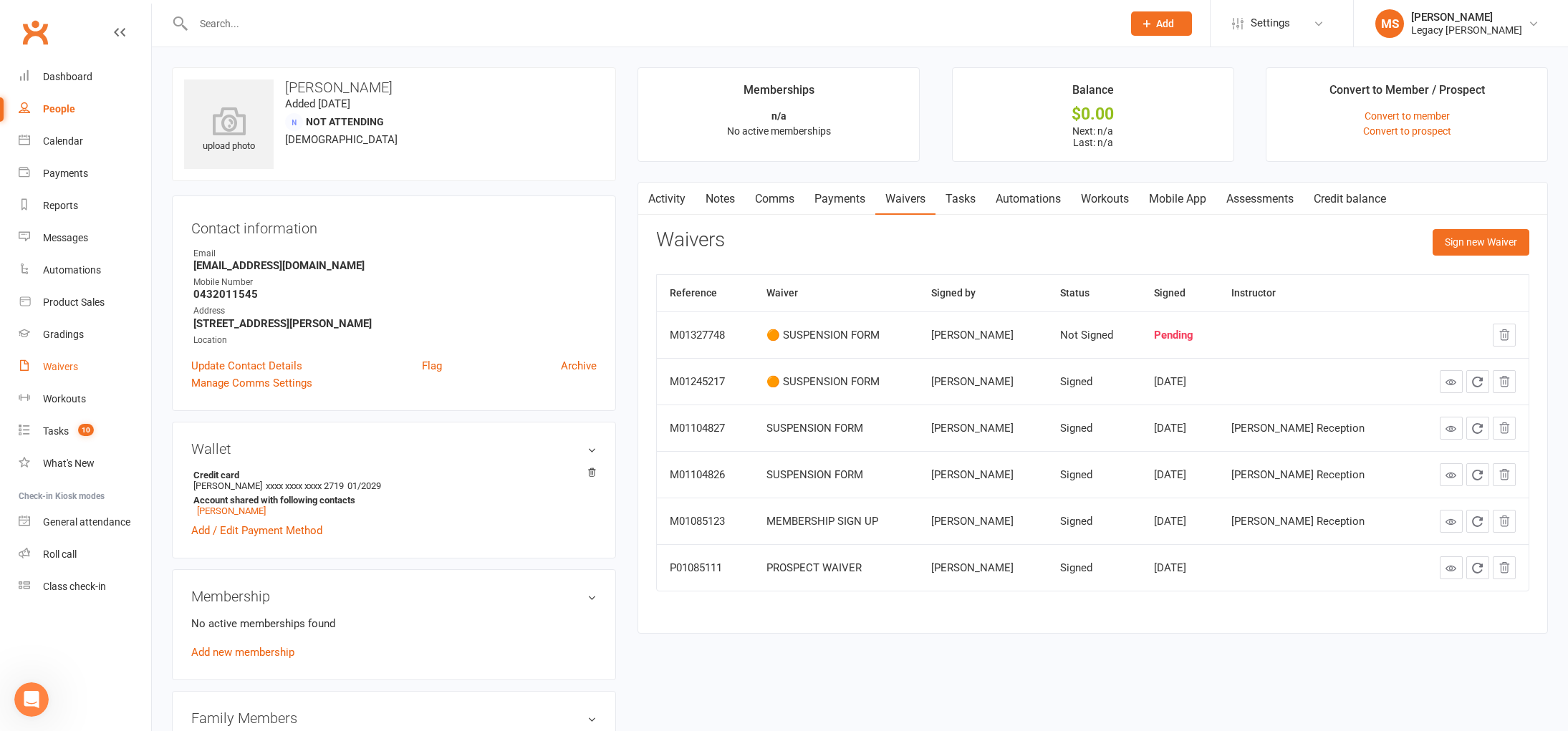
click at [20, 355] on link "Waivers" at bounding box center [85, 367] width 132 height 32
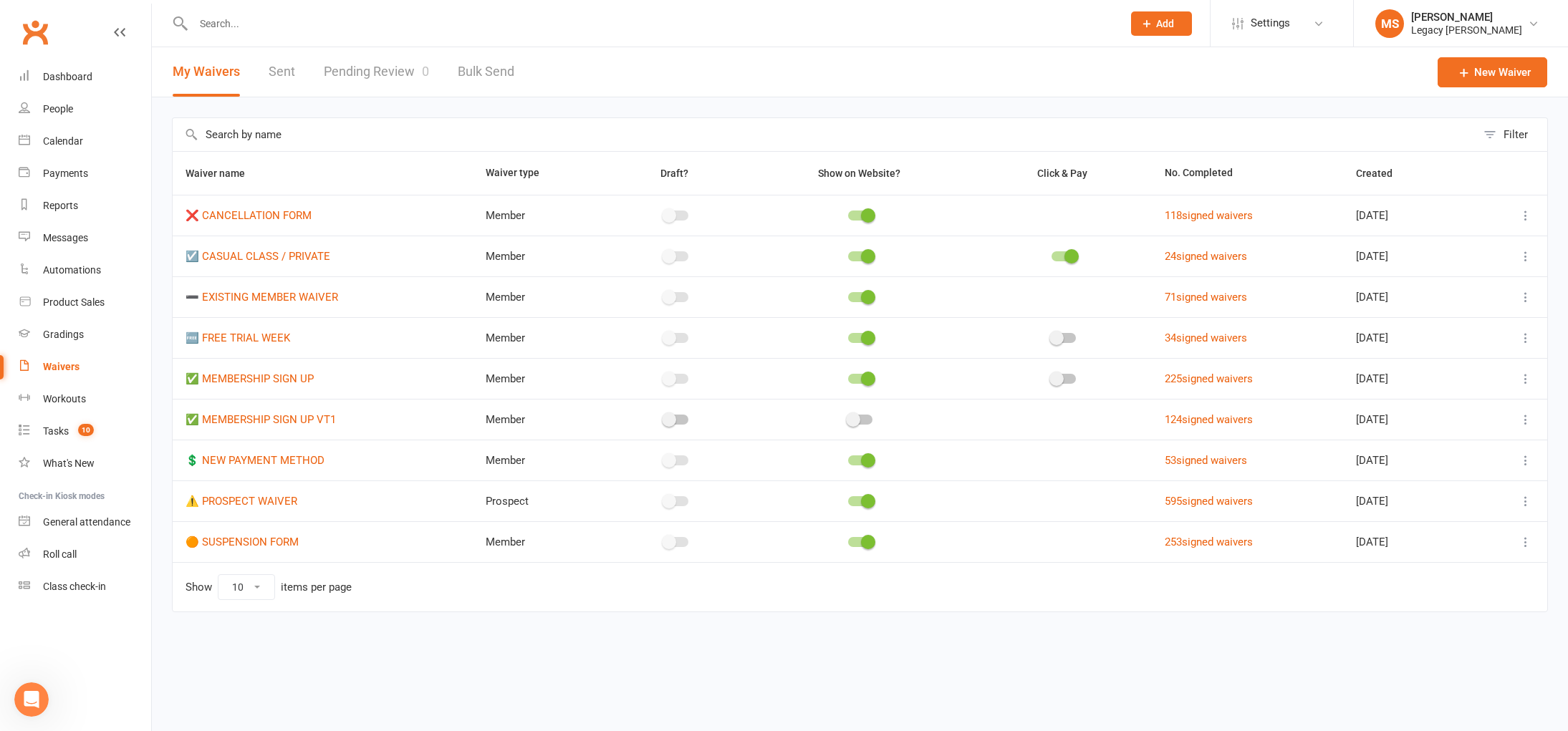
click at [267, 33] on input "text" at bounding box center [651, 23] width 923 height 20
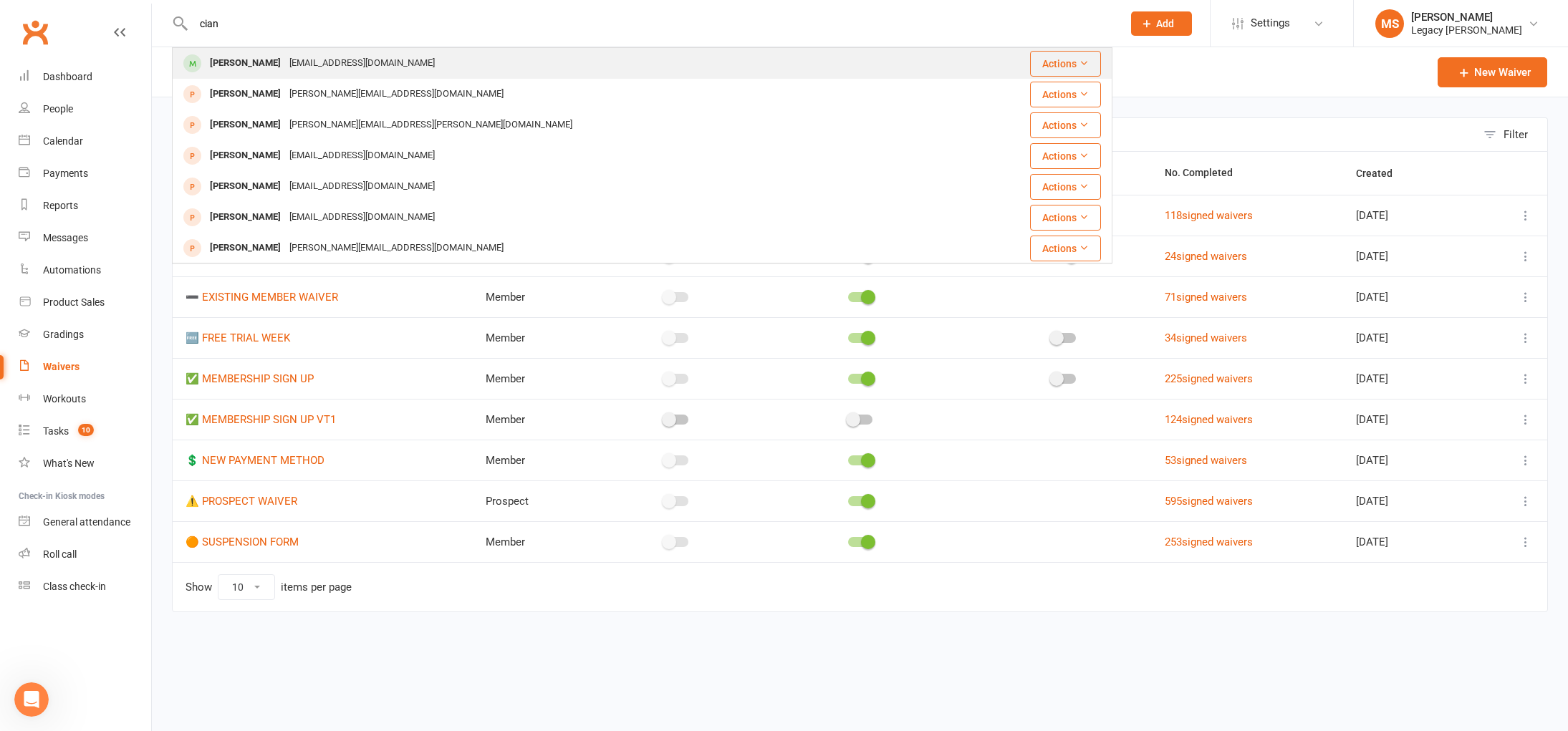
type input "cian"
click at [266, 57] on div "[PERSON_NAME]" at bounding box center [245, 63] width 80 height 21
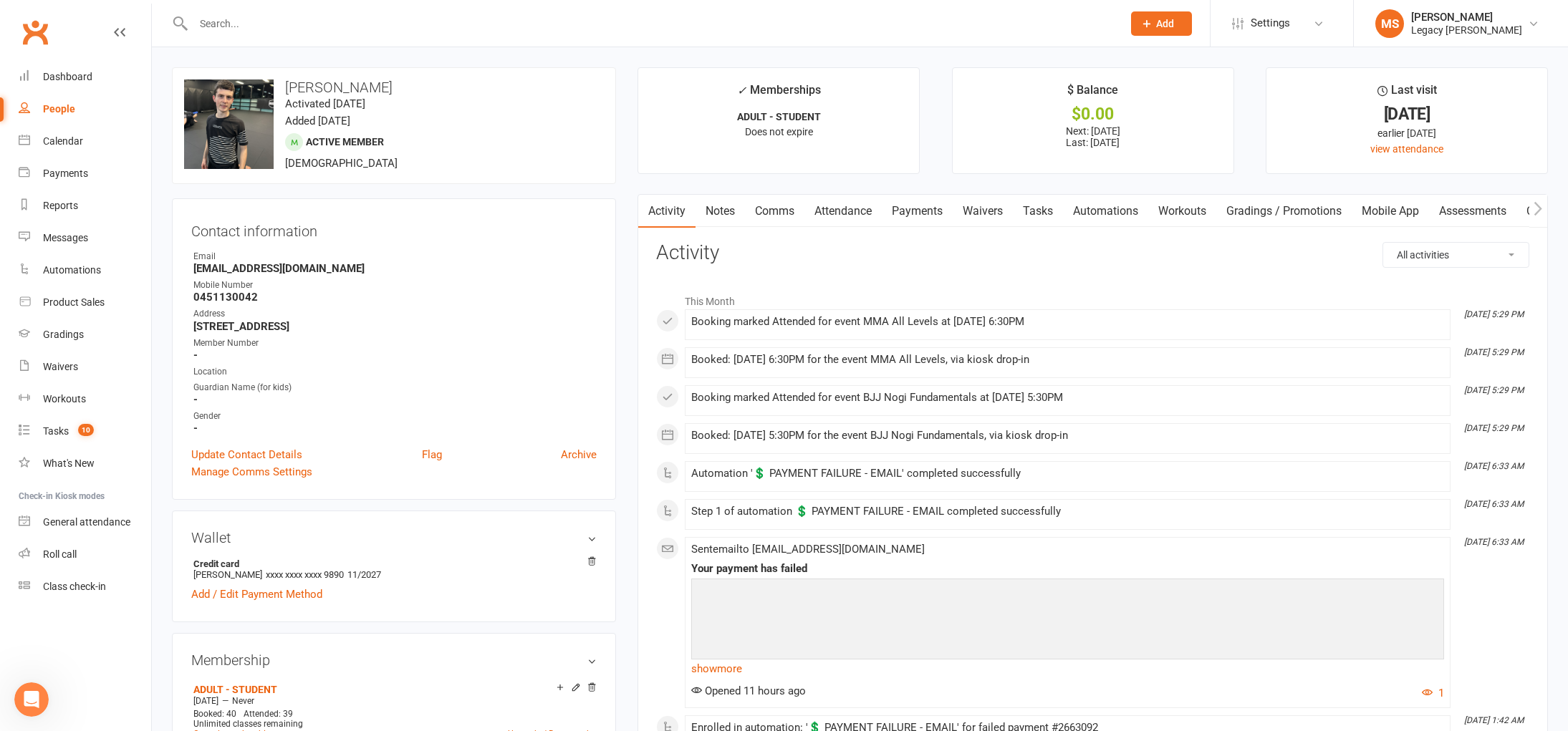
click at [906, 217] on link "Payments" at bounding box center [916, 211] width 71 height 33
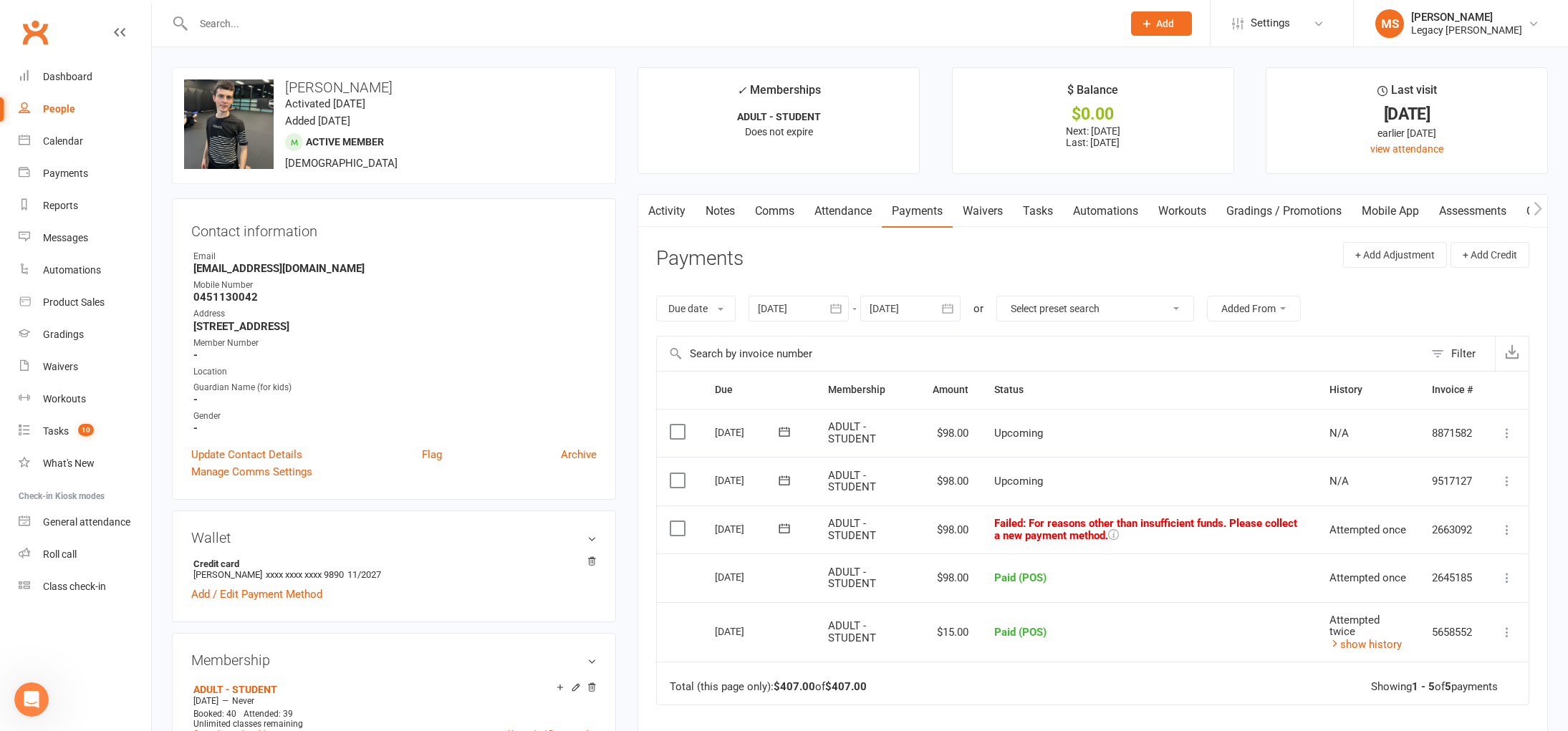
click at [1503, 525] on icon at bounding box center [1507, 530] width 14 height 14
click at [1463, 586] on link "Mark as Paid (POS)" at bounding box center [1444, 586] width 142 height 29
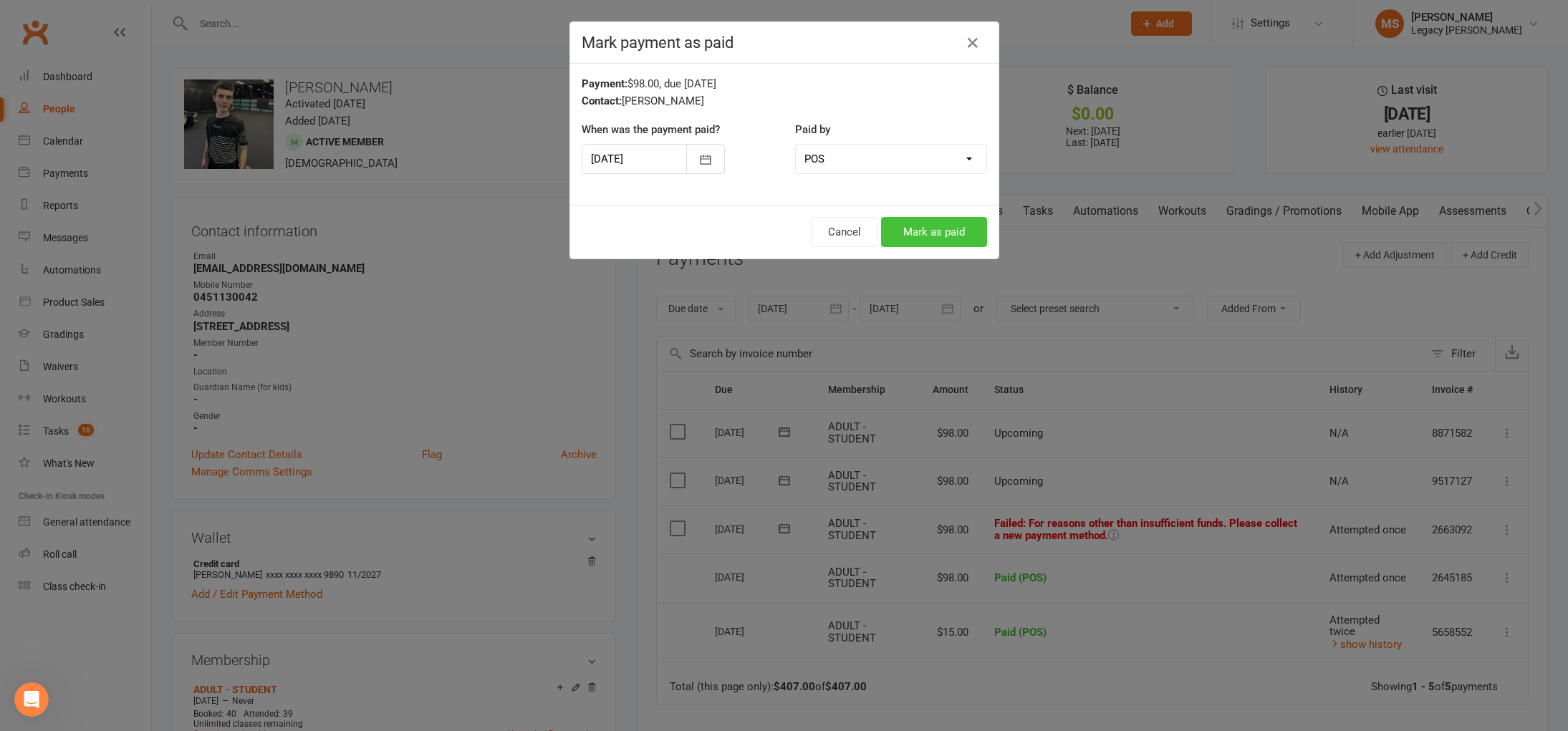
click at [972, 234] on button "Mark as paid" at bounding box center [934, 232] width 106 height 30
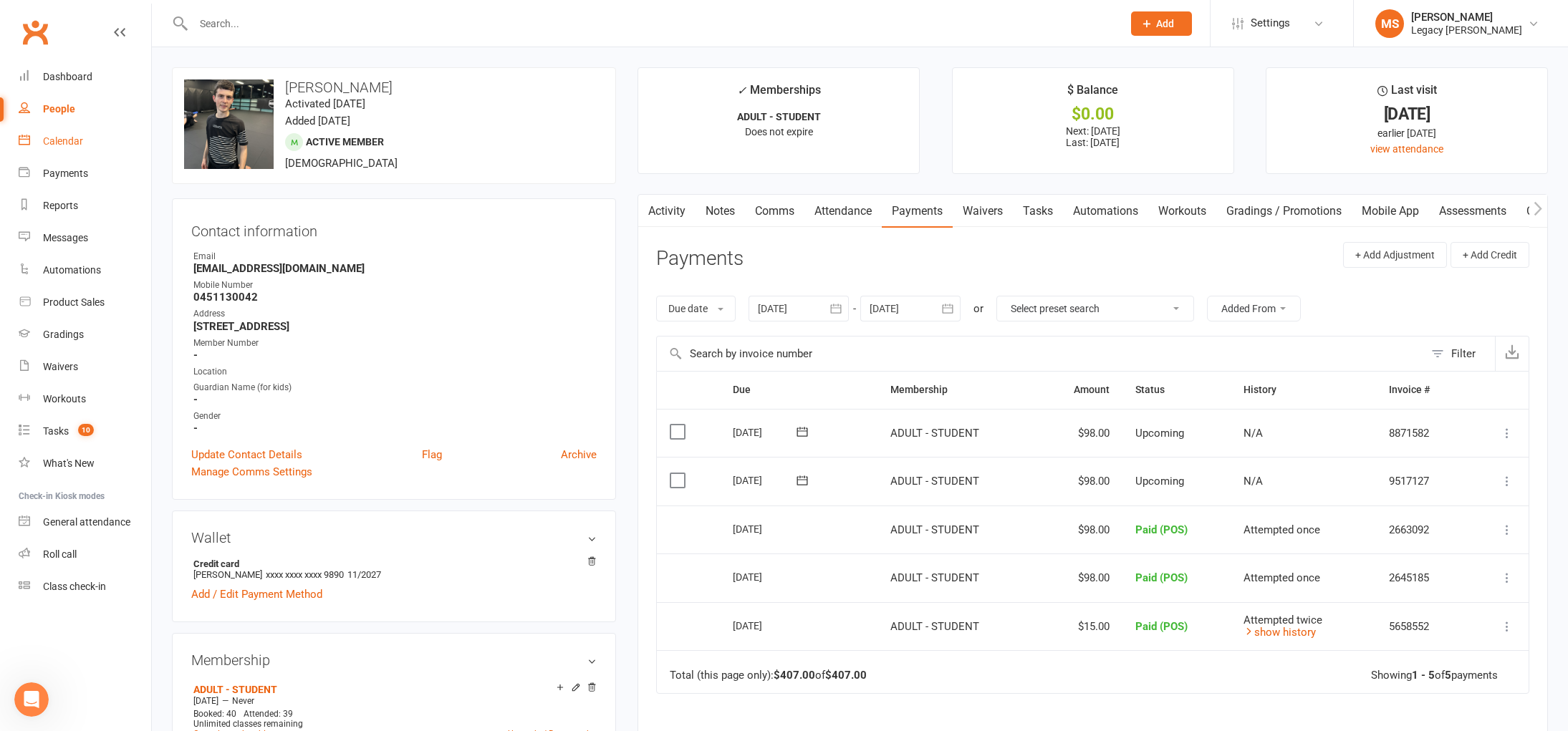
click at [46, 136] on div "Calendar" at bounding box center [63, 140] width 40 height 12
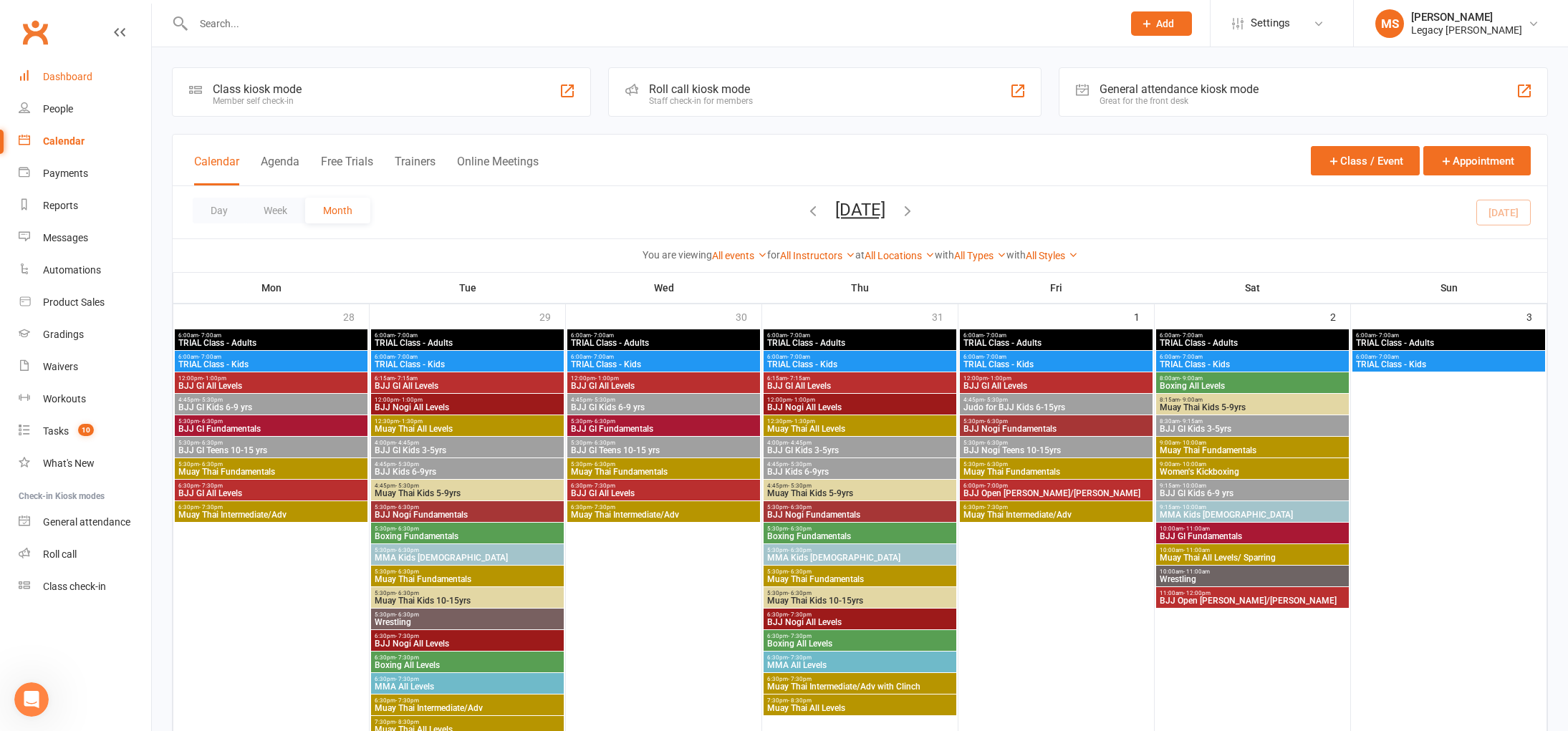
click at [56, 75] on div "Dashboard" at bounding box center [67, 76] width 49 height 12
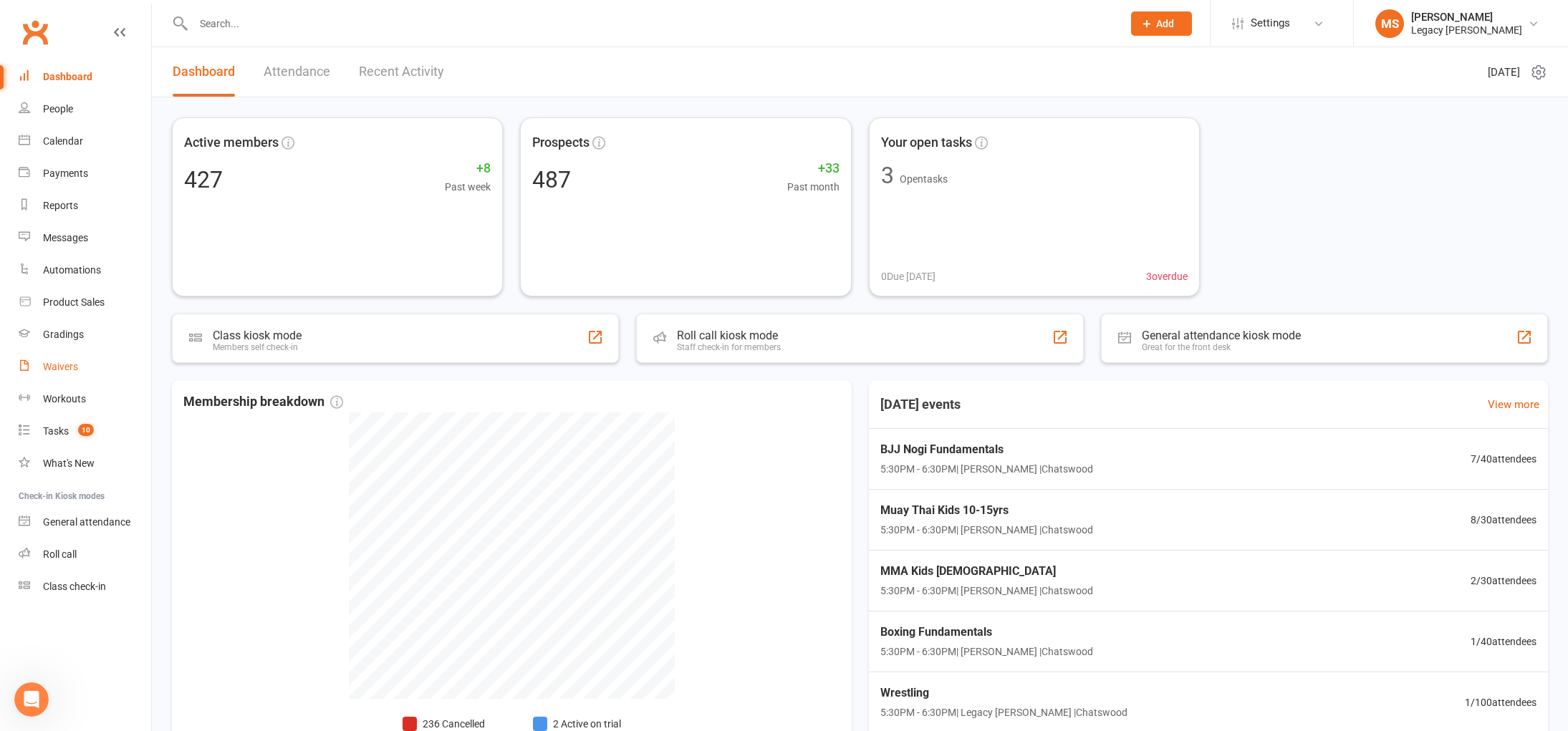
click at [93, 372] on link "Waivers" at bounding box center [85, 367] width 132 height 32
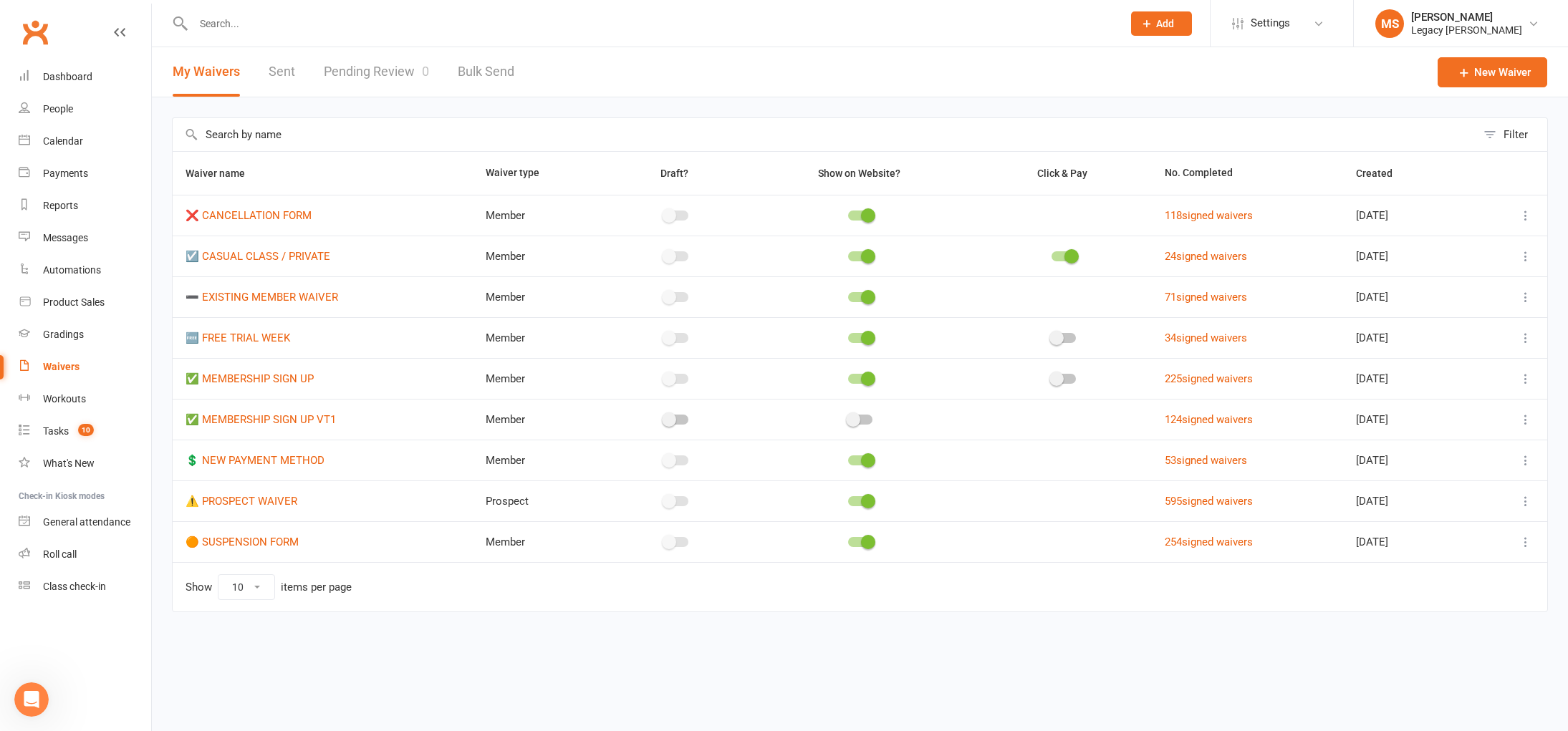
click at [362, 71] on link "Pending Review 0" at bounding box center [376, 71] width 105 height 49
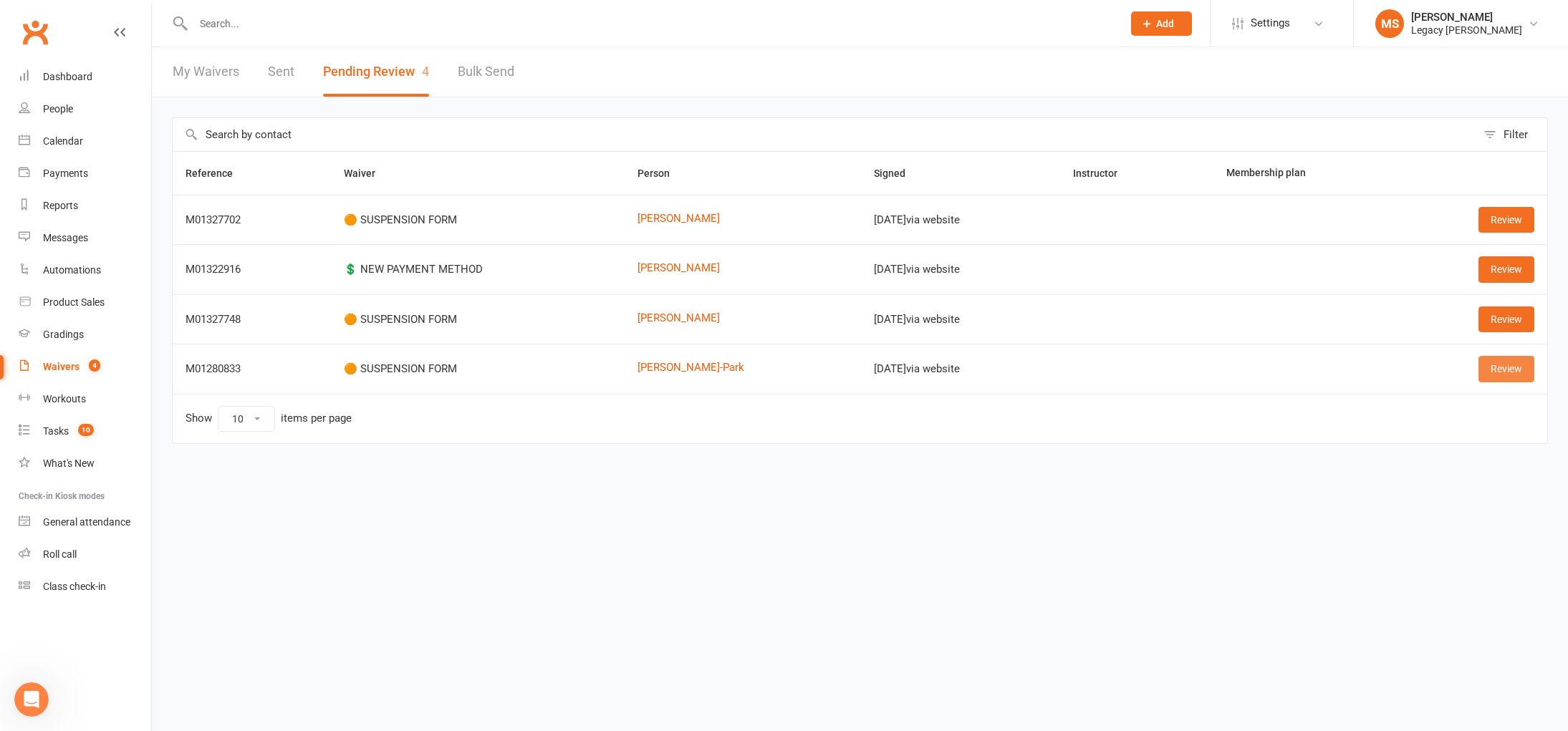
click at [1520, 374] on link "Review" at bounding box center [1506, 368] width 56 height 26
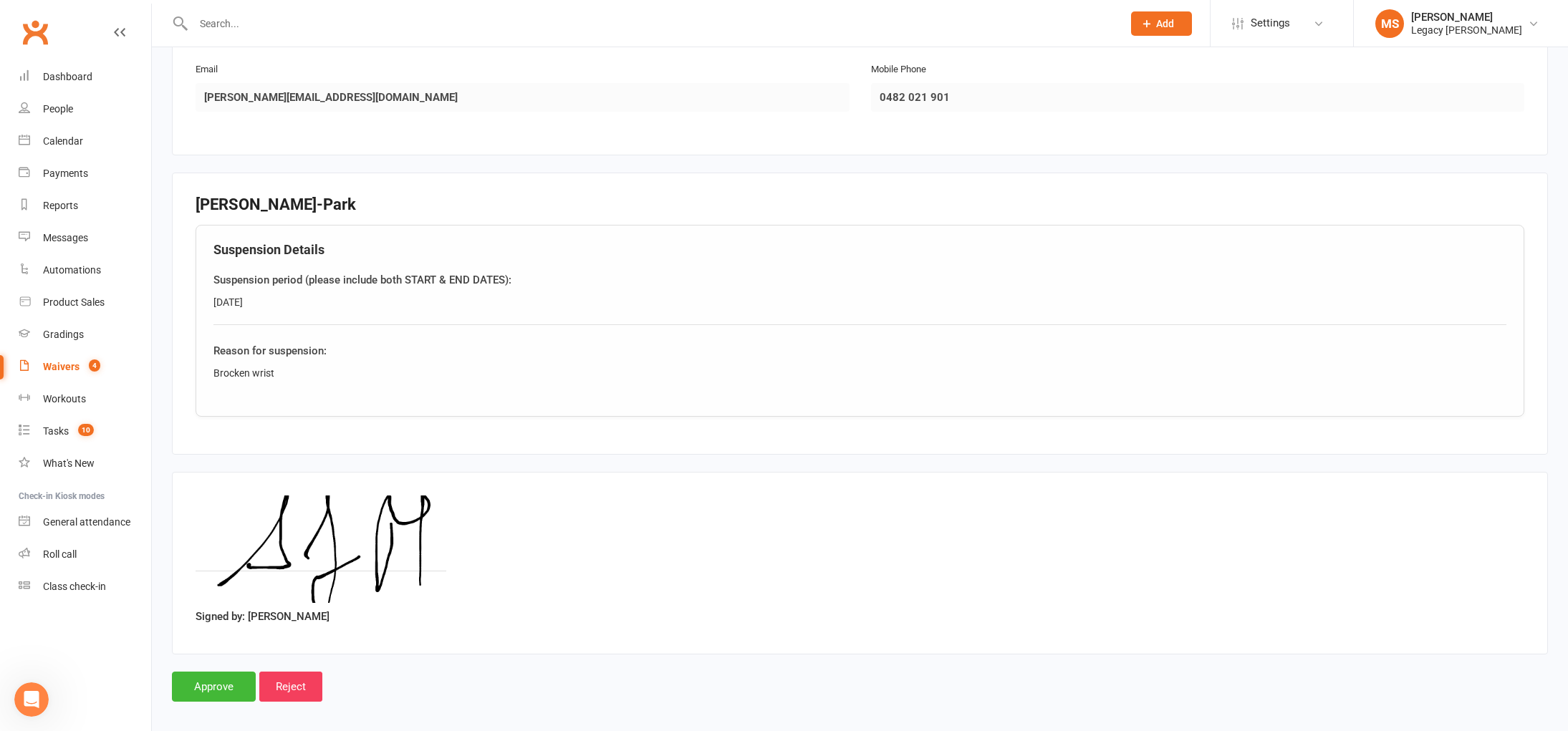
scroll to position [338, 0]
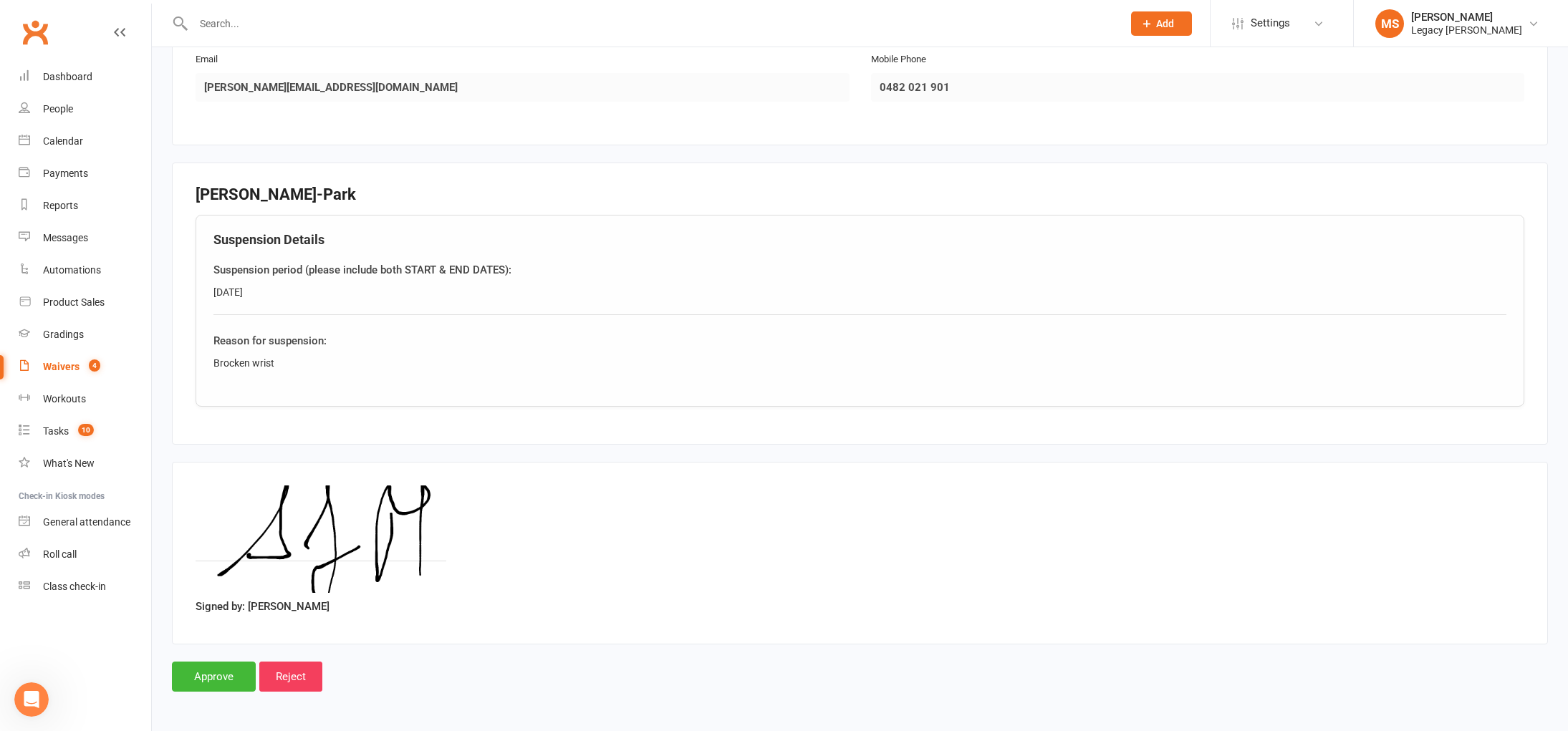
drag, startPoint x: 252, startPoint y: 295, endPoint x: 326, endPoint y: 295, distance: 74.0
click at [326, 295] on div "[DATE]" at bounding box center [860, 292] width 1293 height 16
click at [194, 679] on input "Approve" at bounding box center [214, 676] width 84 height 30
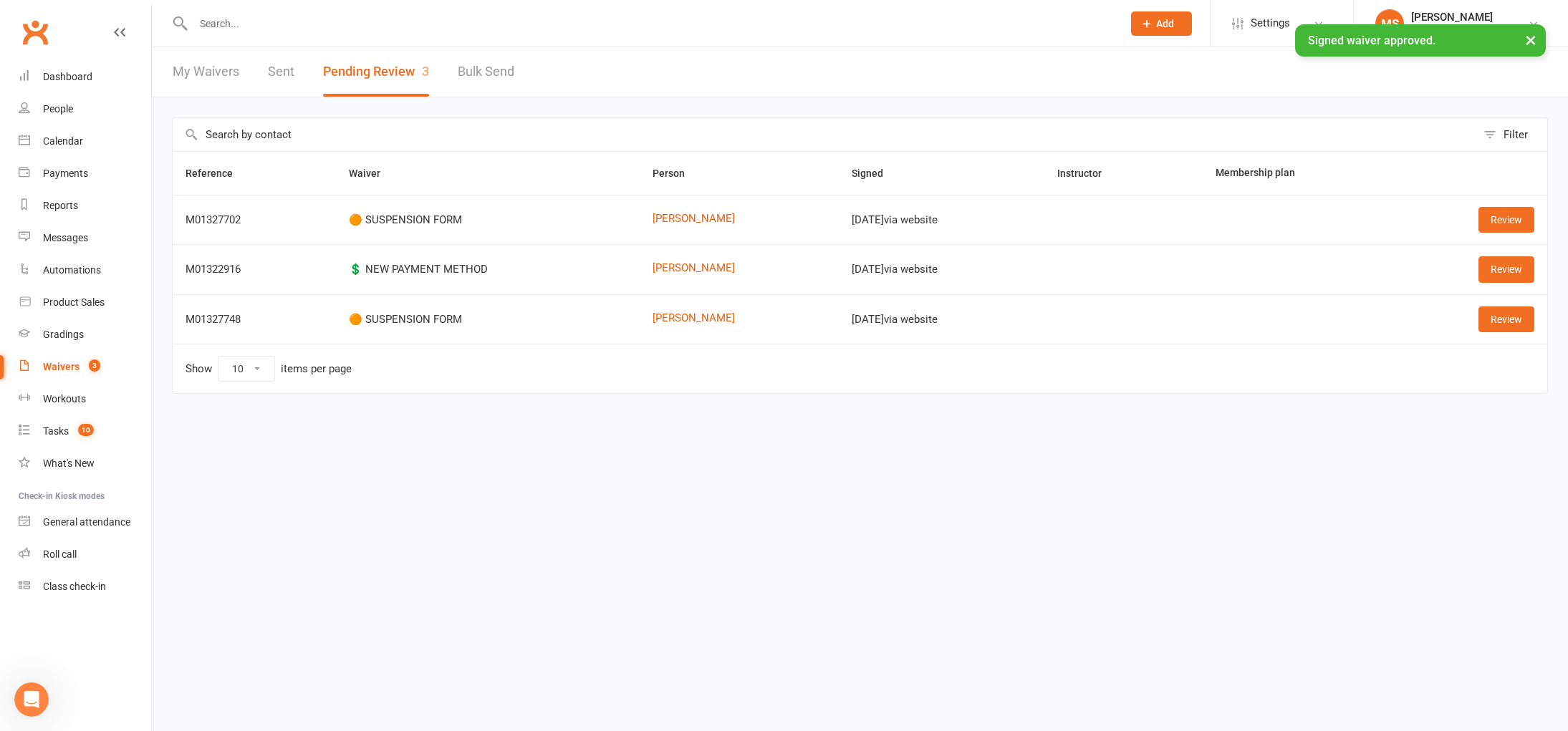
click at [236, 24] on div "× Signed waiver approved." at bounding box center [774, 24] width 1549 height 0
click at [210, 17] on input "text" at bounding box center [651, 23] width 923 height 20
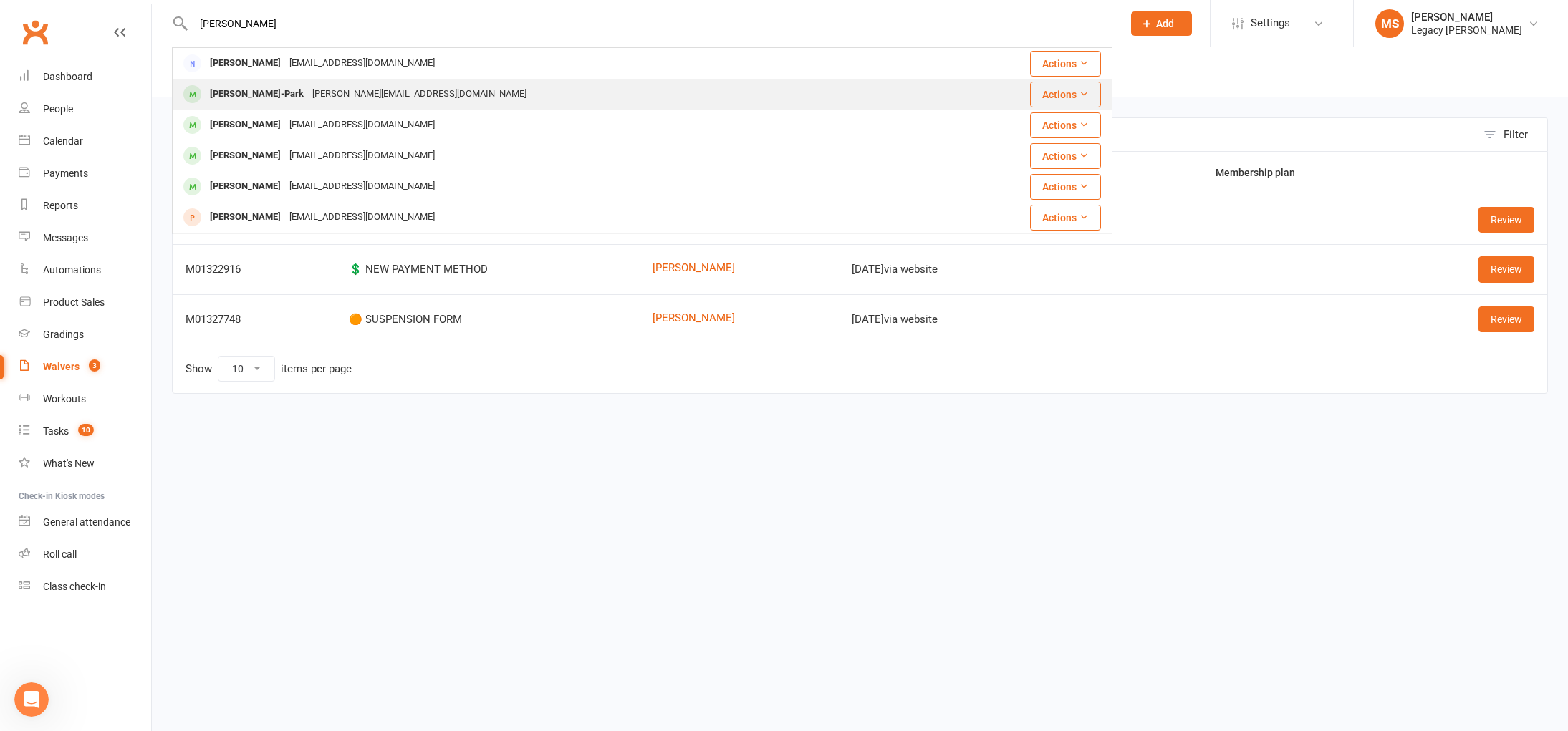
type input "[PERSON_NAME]"
click at [268, 97] on div "[PERSON_NAME]-Park" at bounding box center [257, 94] width 103 height 21
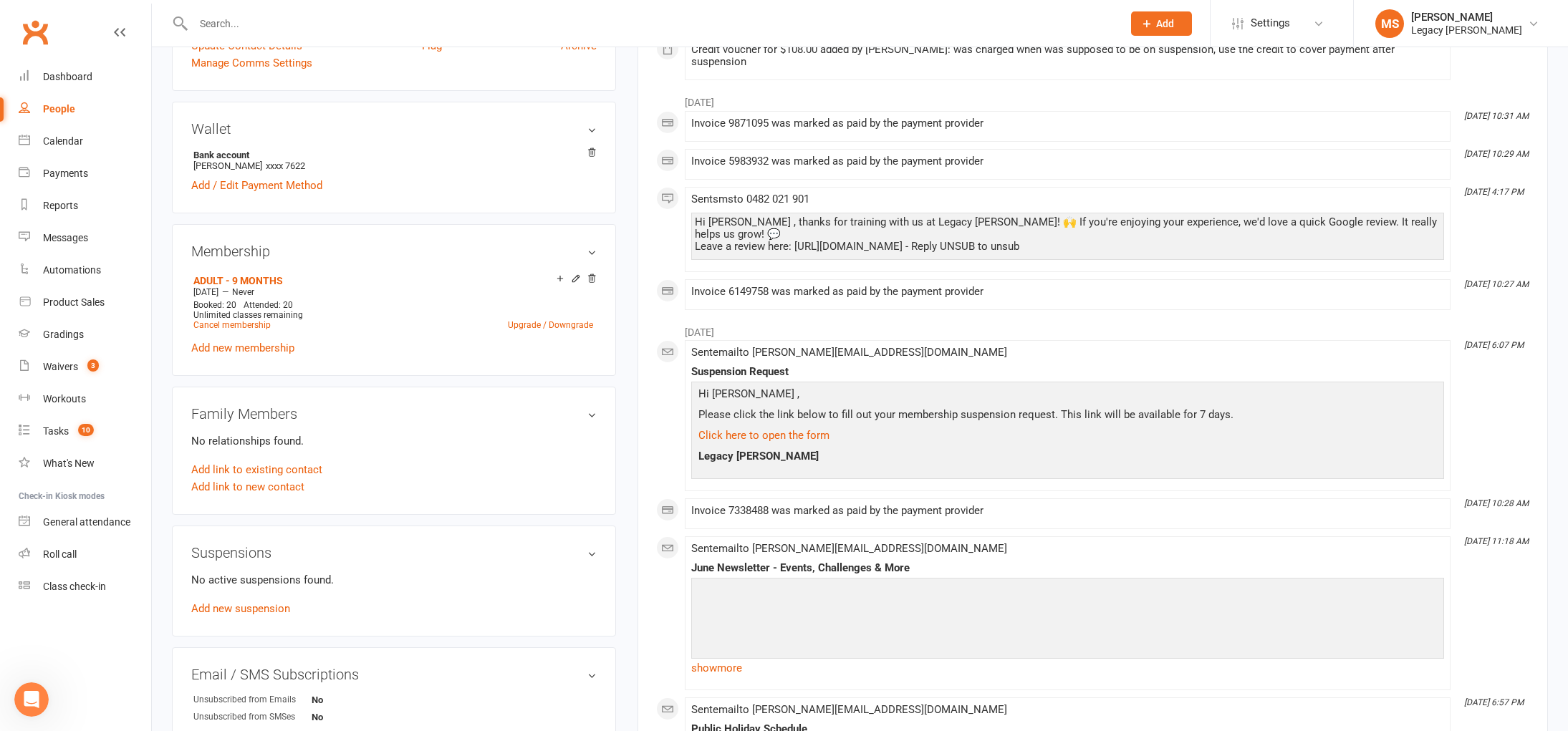
scroll to position [413, 0]
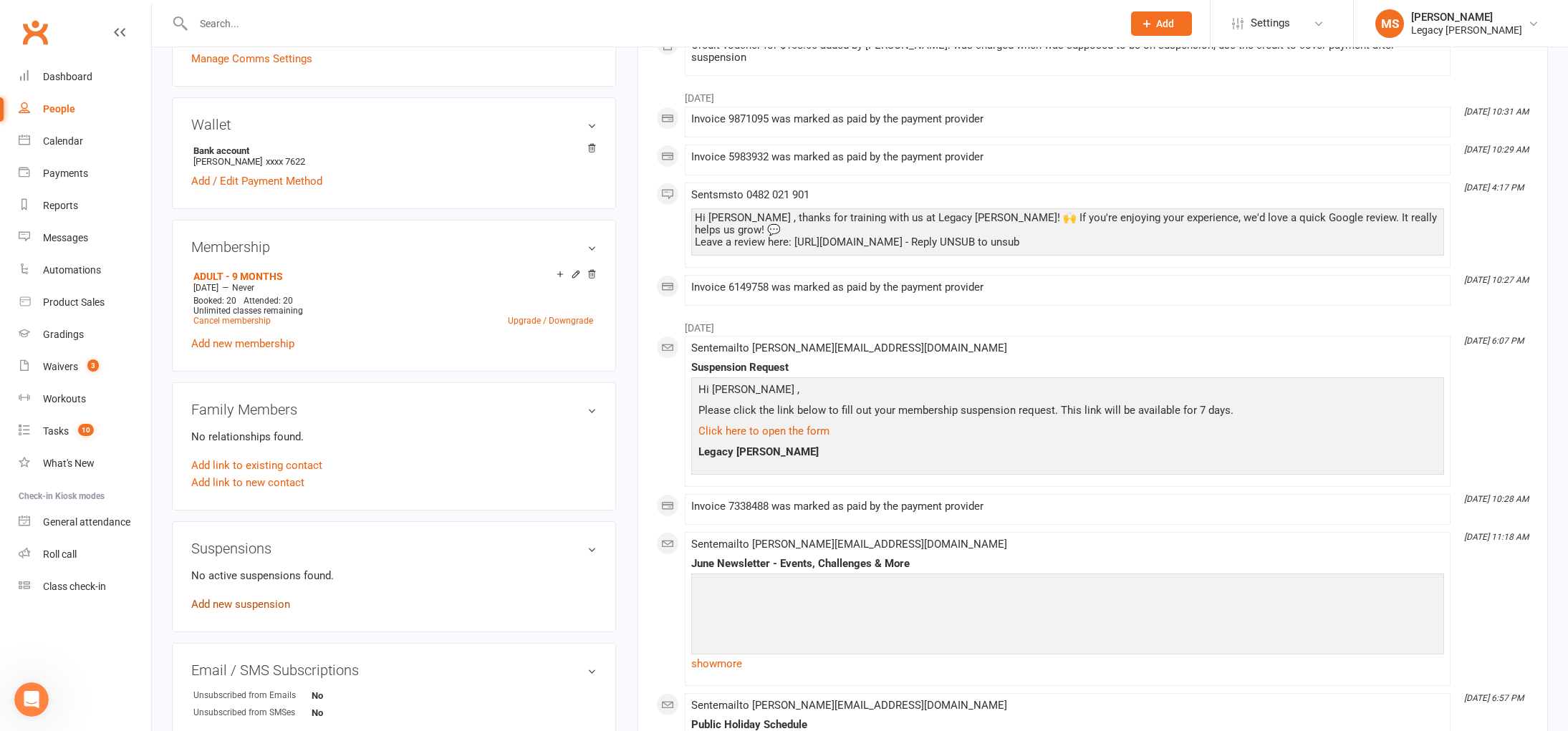
click at [271, 599] on link "Add new suspension" at bounding box center [240, 604] width 99 height 13
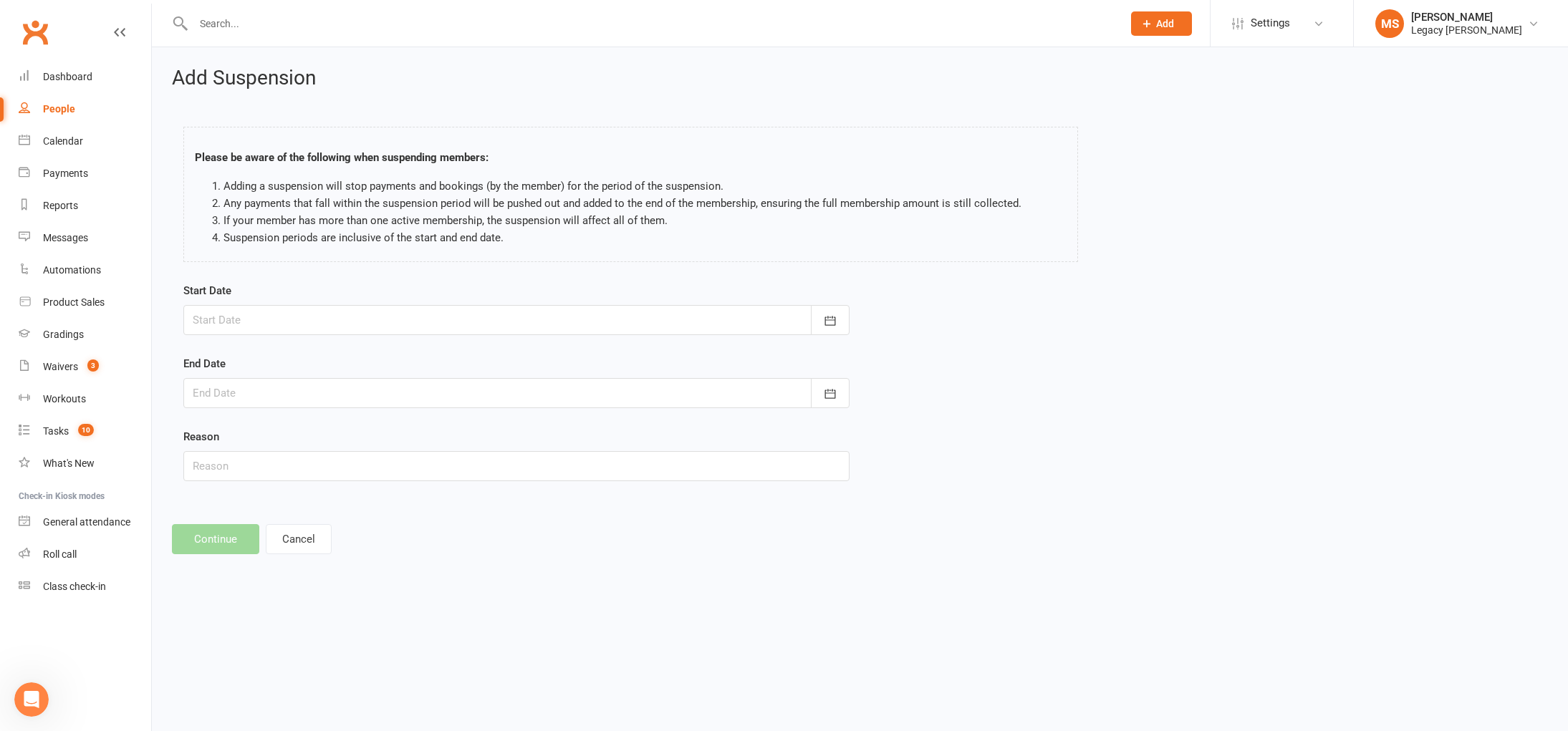
click at [443, 306] on div at bounding box center [516, 320] width 666 height 30
click at [312, 465] on button "12" at bounding box center [305, 465] width 30 height 26
type input "[DATE]"
click at [337, 391] on div at bounding box center [516, 393] width 666 height 30
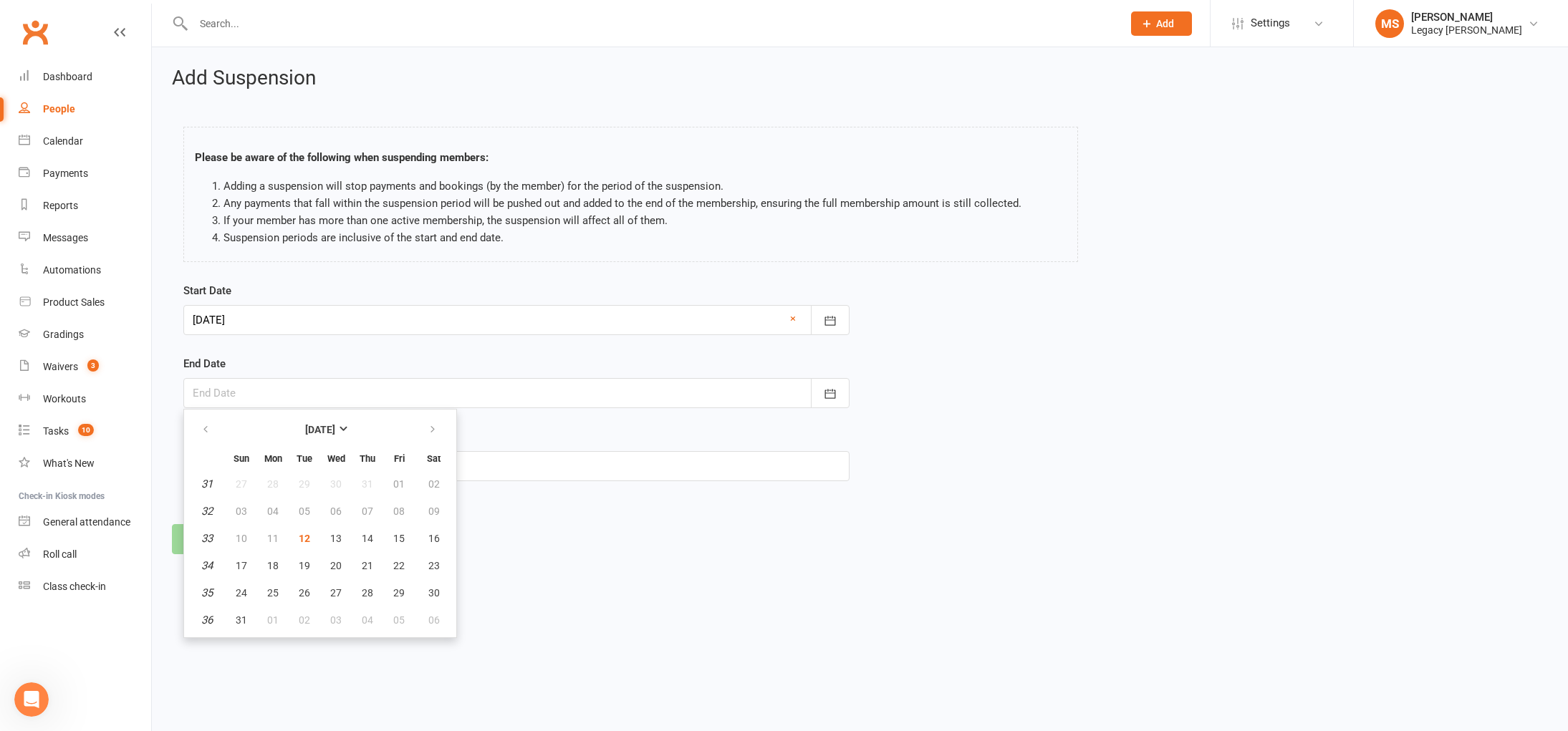
click at [1245, 197] on div "Please be aware of the following when suspending members: Adding a suspension w…" at bounding box center [860, 197] width 1375 height 170
click at [740, 384] on div at bounding box center [516, 393] width 666 height 30
click at [218, 29] on input "text" at bounding box center [651, 23] width 923 height 20
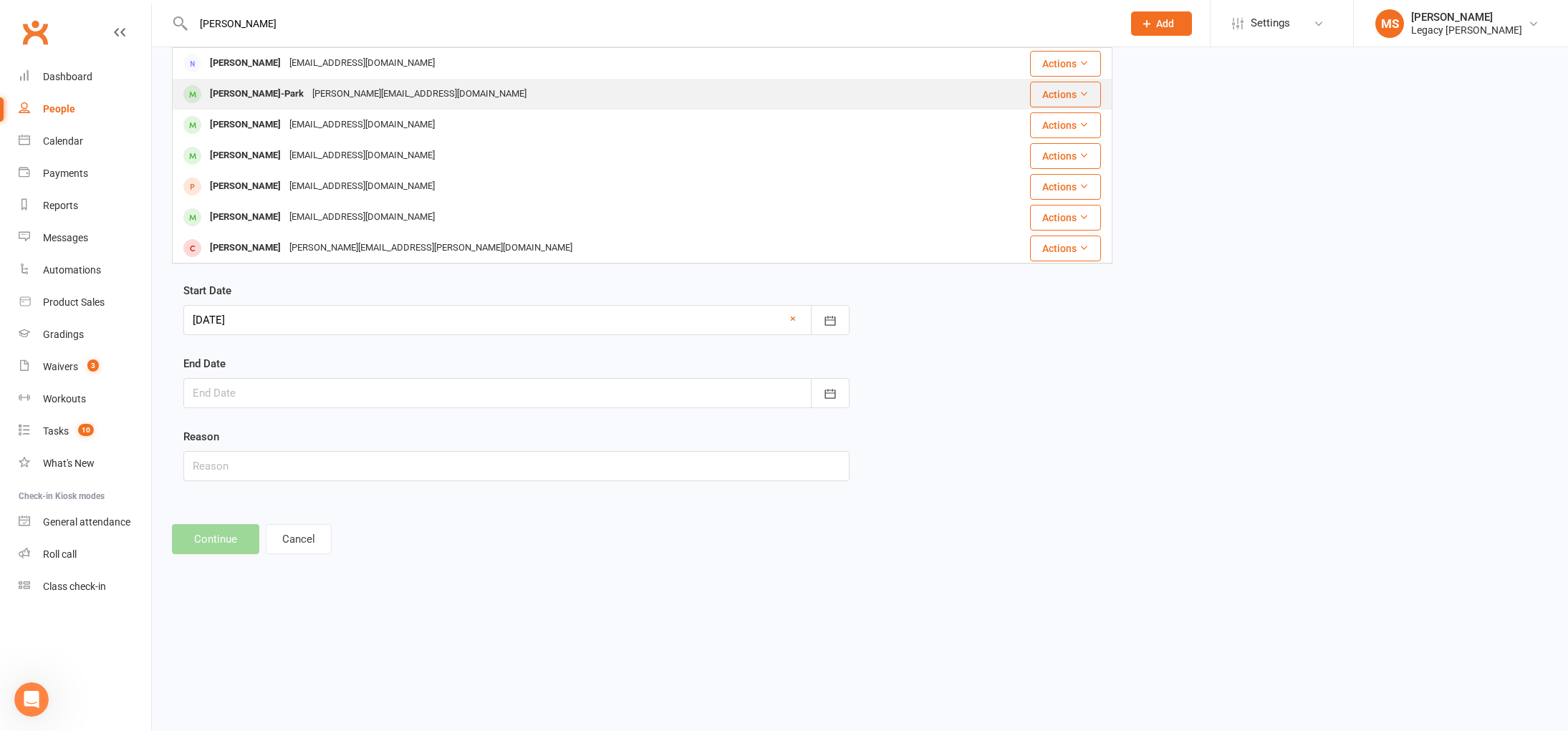
type input "[PERSON_NAME]"
click at [308, 100] on div "[PERSON_NAME][EMAIL_ADDRESS][DOMAIN_NAME]" at bounding box center [419, 94] width 223 height 21
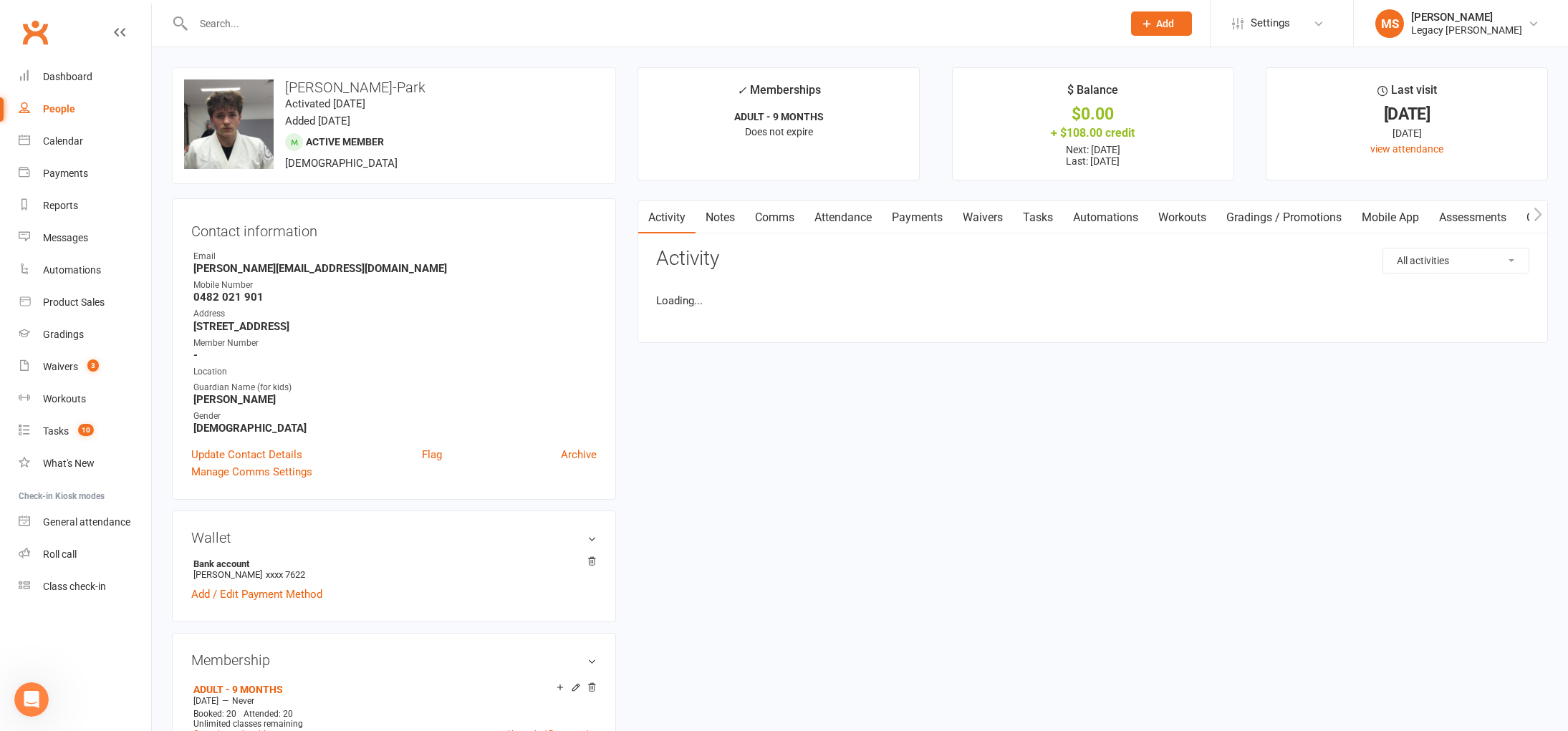
click at [950, 218] on link "Payments" at bounding box center [916, 217] width 71 height 33
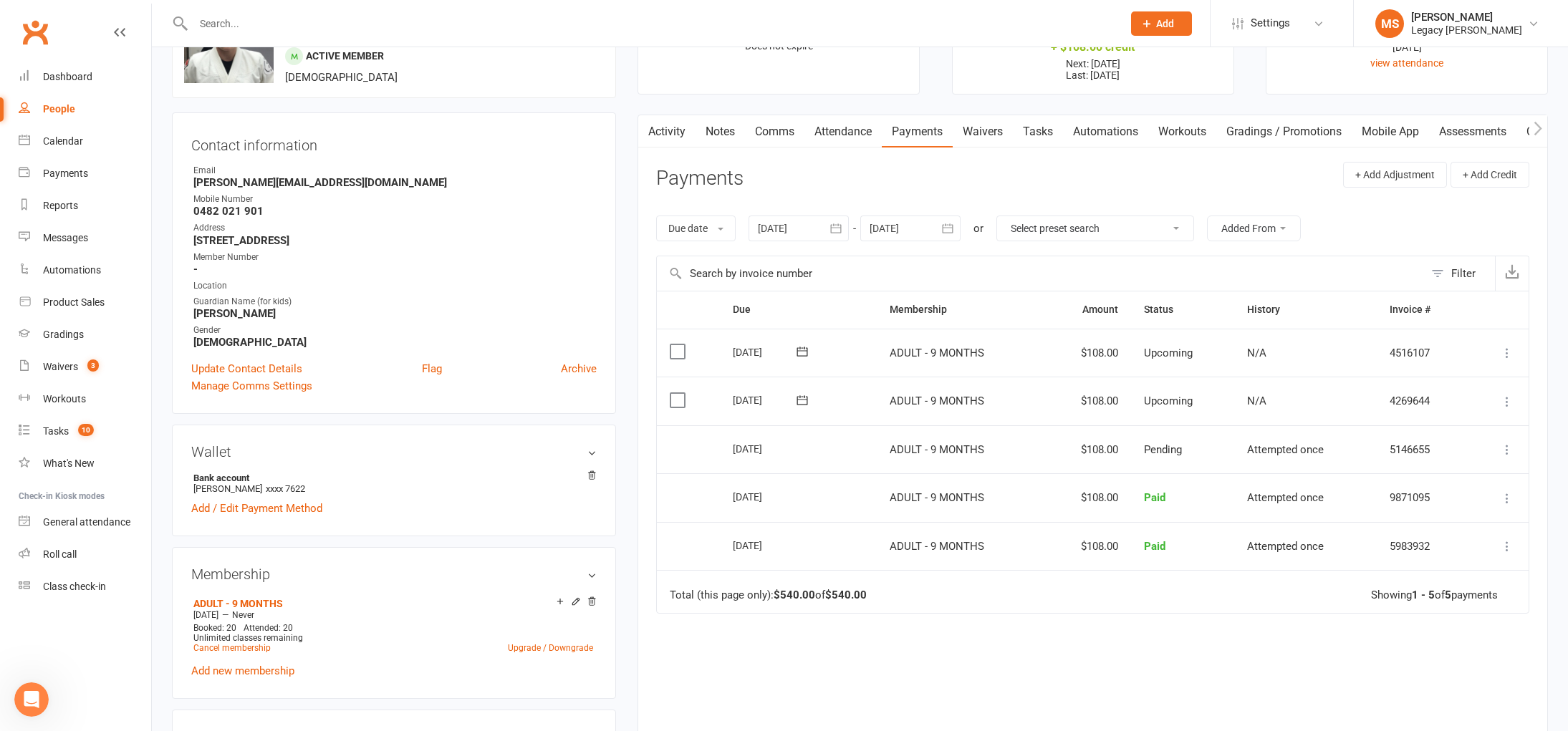
scroll to position [88, 0]
click at [792, 231] on div at bounding box center [798, 225] width 100 height 26
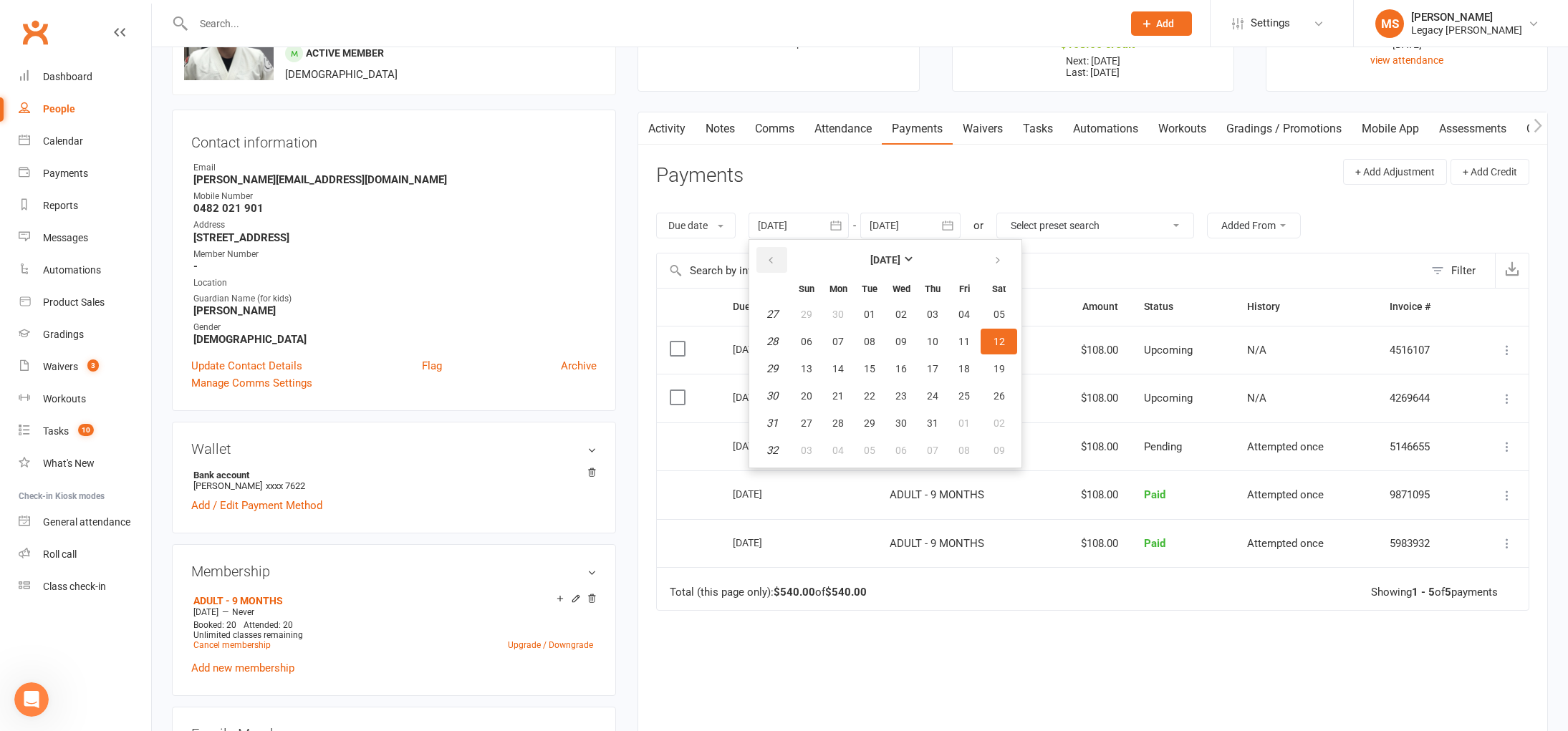
click at [769, 265] on icon "button" at bounding box center [771, 260] width 10 height 12
click at [895, 340] on button "05" at bounding box center [901, 341] width 30 height 26
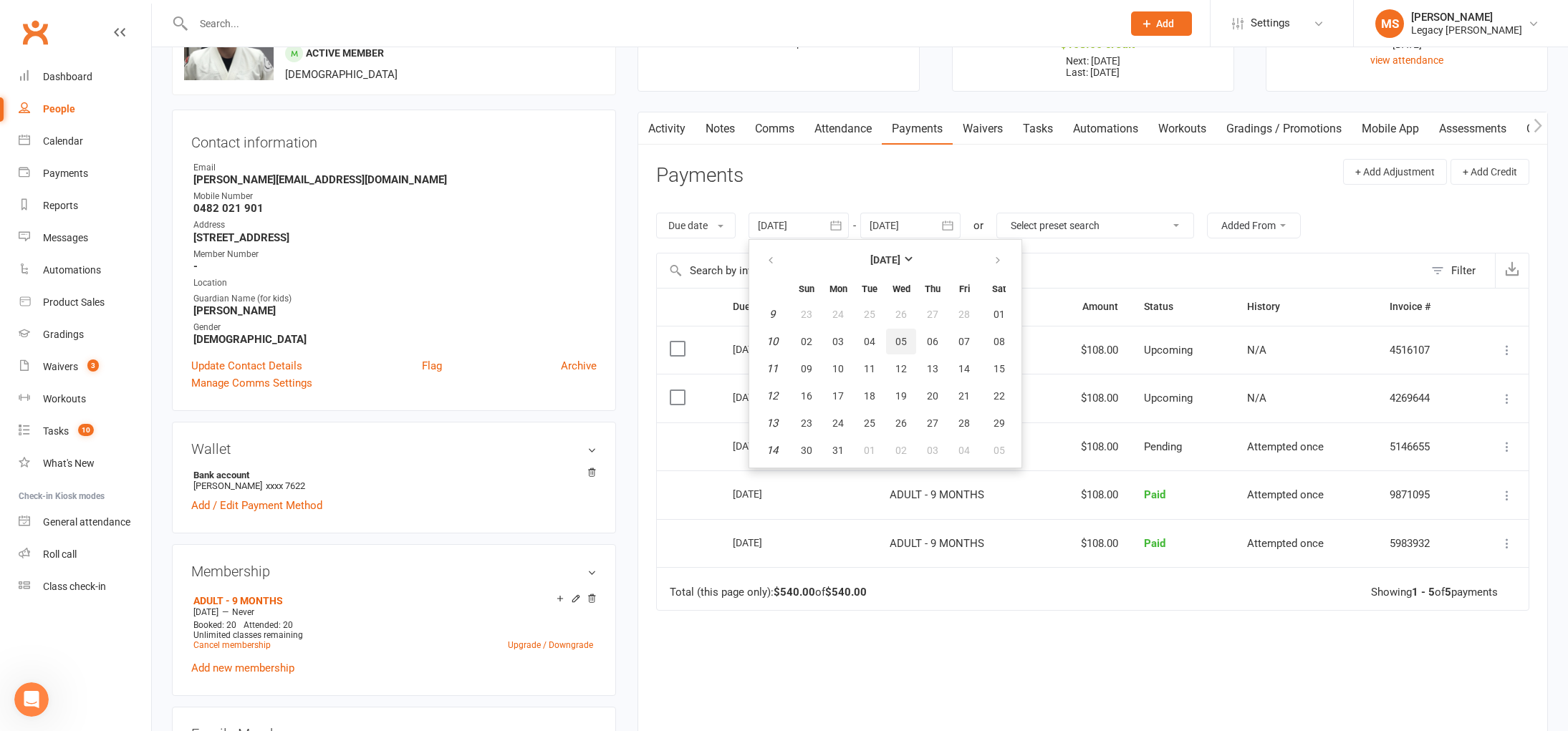
type input "[DATE]"
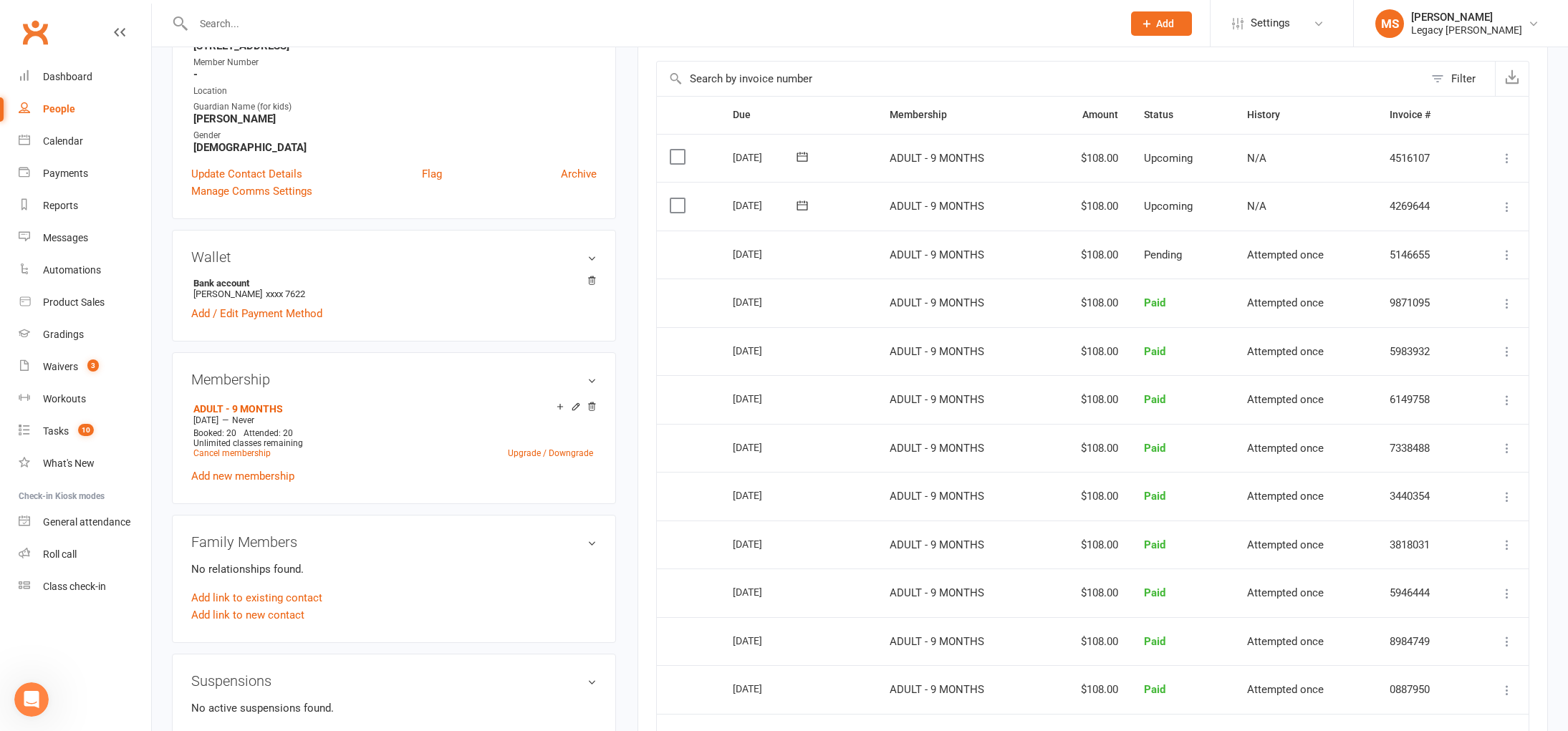
scroll to position [0, 0]
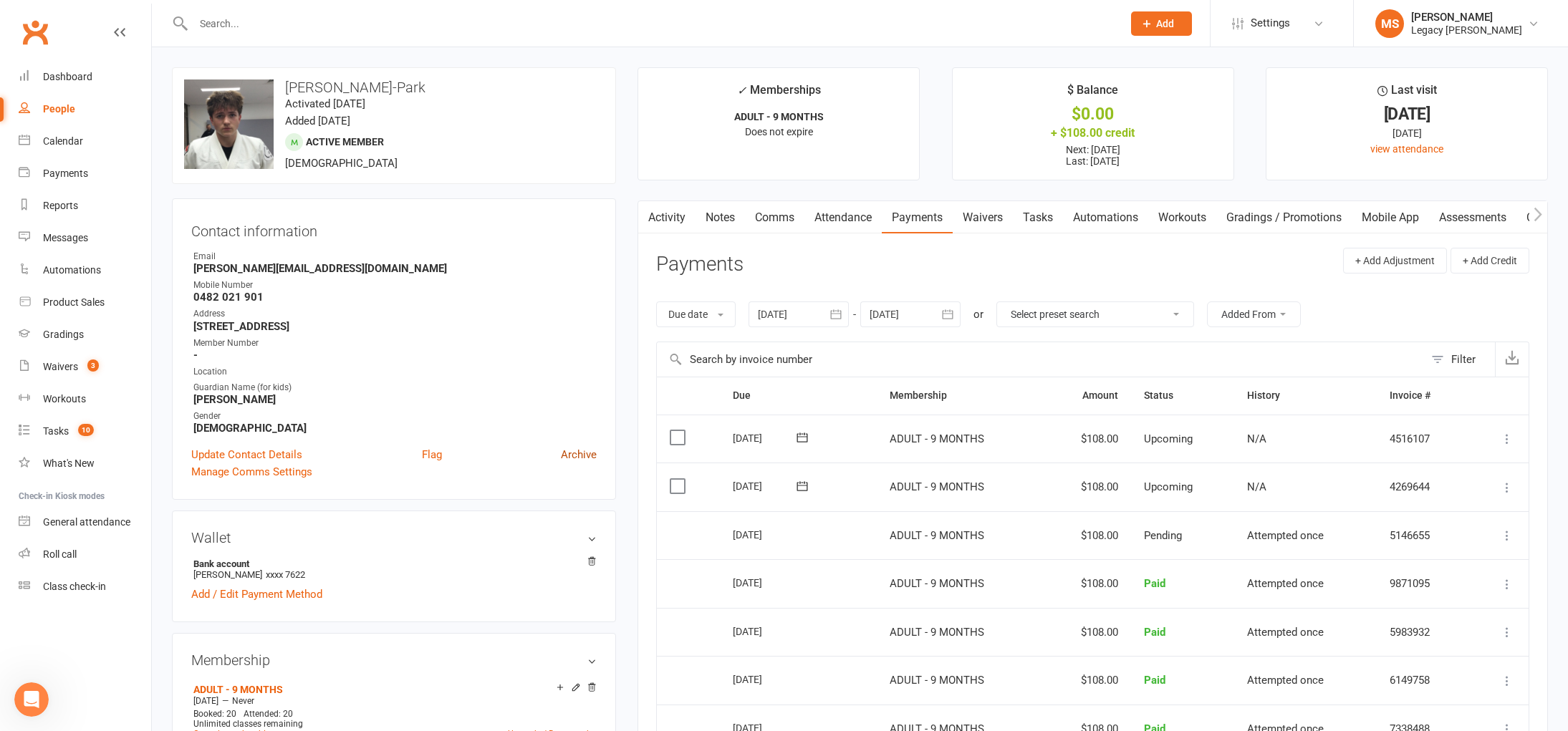
click at [586, 452] on link "Archive" at bounding box center [578, 454] width 36 height 17
click at [284, 458] on link "Update Contact Details" at bounding box center [247, 454] width 111 height 17
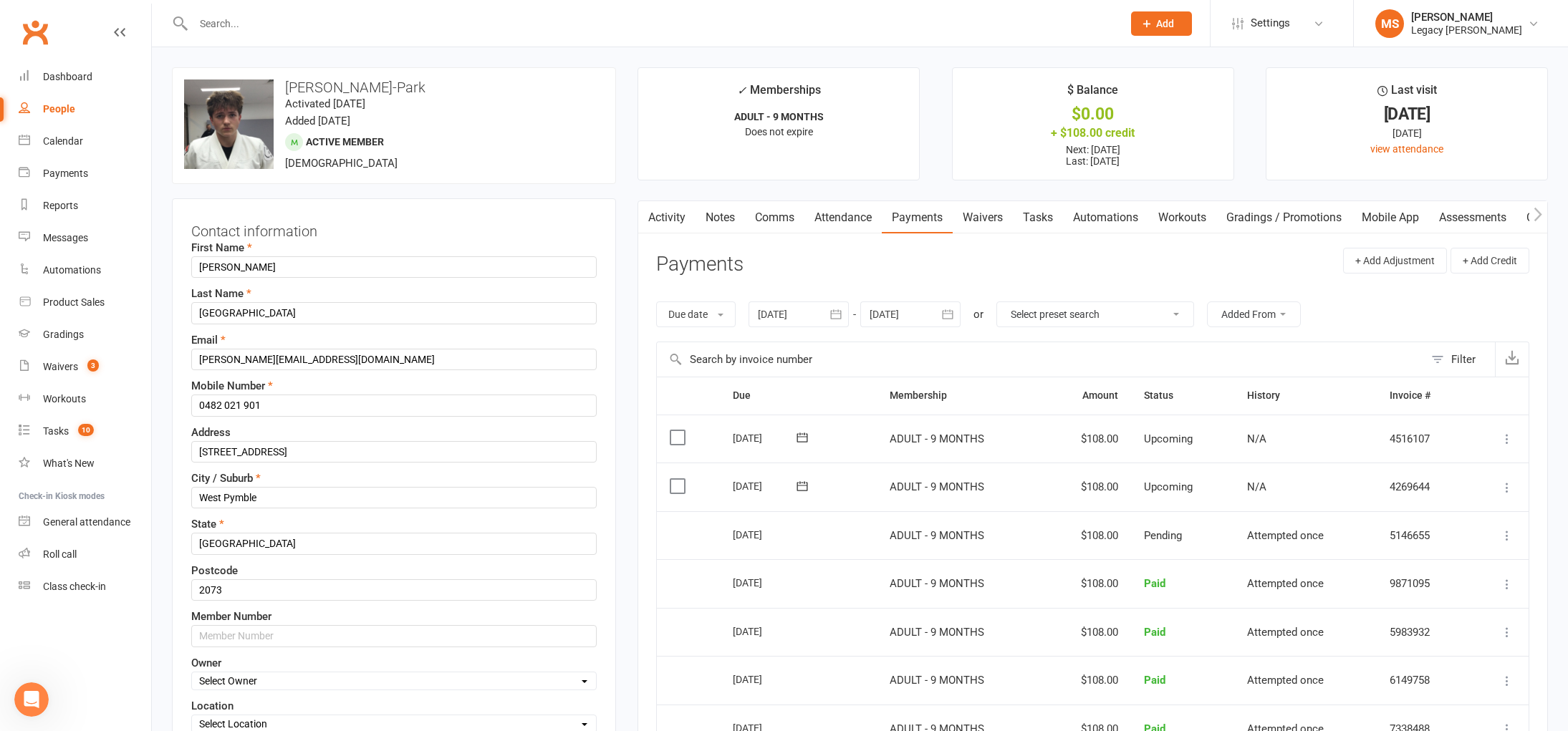
scroll to position [67, 0]
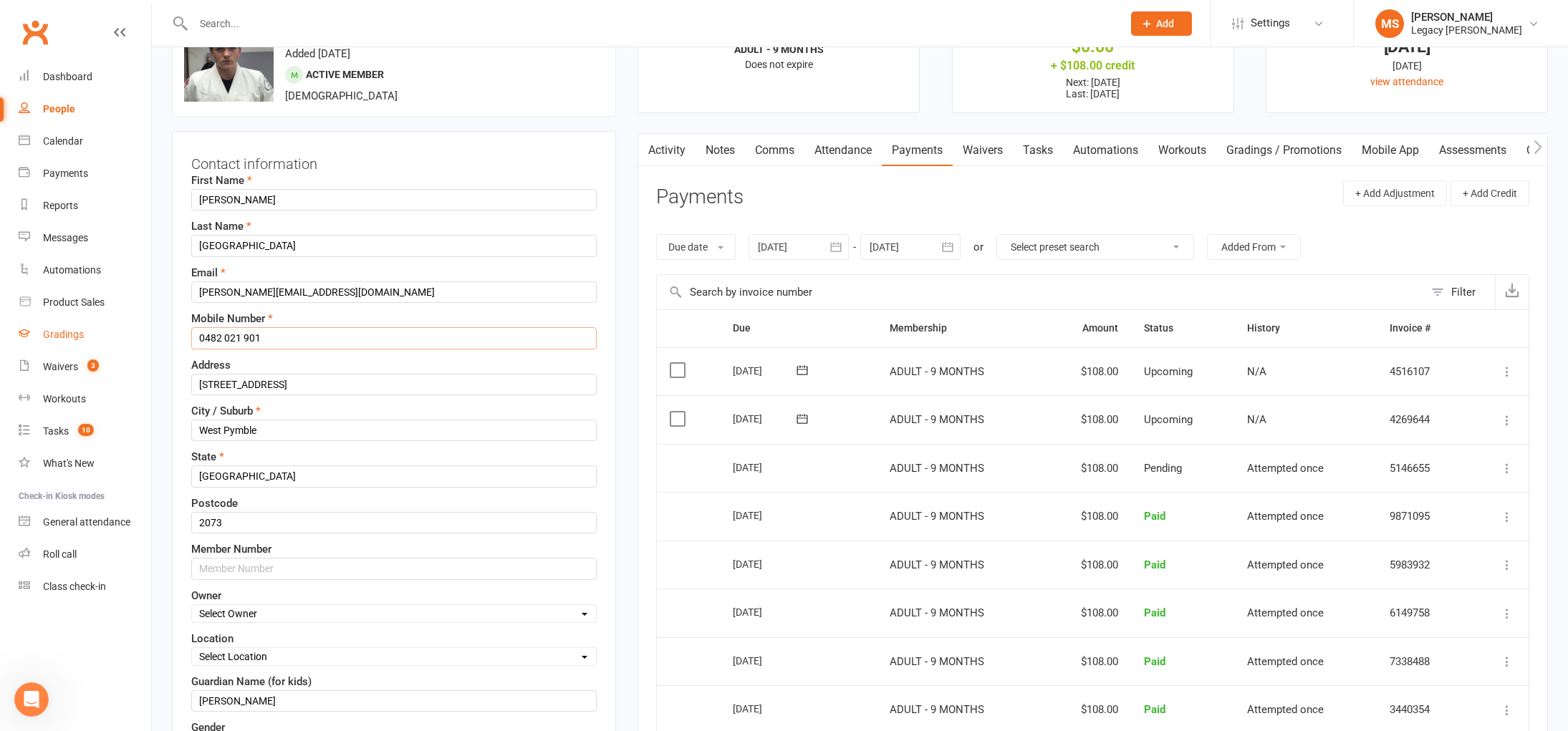
drag, startPoint x: 307, startPoint y: 339, endPoint x: 148, endPoint y: 331, distance: 159.2
paste input "50 773 842"
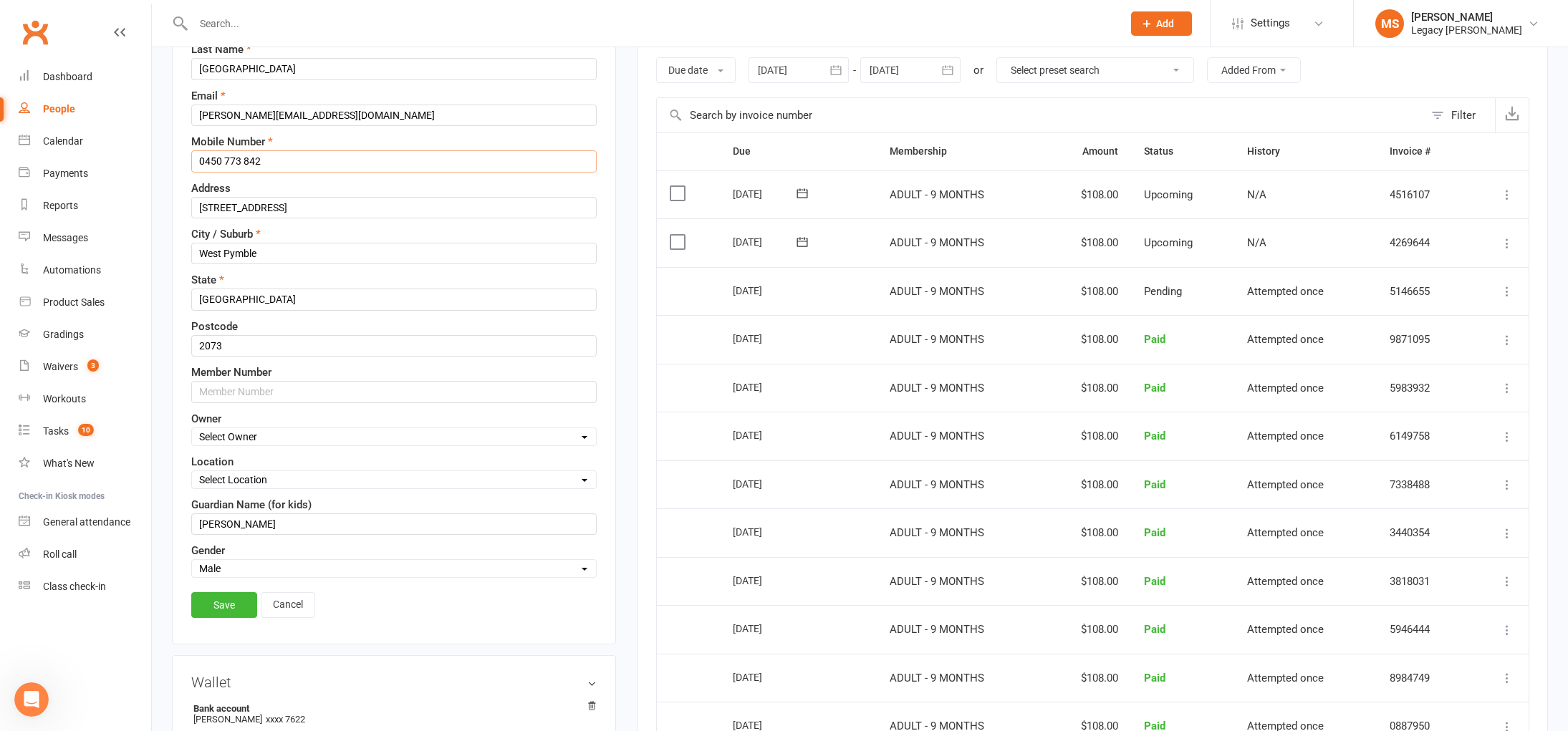
scroll to position [273, 0]
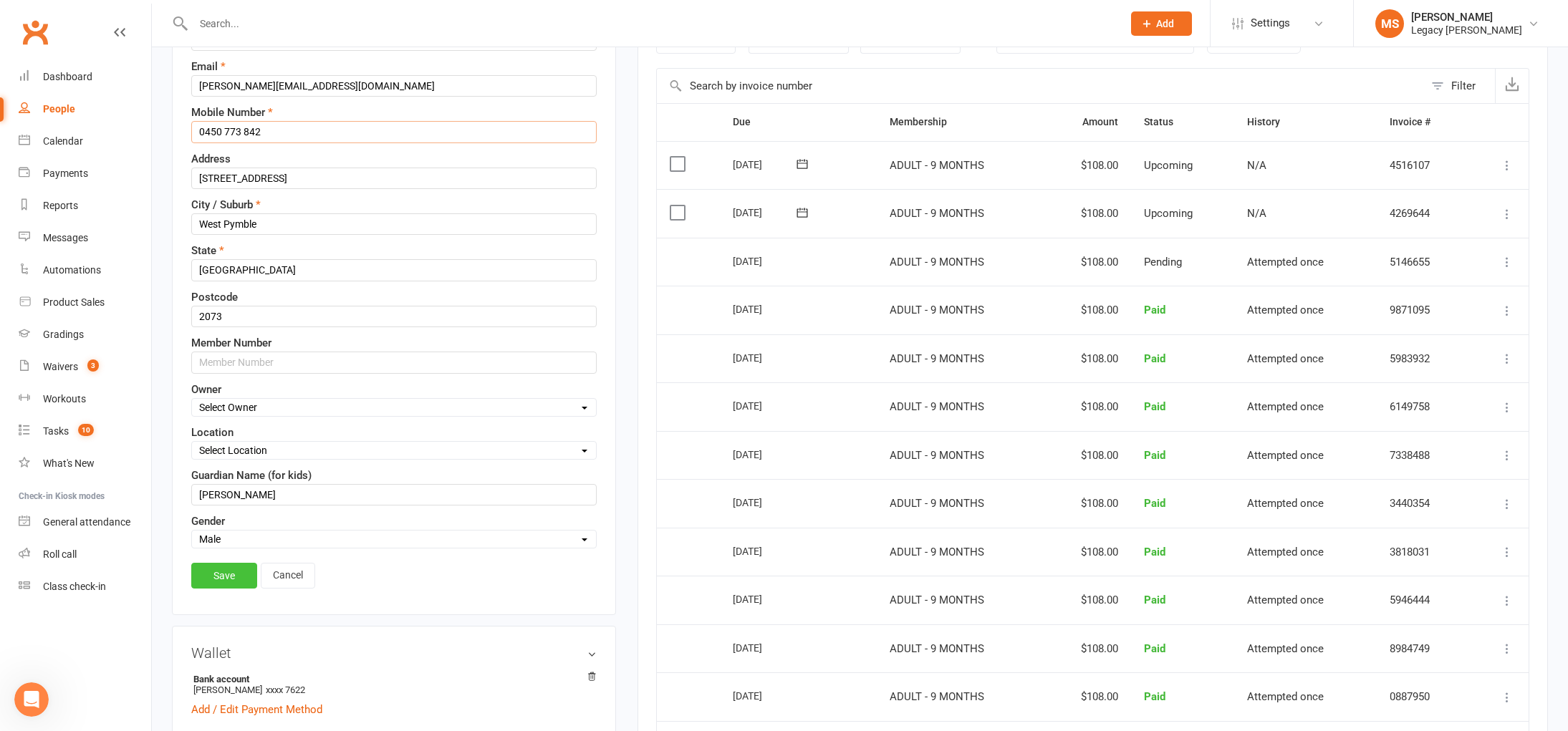
type input "0450 773 842"
click at [233, 581] on link "Save" at bounding box center [224, 576] width 66 height 26
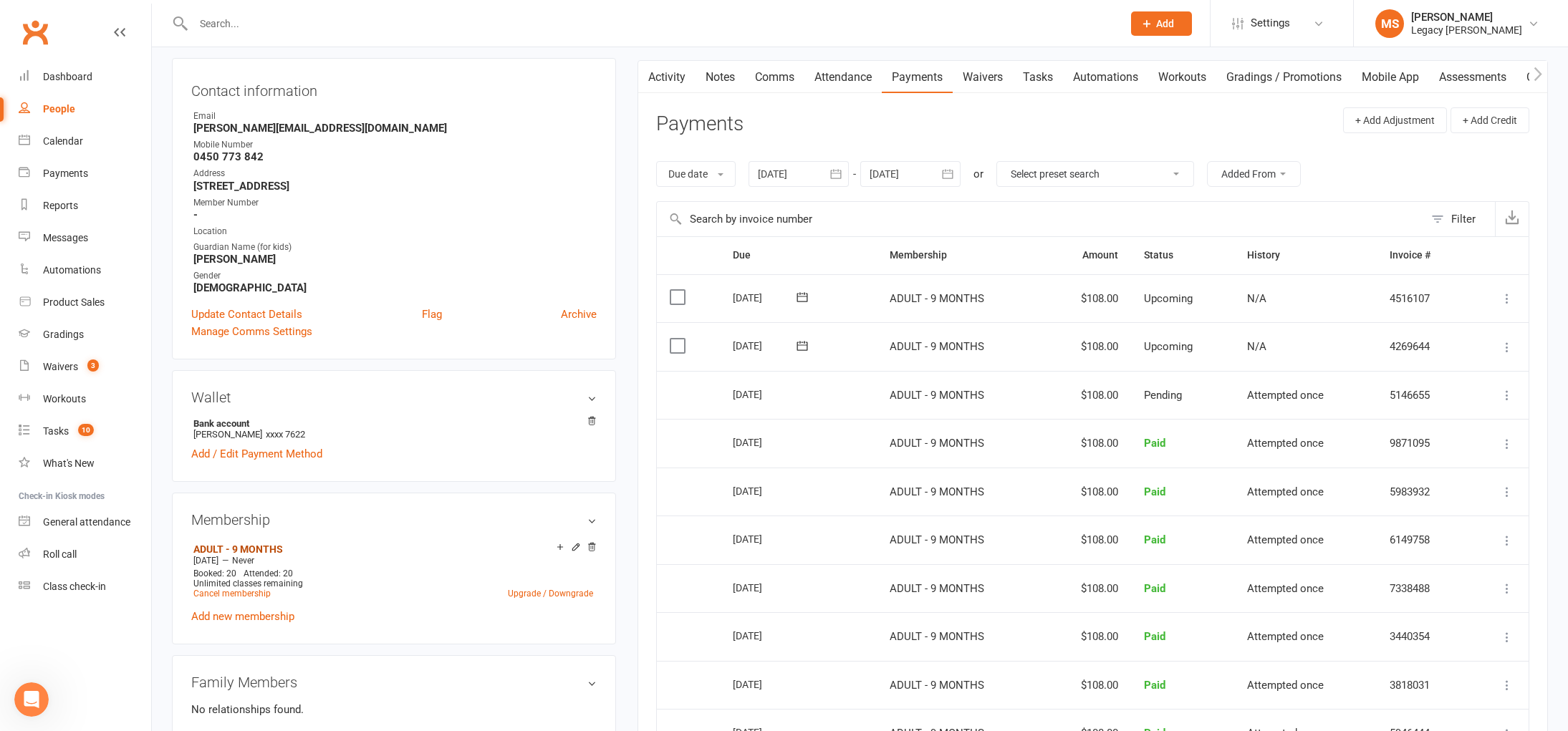
scroll to position [0, 70]
click at [1471, 70] on link "Credit balance" at bounding box center [1500, 77] width 92 height 33
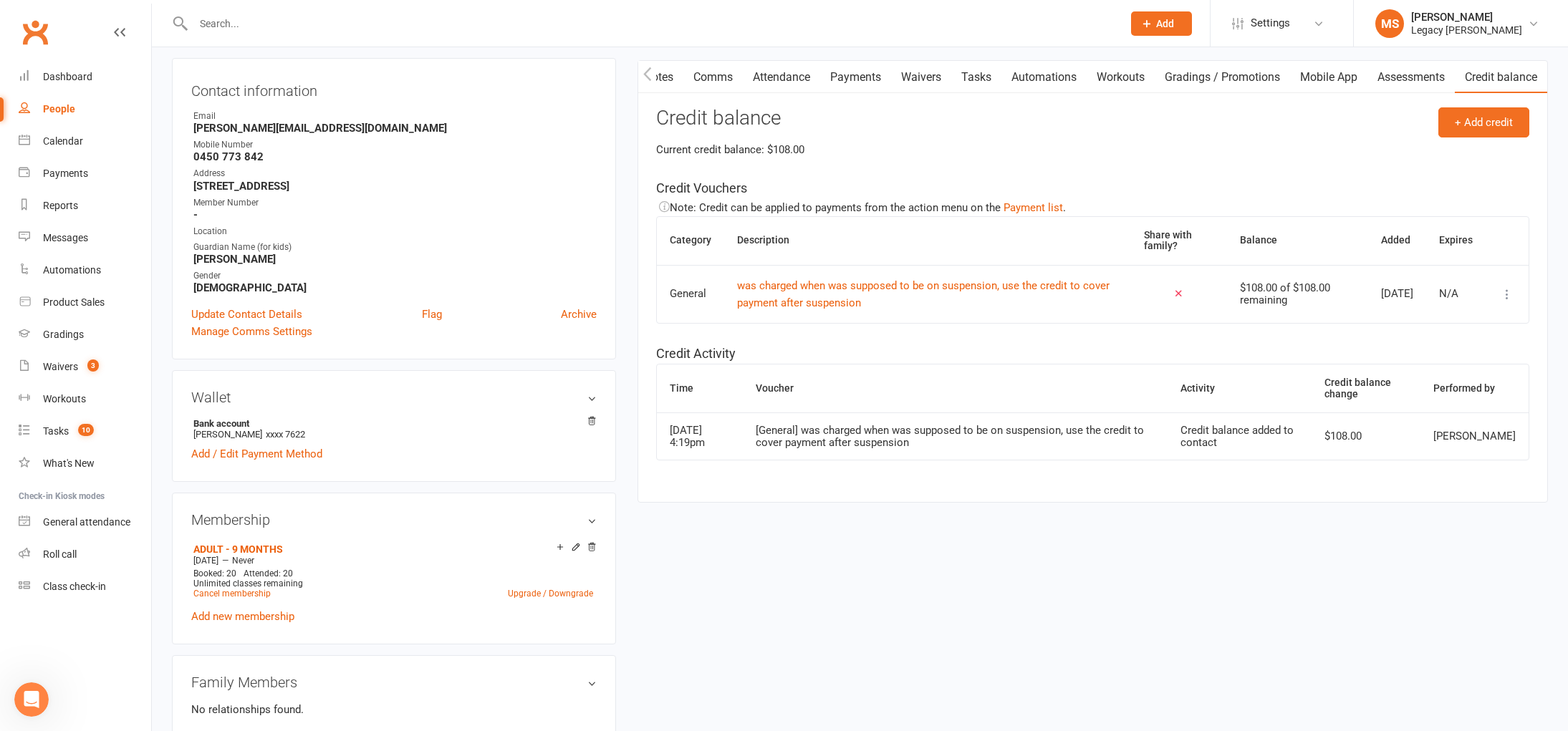
click at [1509, 292] on icon at bounding box center [1507, 294] width 14 height 14
click at [1421, 374] on link "Remove" at bounding box center [1444, 380] width 142 height 29
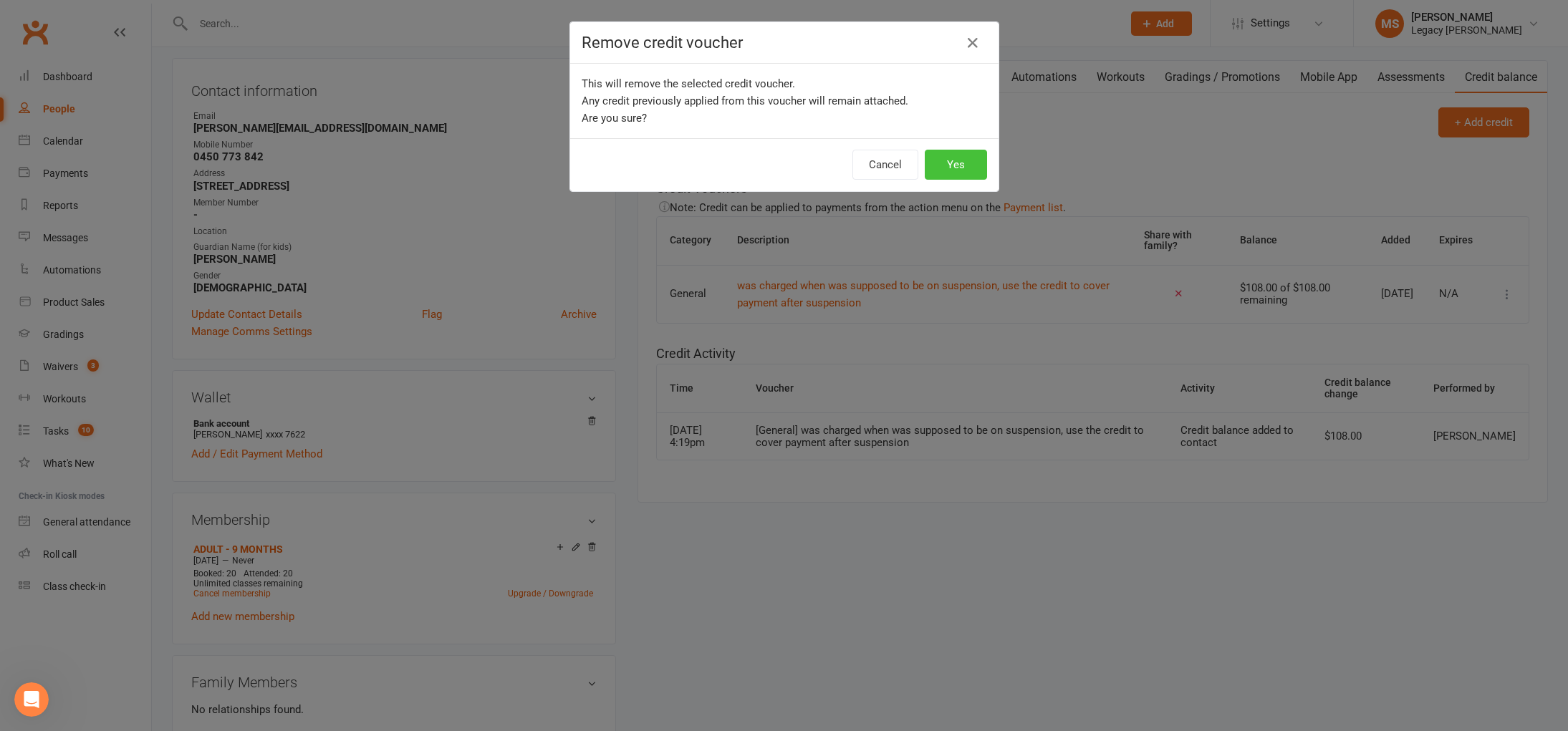
click at [947, 172] on button "Yes" at bounding box center [956, 164] width 63 height 30
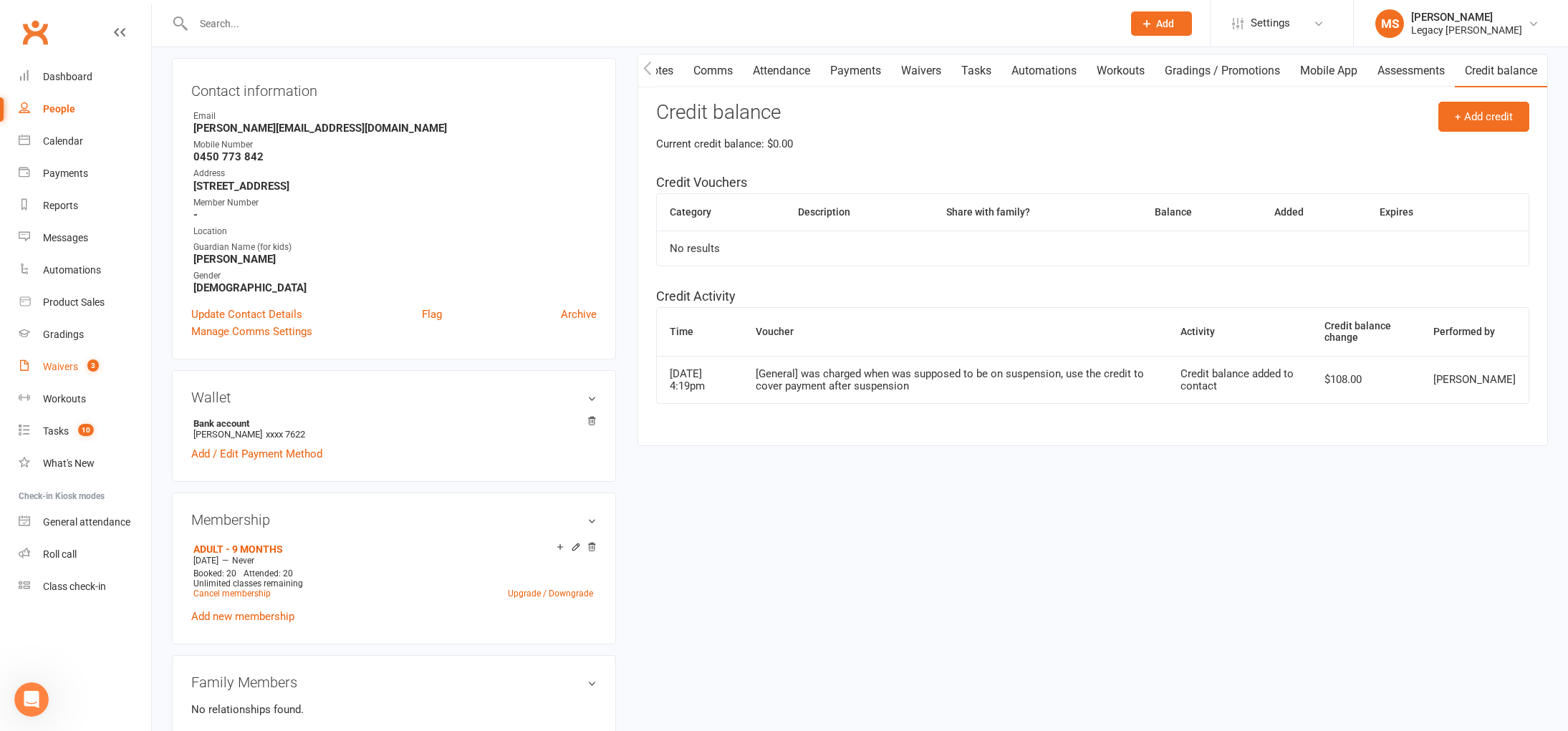
click at [70, 351] on link "Waivers 3" at bounding box center [85, 367] width 132 height 32
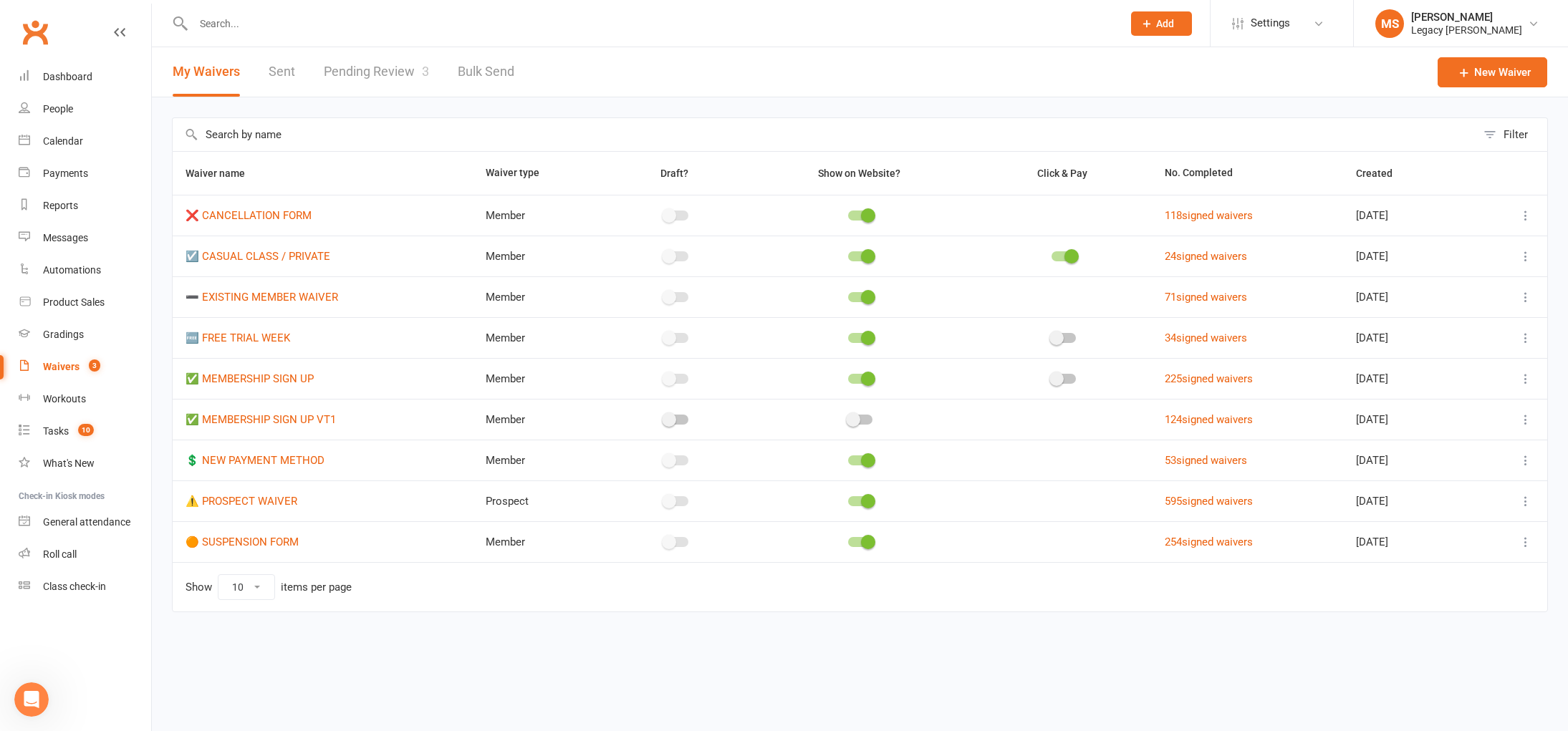
click at [345, 69] on link "Pending Review 3" at bounding box center [376, 71] width 105 height 49
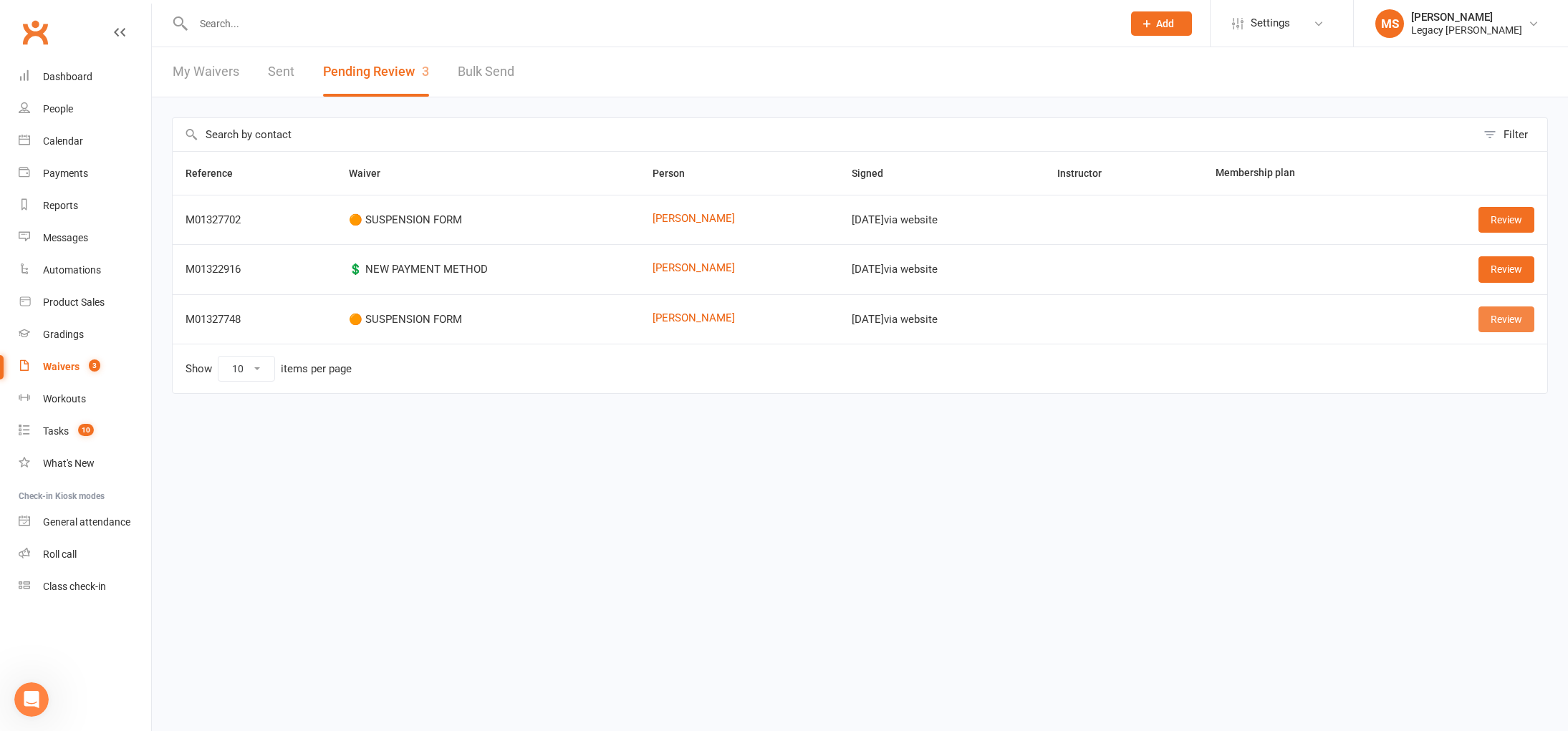
click at [1504, 316] on link "Review" at bounding box center [1506, 319] width 56 height 26
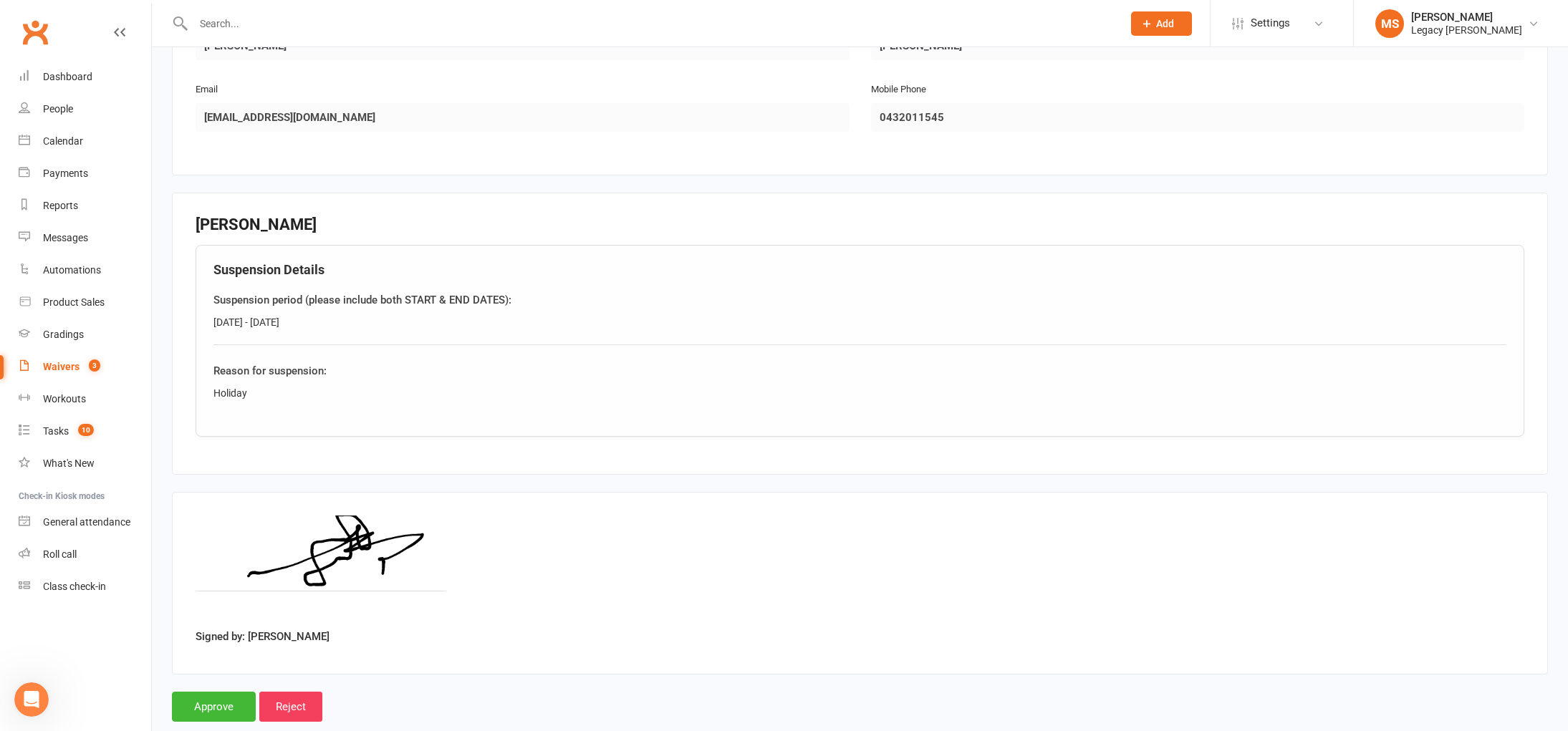
scroll to position [328, 0]
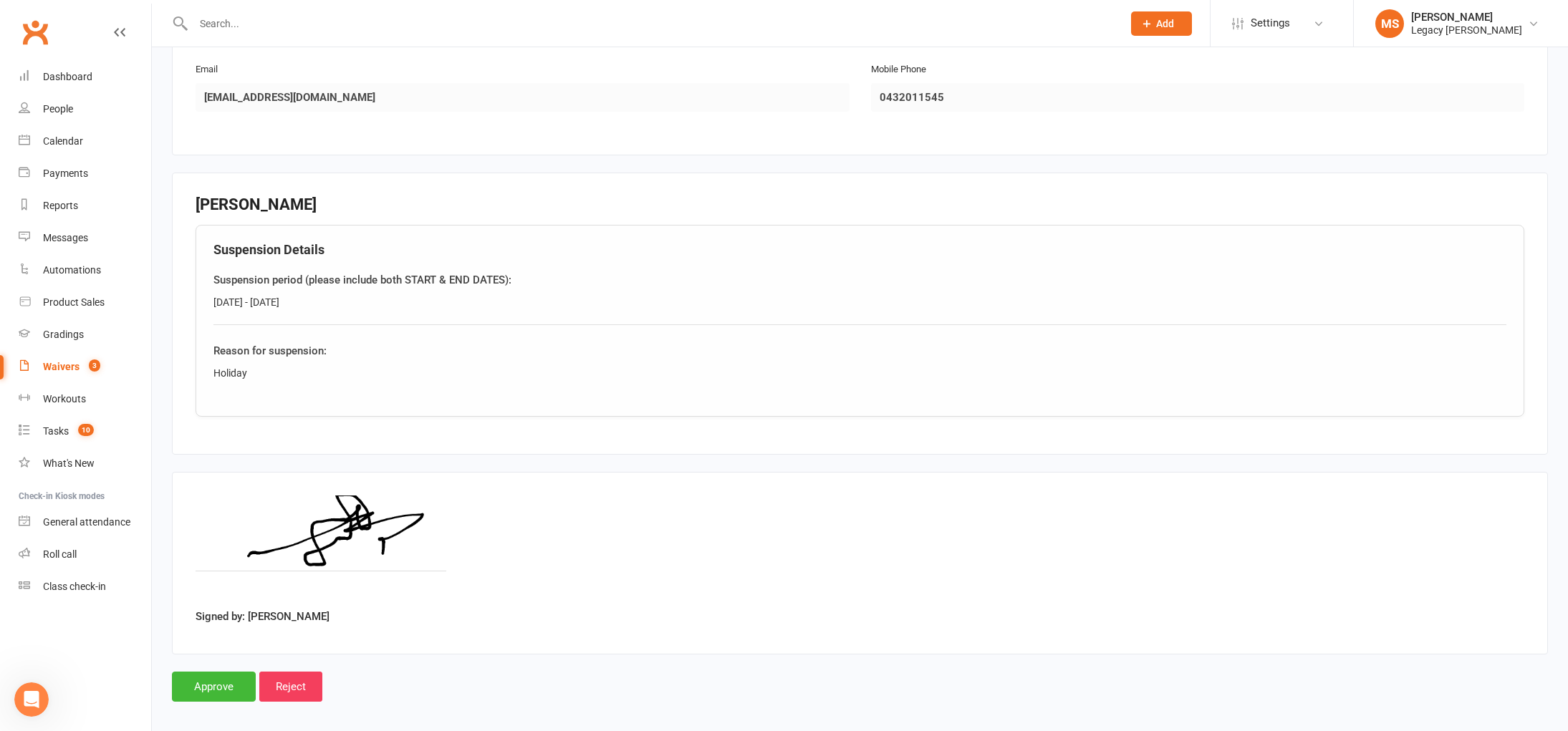
drag, startPoint x: 215, startPoint y: 303, endPoint x: 369, endPoint y: 301, distance: 154.0
click at [369, 301] on div "[DATE] - [DATE]" at bounding box center [860, 302] width 1293 height 16
copy div "[DATE] - [DATE]"
click at [199, 687] on input "Approve" at bounding box center [214, 687] width 84 height 30
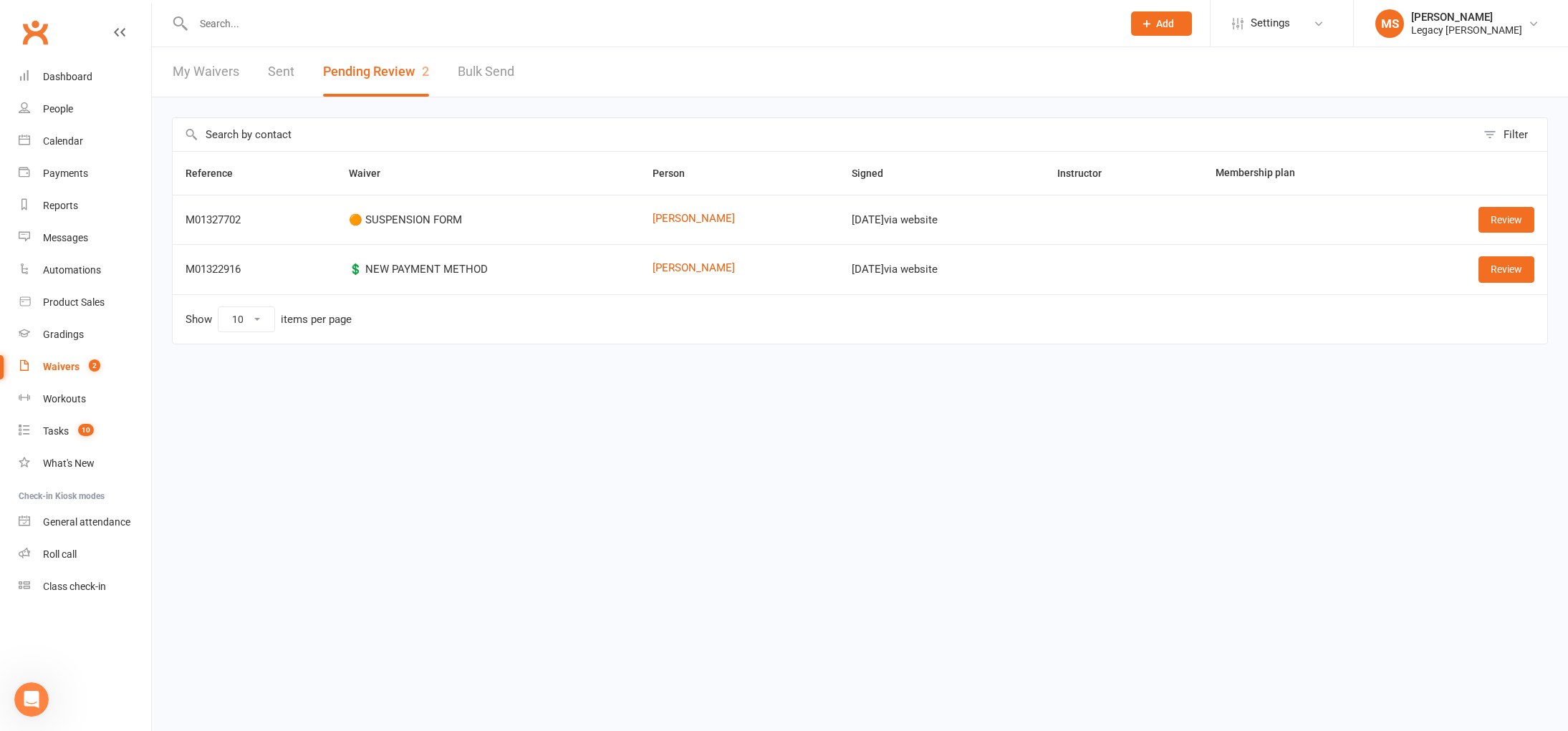
click at [253, 21] on input "text" at bounding box center [651, 23] width 923 height 20
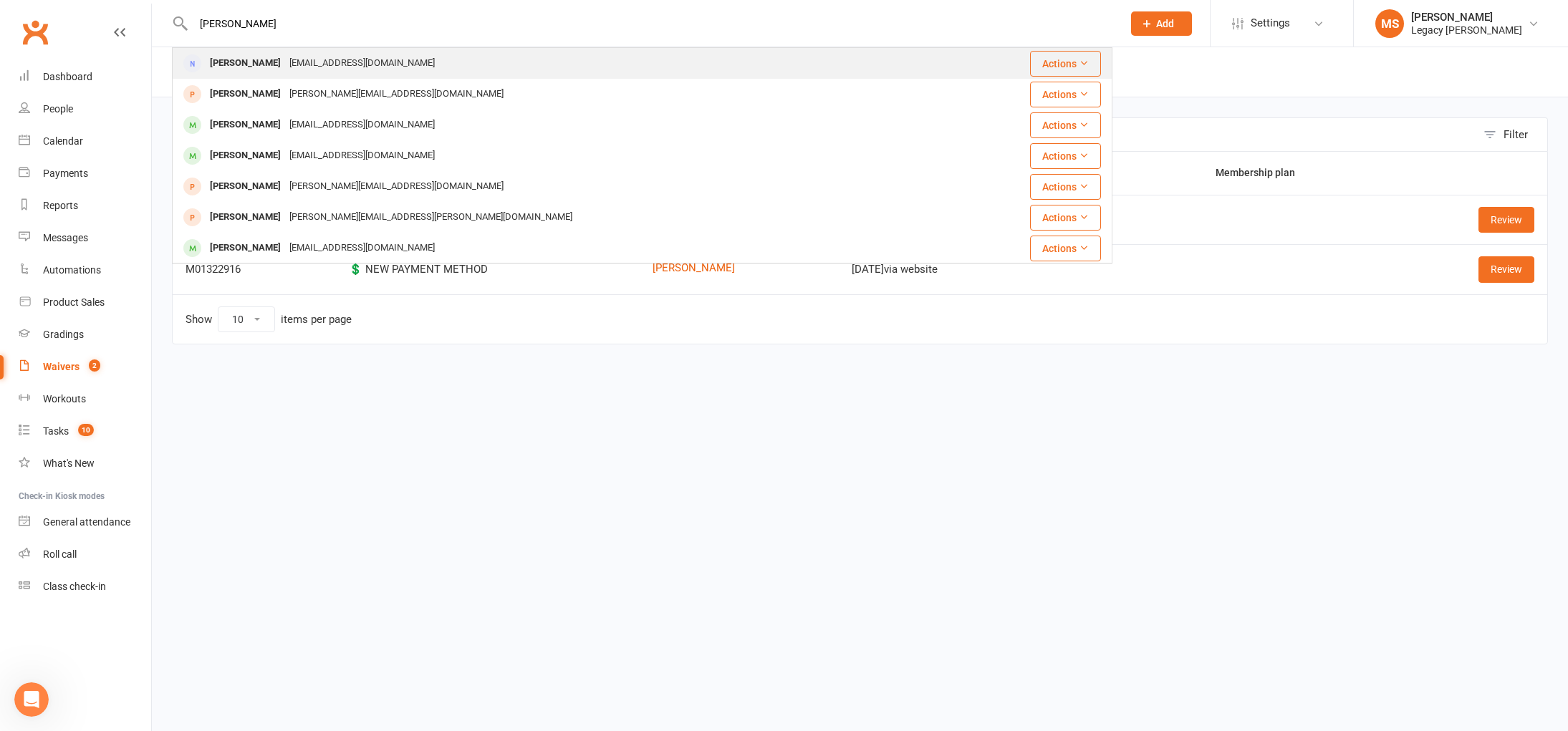
type input "[PERSON_NAME]"
click at [294, 58] on div "[EMAIL_ADDRESS][DOMAIN_NAME]" at bounding box center [362, 63] width 154 height 21
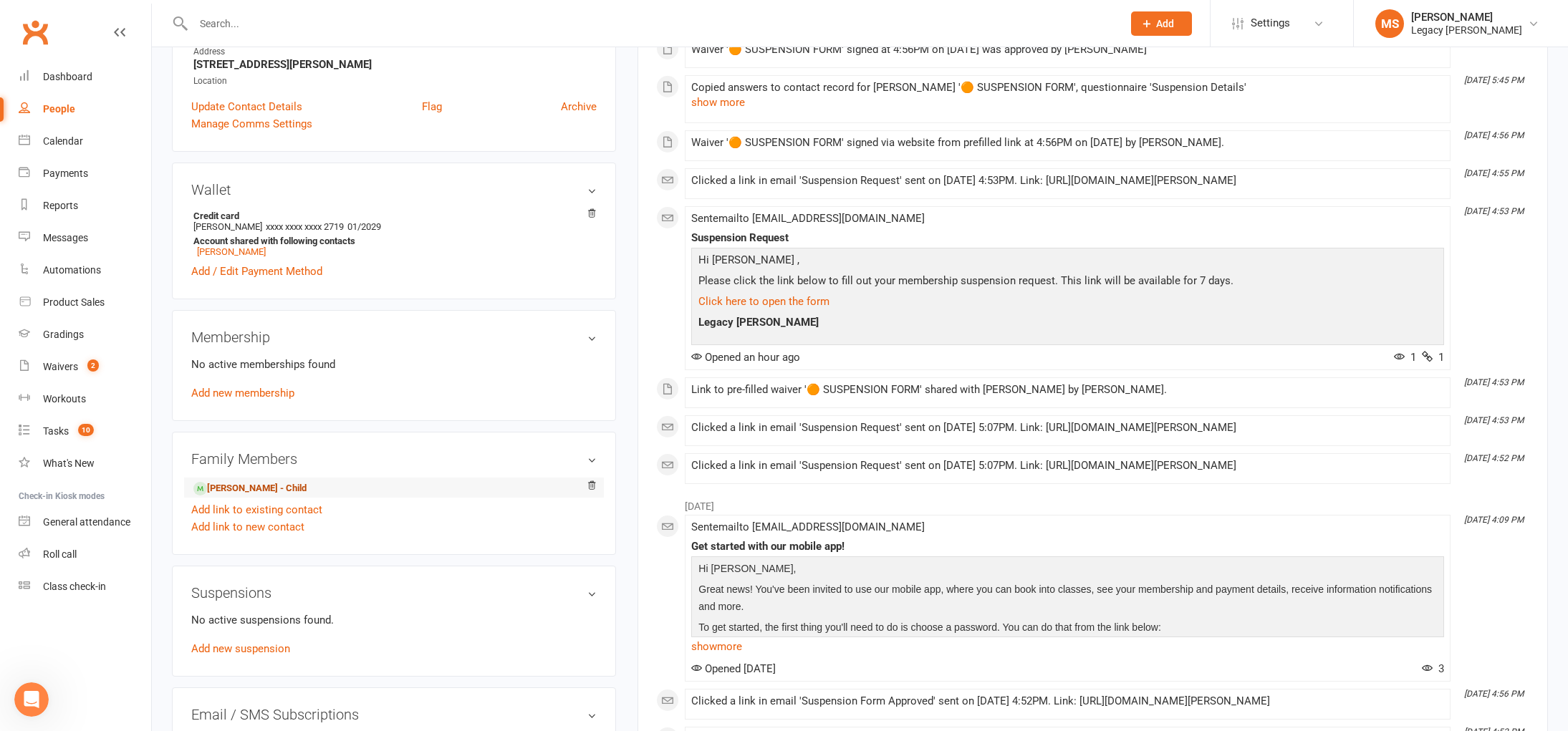
scroll to position [279, 0]
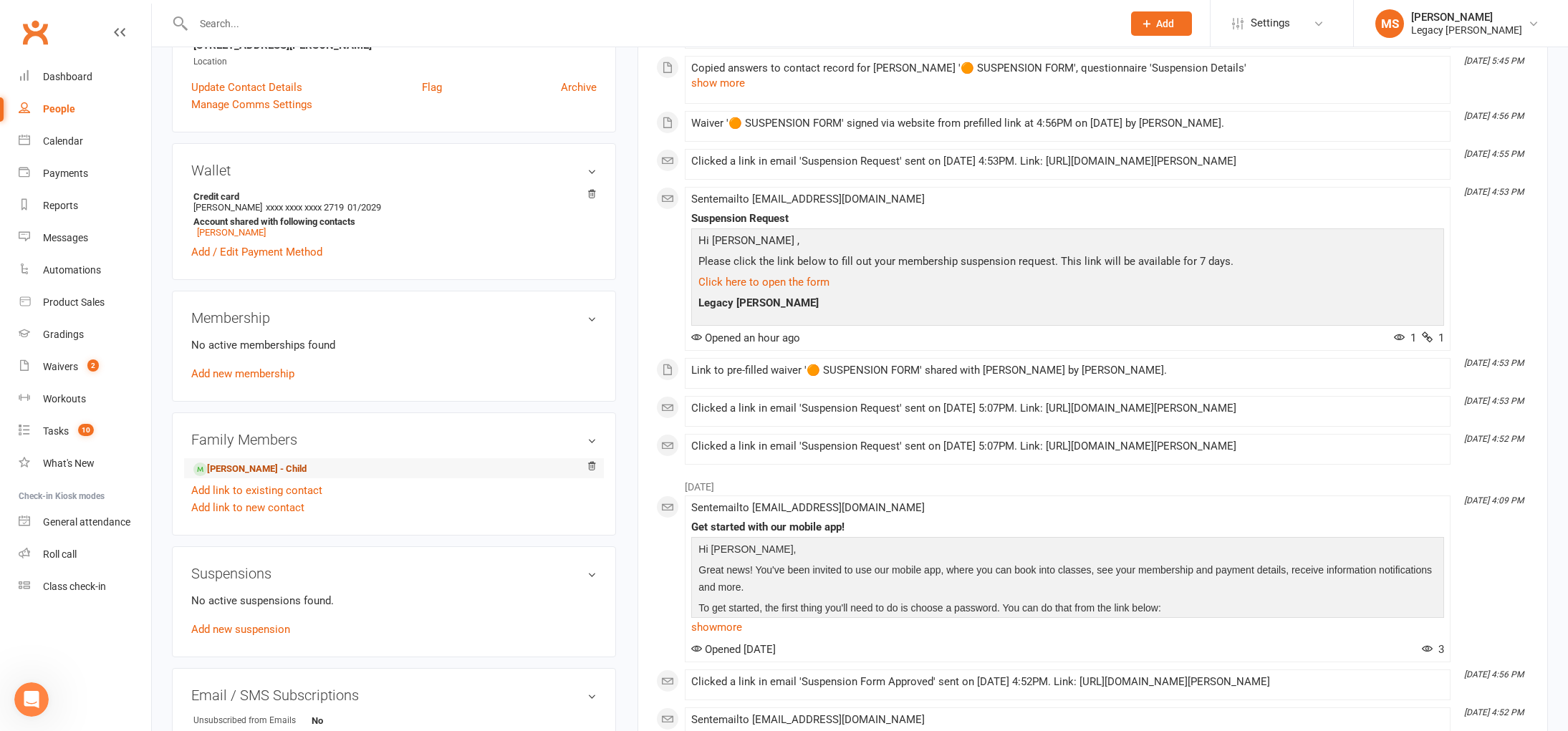
click at [282, 466] on link "[PERSON_NAME] - Child" at bounding box center [249, 469] width 114 height 15
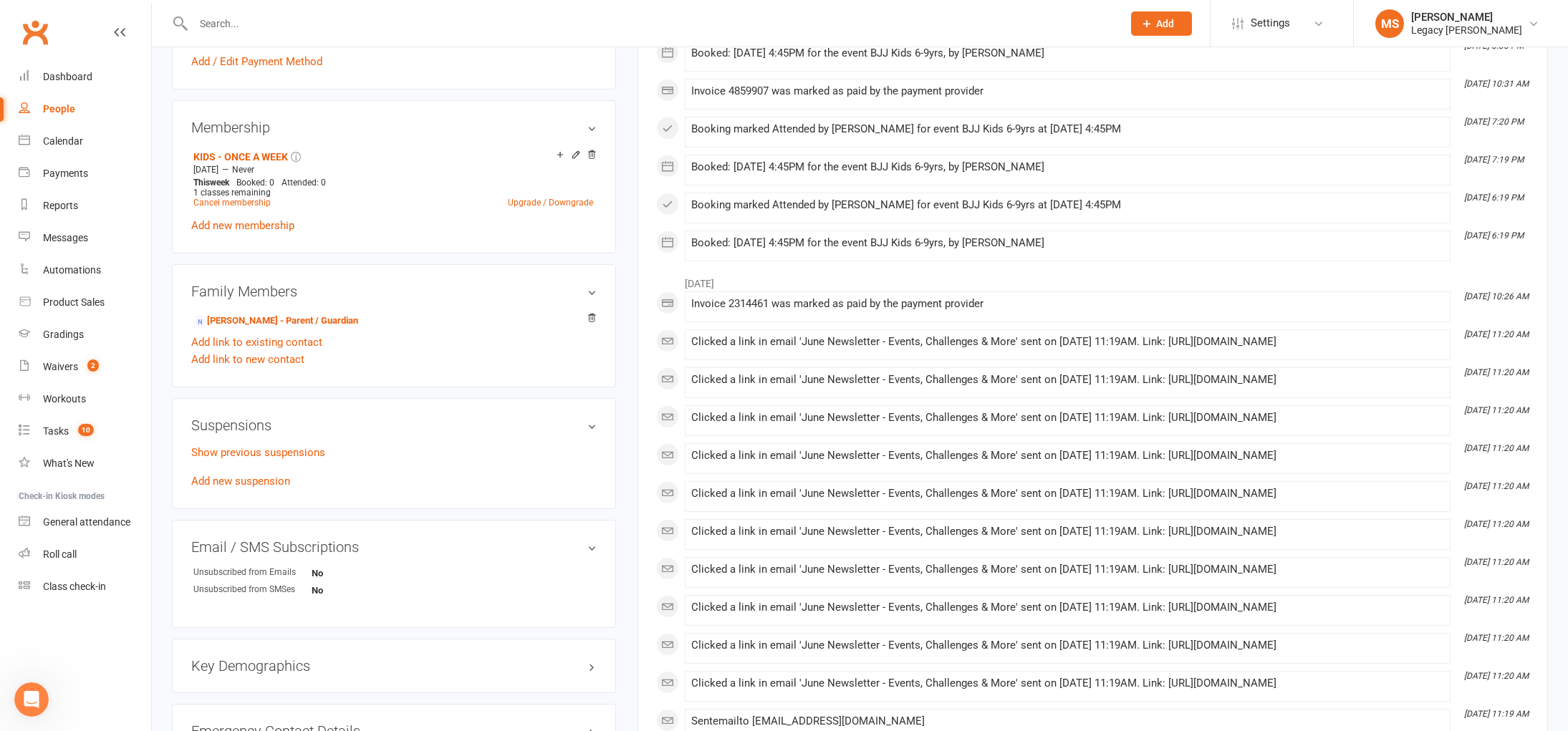
scroll to position [562, 0]
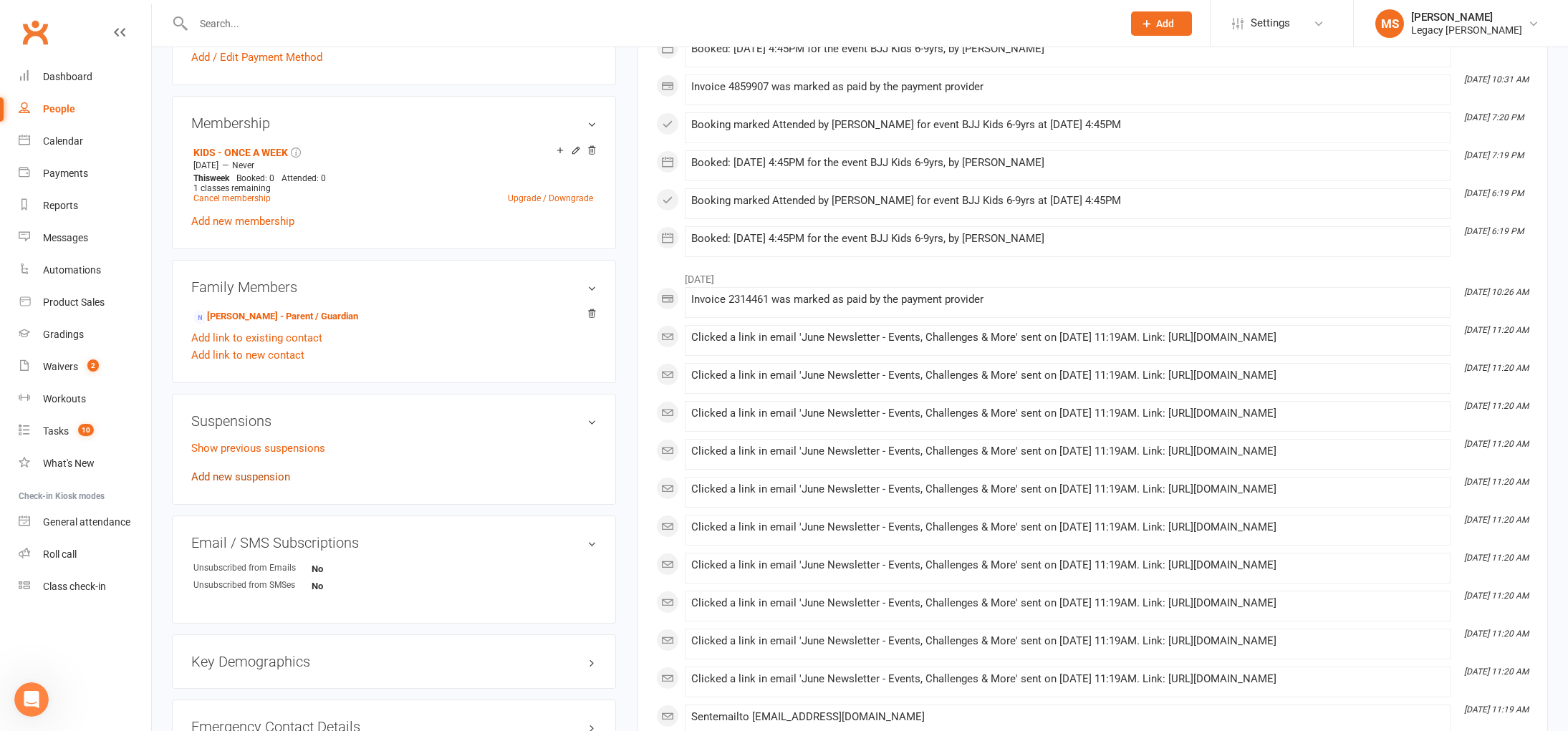
click at [239, 475] on link "Add new suspension" at bounding box center [240, 476] width 99 height 13
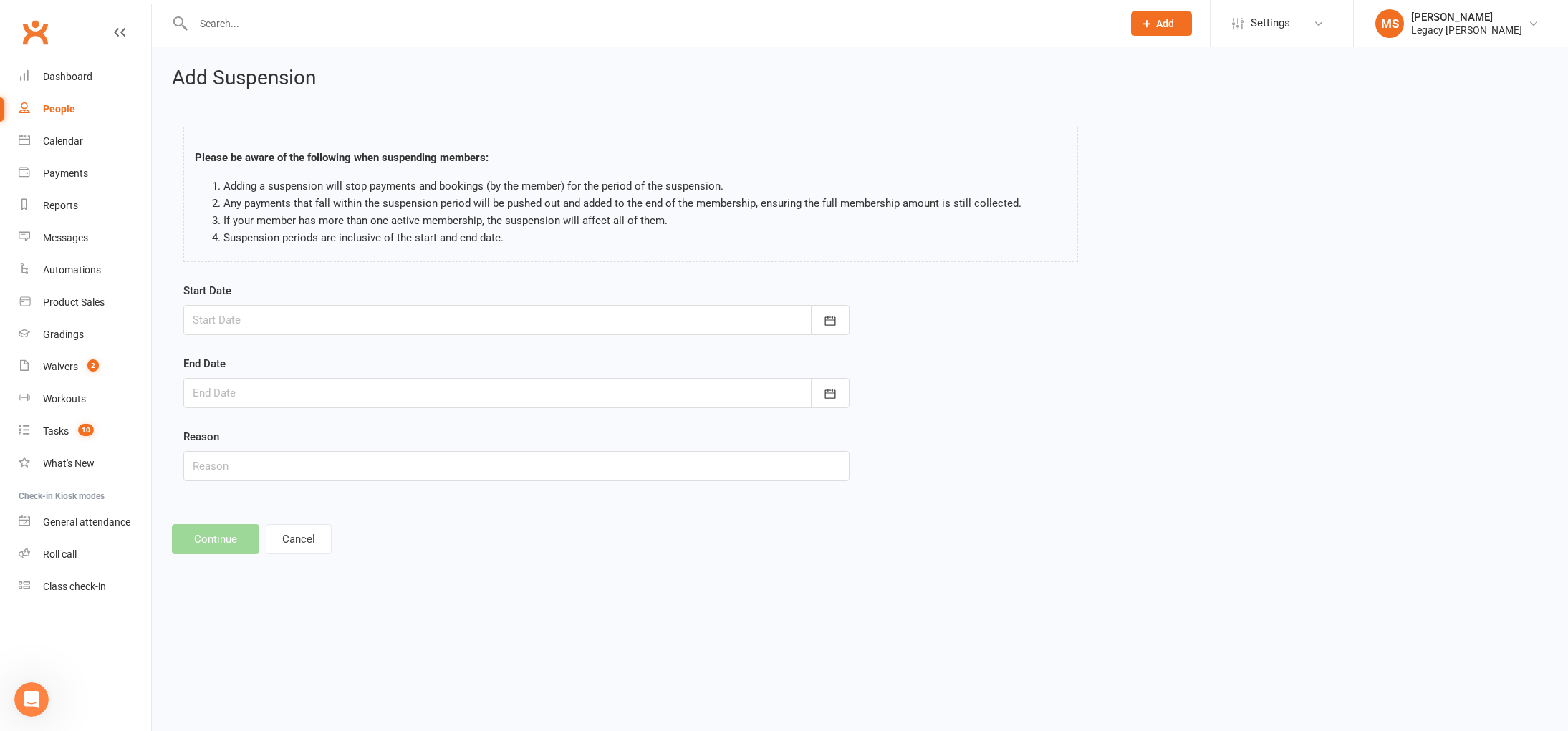
click at [434, 325] on div at bounding box center [516, 320] width 666 height 30
click at [428, 362] on icon "button" at bounding box center [432, 357] width 10 height 12
click at [273, 483] on button "22" at bounding box center [273, 492] width 30 height 26
type input "[DATE]"
click at [298, 399] on div at bounding box center [516, 393] width 666 height 30
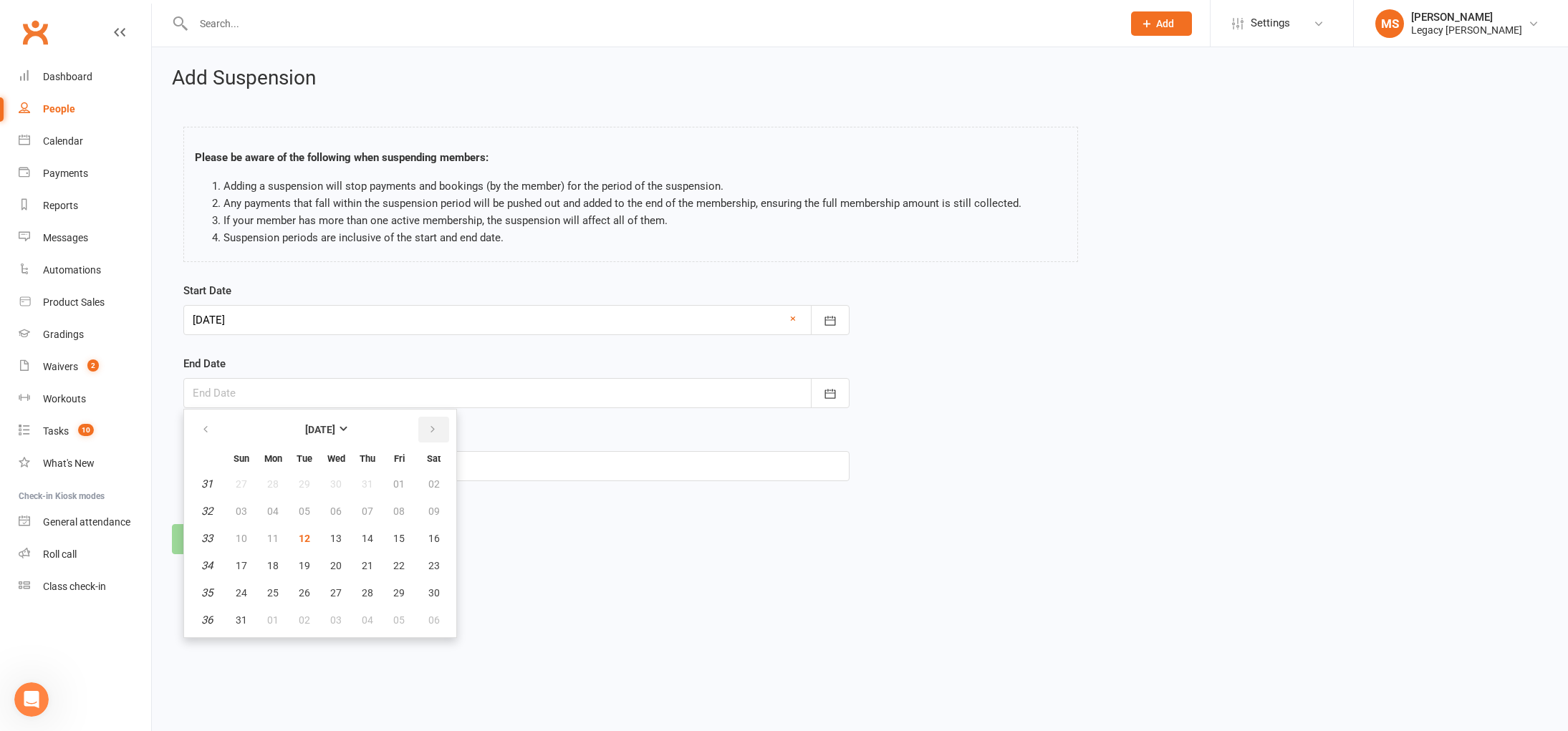
click at [434, 418] on button "button" at bounding box center [434, 429] width 30 height 26
click at [434, 419] on button "button" at bounding box center [434, 429] width 30 height 26
click at [231, 565] on button "19" at bounding box center [241, 566] width 30 height 26
type input "[DATE]"
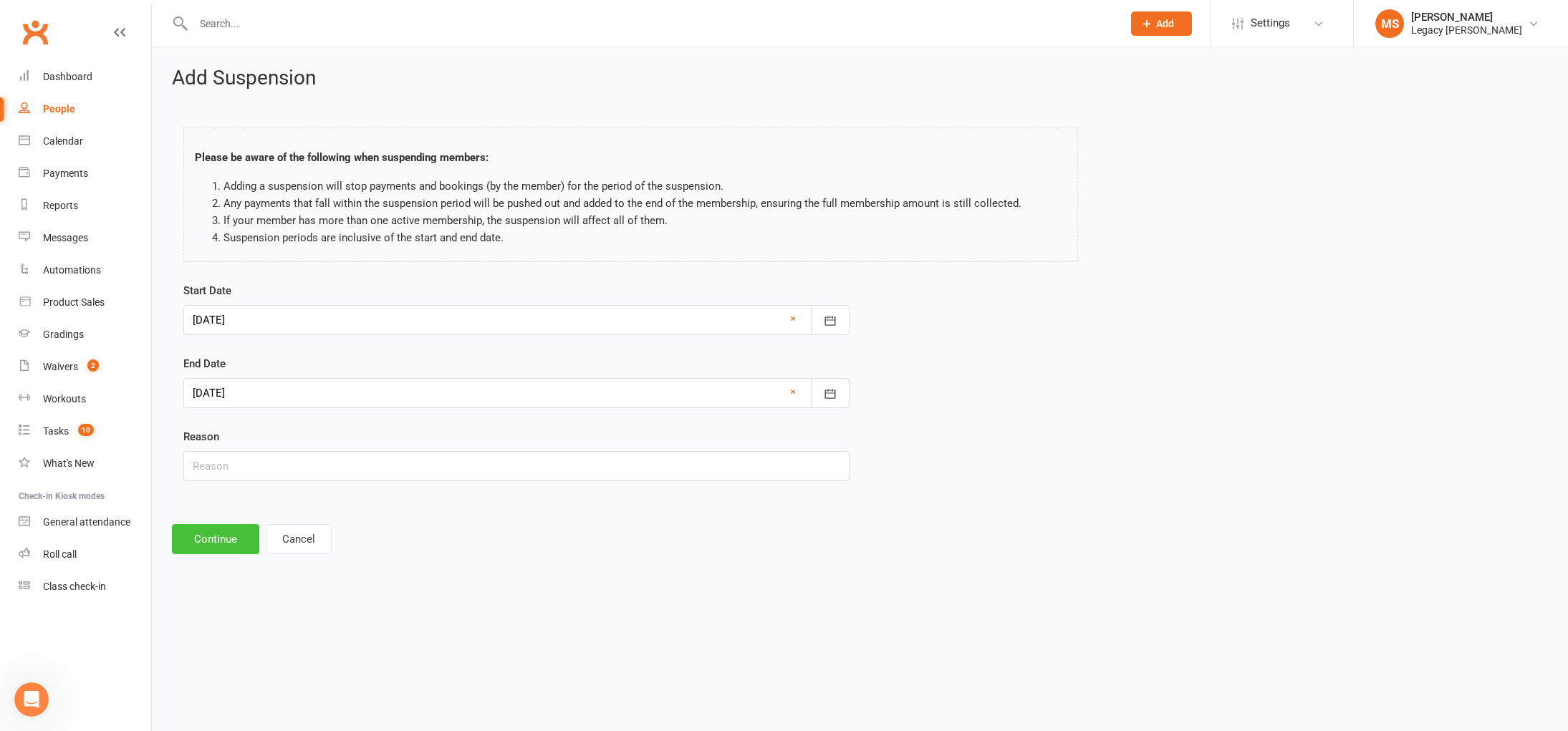
click at [215, 541] on button "Continue" at bounding box center [215, 540] width 88 height 30
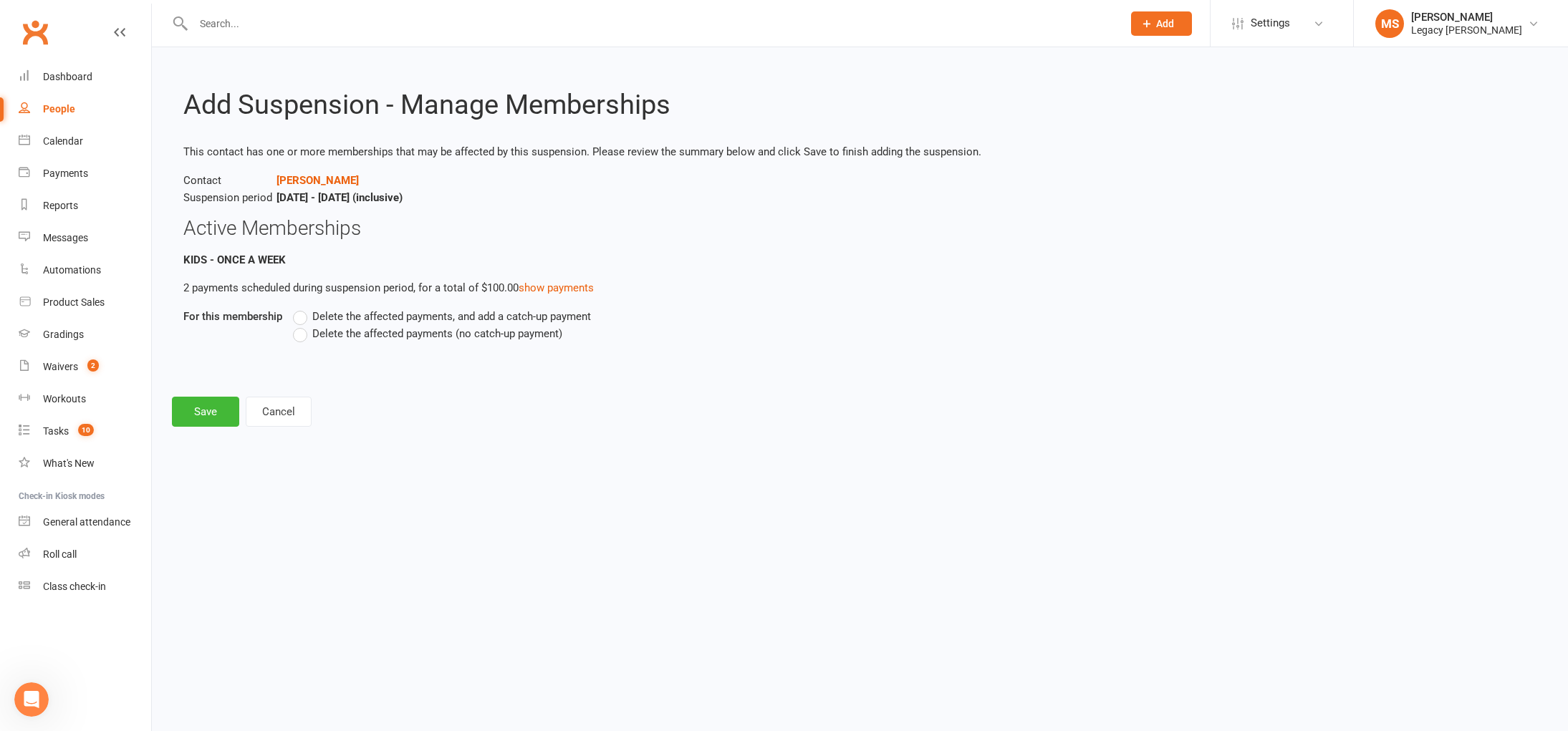
click at [373, 314] on span "Delete the affected payments, and add a catch-up payment" at bounding box center [451, 315] width 279 height 15
click at [302, 308] on input "Delete the affected payments, and add a catch-up payment" at bounding box center [298, 308] width 9 height 0
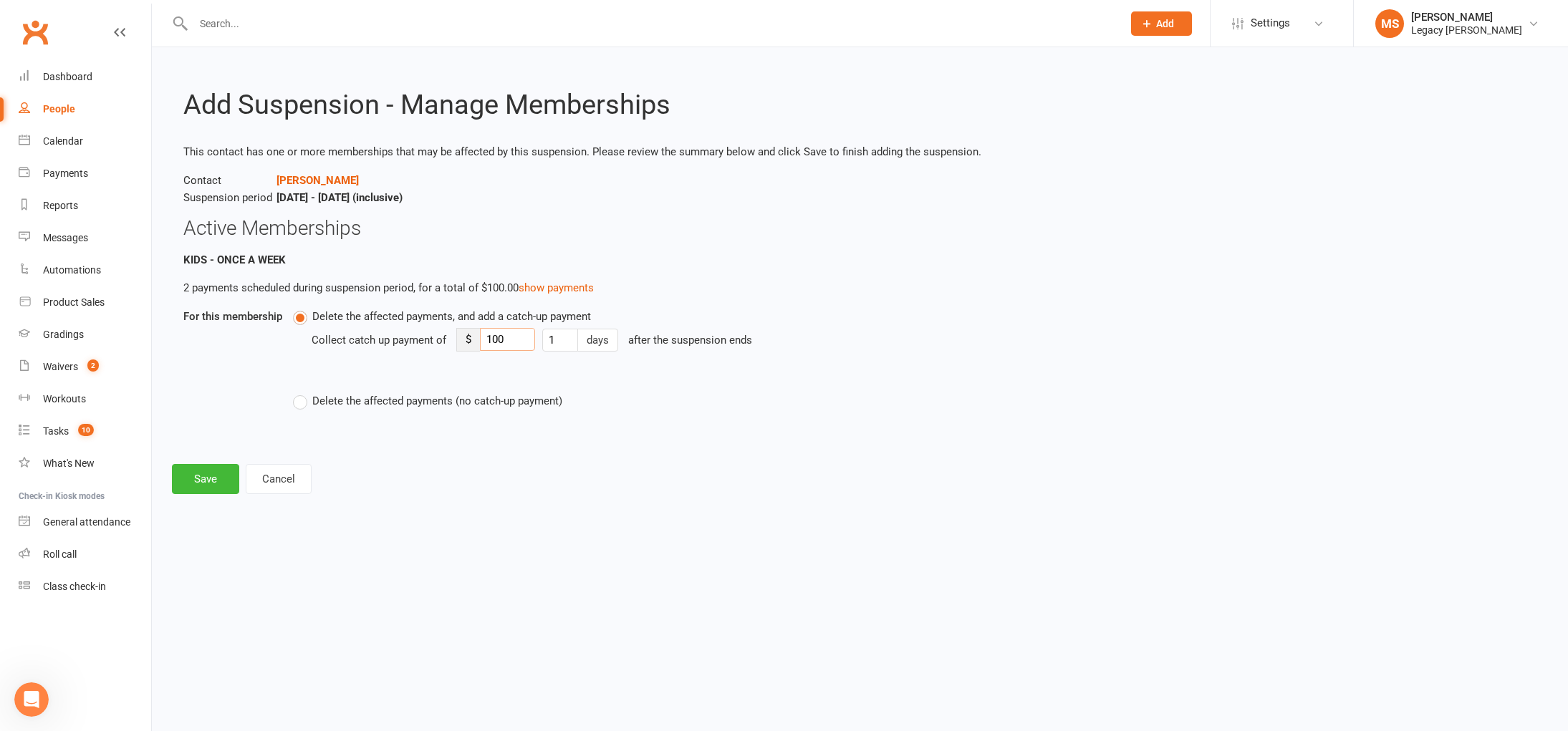
drag, startPoint x: 521, startPoint y: 340, endPoint x: 485, endPoint y: 339, distance: 36.0
click at [485, 339] on input "100" at bounding box center [508, 340] width 55 height 23
type input "15"
click at [192, 486] on button "Save" at bounding box center [205, 479] width 67 height 30
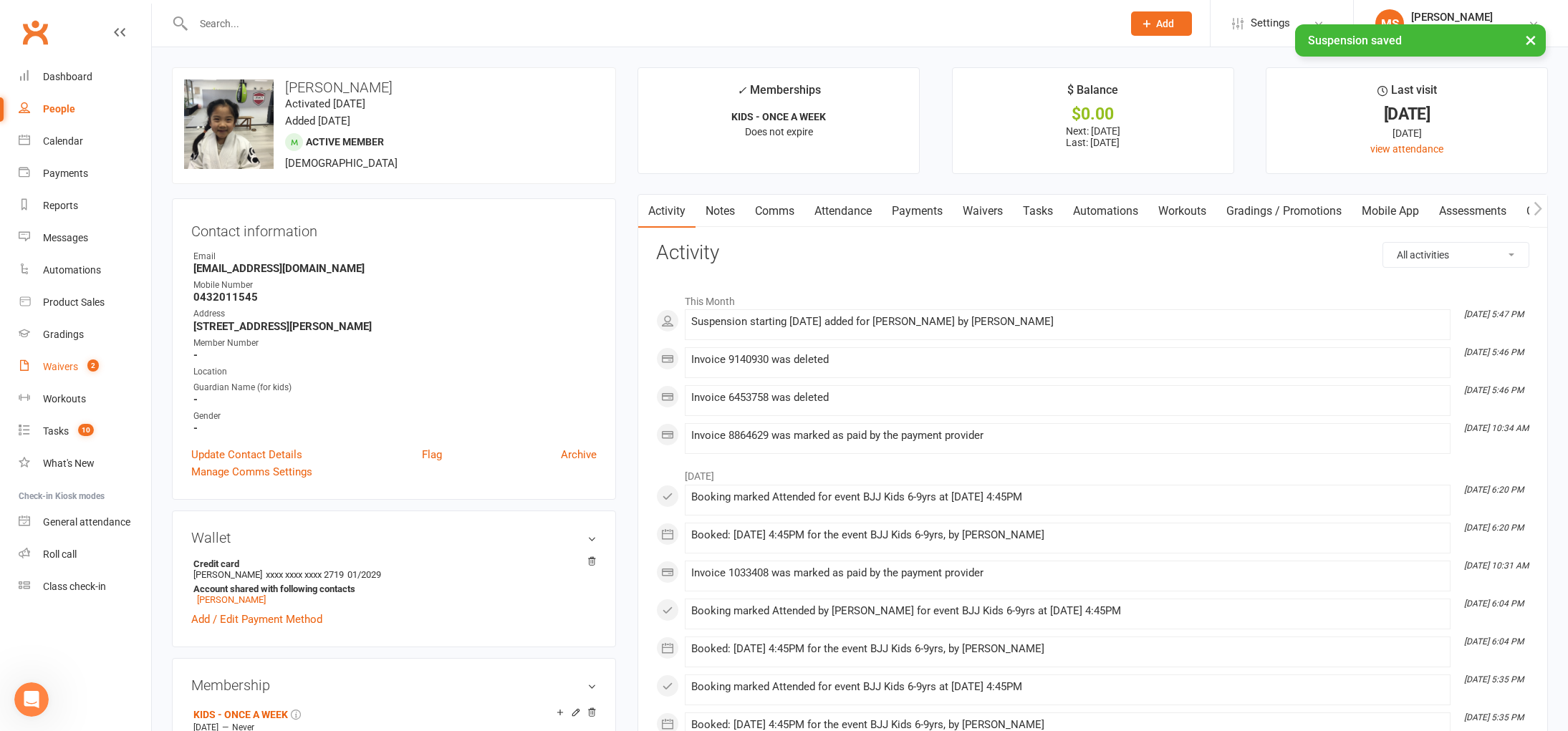
click at [58, 366] on div "Waivers" at bounding box center [60, 366] width 35 height 12
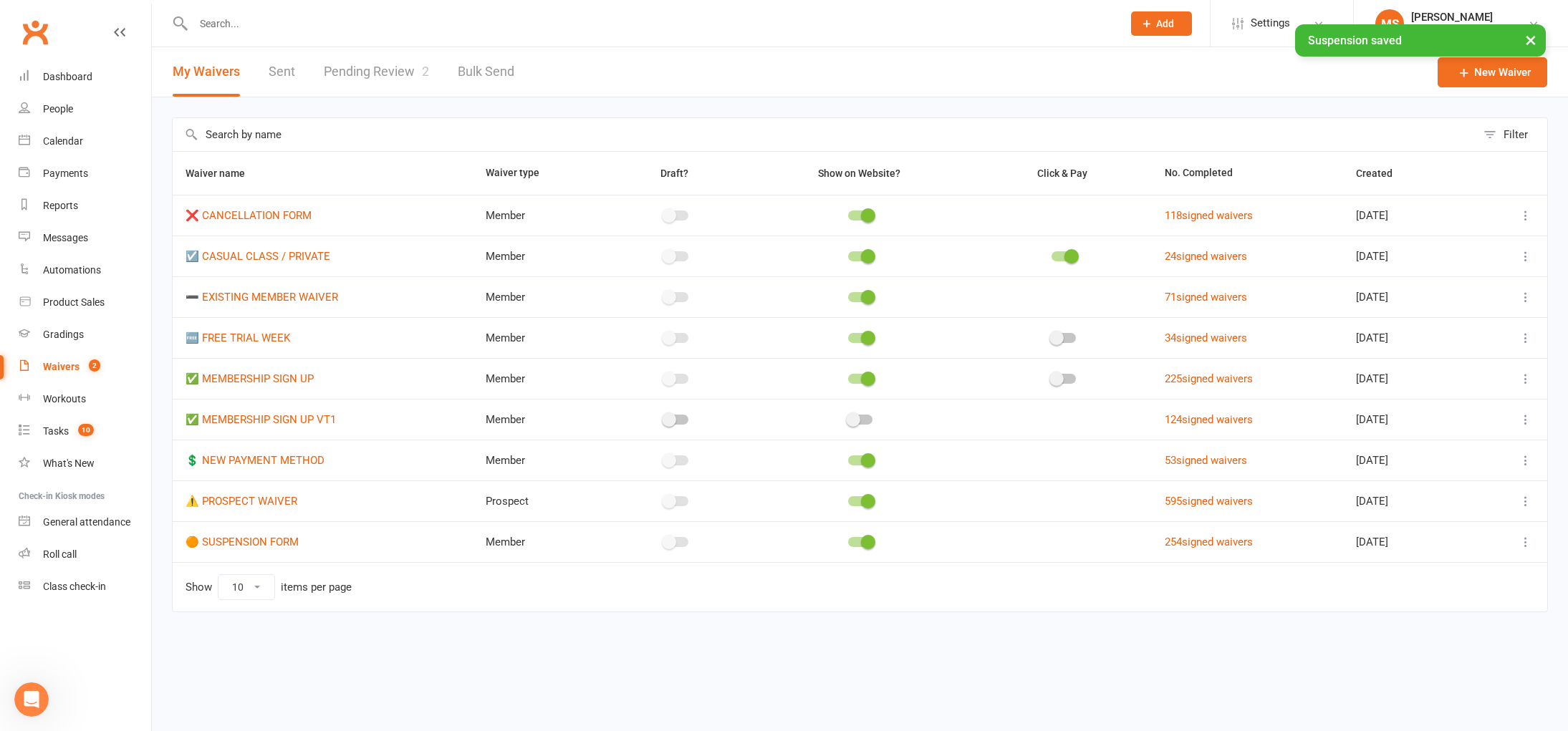
click at [371, 86] on link "Pending Review 2" at bounding box center [376, 71] width 105 height 49
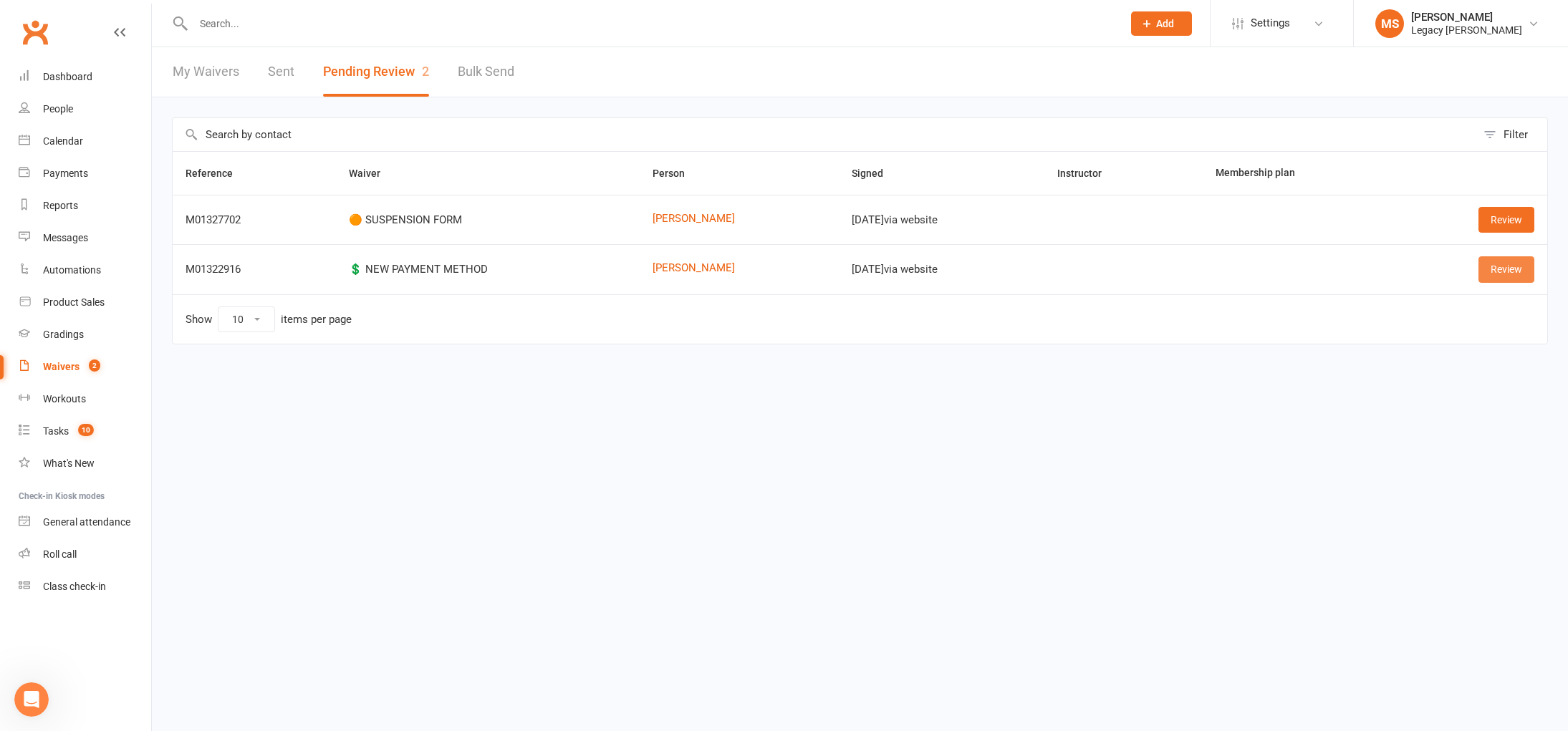
click at [1506, 274] on link "Review" at bounding box center [1506, 269] width 56 height 26
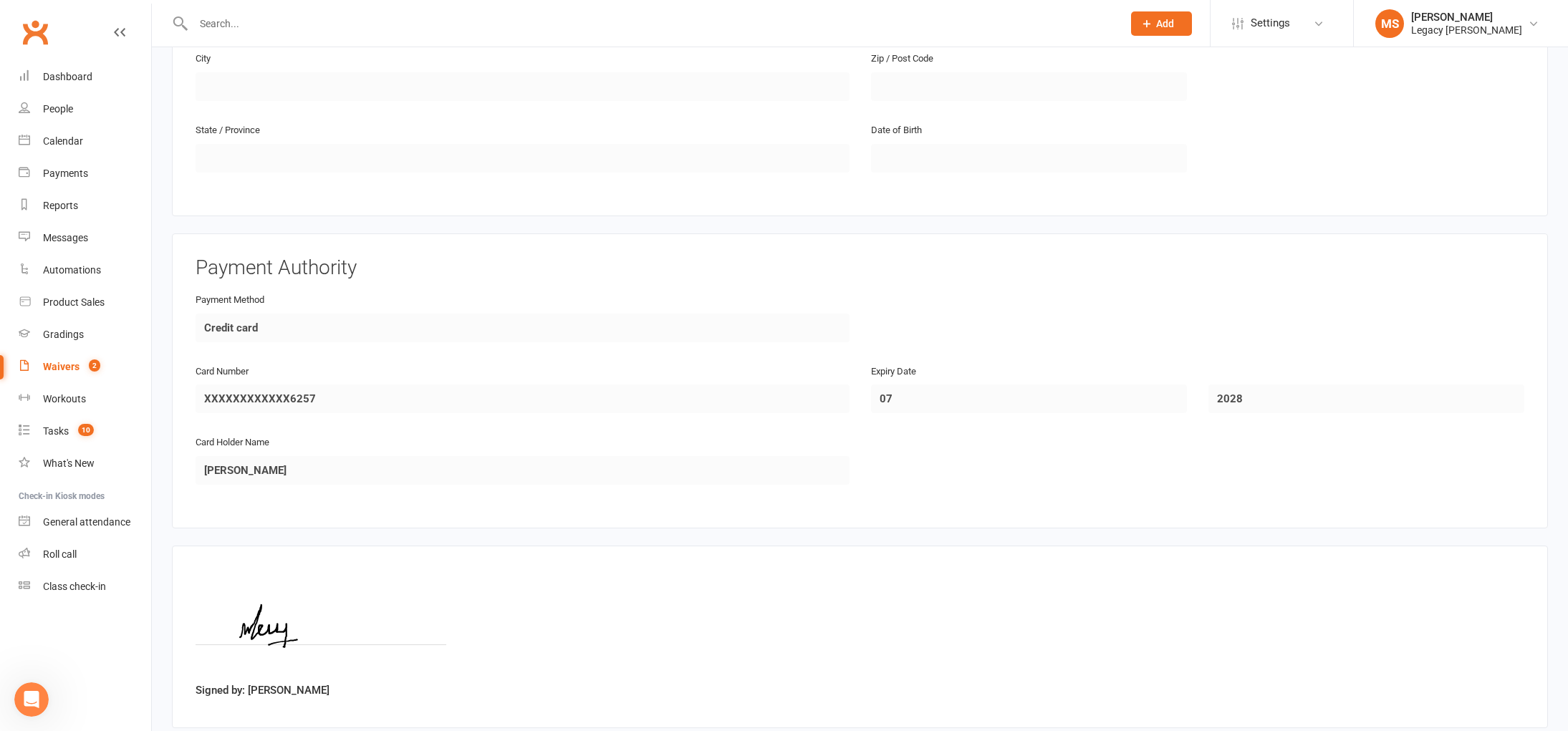
scroll to position [537, 0]
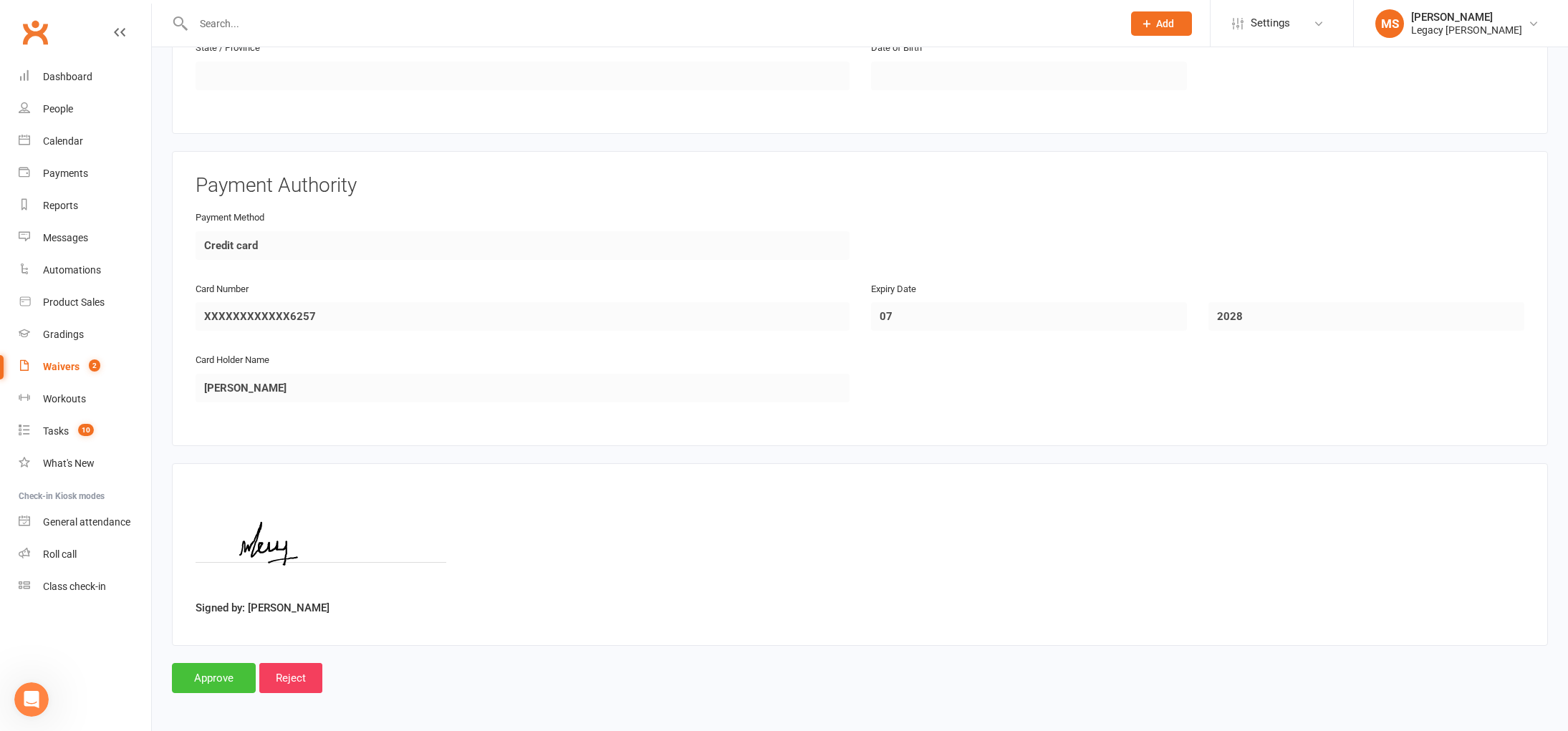
click at [225, 672] on input "Approve" at bounding box center [214, 678] width 84 height 30
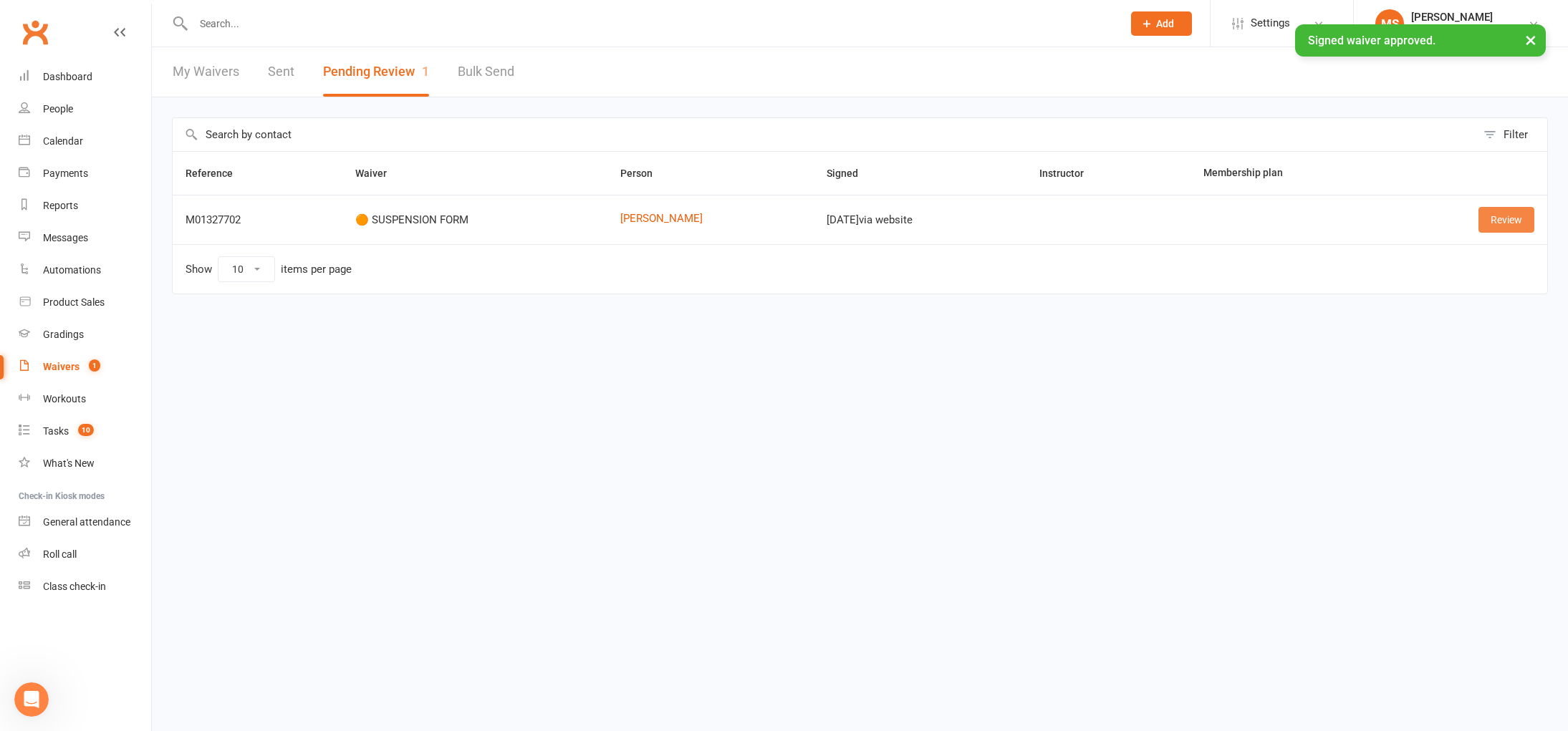
click at [1493, 217] on link "Review" at bounding box center [1506, 220] width 56 height 26
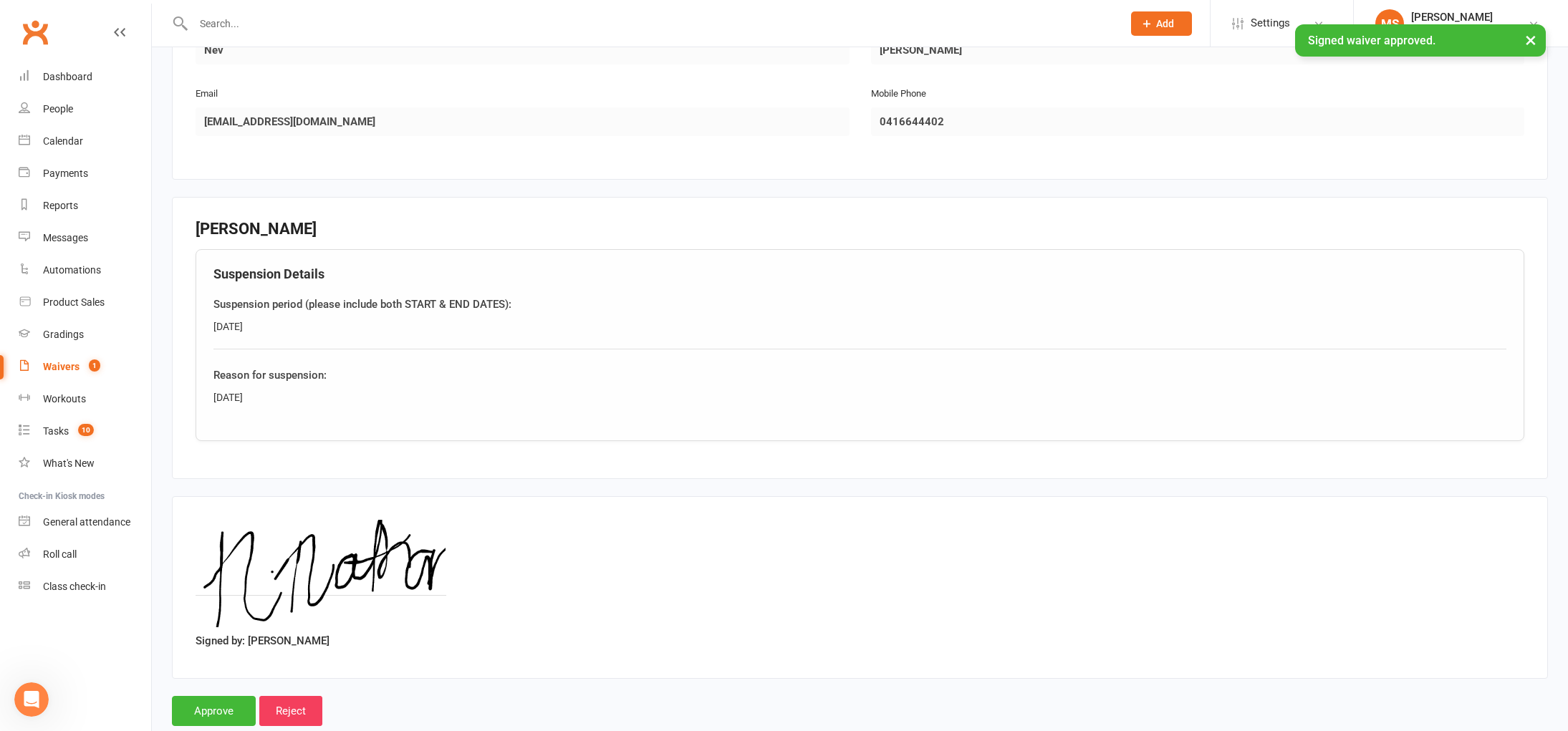
scroll to position [338, 0]
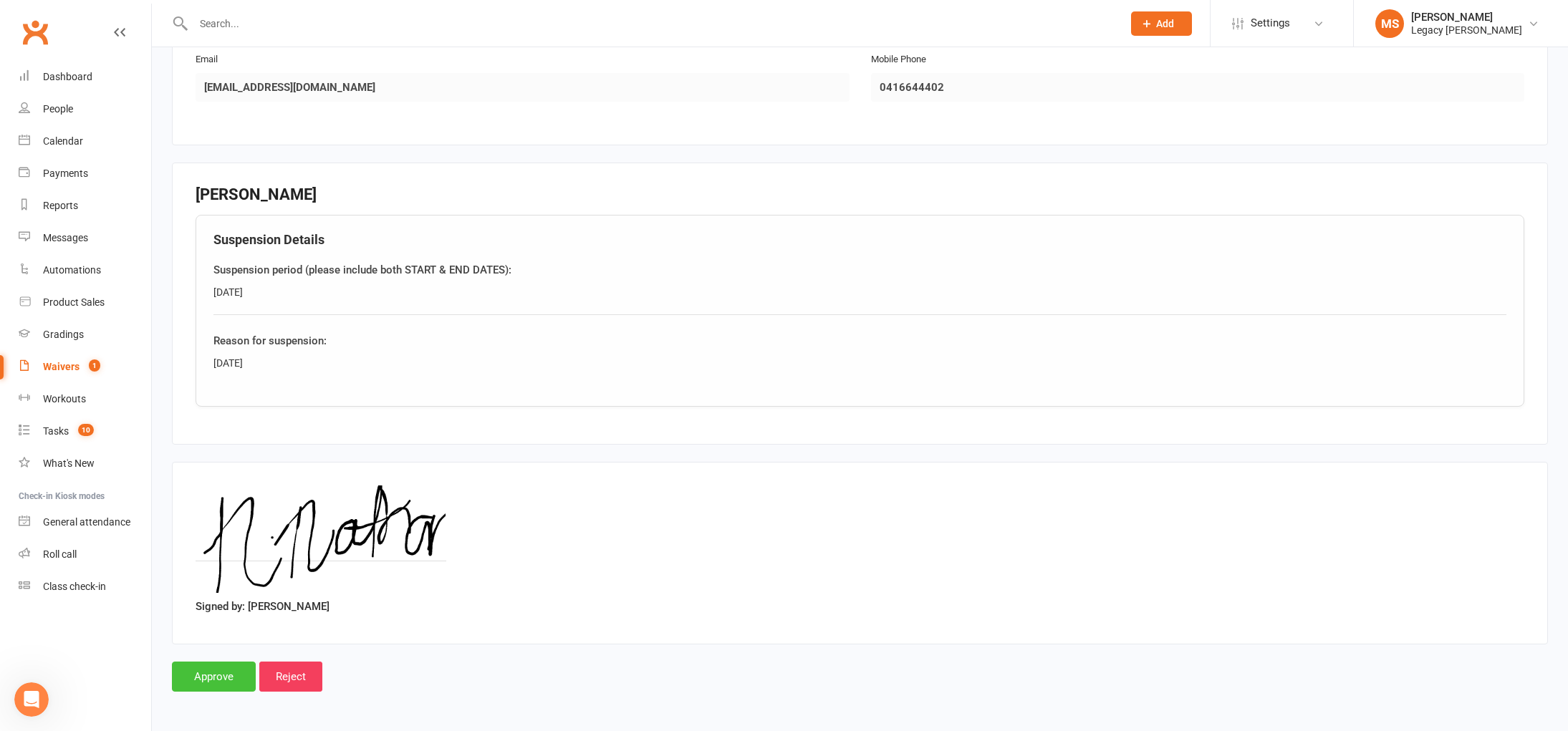
click at [217, 675] on input "Approve" at bounding box center [214, 676] width 84 height 30
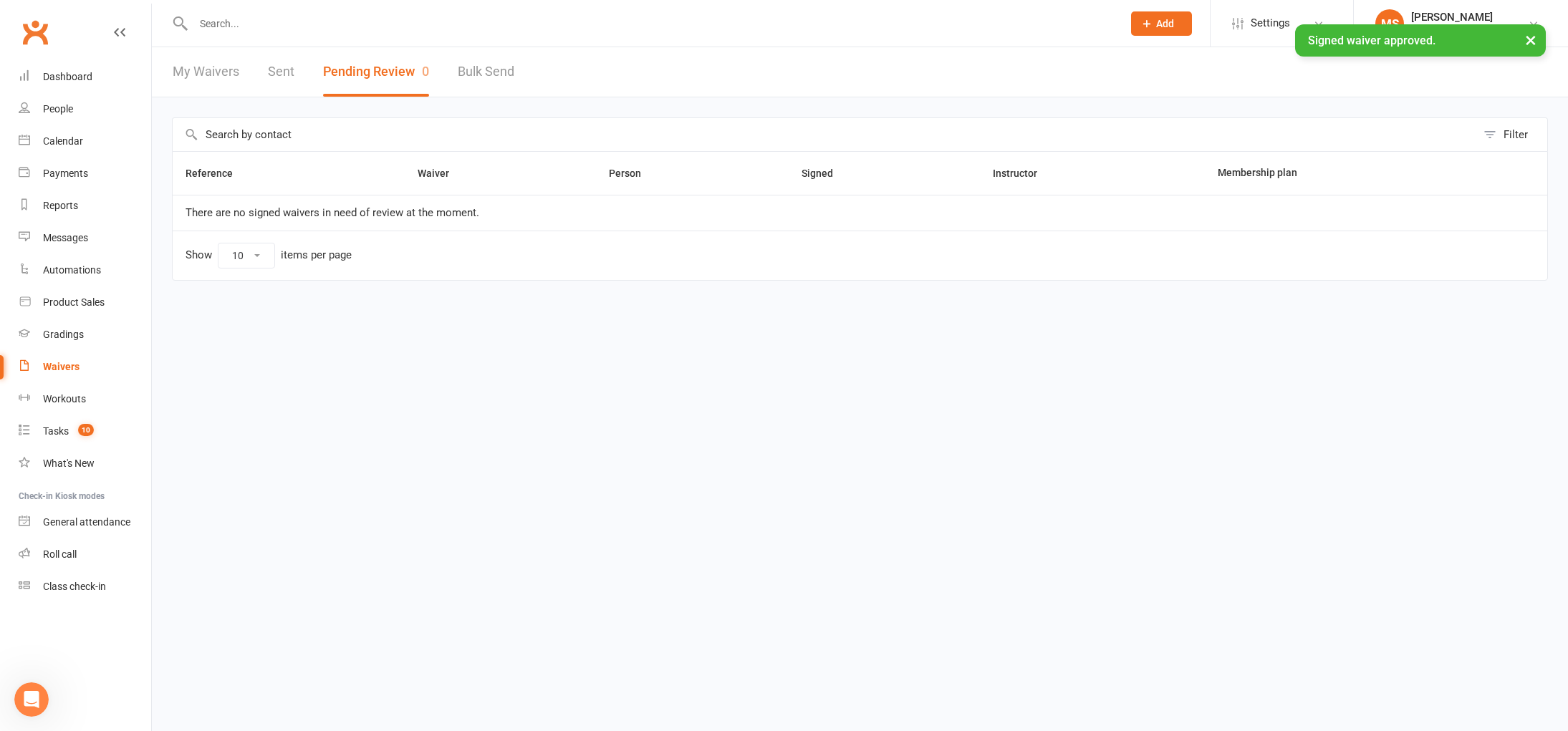
click at [247, 23] on input "text" at bounding box center [651, 23] width 923 height 20
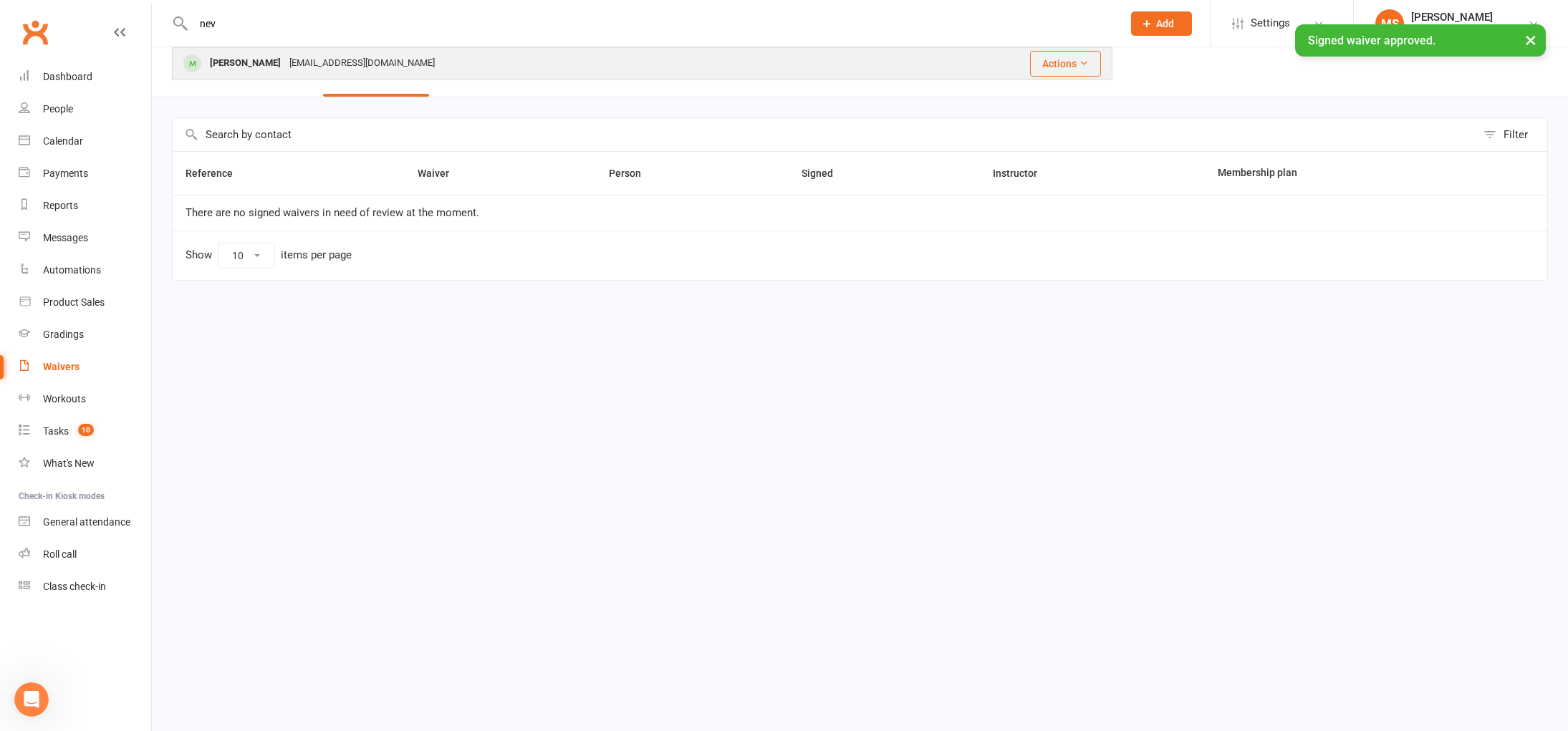
type input "nev"
click at [257, 64] on div "[PERSON_NAME]" at bounding box center [245, 63] width 80 height 21
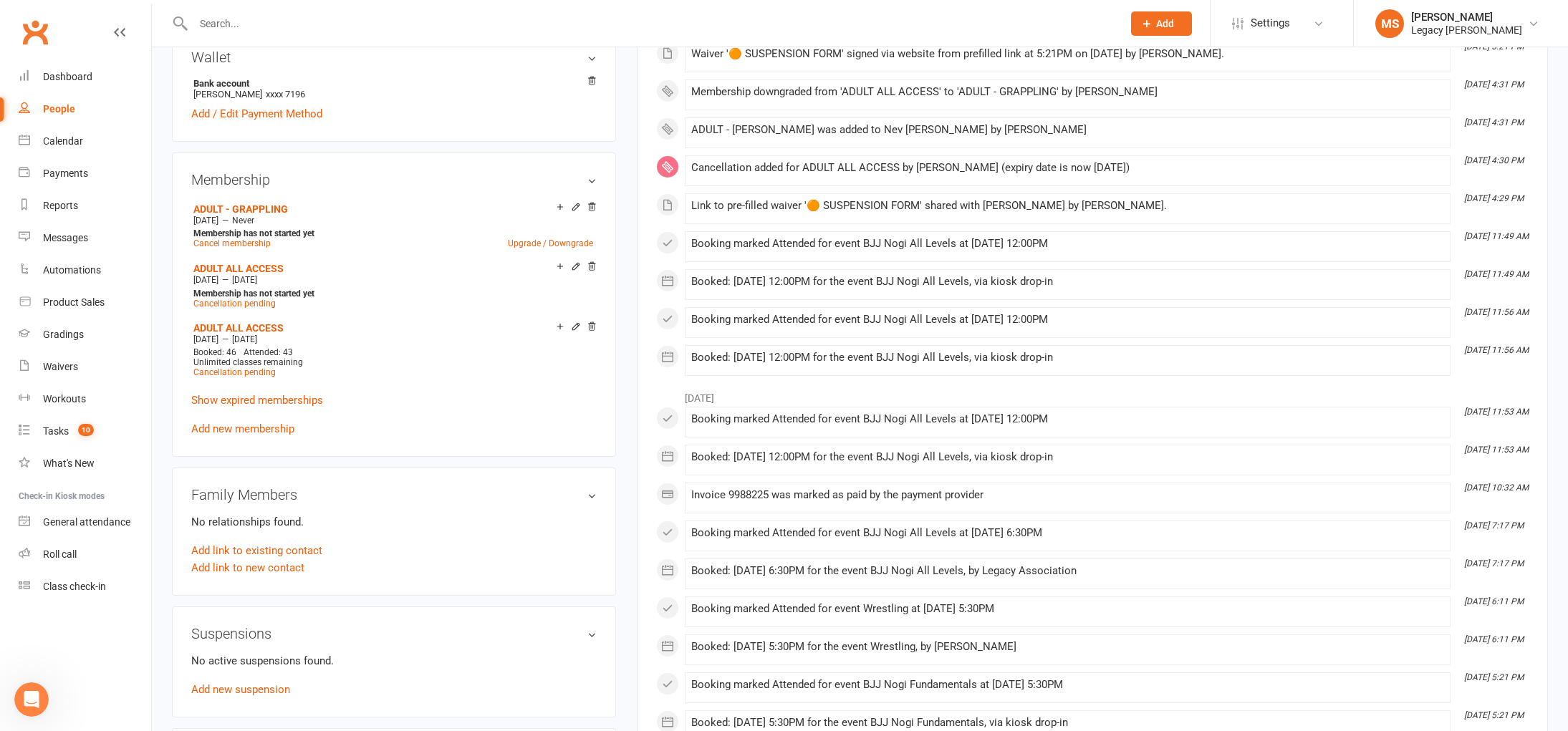
scroll to position [521, 0]
click at [262, 681] on link "Add new suspension" at bounding box center [240, 687] width 99 height 13
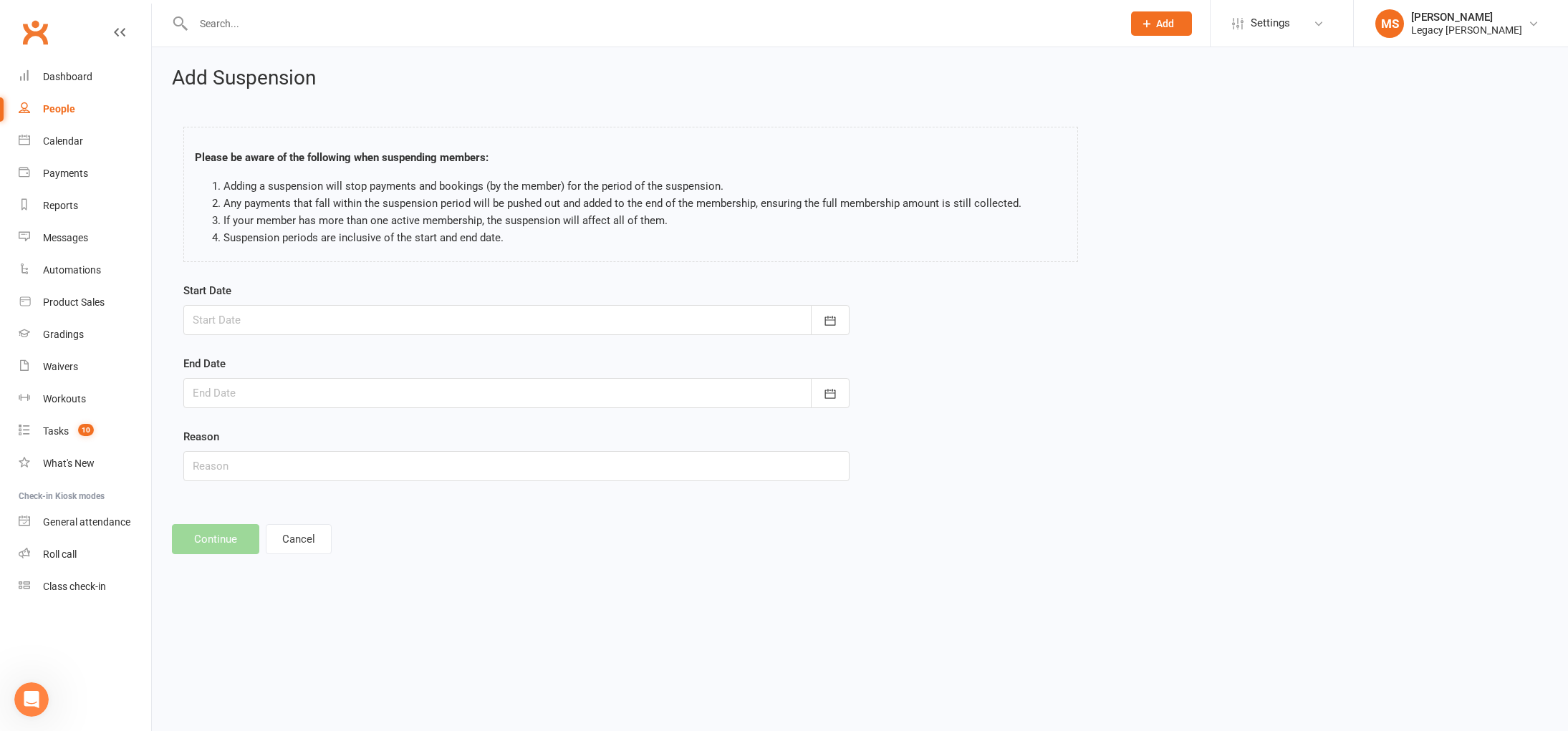
click at [543, 332] on div at bounding box center [516, 320] width 666 height 30
click at [275, 551] on span "01" at bounding box center [273, 547] width 12 height 12
type input "[DATE]"
click at [341, 385] on div at bounding box center [516, 393] width 666 height 30
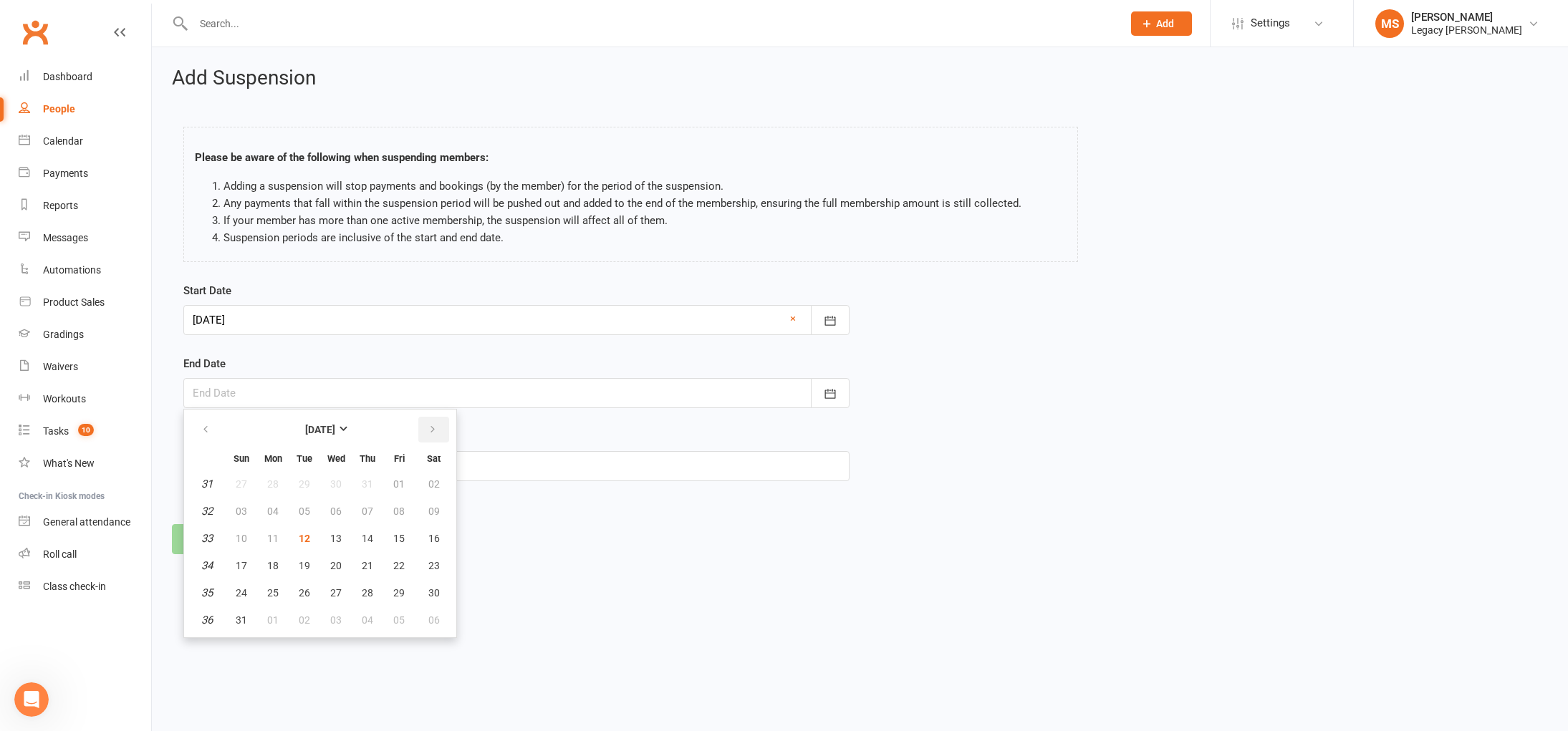
click at [427, 430] on icon "button" at bounding box center [432, 429] width 10 height 12
click at [308, 507] on span "09" at bounding box center [304, 511] width 12 height 12
type input "[DATE]"
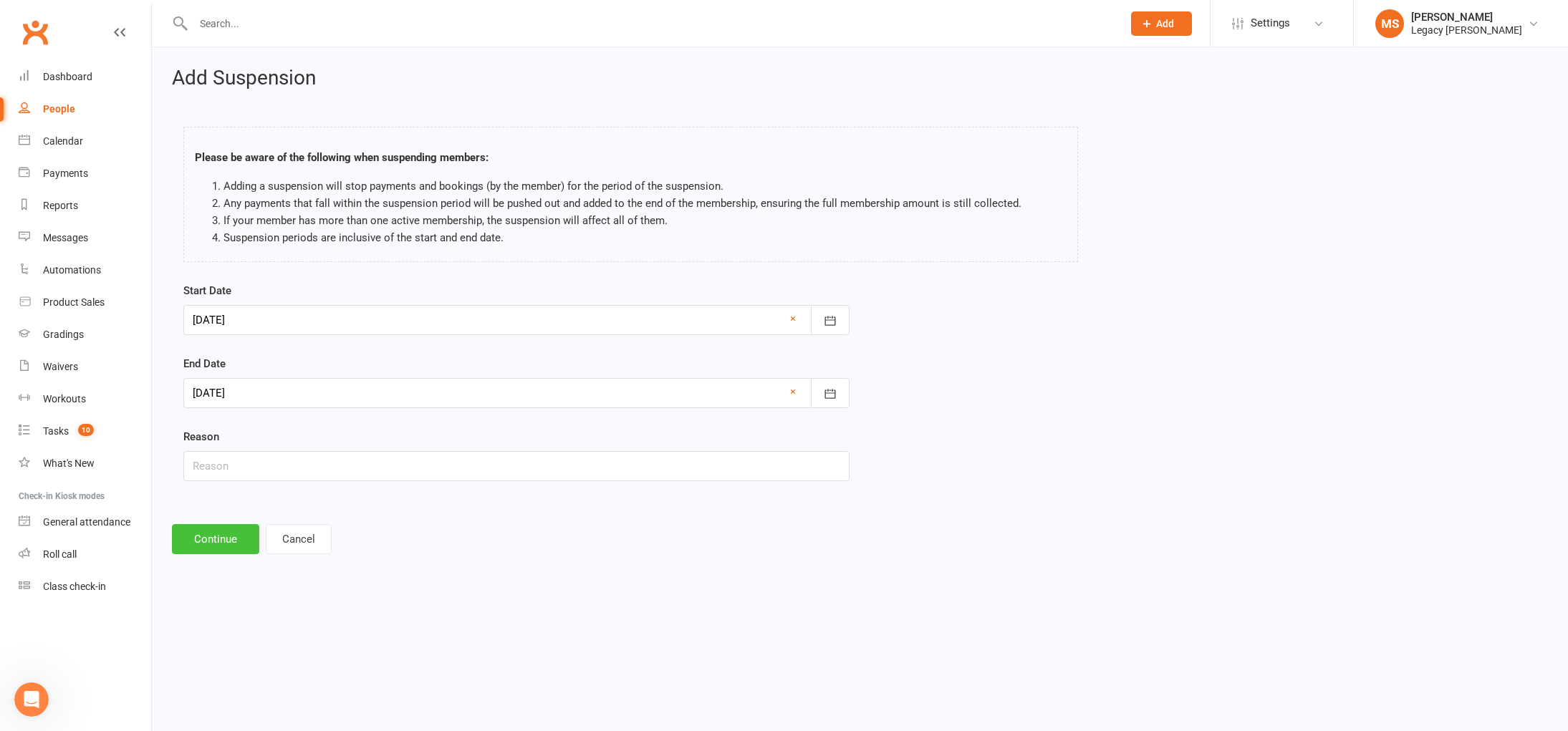
click at [195, 541] on button "Continue" at bounding box center [215, 540] width 88 height 30
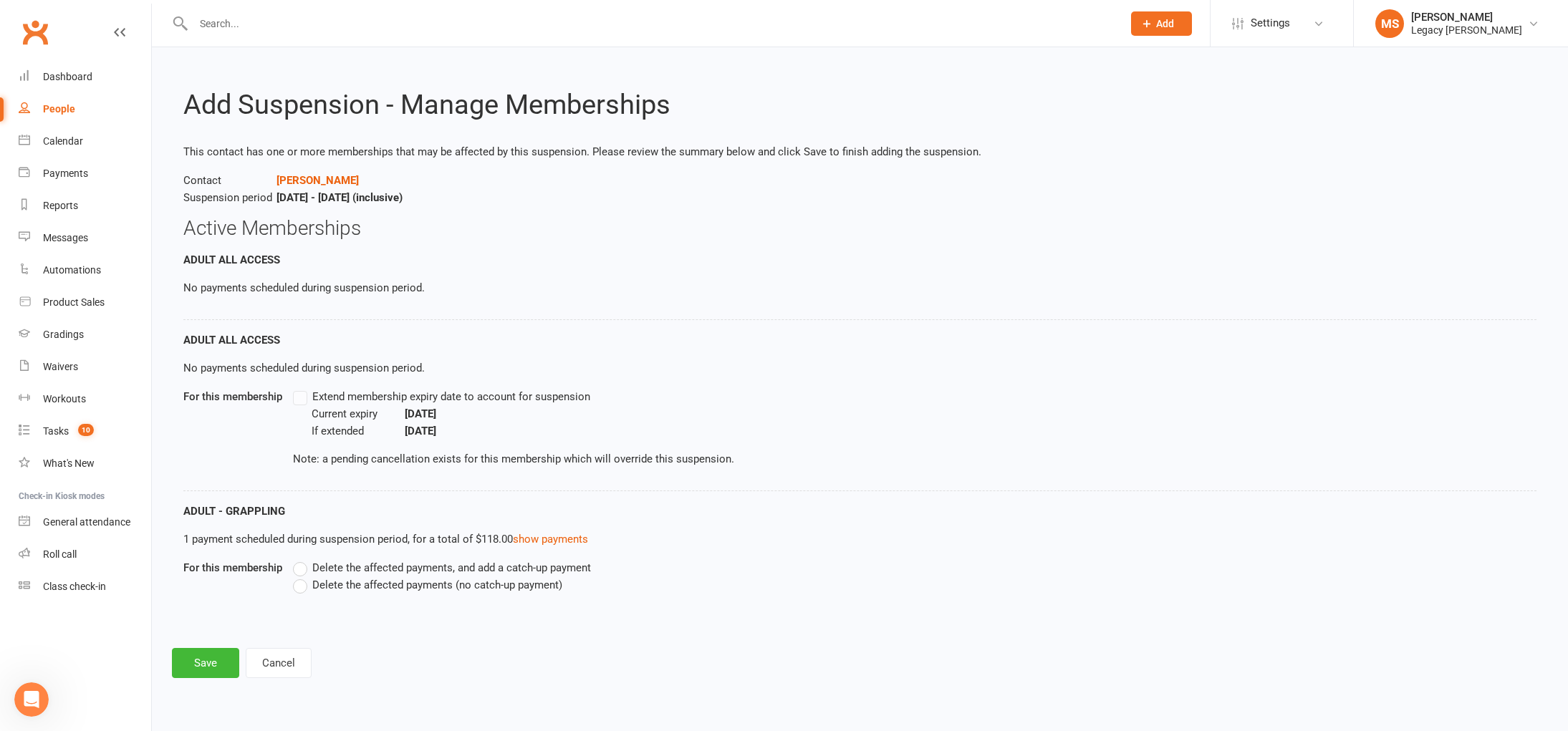
click at [350, 567] on span "Delete the affected payments, and add a catch-up payment" at bounding box center [451, 567] width 279 height 15
click at [302, 559] on input "Delete the affected payments, and add a catch-up payment" at bounding box center [298, 559] width 9 height 0
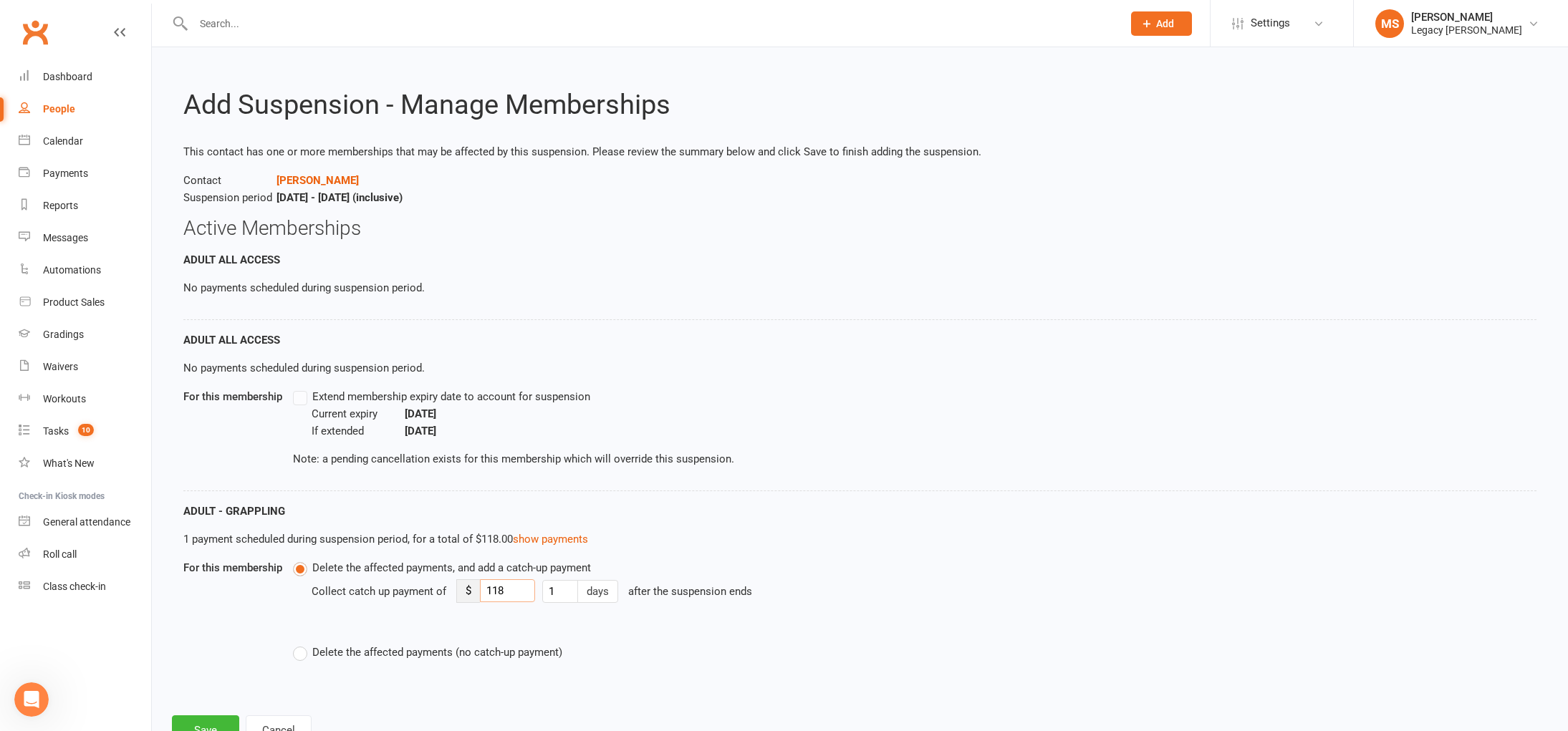
drag, startPoint x: 502, startPoint y: 590, endPoint x: 455, endPoint y: 590, distance: 47.0
click at [456, 590] on div "$ 118" at bounding box center [495, 591] width 79 height 23
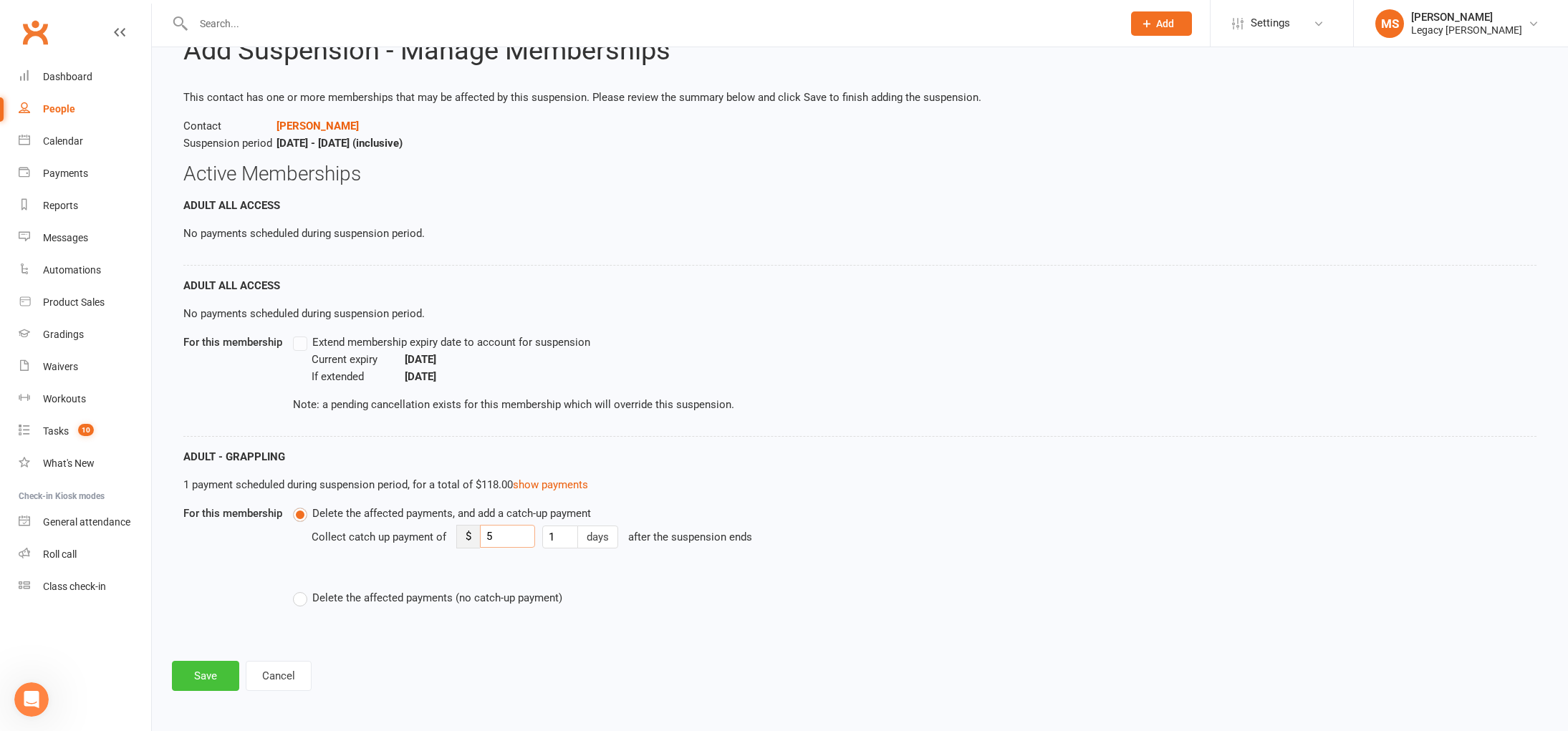
type input "5"
click at [214, 669] on button "Save" at bounding box center [205, 676] width 67 height 30
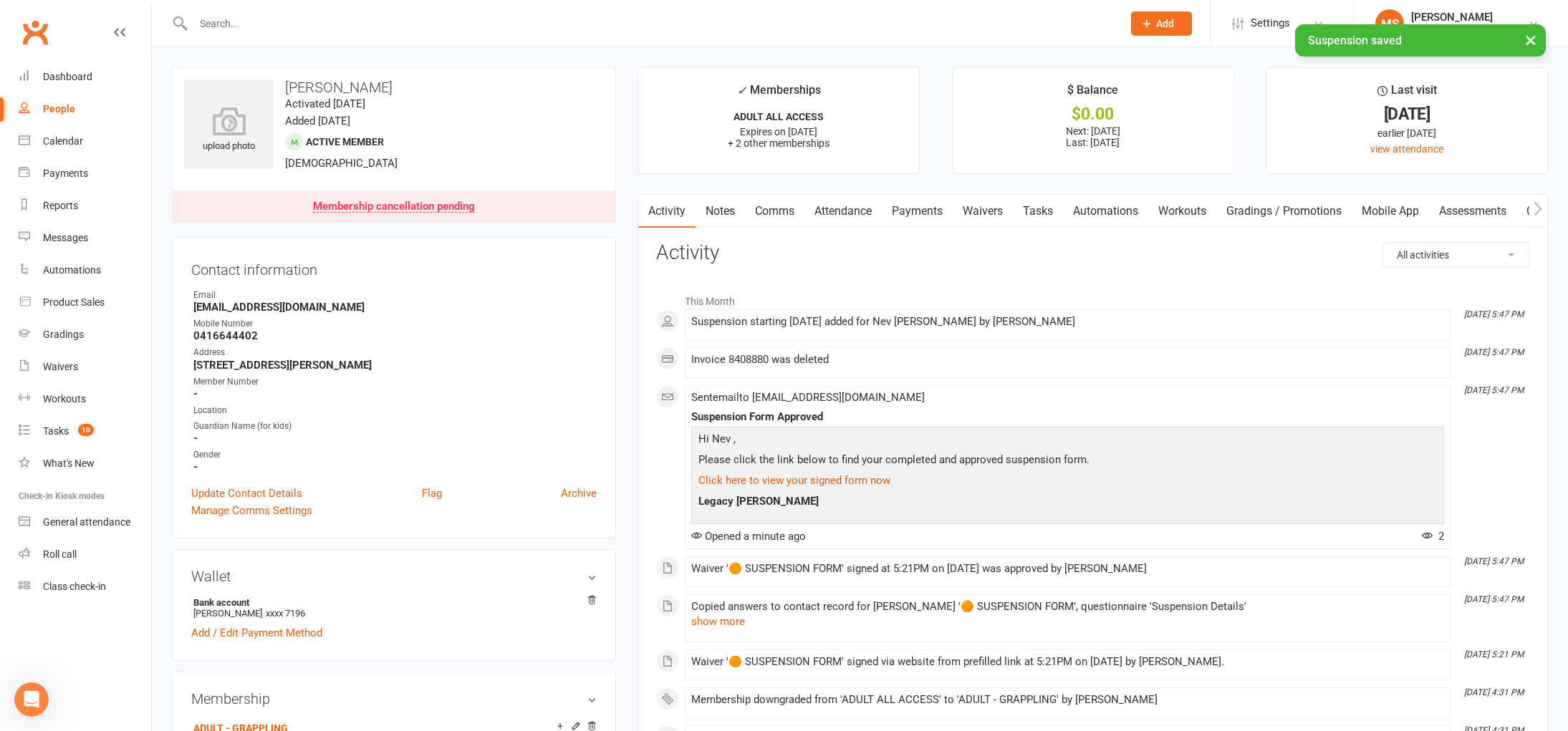
click at [266, 19] on input "text" at bounding box center [651, 23] width 923 height 20
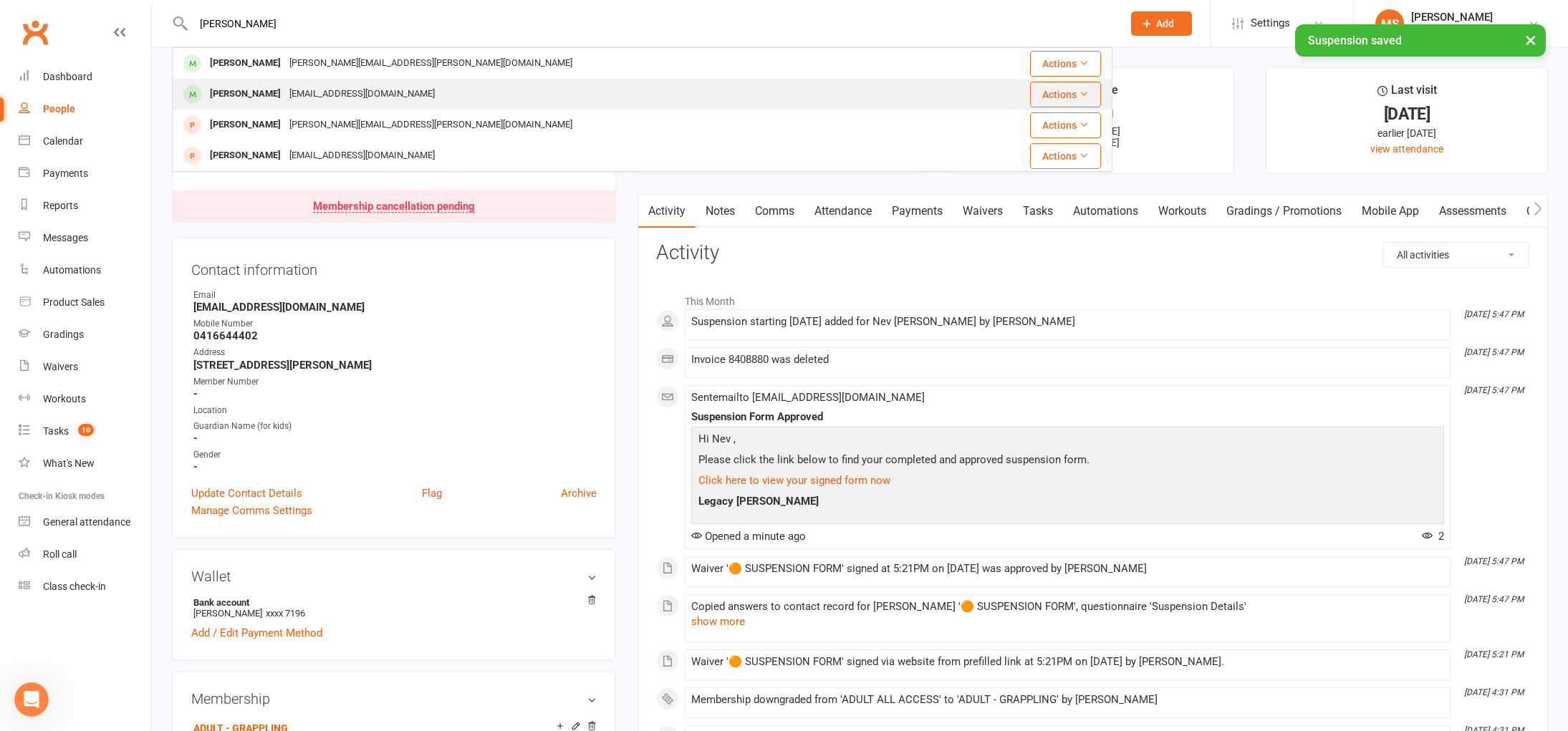
type input "[PERSON_NAME]"
click at [296, 91] on div "[EMAIL_ADDRESS][DOMAIN_NAME]" at bounding box center [362, 94] width 154 height 21
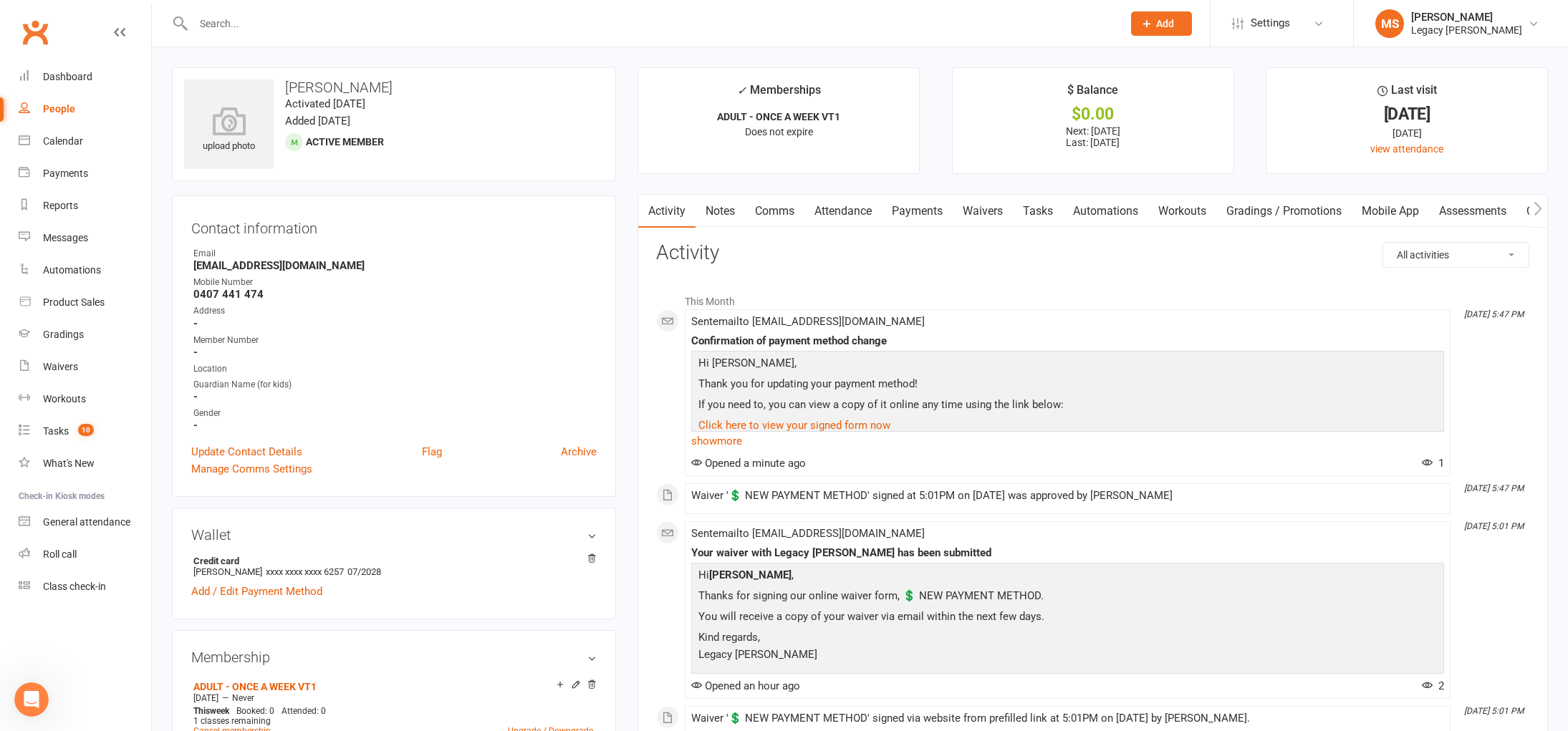
click at [924, 217] on link "Payments" at bounding box center [916, 211] width 71 height 33
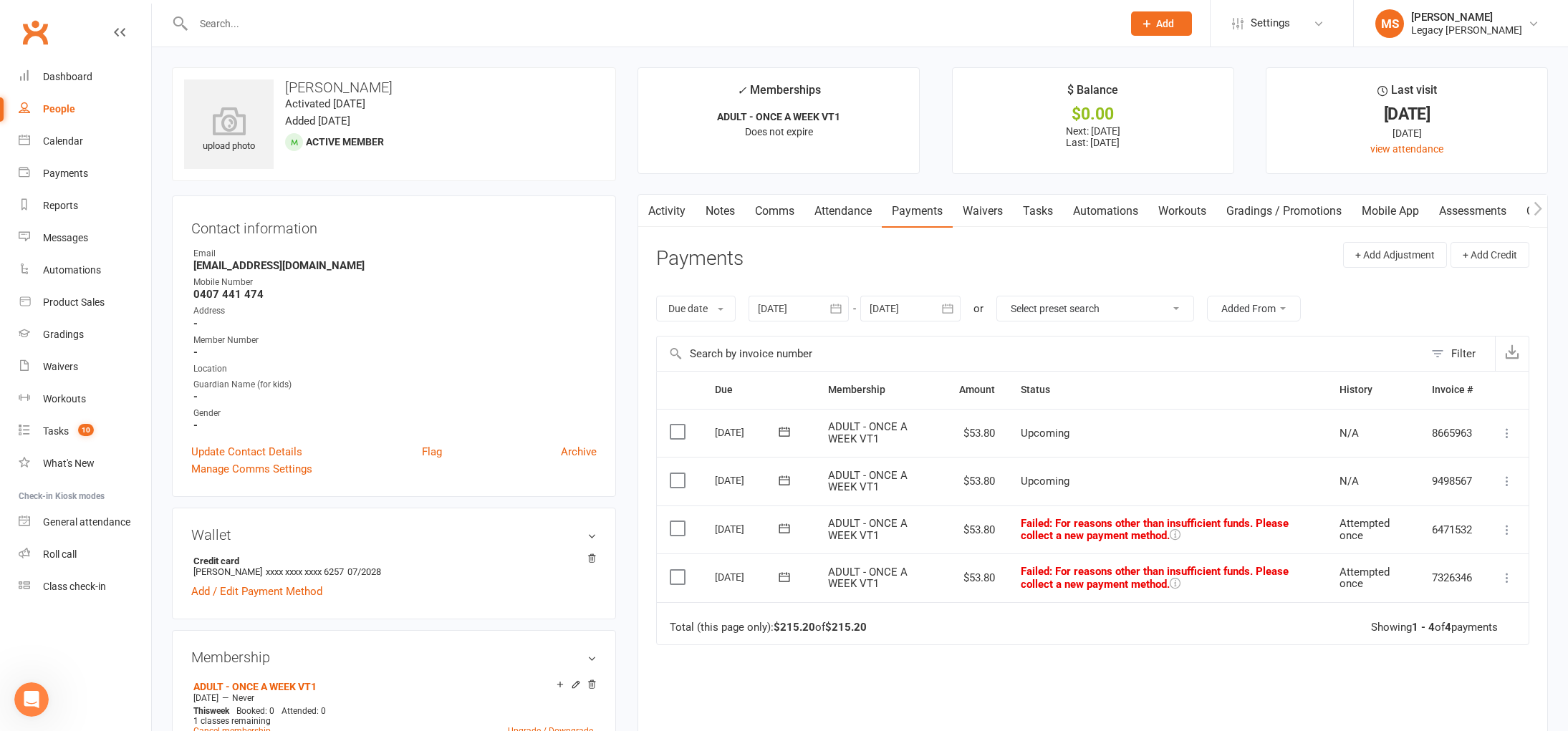
drag, startPoint x: 823, startPoint y: 312, endPoint x: 798, endPoint y: 322, distance: 26.9
click at [823, 312] on div at bounding box center [798, 308] width 100 height 26
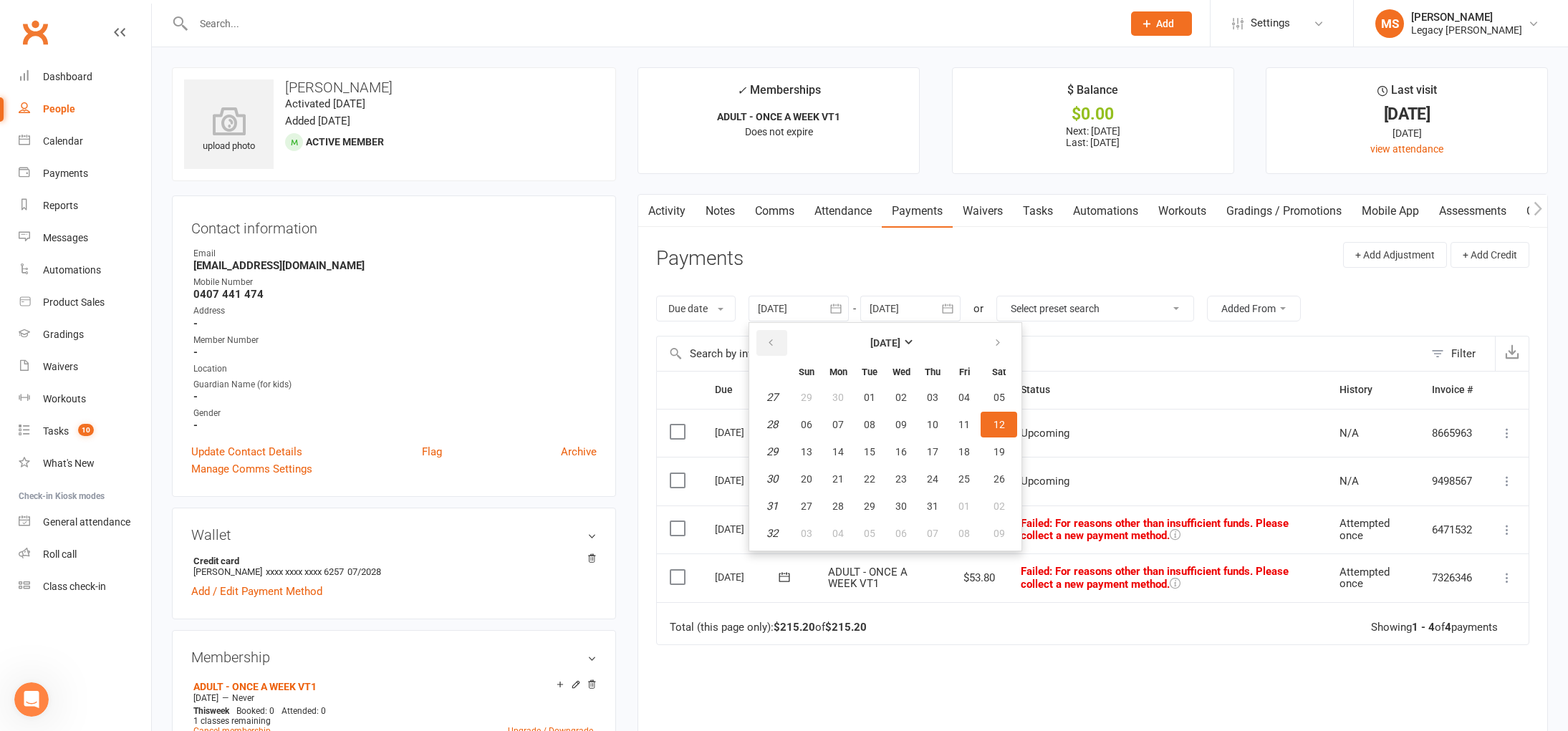
click at [766, 340] on button "button" at bounding box center [771, 342] width 30 height 26
click at [866, 415] on button "08" at bounding box center [870, 424] width 30 height 26
type input "[DATE]"
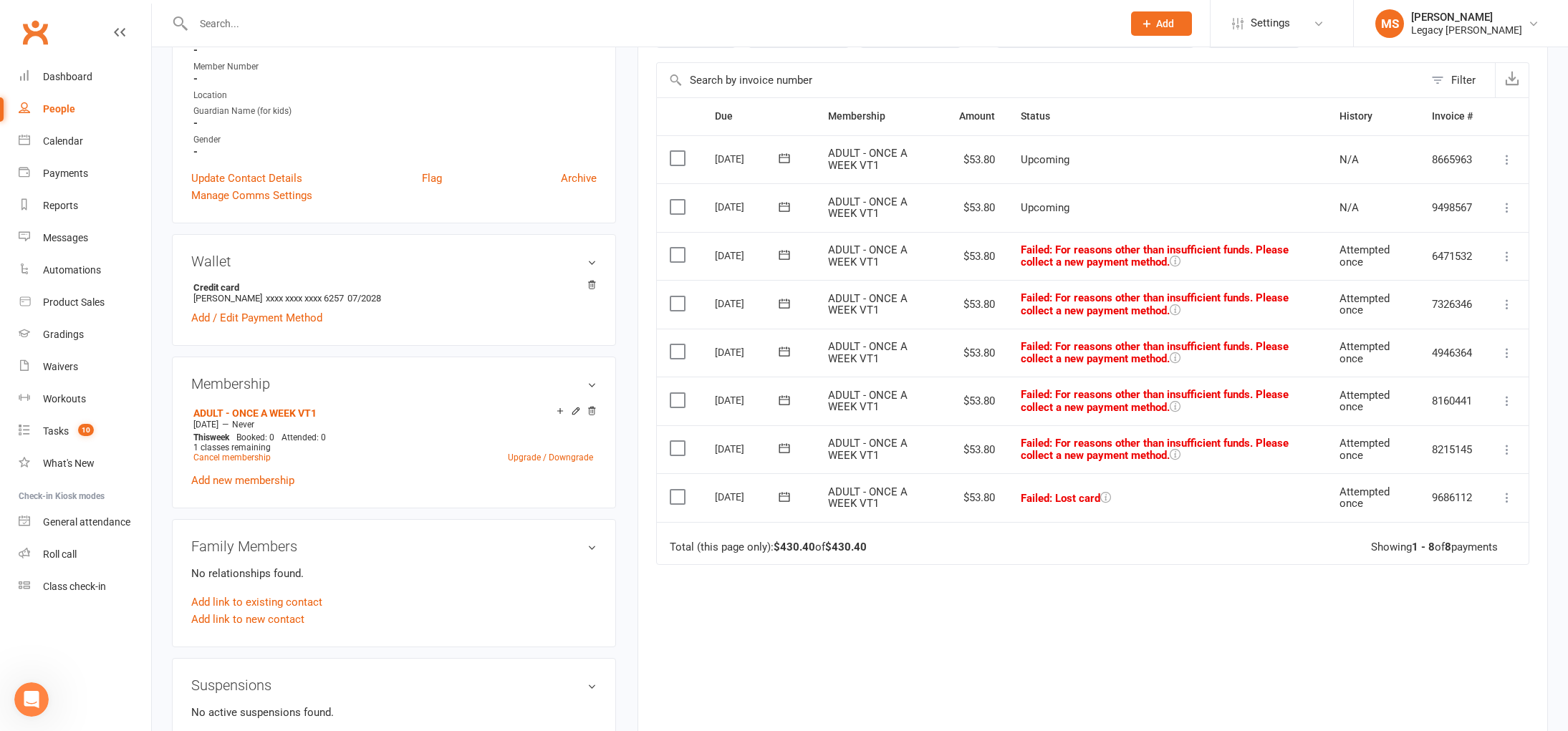
scroll to position [282, 0]
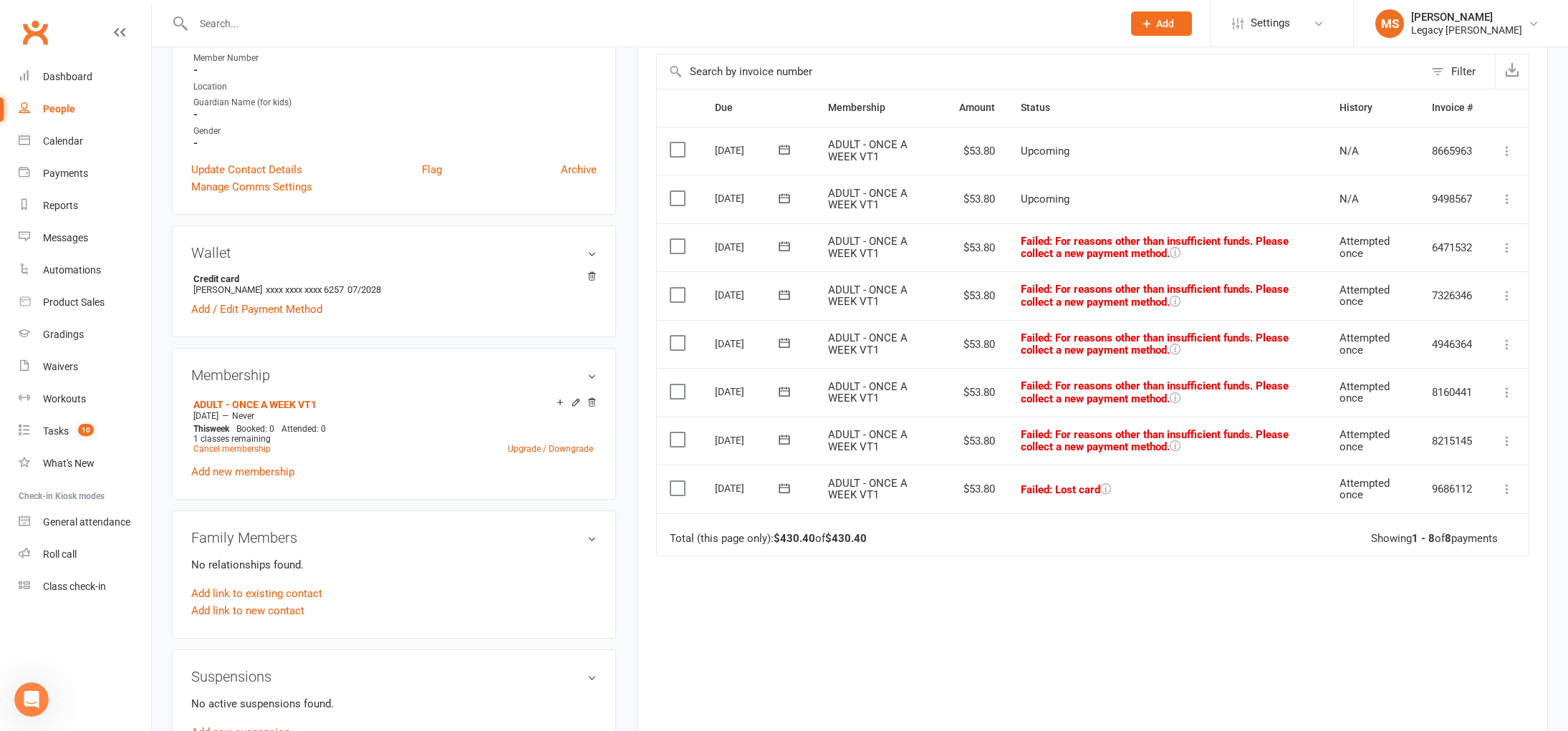
click at [782, 495] on span at bounding box center [784, 488] width 35 height 22
click at [957, 513] on button "button" at bounding box center [965, 516] width 30 height 26
click at [835, 626] on span "12" at bounding box center [836, 625] width 12 height 12
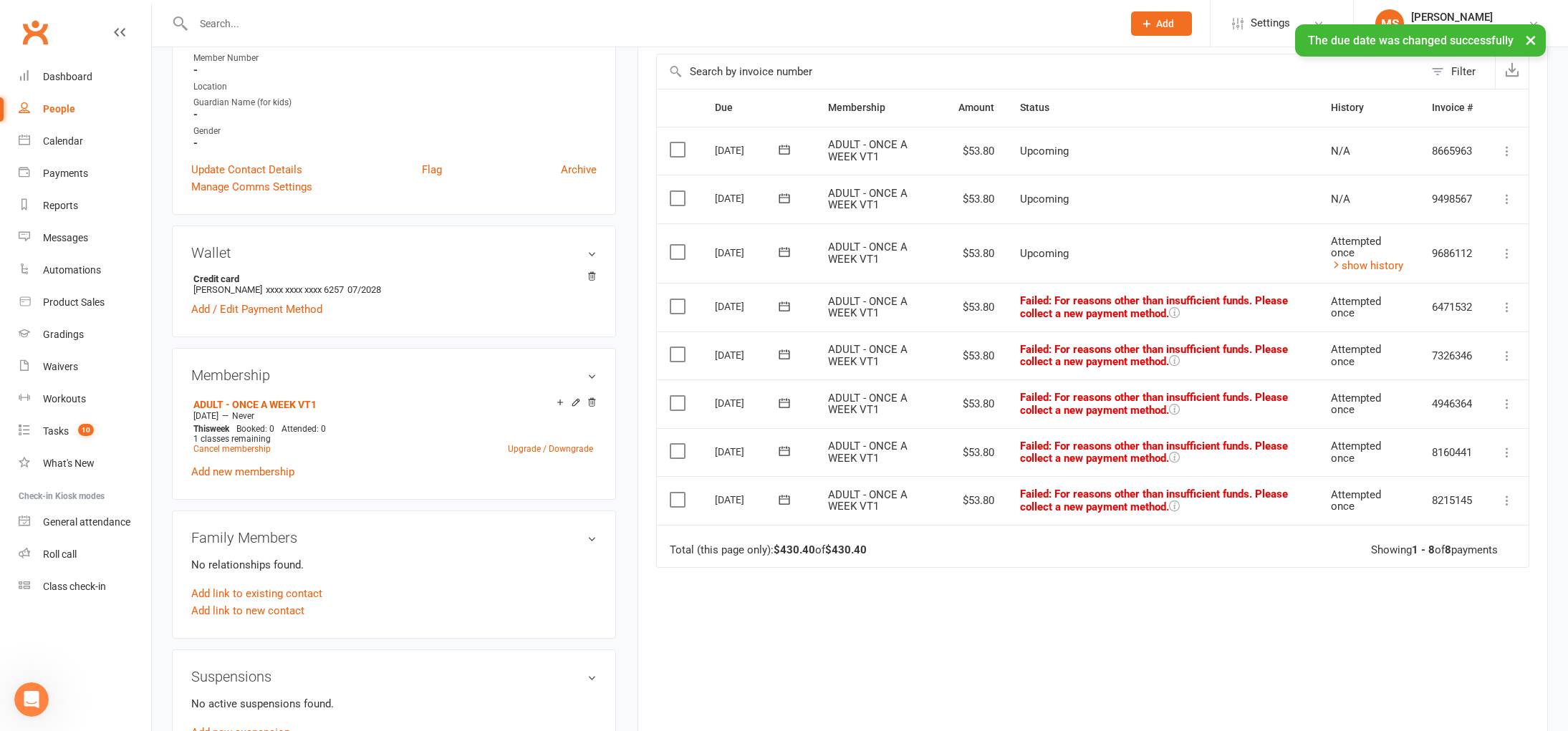
click at [790, 495] on icon at bounding box center [784, 500] width 14 height 14
click at [950, 528] on button "button" at bounding box center [965, 527] width 30 height 26
click at [722, 525] on th at bounding box center [738, 527] width 37 height 31
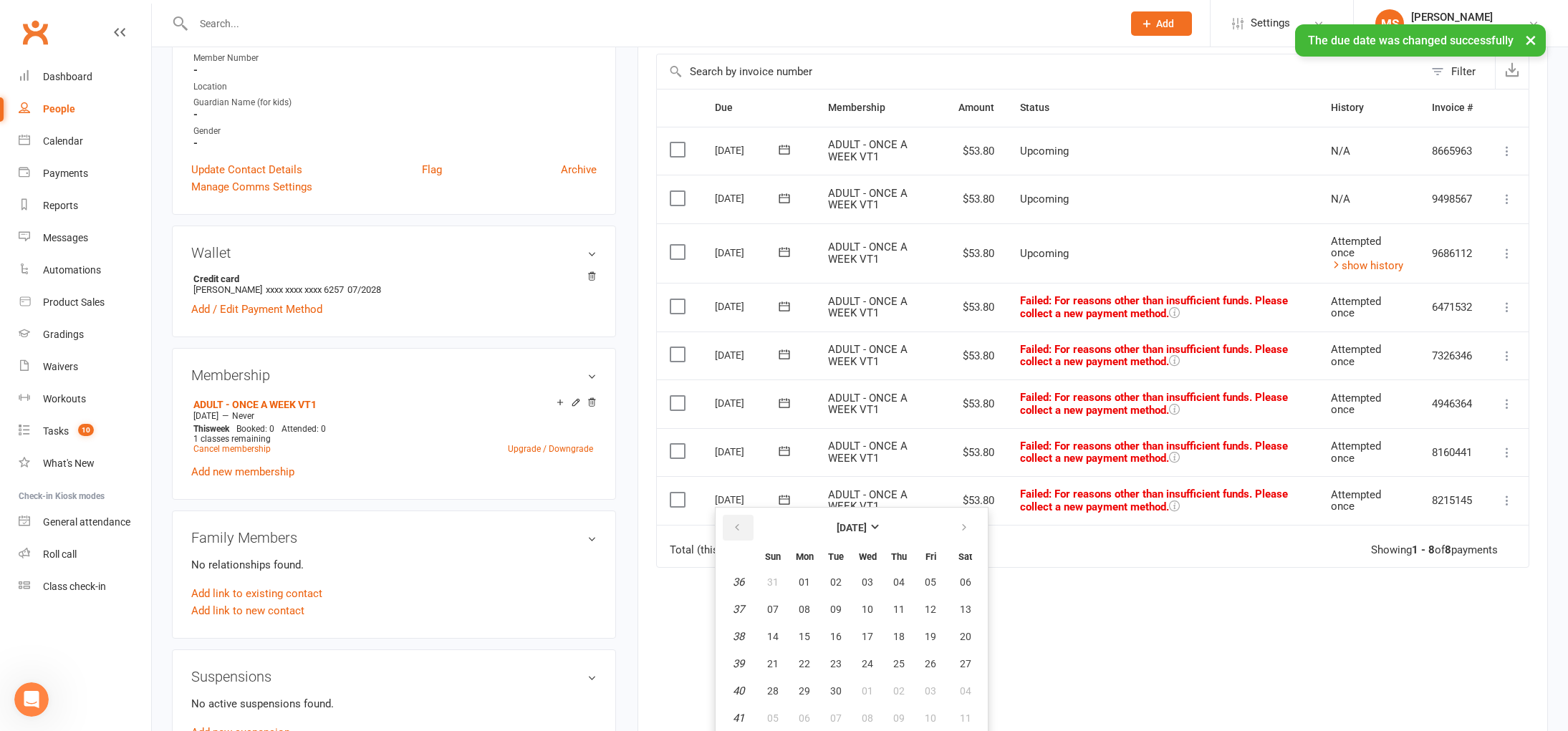
click at [730, 524] on button "button" at bounding box center [738, 527] width 30 height 26
click at [841, 636] on span "12" at bounding box center [836, 636] width 12 height 12
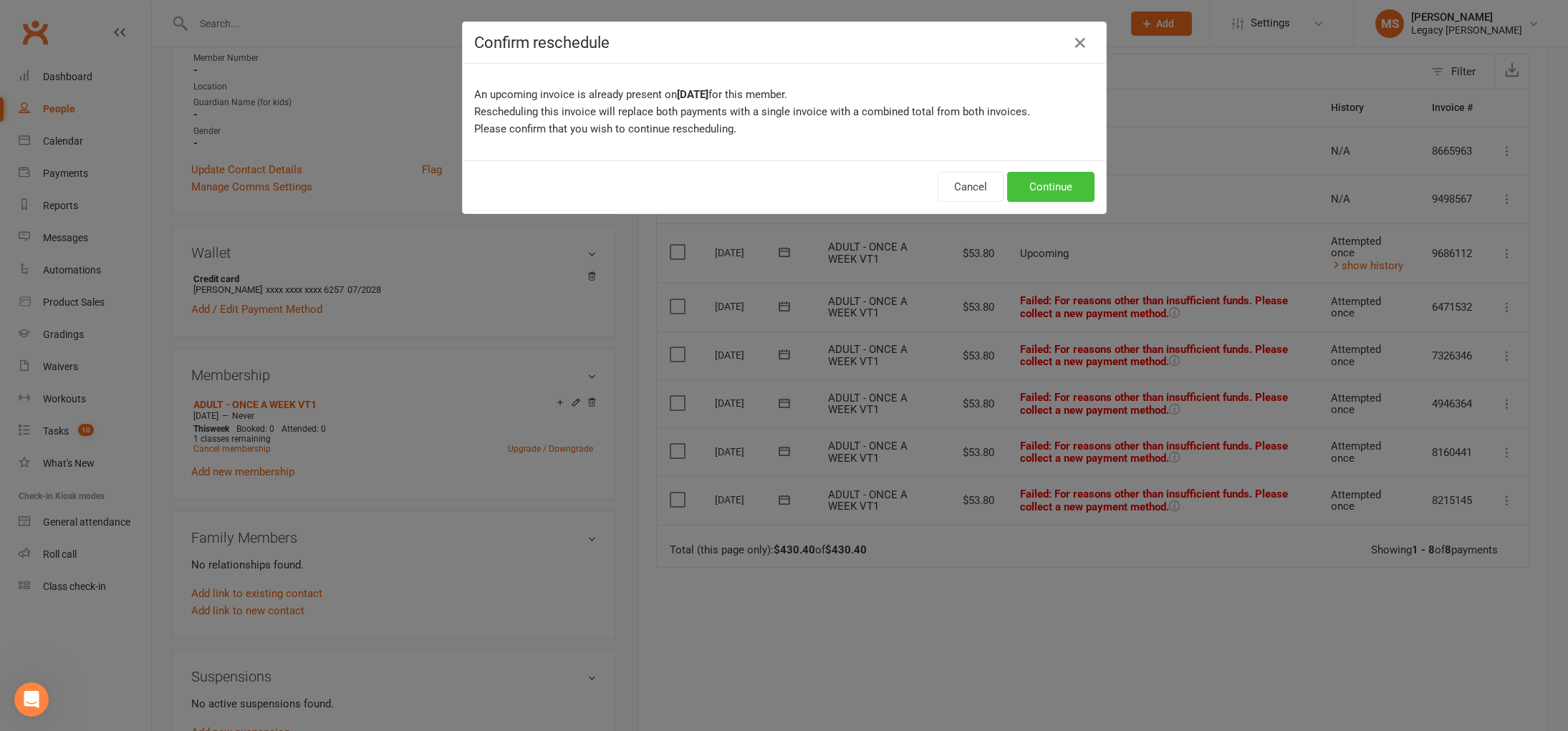
click at [1056, 172] on button "Continue" at bounding box center [1051, 187] width 88 height 30
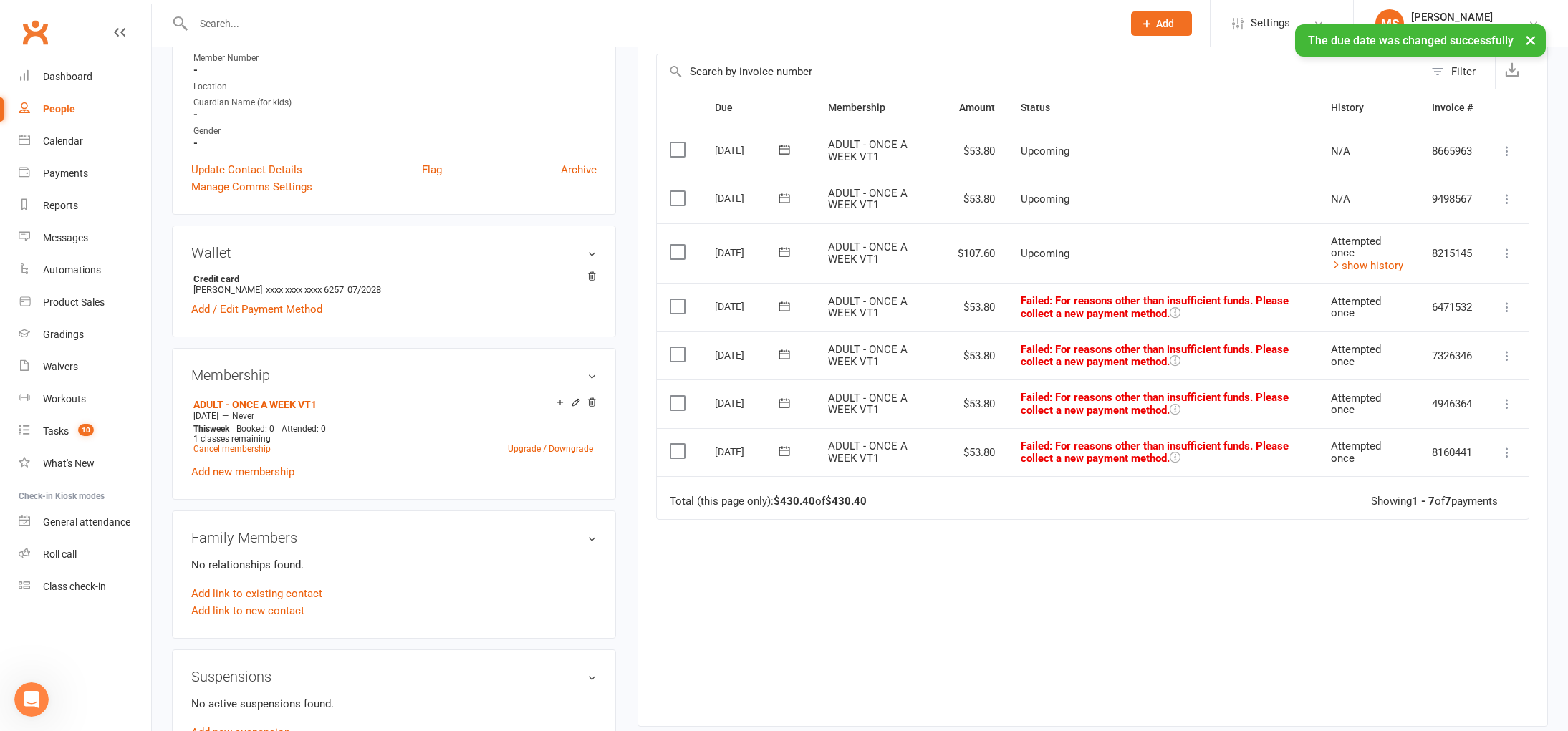
click at [780, 450] on icon at bounding box center [784, 451] width 14 height 14
click at [971, 471] on button "button" at bounding box center [965, 479] width 30 height 26
click at [826, 592] on button "12" at bounding box center [836, 588] width 30 height 26
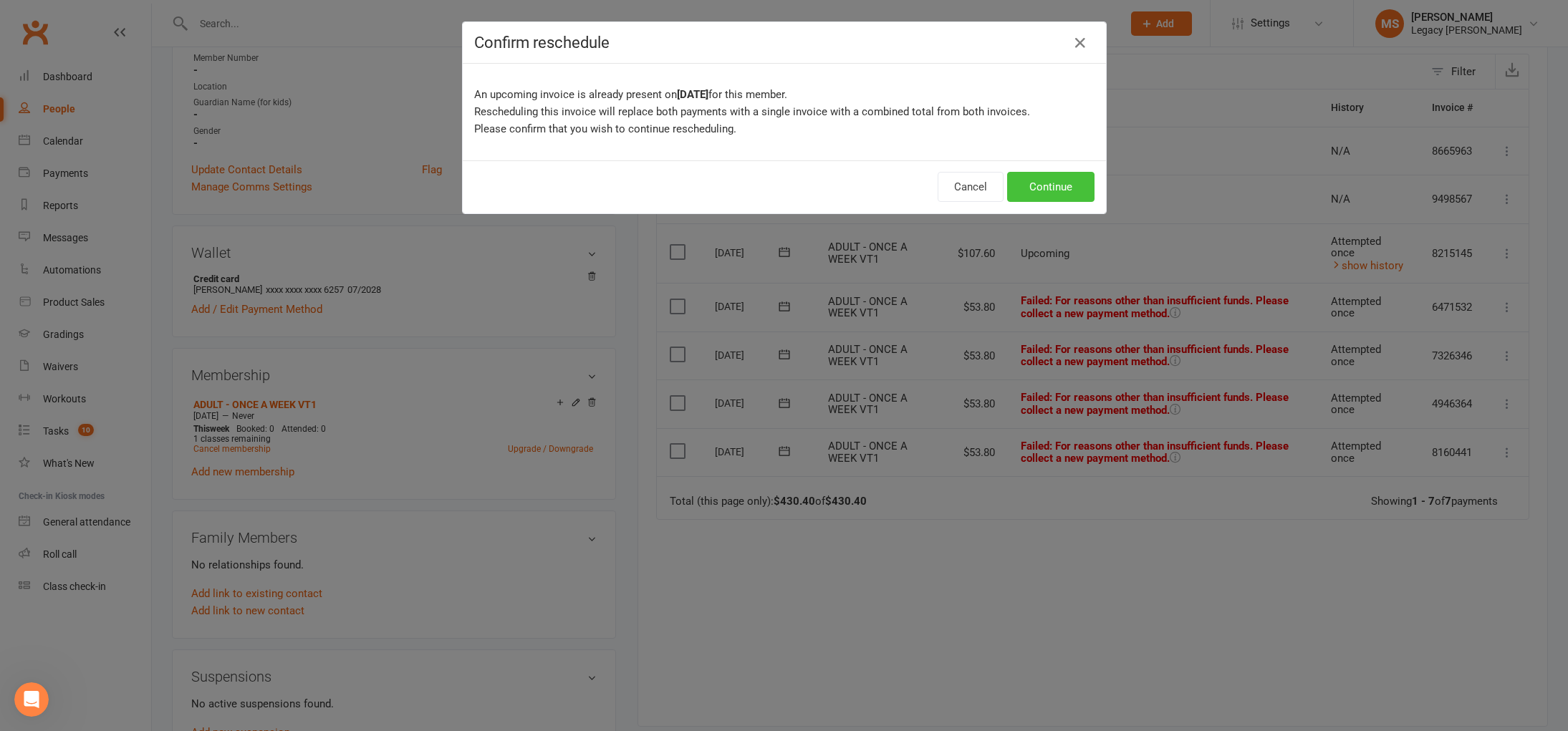
click at [1050, 179] on button "Continue" at bounding box center [1051, 187] width 88 height 30
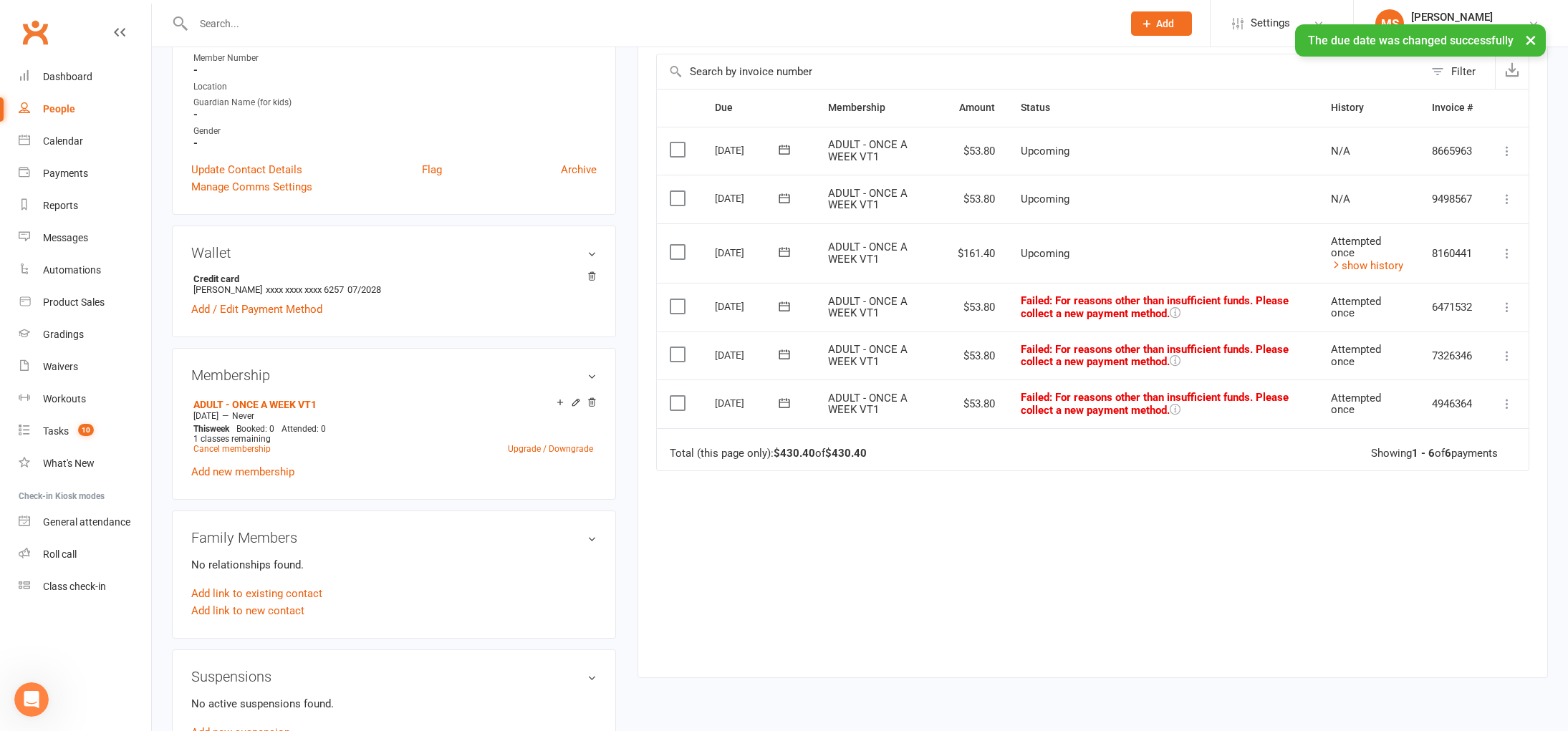
click at [792, 405] on button at bounding box center [784, 402] width 29 height 15
click at [965, 435] on icon "button" at bounding box center [964, 432] width 10 height 12
click at [736, 427] on icon "button" at bounding box center [737, 432] width 10 height 12
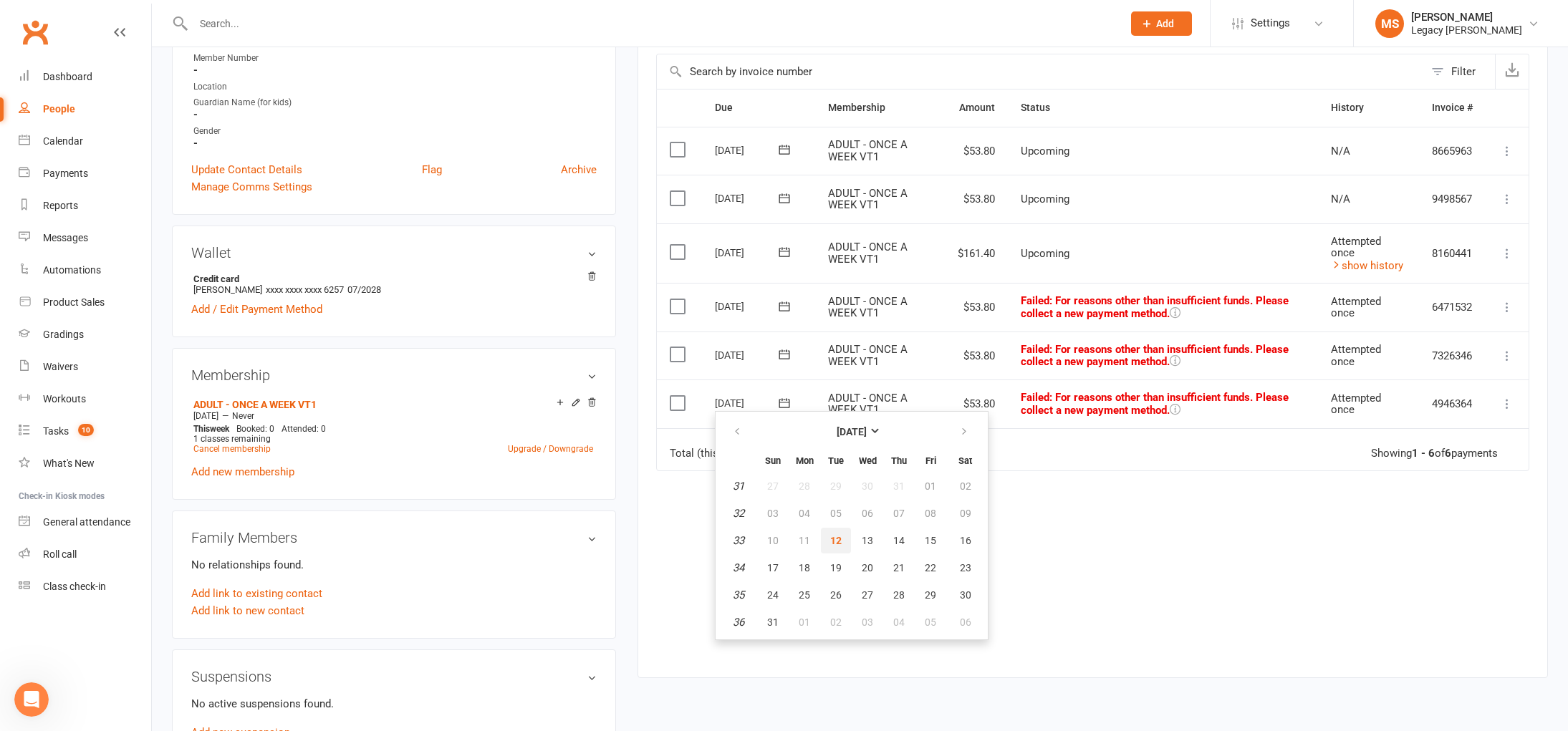
click at [845, 541] on button "12" at bounding box center [836, 541] width 30 height 26
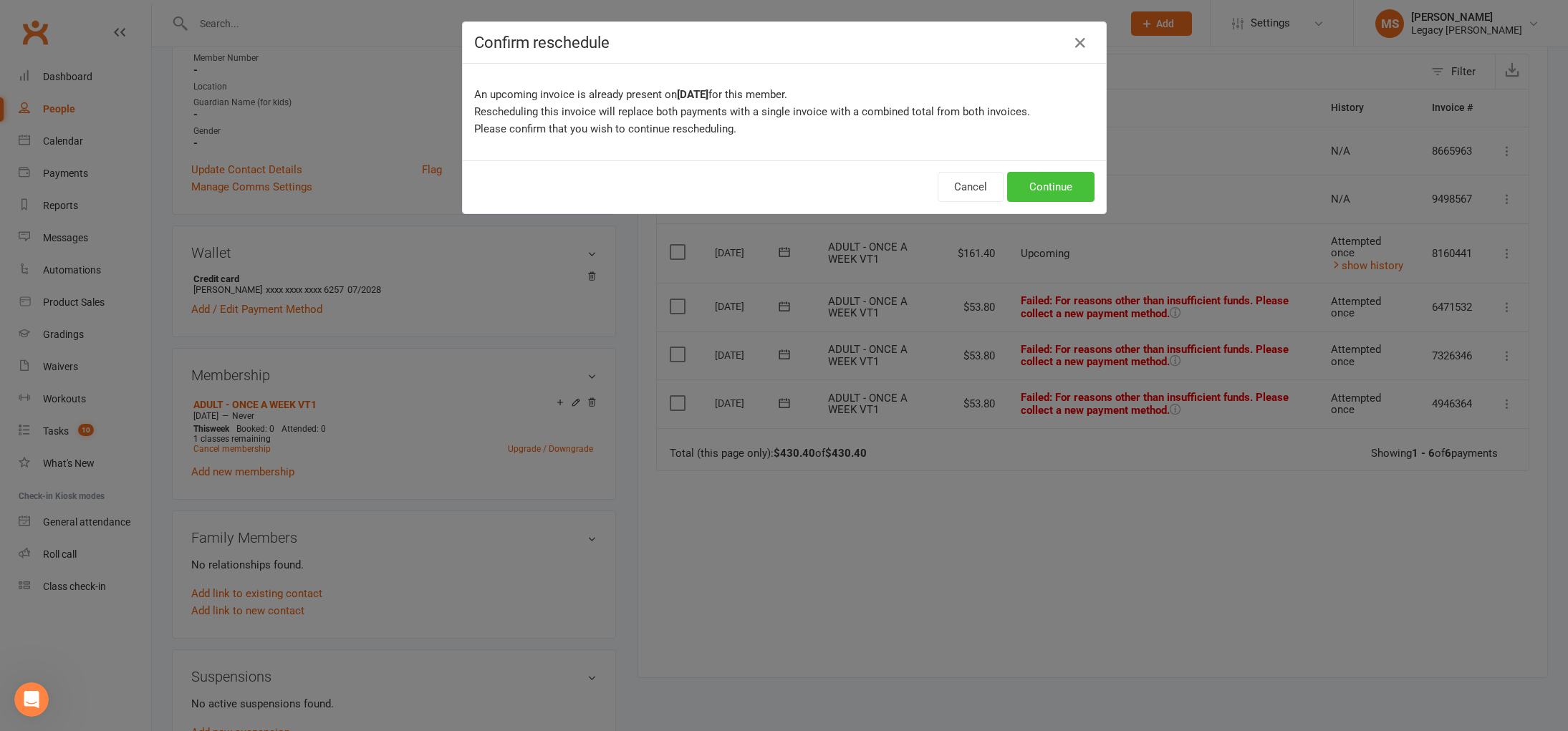
click at [1047, 188] on button "Continue" at bounding box center [1051, 187] width 88 height 30
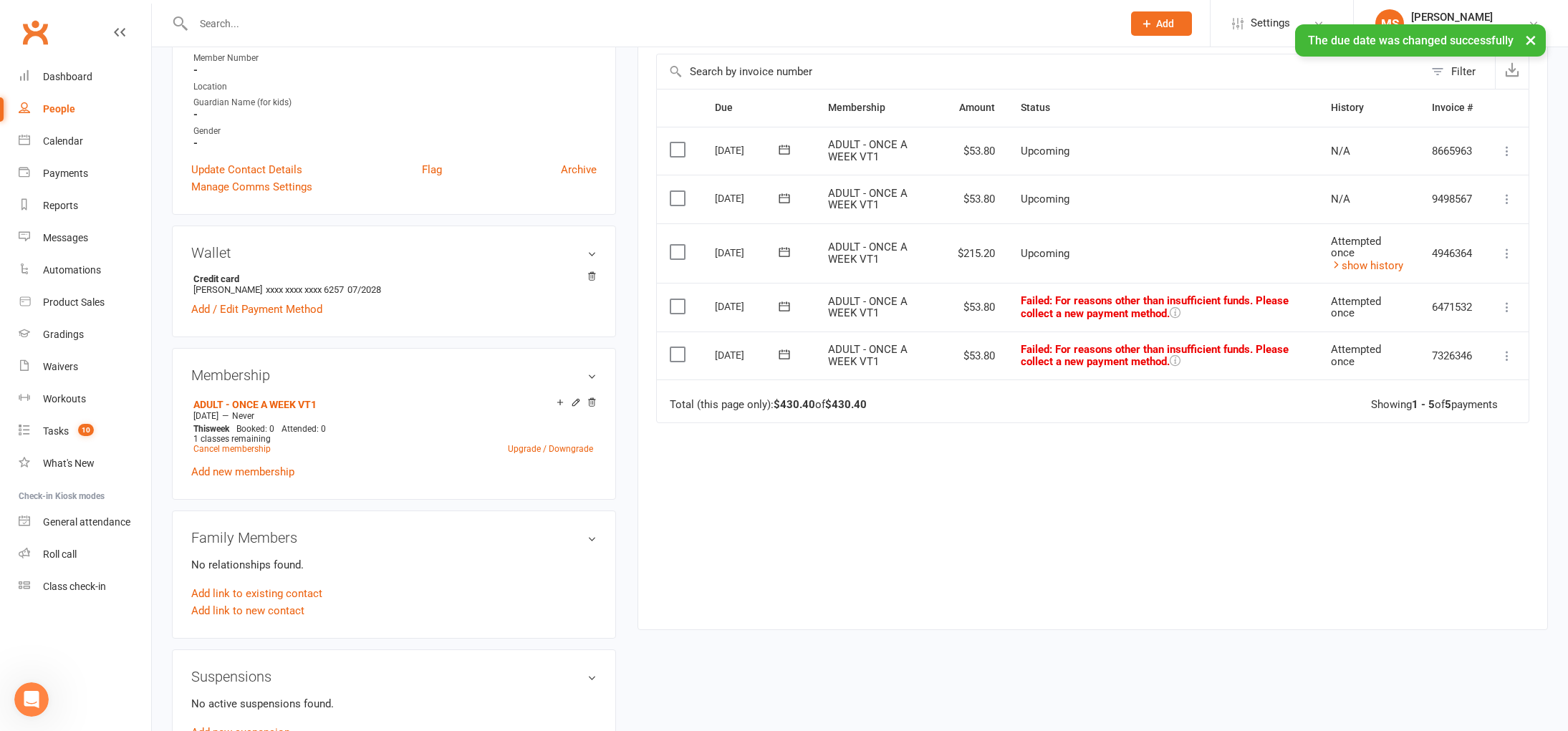
click at [790, 354] on icon at bounding box center [784, 355] width 14 height 14
click at [955, 379] on button "button" at bounding box center [965, 383] width 30 height 26
click at [740, 387] on icon "button" at bounding box center [737, 383] width 10 height 12
click at [836, 492] on span "12" at bounding box center [836, 492] width 12 height 12
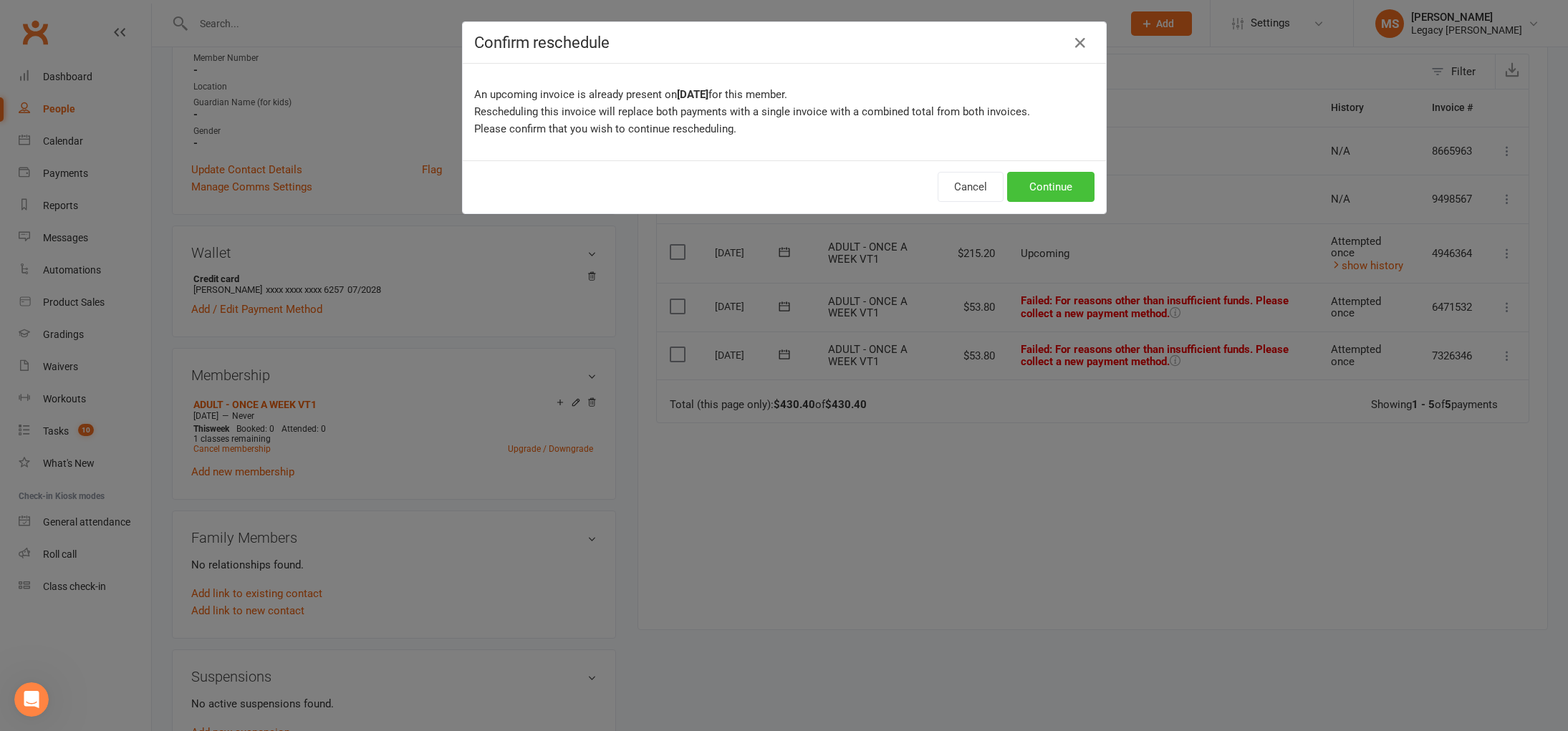
click at [1050, 173] on button "Continue" at bounding box center [1051, 187] width 88 height 30
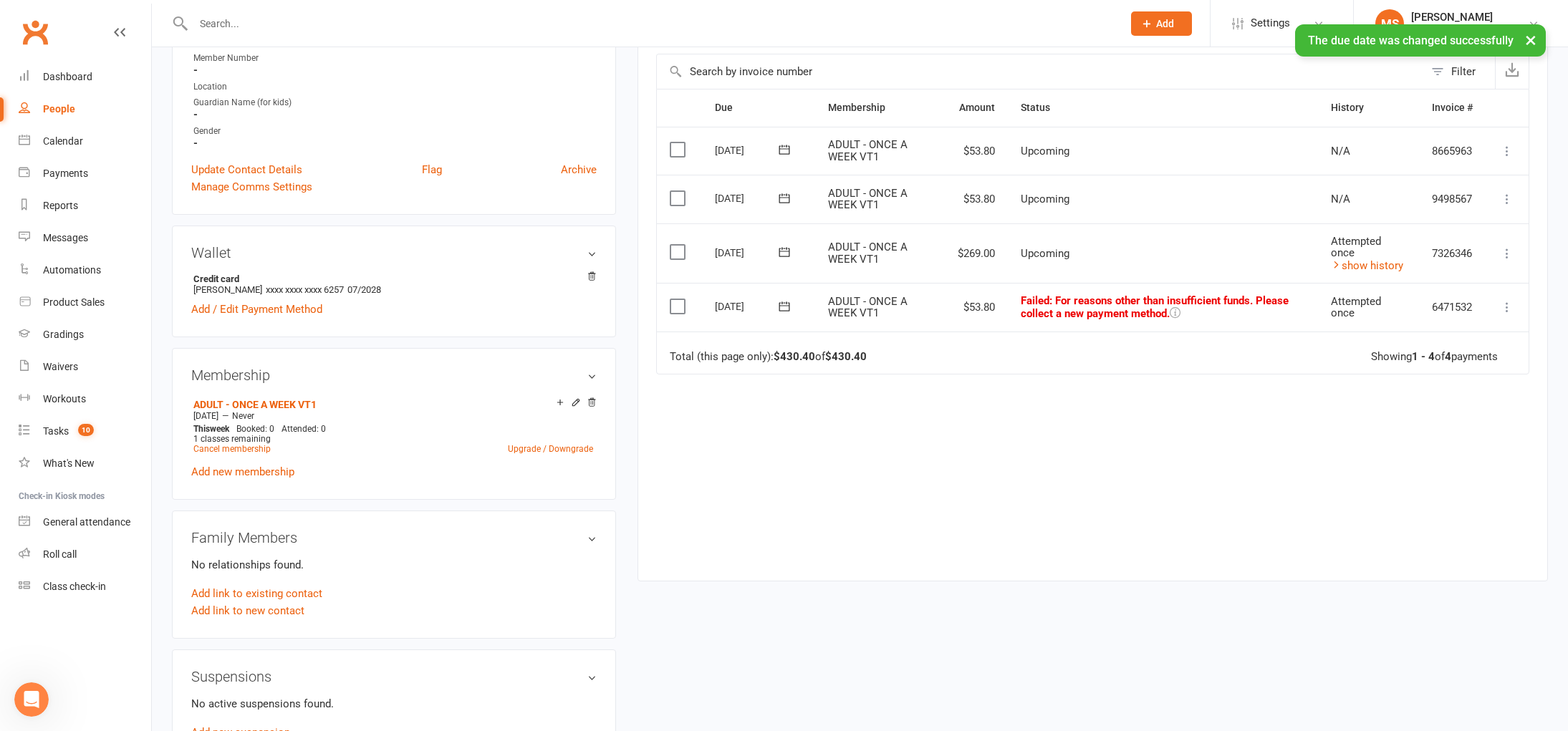
click at [788, 307] on icon at bounding box center [784, 307] width 14 height 14
click at [833, 439] on span "12" at bounding box center [836, 444] width 12 height 12
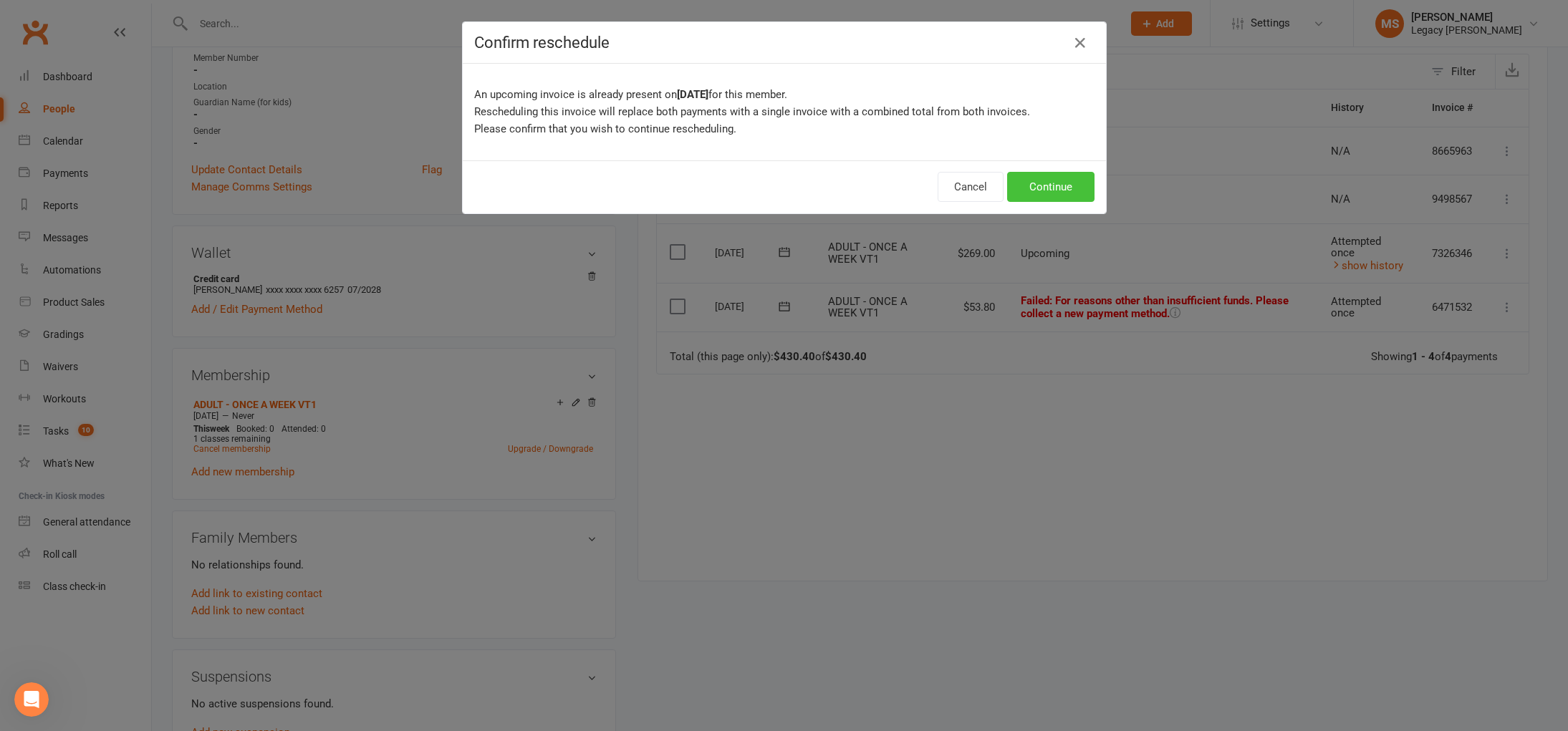
click at [1047, 180] on button "Continue" at bounding box center [1051, 187] width 88 height 30
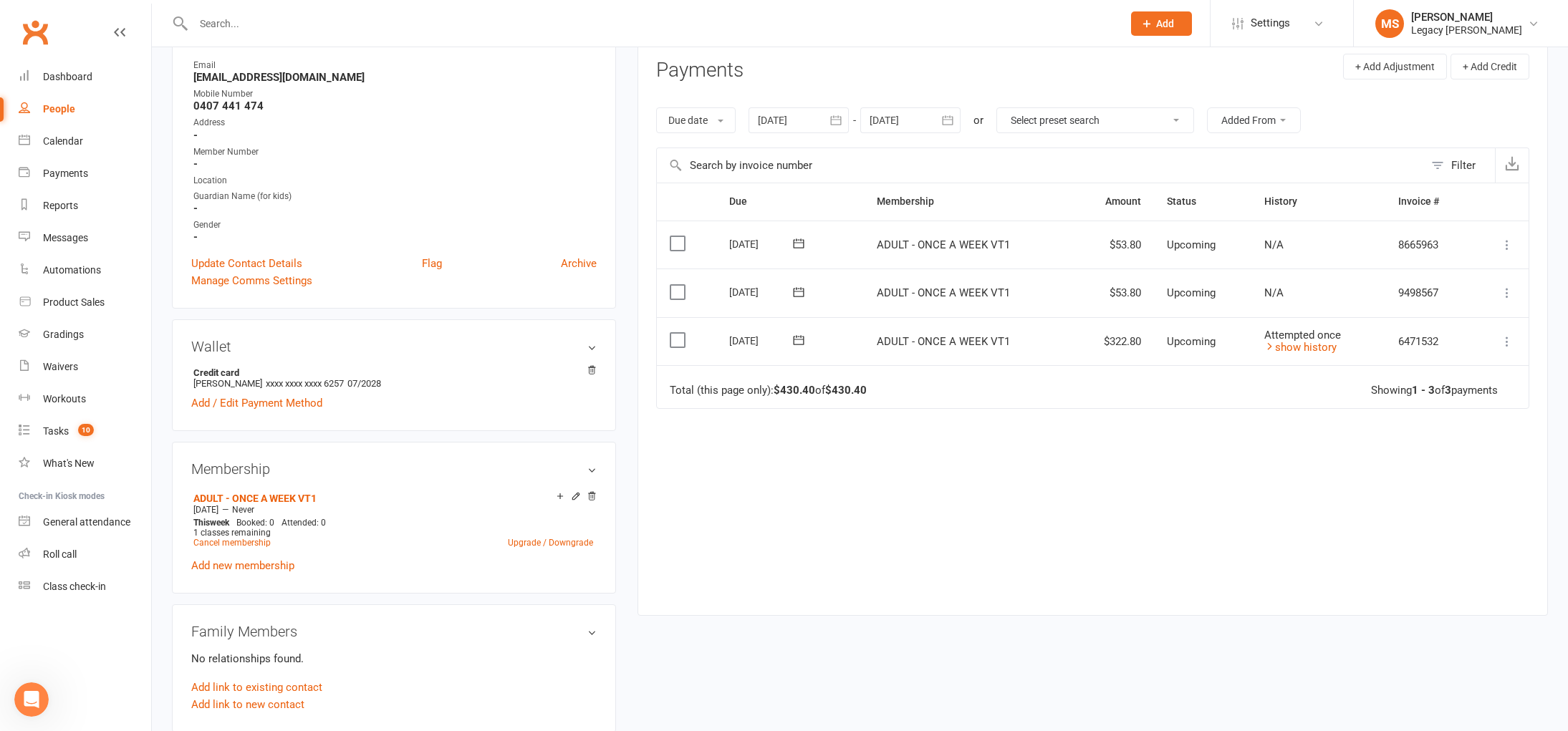
scroll to position [122, 0]
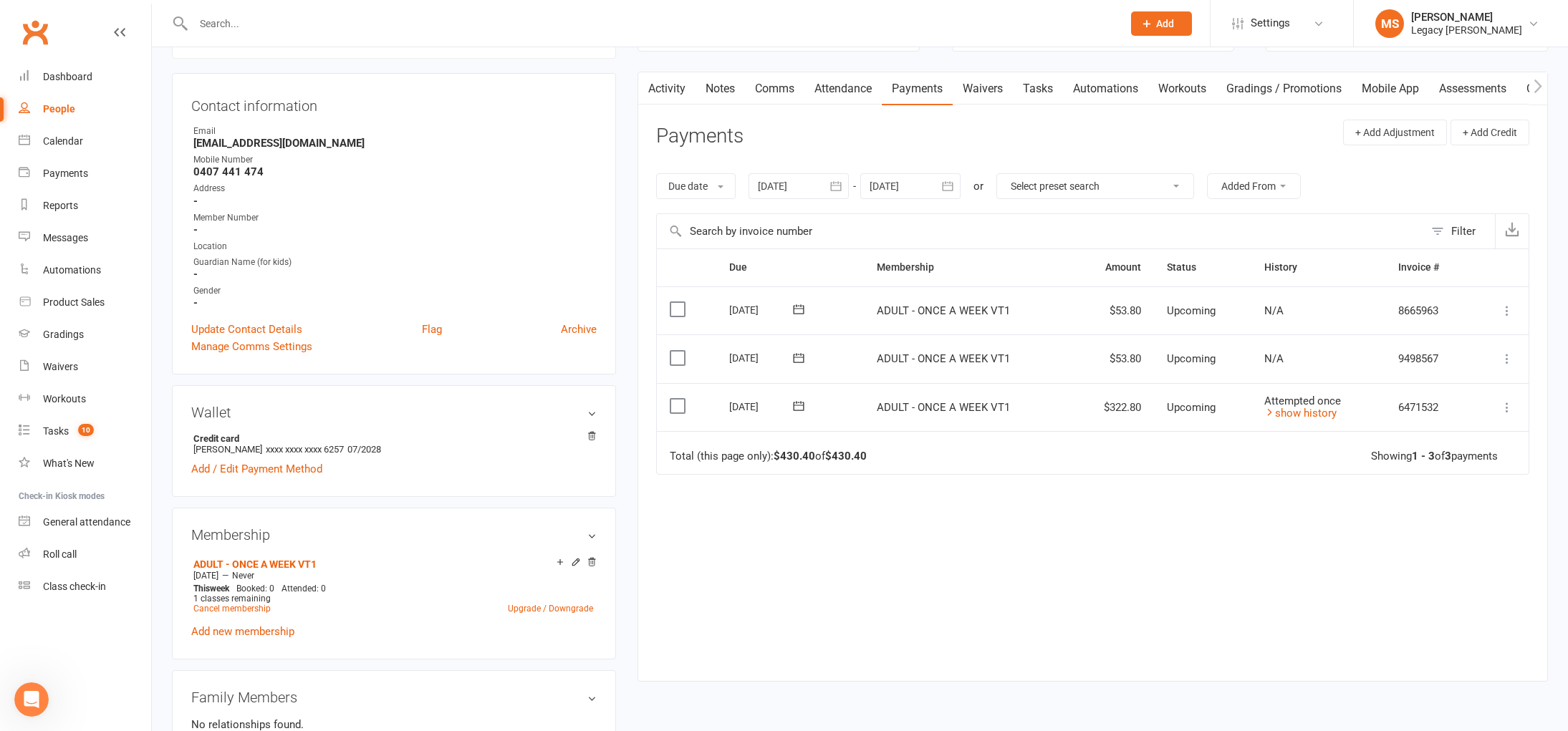
click at [305, 25] on input "text" at bounding box center [651, 23] width 923 height 20
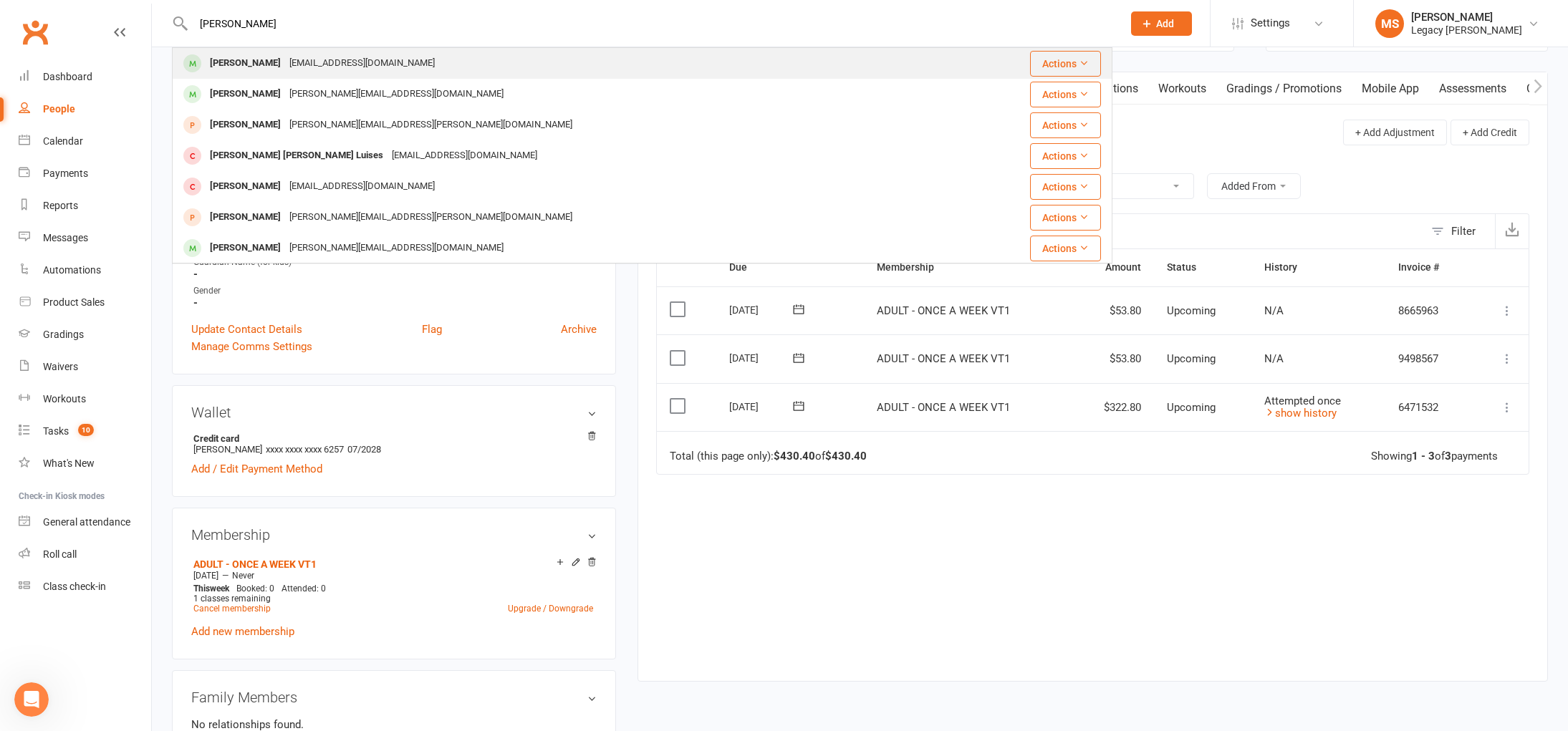
type input "[PERSON_NAME]"
click at [327, 61] on div "[EMAIL_ADDRESS][DOMAIN_NAME]" at bounding box center [362, 63] width 154 height 21
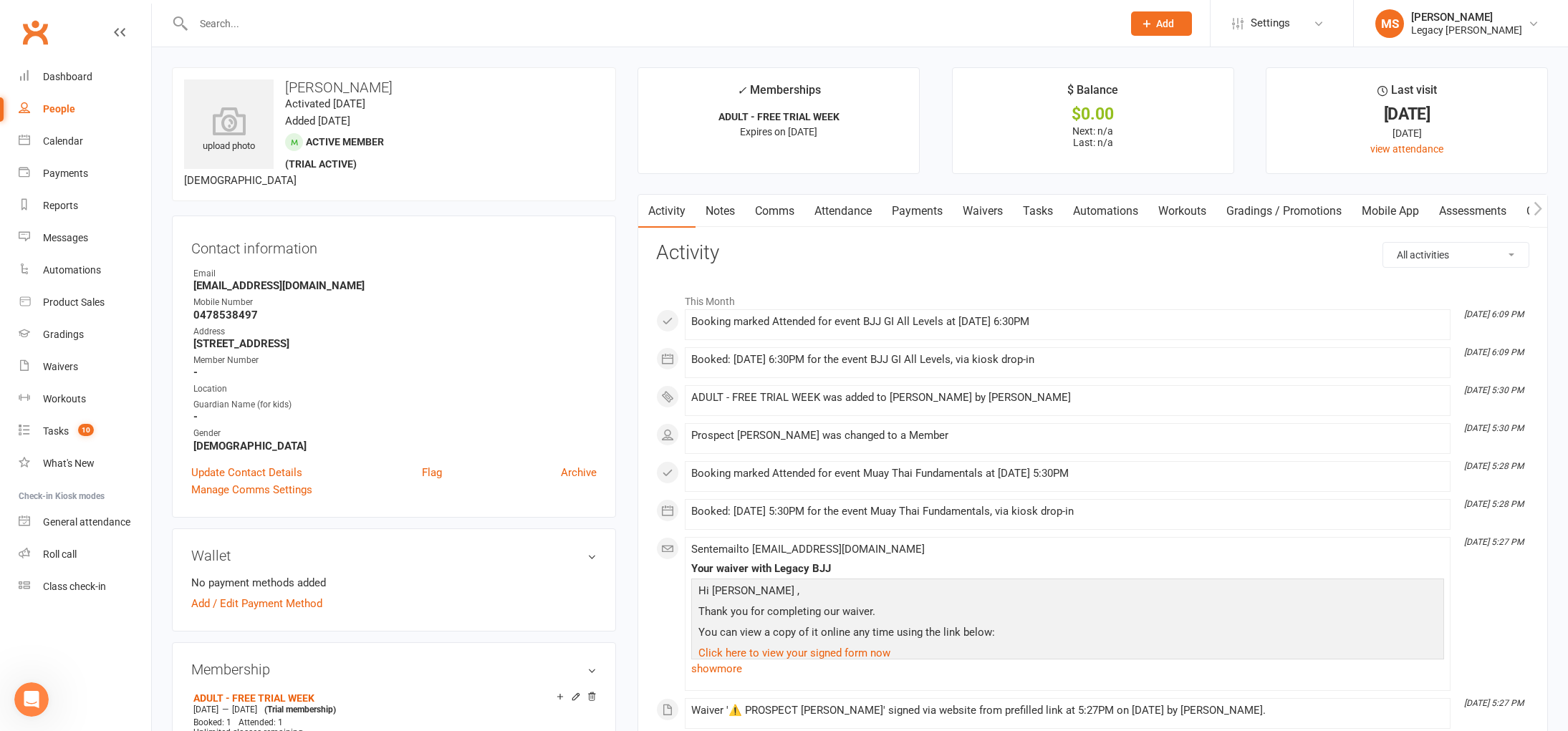
click at [234, 14] on input "text" at bounding box center [651, 23] width 923 height 20
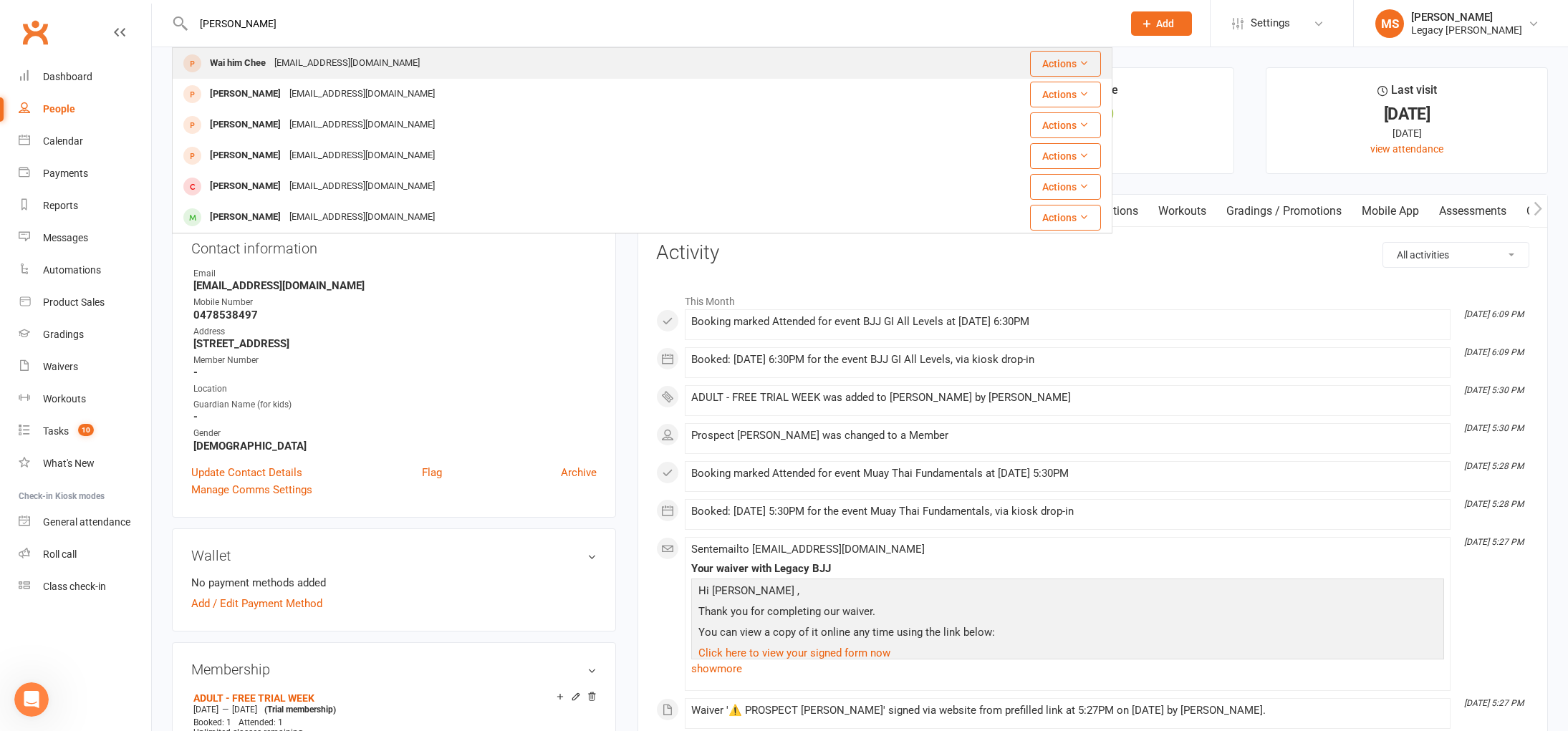
type input "[PERSON_NAME]"
click at [276, 67] on div "[EMAIL_ADDRESS][DOMAIN_NAME]" at bounding box center [347, 63] width 154 height 21
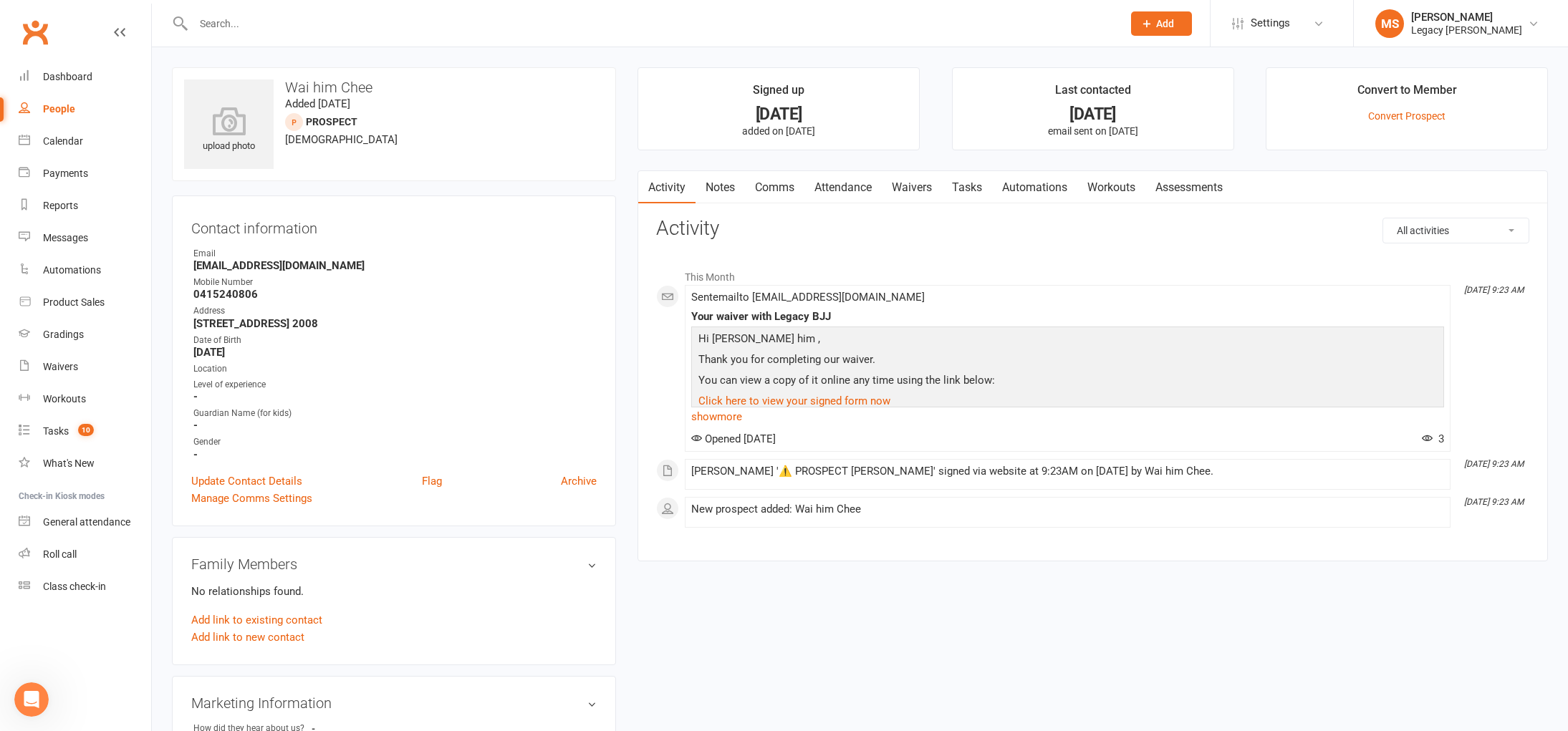
click at [222, 17] on input "text" at bounding box center [651, 23] width 923 height 20
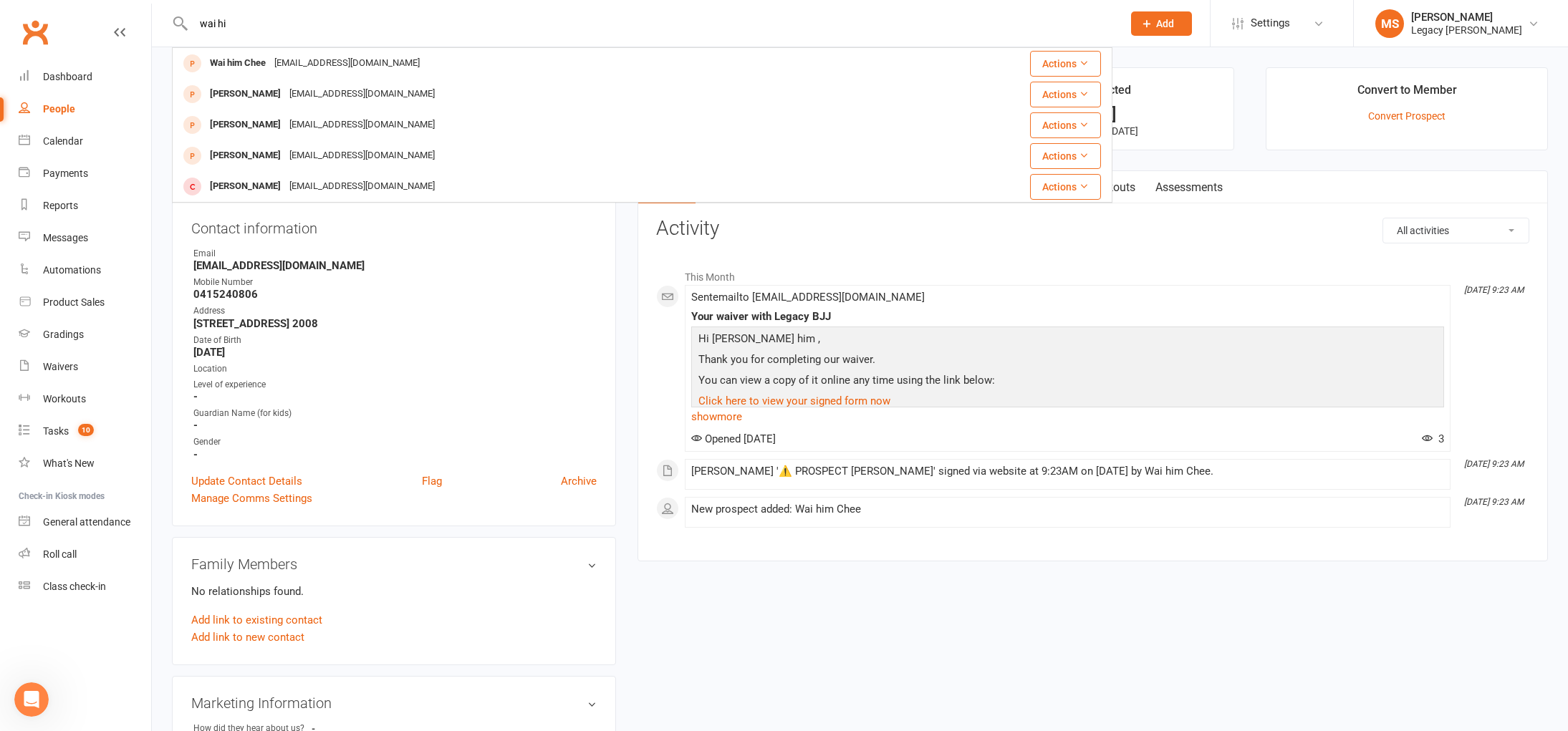
type input "wai hi"
click at [156, 129] on div "upload photo Wai him Chee Added [DATE] prospect [DEMOGRAPHIC_DATA] Contact info…" at bounding box center [860, 621] width 1416 height 1148
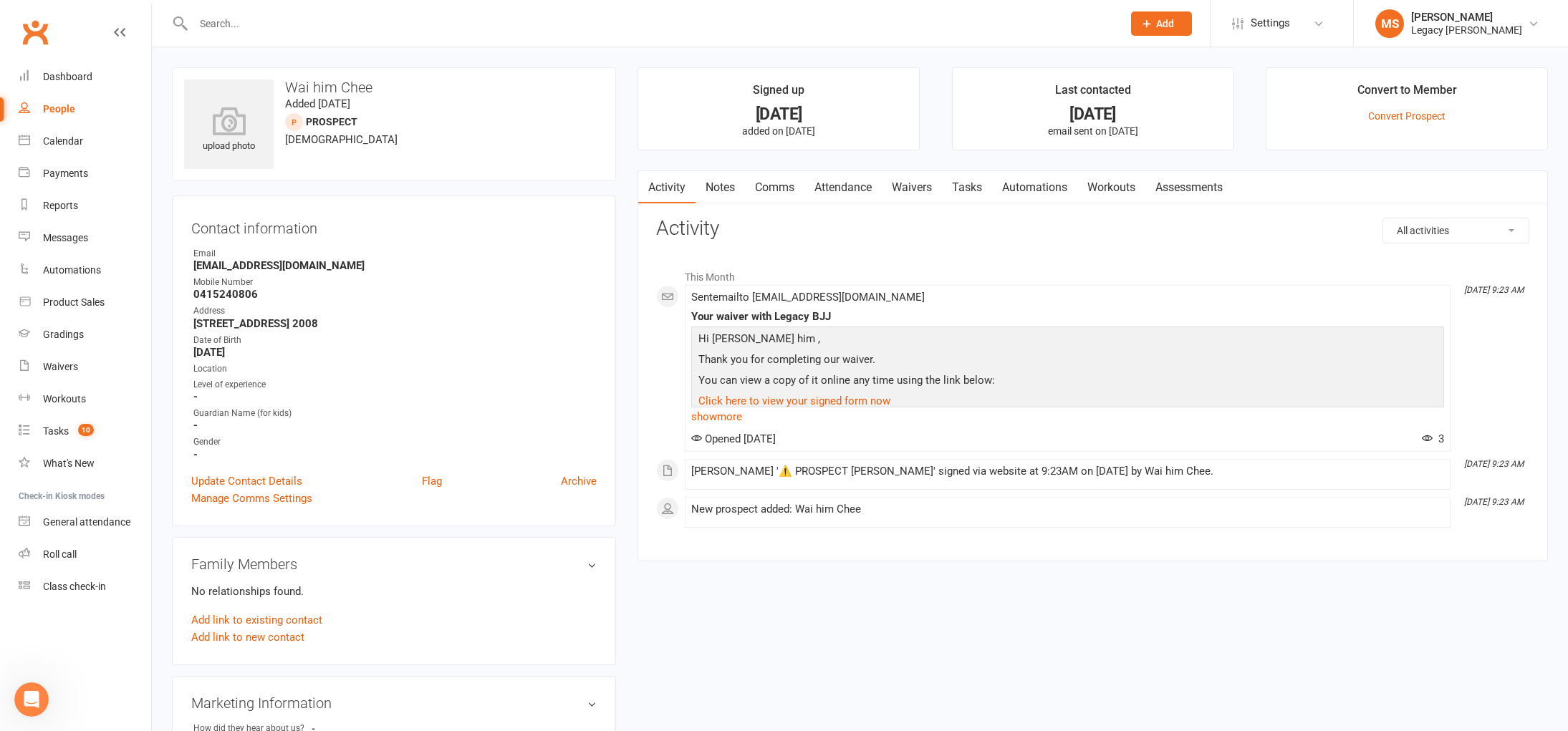
click at [218, 25] on input "text" at bounding box center [651, 23] width 923 height 20
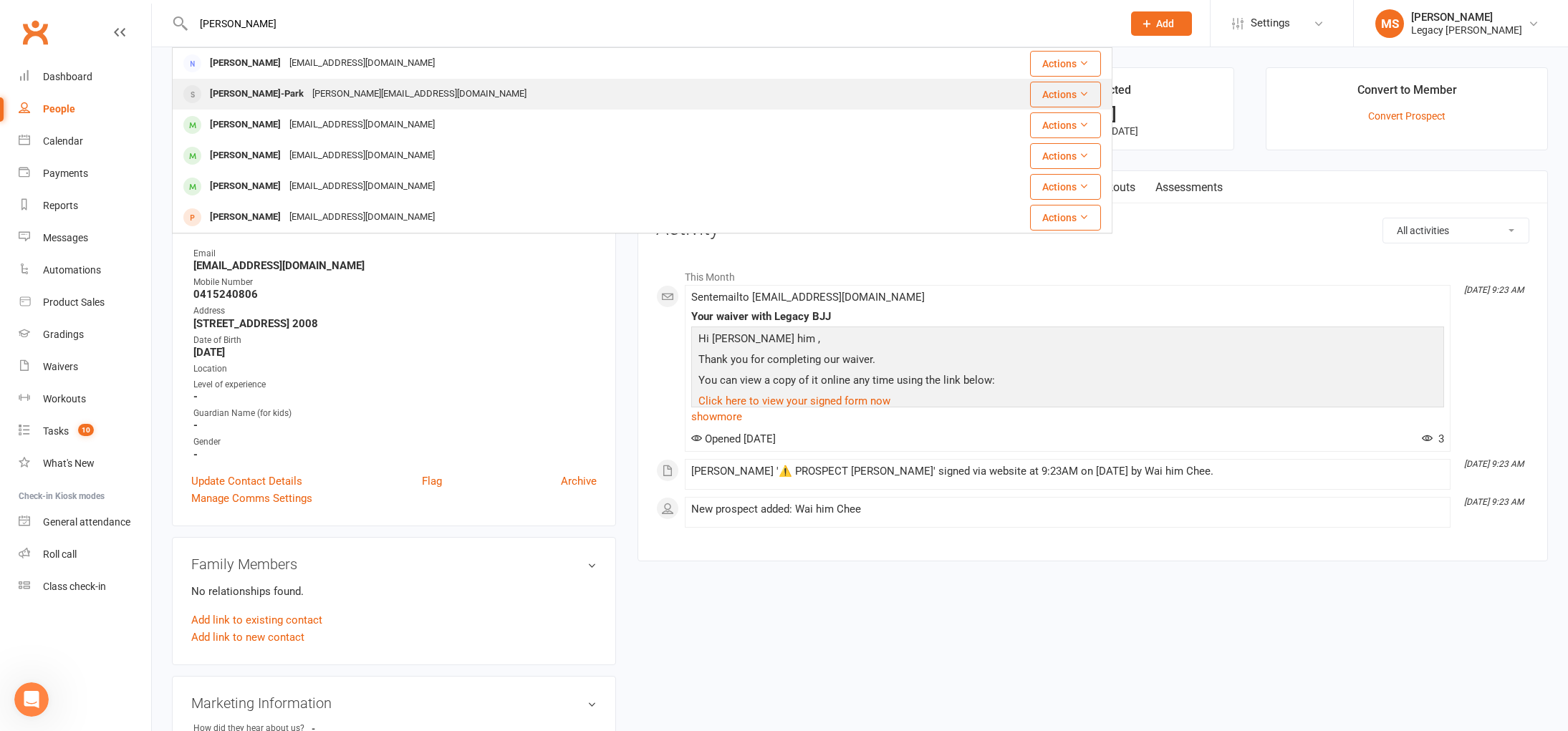
type input "[PERSON_NAME]"
click at [319, 97] on div "[PERSON_NAME][EMAIL_ADDRESS][DOMAIN_NAME]" at bounding box center [419, 94] width 223 height 21
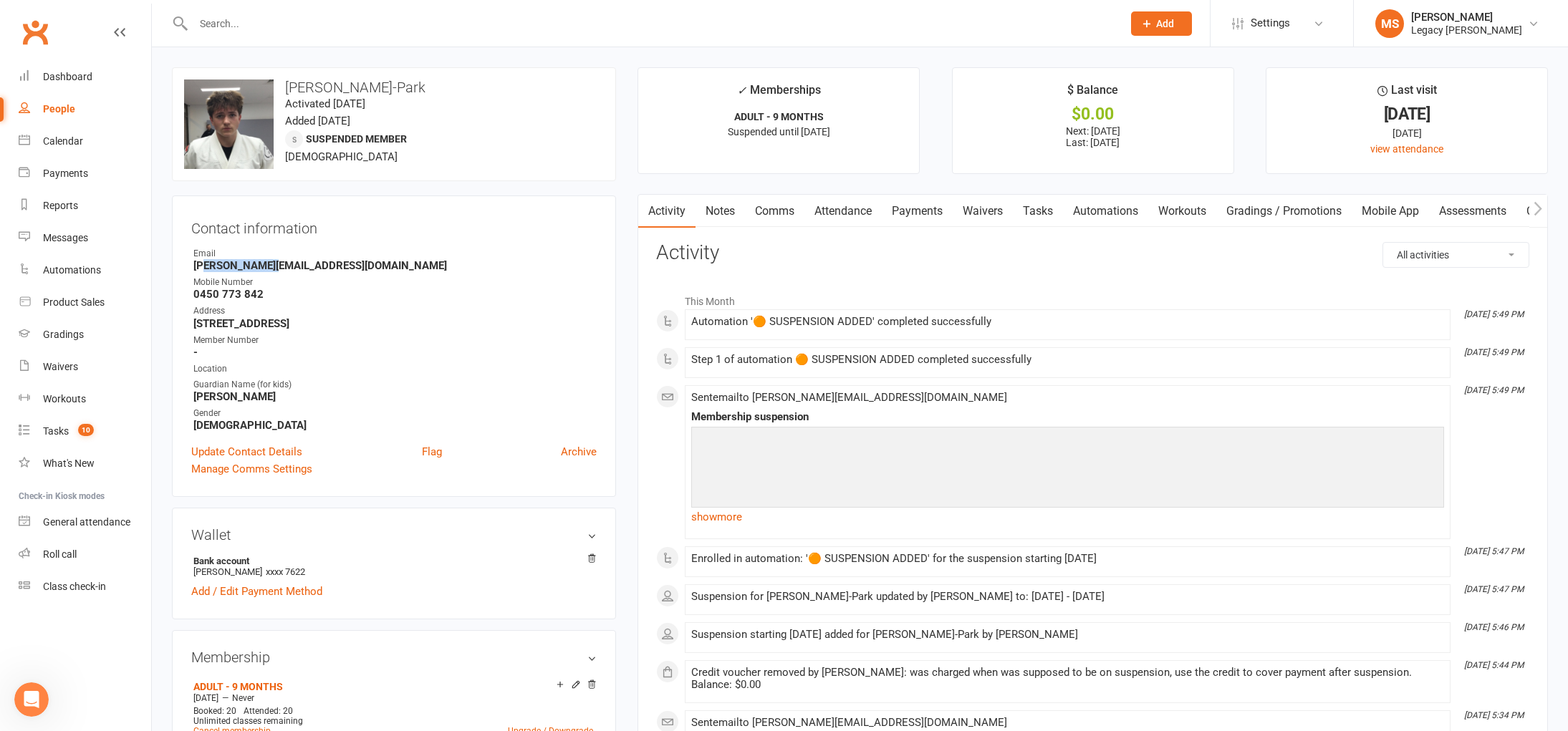
drag, startPoint x: 202, startPoint y: 263, endPoint x: 268, endPoint y: 268, distance: 66.2
click at [268, 268] on strong "[PERSON_NAME][EMAIL_ADDRESS][DOMAIN_NAME]" at bounding box center [394, 265] width 403 height 13
click at [472, 254] on div "Email" at bounding box center [394, 253] width 403 height 13
click at [234, 25] on input "text" at bounding box center [651, 23] width 923 height 20
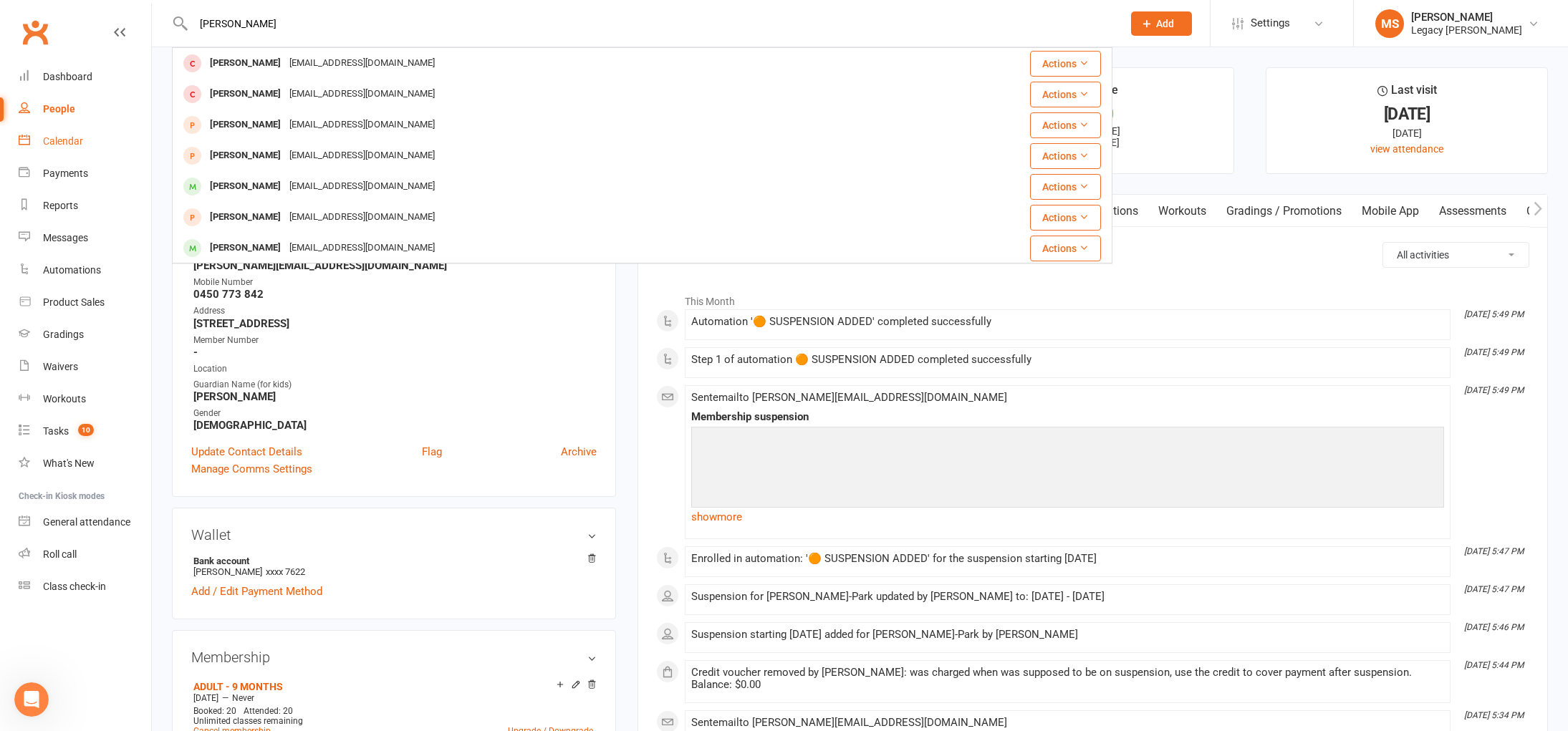
type input "[PERSON_NAME]"
click at [76, 130] on link "Calendar" at bounding box center [85, 141] width 132 height 32
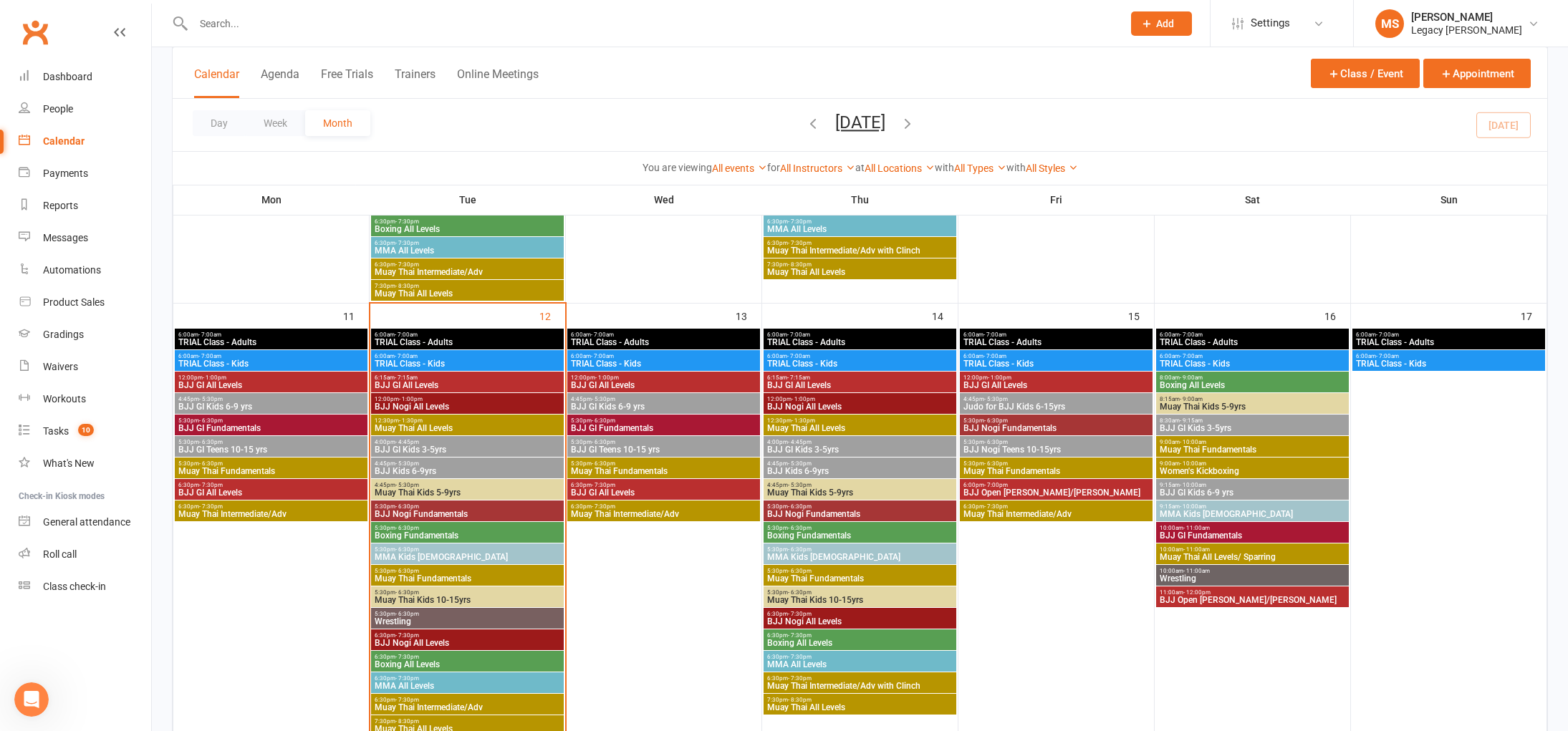
scroll to position [895, 0]
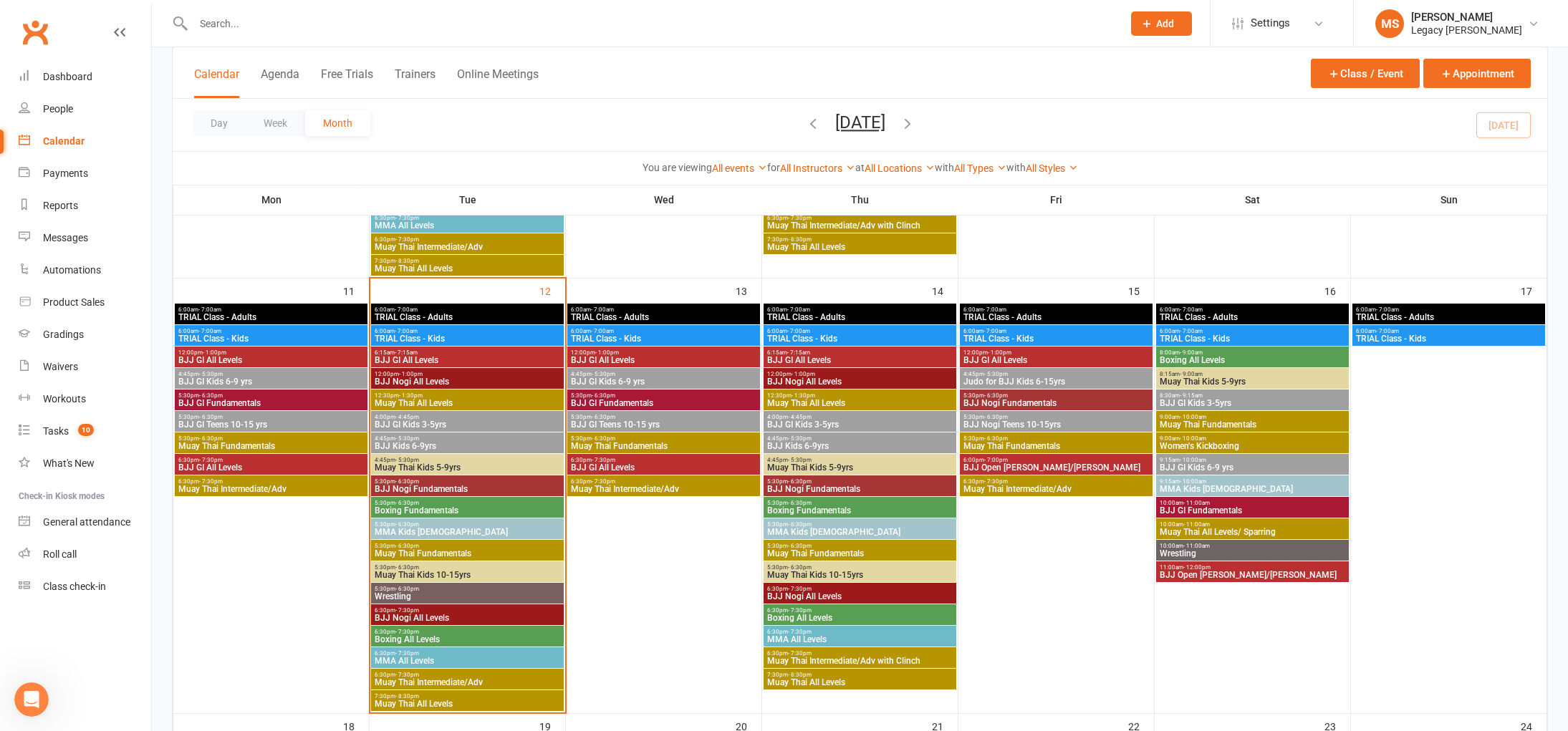
click at [451, 507] on span "Boxing Fundamentals" at bounding box center [467, 511] width 187 height 9
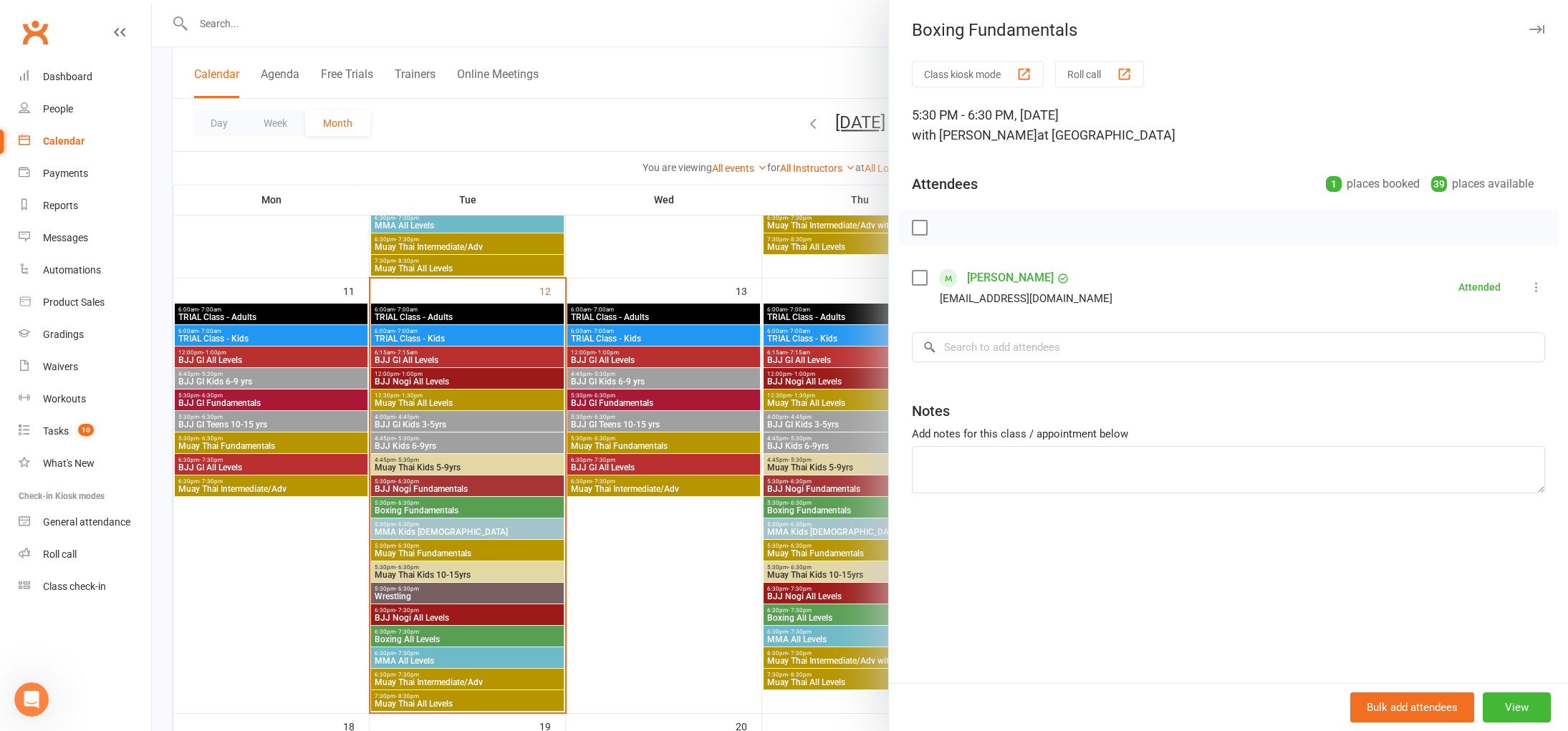
click at [400, 642] on div at bounding box center [860, 366] width 1416 height 731
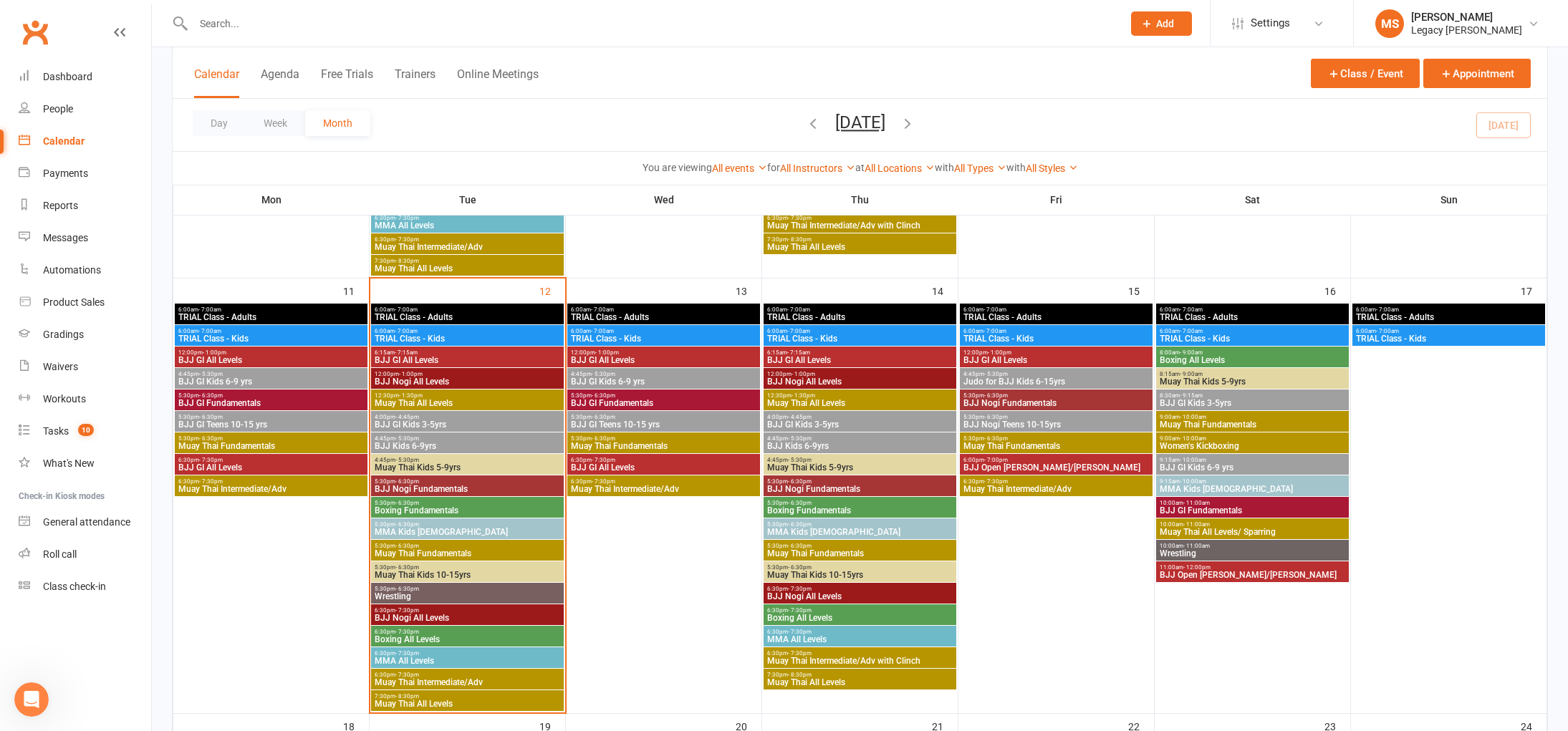
click at [400, 638] on span "Boxing All Levels" at bounding box center [467, 640] width 187 height 9
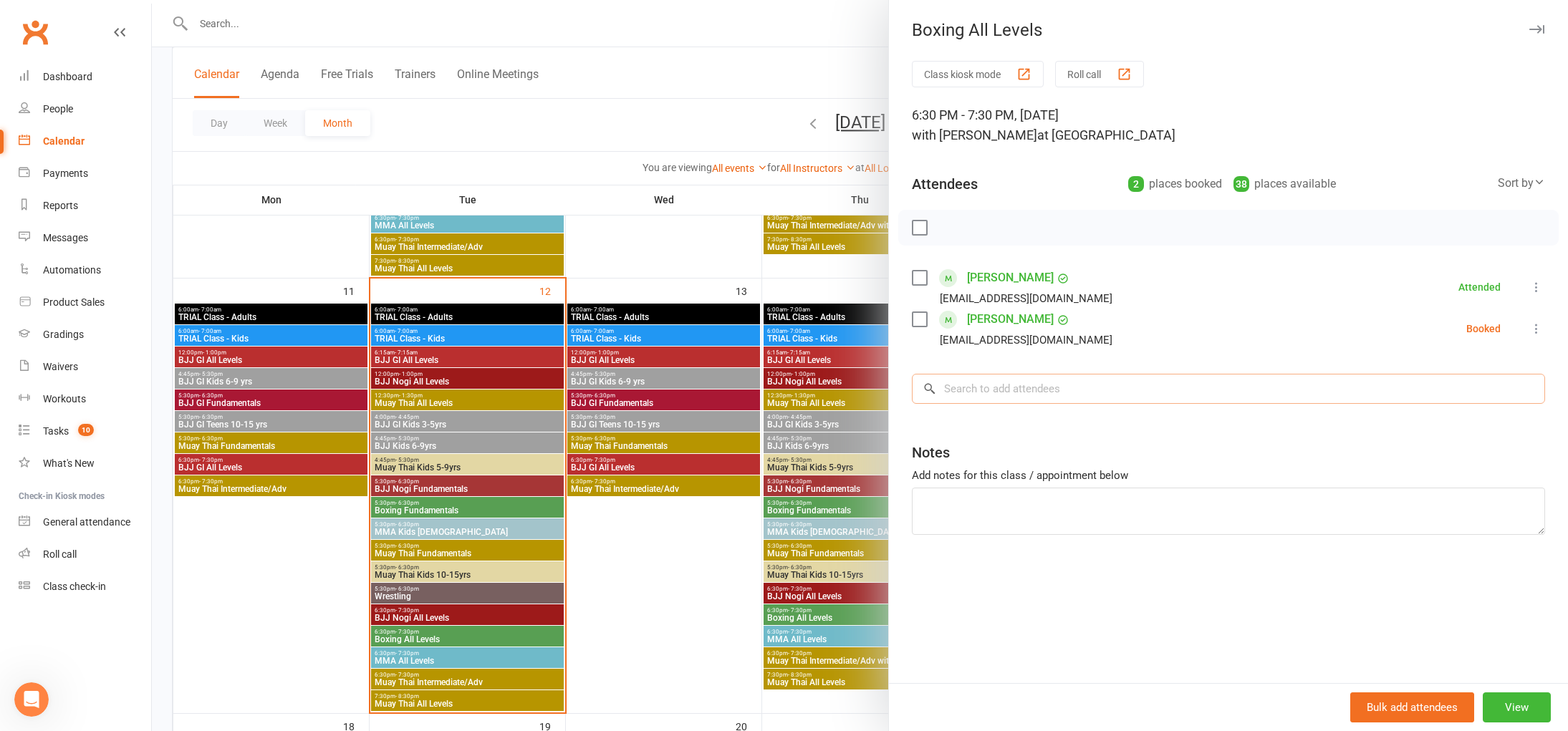
click at [1040, 391] on input "search" at bounding box center [1228, 389] width 633 height 30
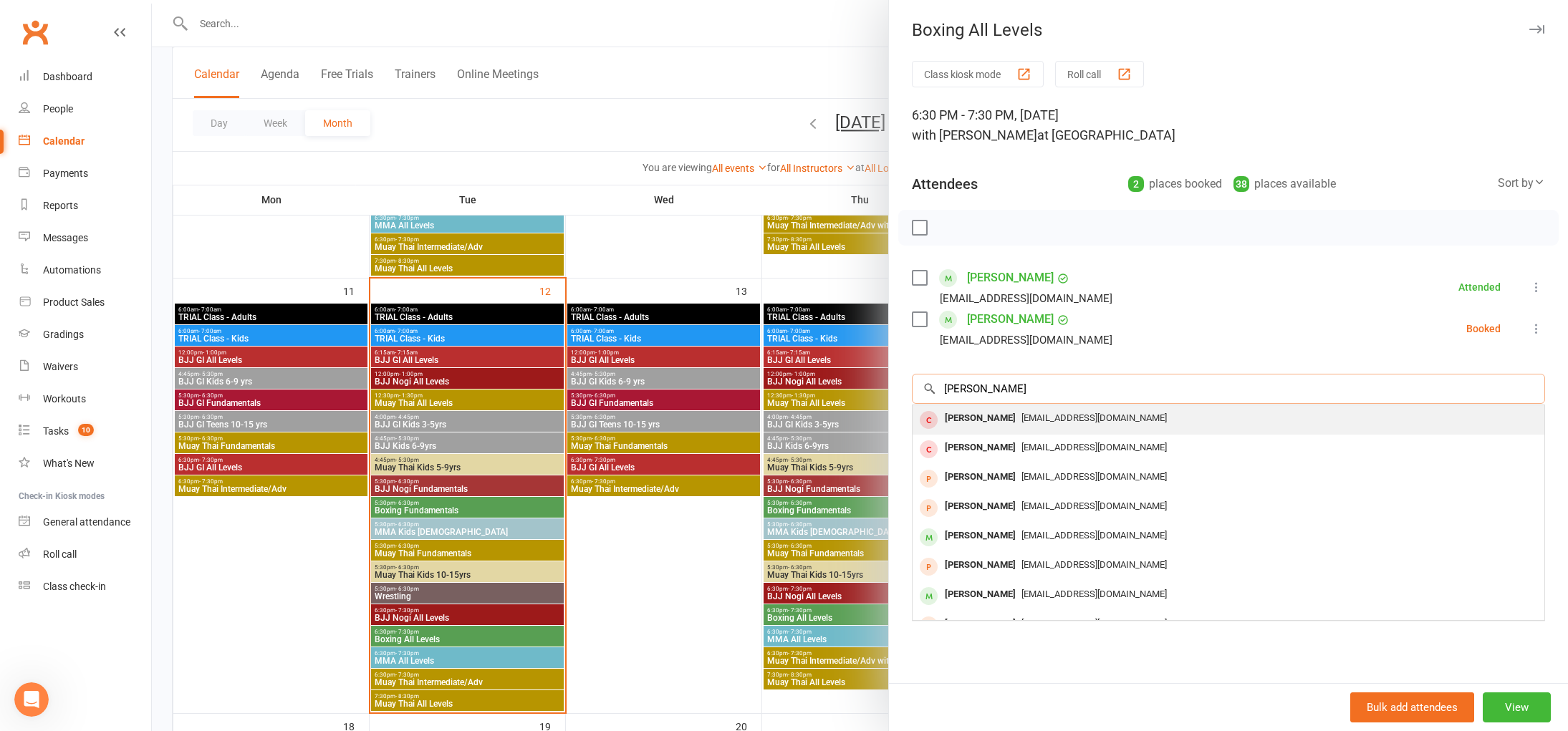
type input "[PERSON_NAME]"
click at [1024, 410] on div "[EMAIL_ADDRESS][DOMAIN_NAME]" at bounding box center [1228, 418] width 620 height 21
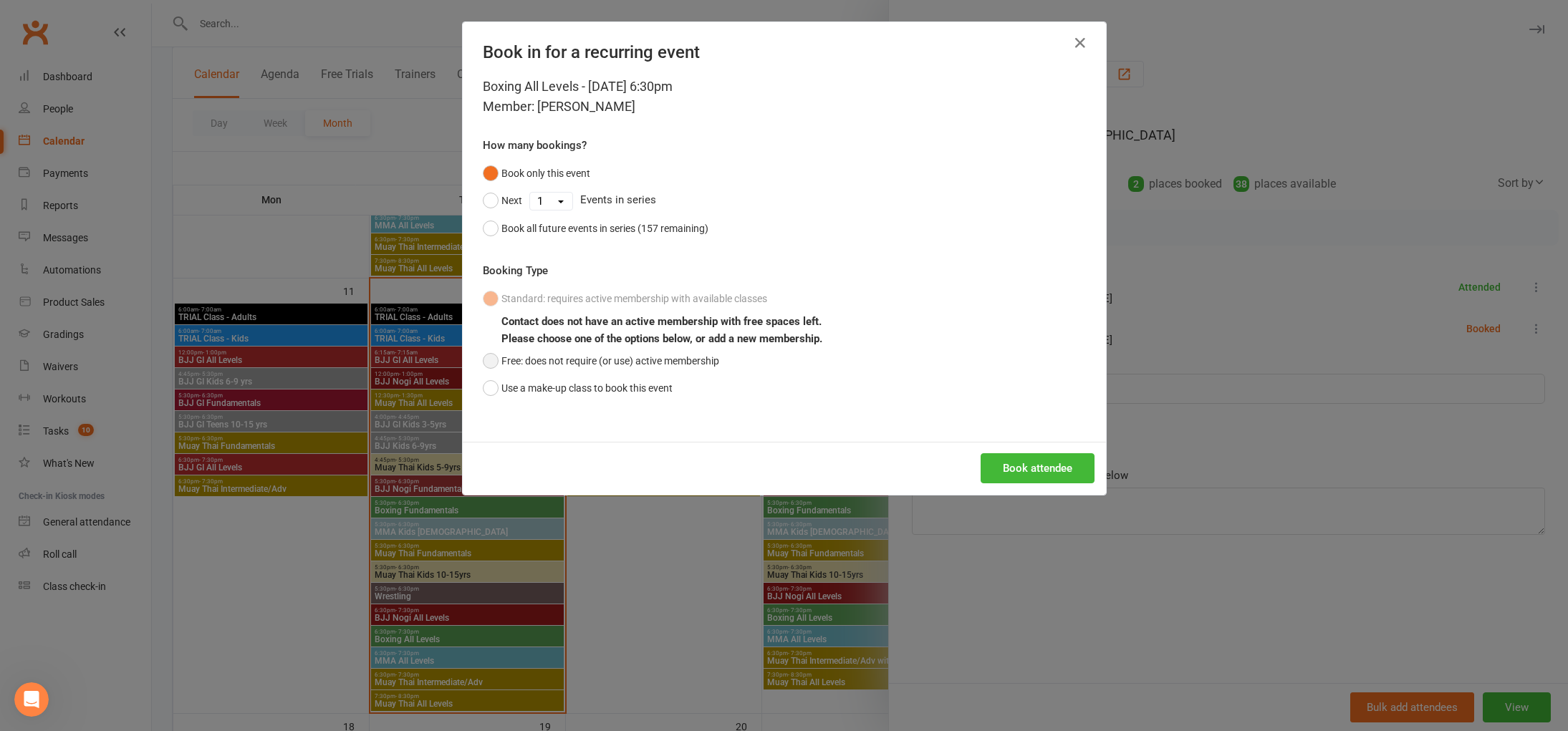
click at [651, 354] on button "Free: does not require (or use) active membership" at bounding box center [601, 361] width 236 height 27
click at [1029, 469] on button "Book attendee" at bounding box center [1037, 468] width 114 height 30
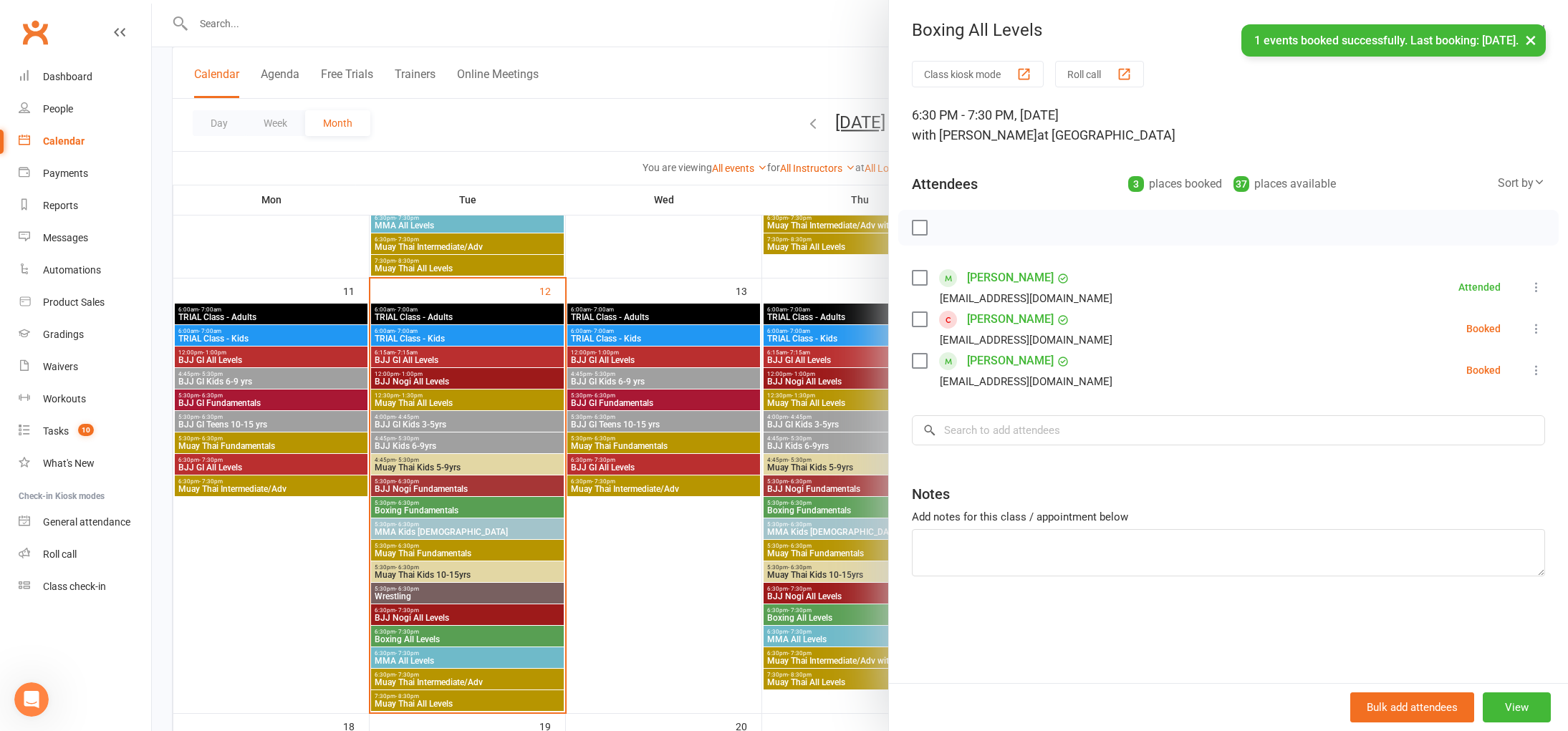
click at [1533, 374] on icon at bounding box center [1537, 370] width 14 height 14
click at [1493, 466] on link "Check in" at bounding box center [1467, 456] width 154 height 29
click at [1534, 330] on icon at bounding box center [1537, 329] width 14 height 14
click at [1496, 413] on link "Check in" at bounding box center [1467, 414] width 154 height 29
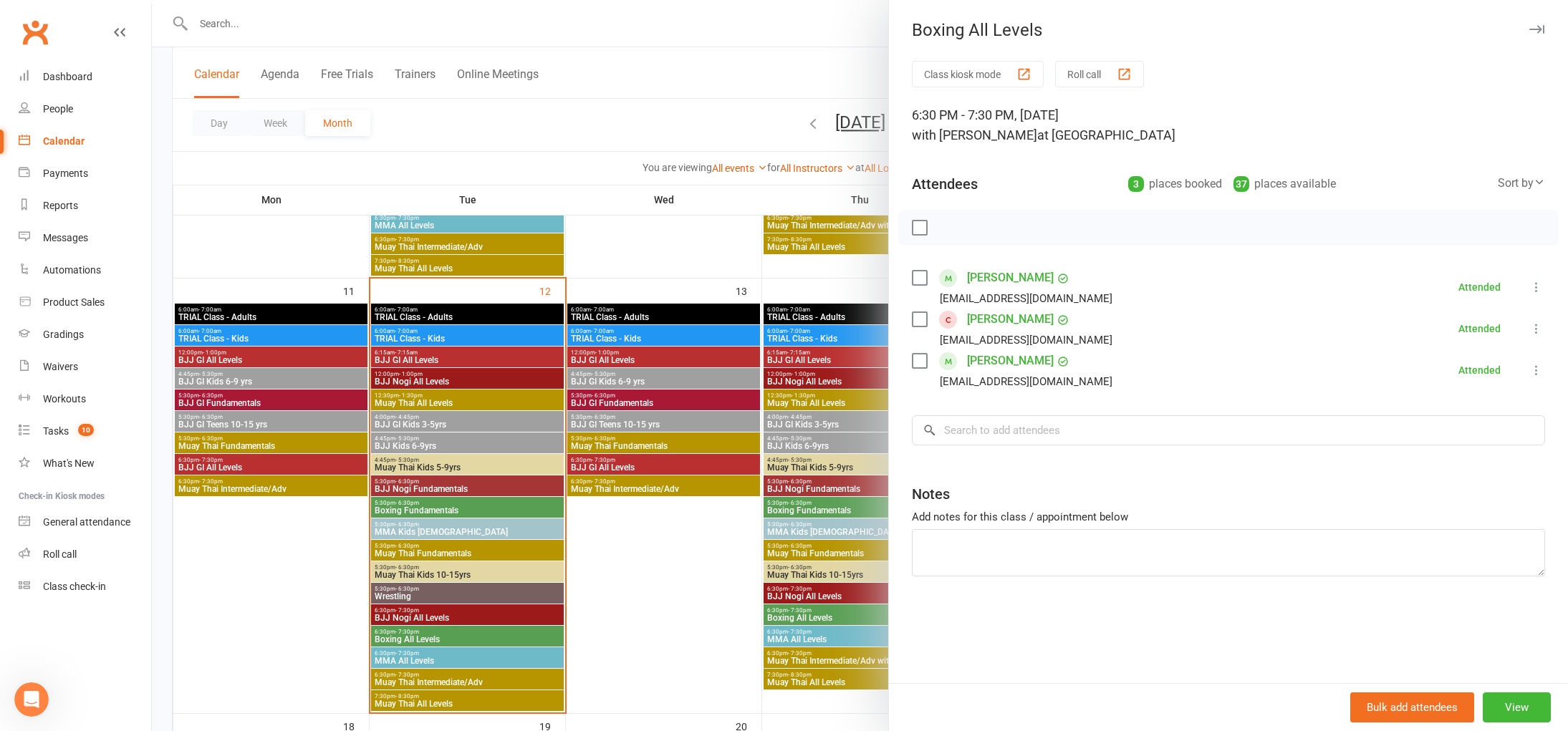
click at [766, 113] on div at bounding box center [860, 366] width 1416 height 731
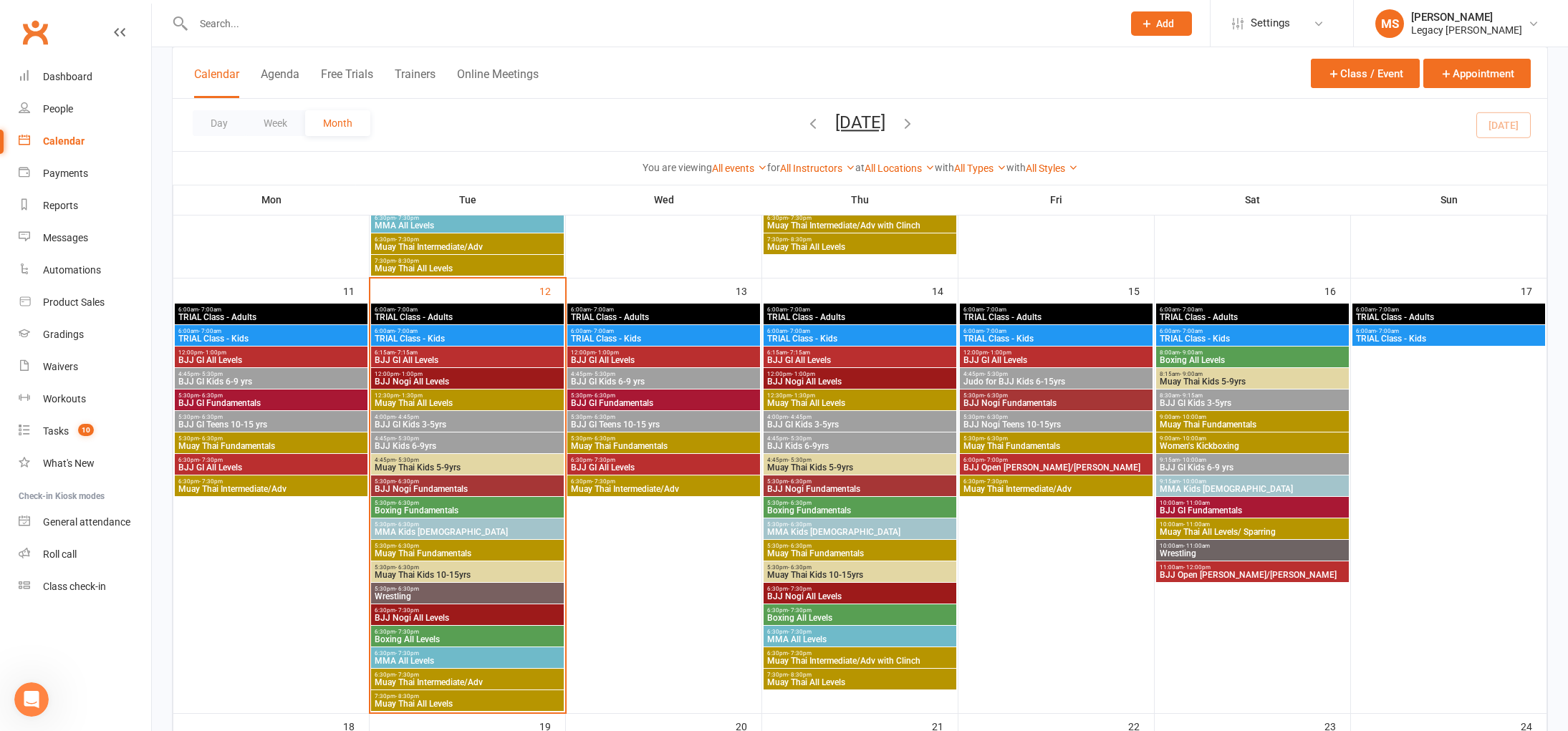
click at [301, 22] on input "text" at bounding box center [651, 23] width 923 height 20
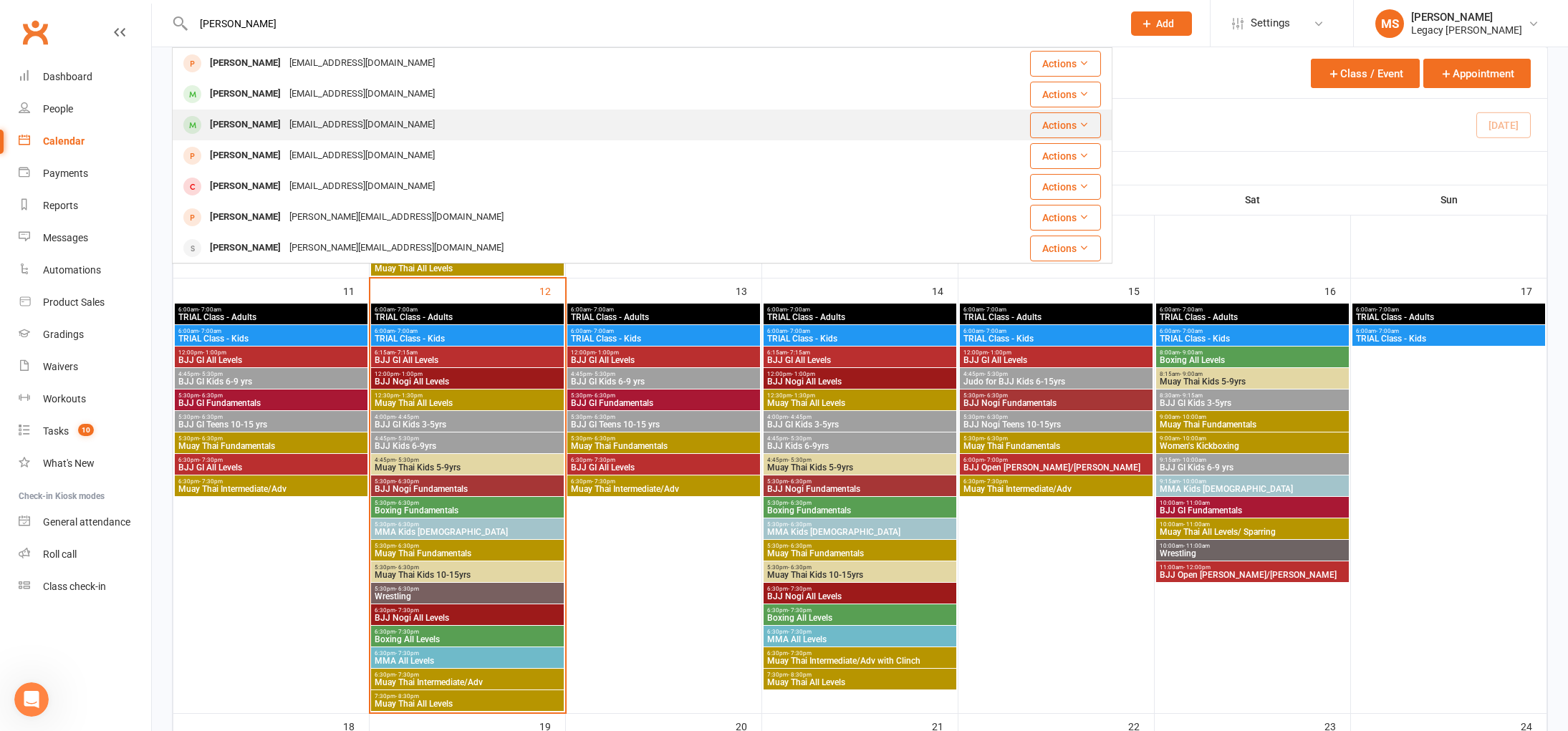
type input "[PERSON_NAME]"
click at [510, 130] on div "[PERSON_NAME] [EMAIL_ADDRESS][DOMAIN_NAME]" at bounding box center [563, 124] width 780 height 29
